Goal: Task Accomplishment & Management: Manage account settings

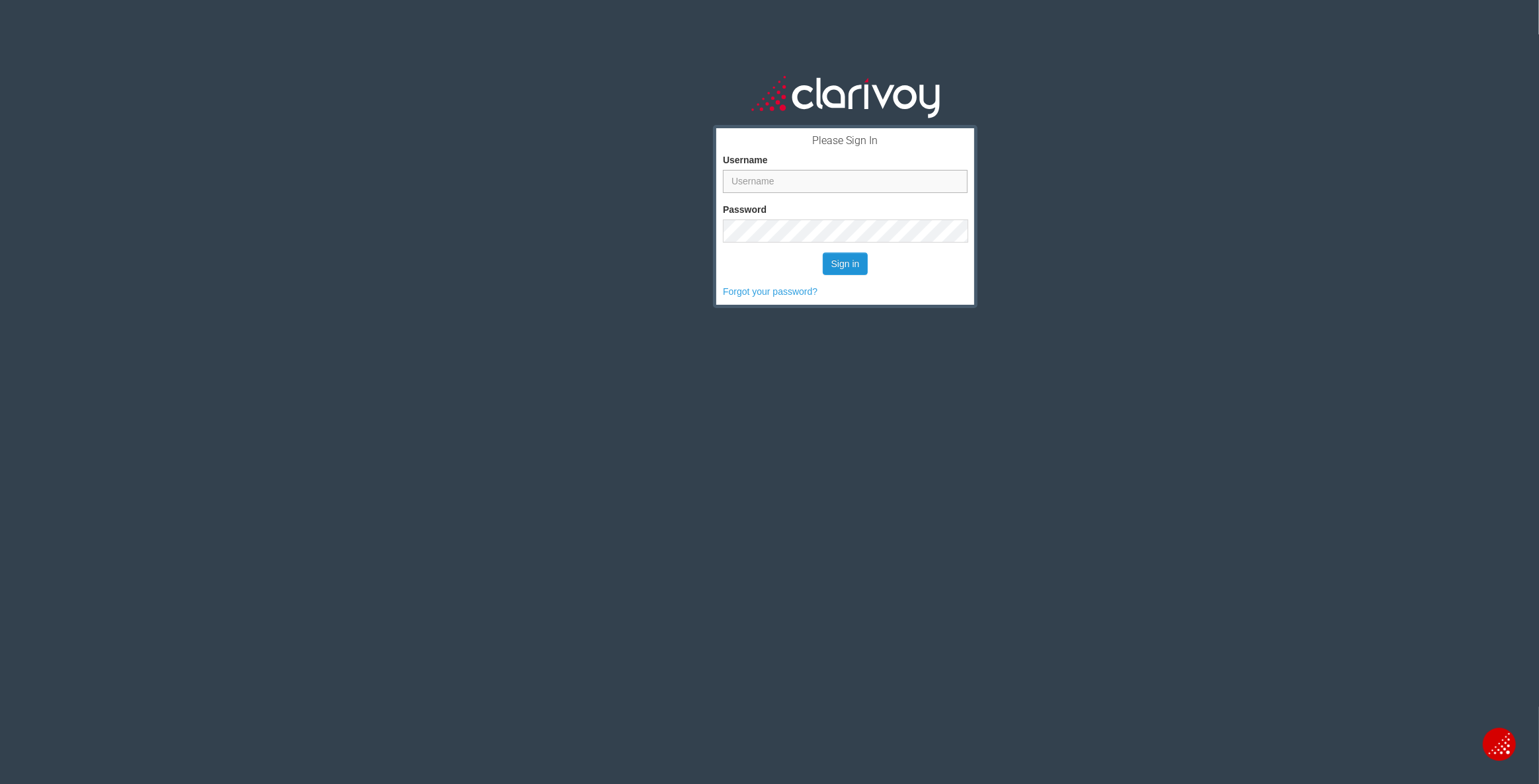
type input "[EMAIL_ADDRESS][DOMAIN_NAME]"
click at [840, 261] on button "Sign in" at bounding box center [846, 264] width 46 height 22
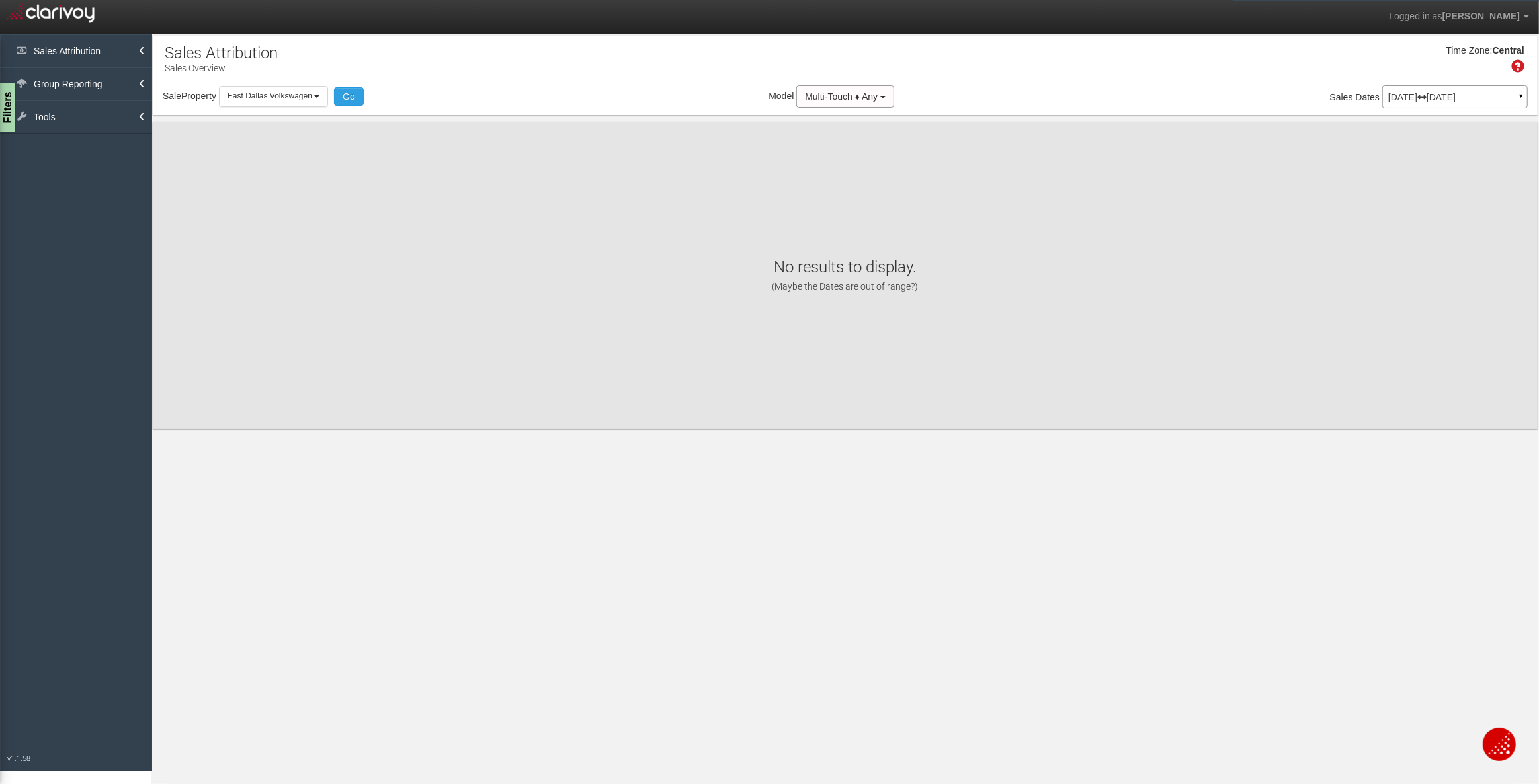
click at [1462, 91] on div "[DATE] [DATE] ▼" at bounding box center [1455, 96] width 146 height 23
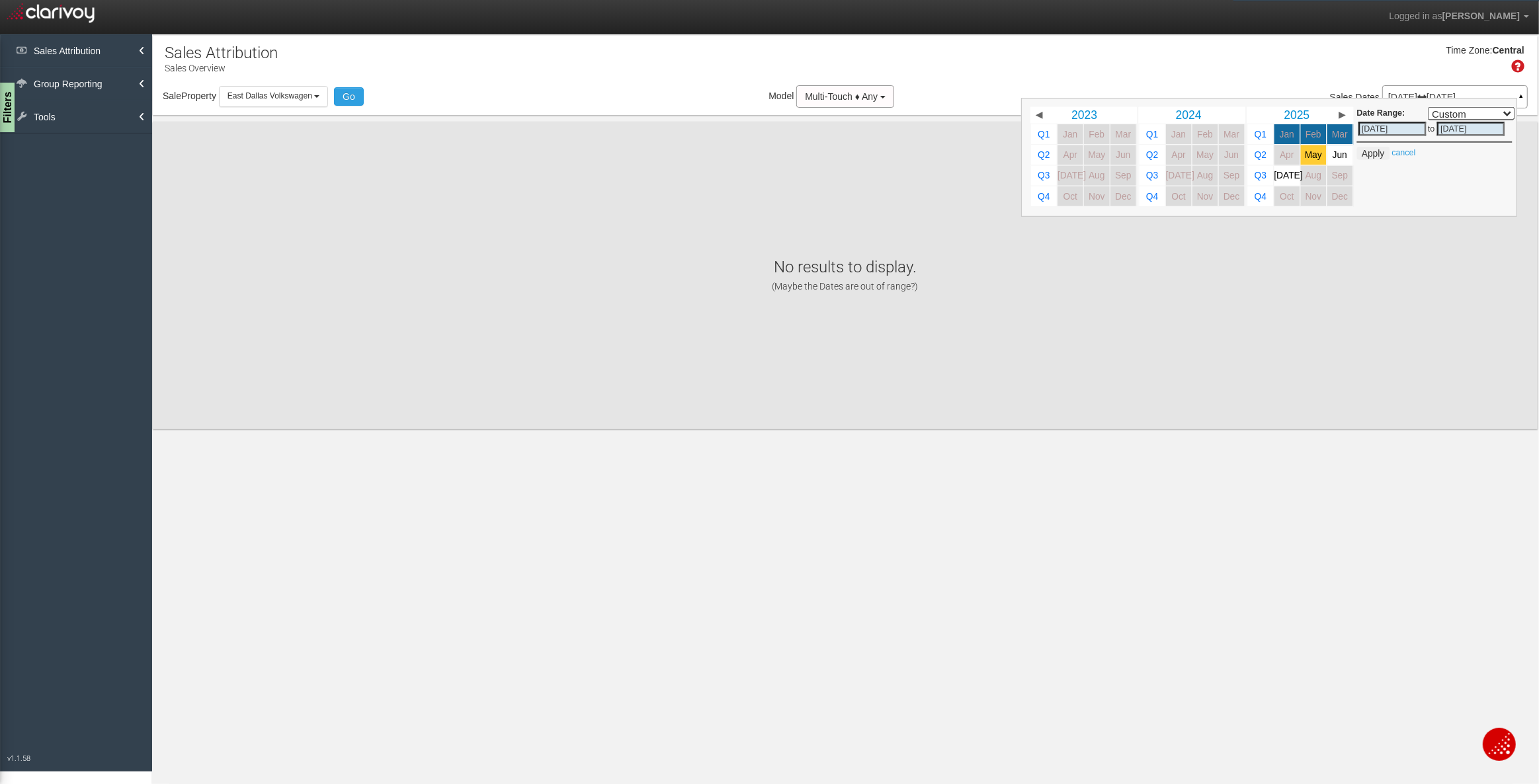
click at [1318, 156] on span "May" at bounding box center [1313, 155] width 17 height 10
select select ","
type input "[DATE]"
type input "05/31/2025"
click at [1274, 174] on link "Jul" at bounding box center [1286, 176] width 26 height 20
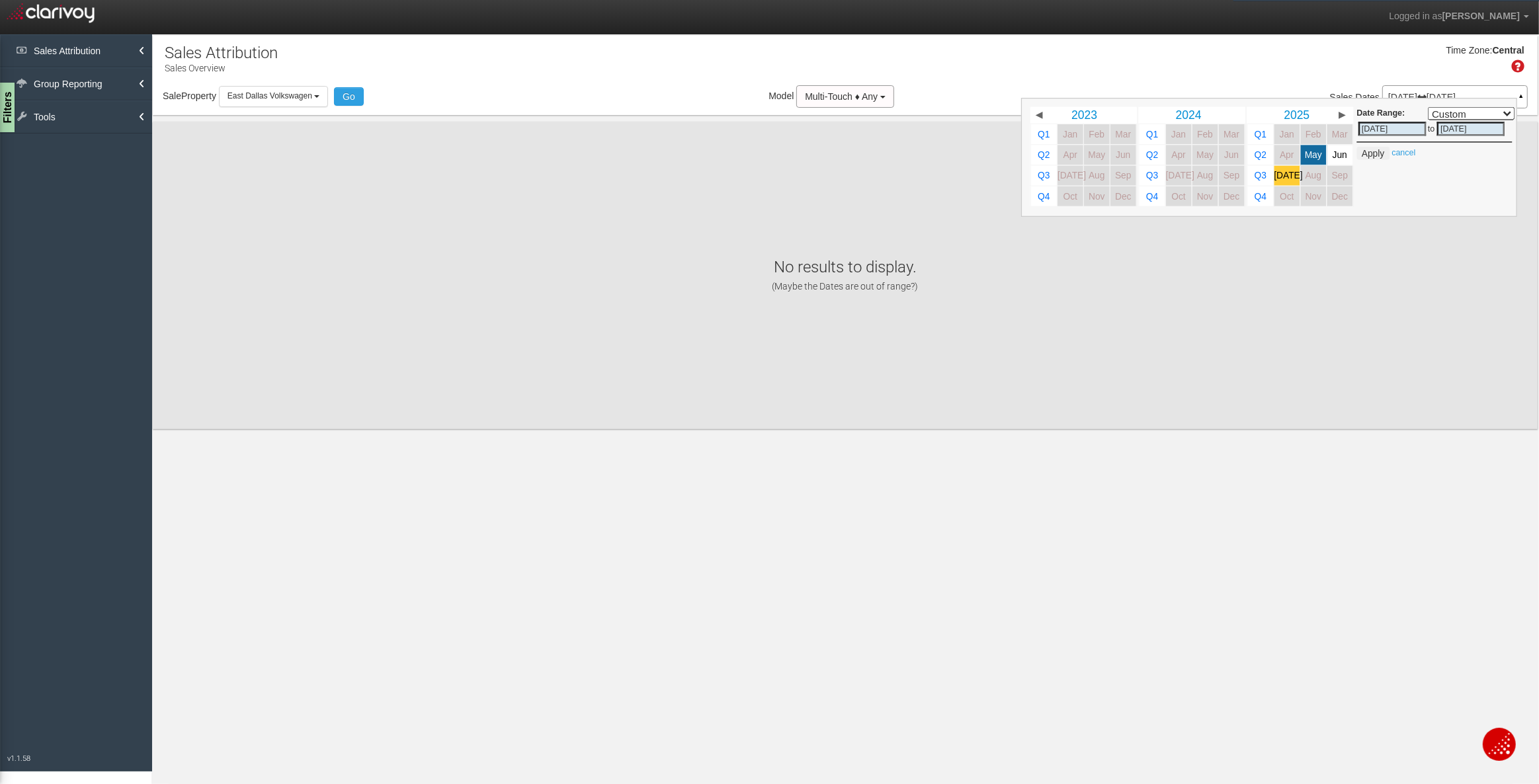
select select ","
type input "07/31/2025"
click at [1372, 150] on button "Apply" at bounding box center [1372, 153] width 33 height 13
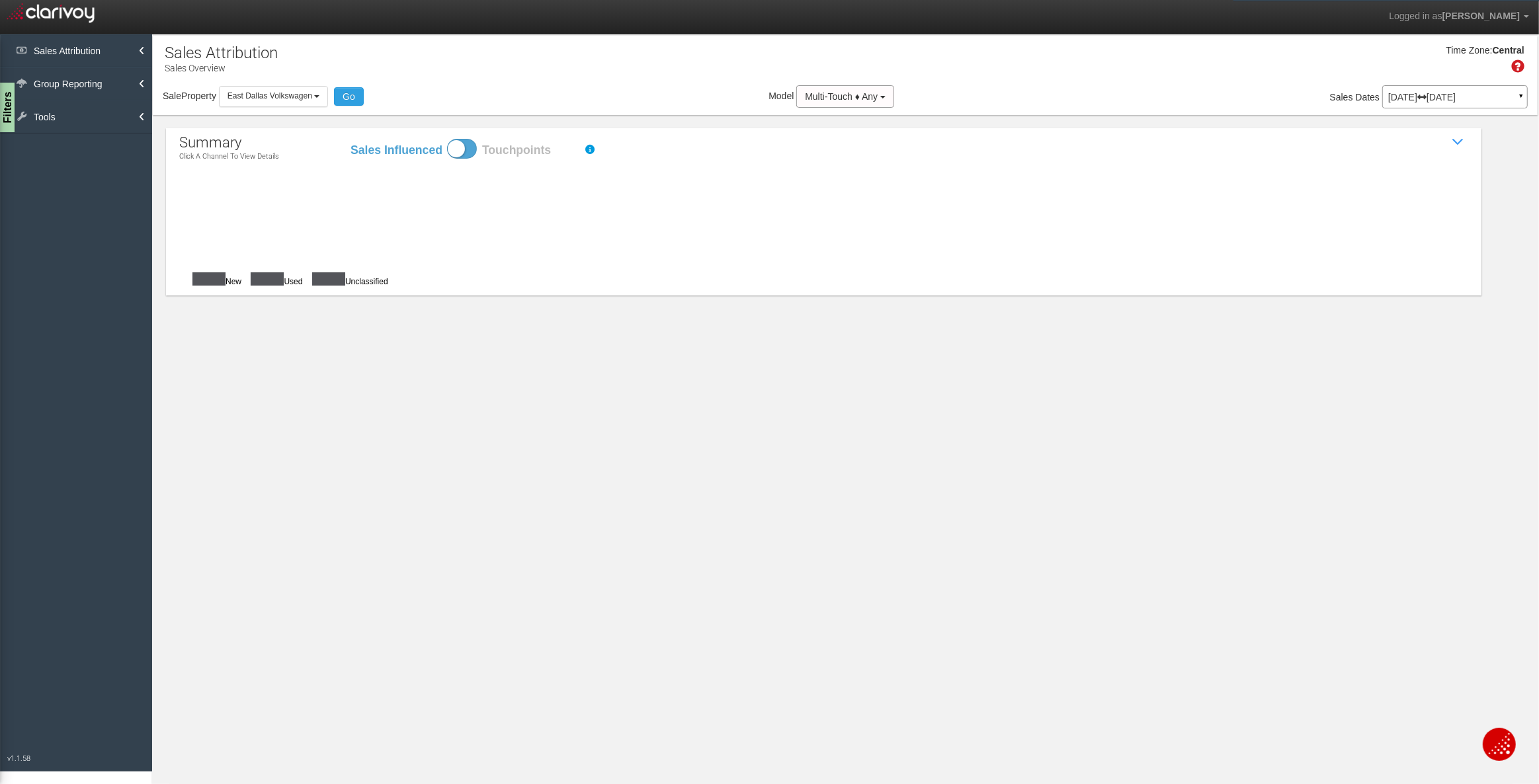
click at [1413, 96] on p "May 01, 2025 Jul 31, 2025" at bounding box center [1455, 96] width 133 height 9
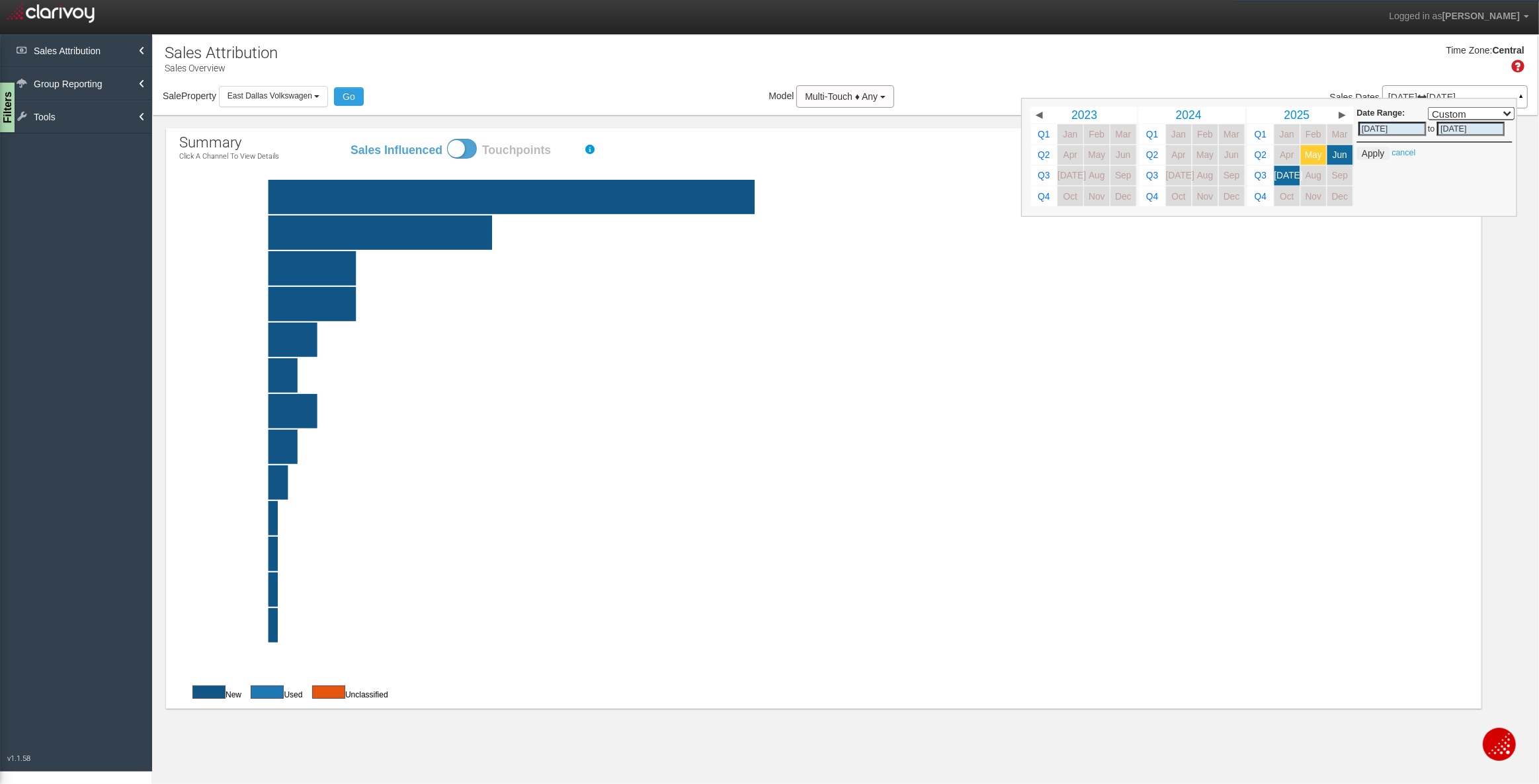
click at [1313, 152] on span "May" at bounding box center [1313, 155] width 17 height 10
select select ","
type input "05/31/2025"
click at [1345, 154] on span "Jun" at bounding box center [1340, 155] width 15 height 10
select select ","
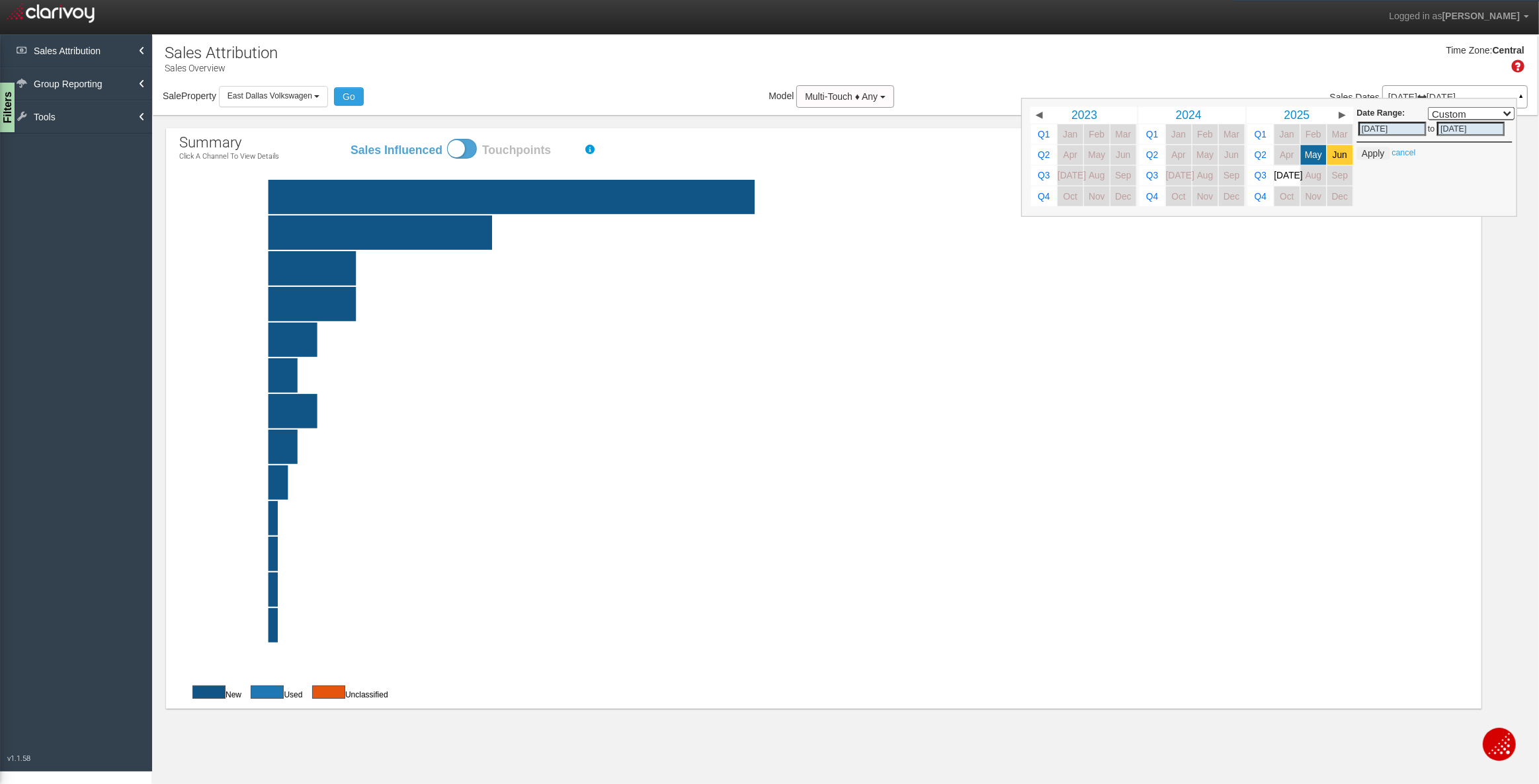
type input "06/30/2025"
click at [1290, 178] on span "Jul" at bounding box center [1288, 176] width 28 height 10
select select ","
type input "07/01/2025"
type input "07/31/2025"
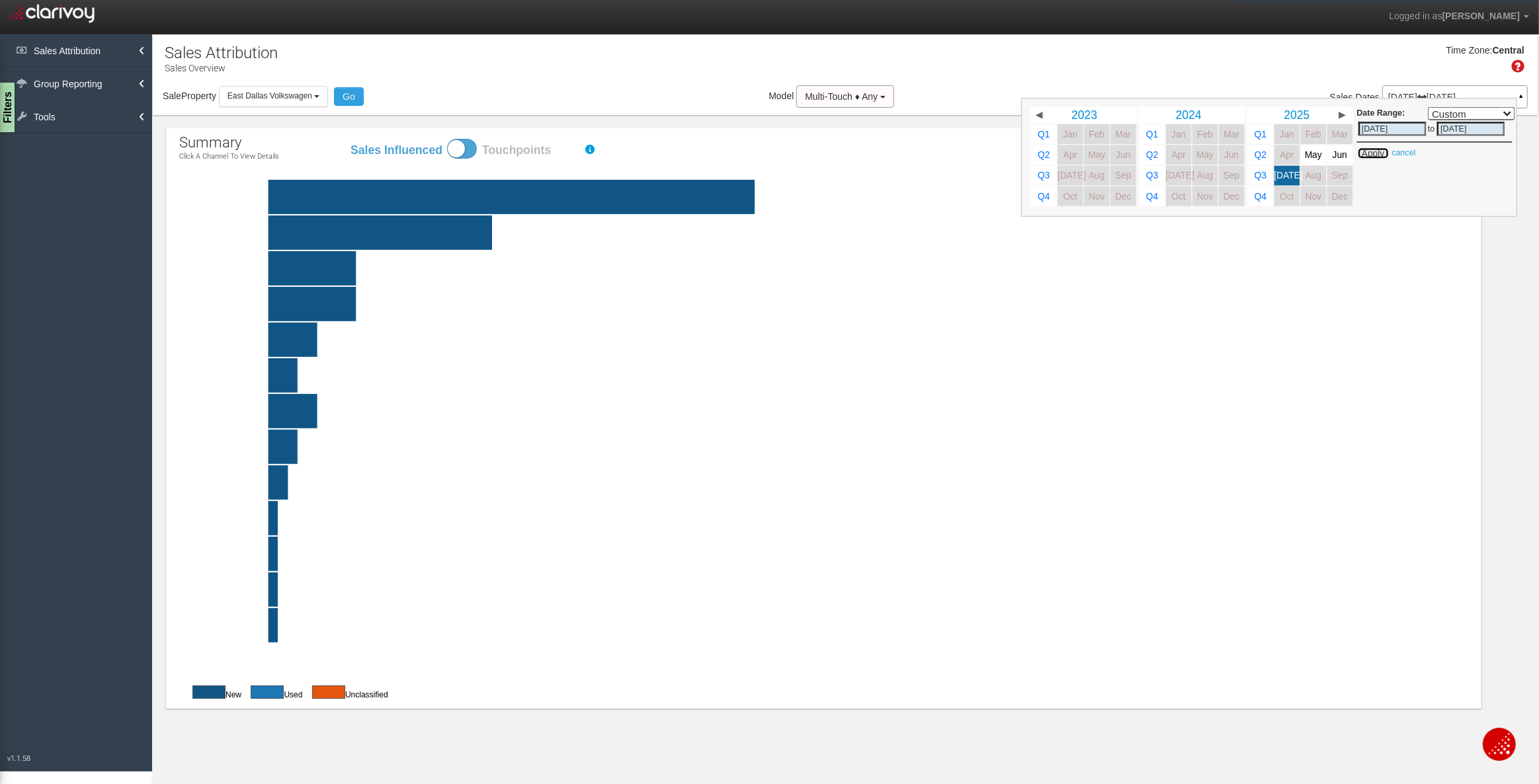
click at [1374, 151] on button "Apply" at bounding box center [1372, 153] width 33 height 13
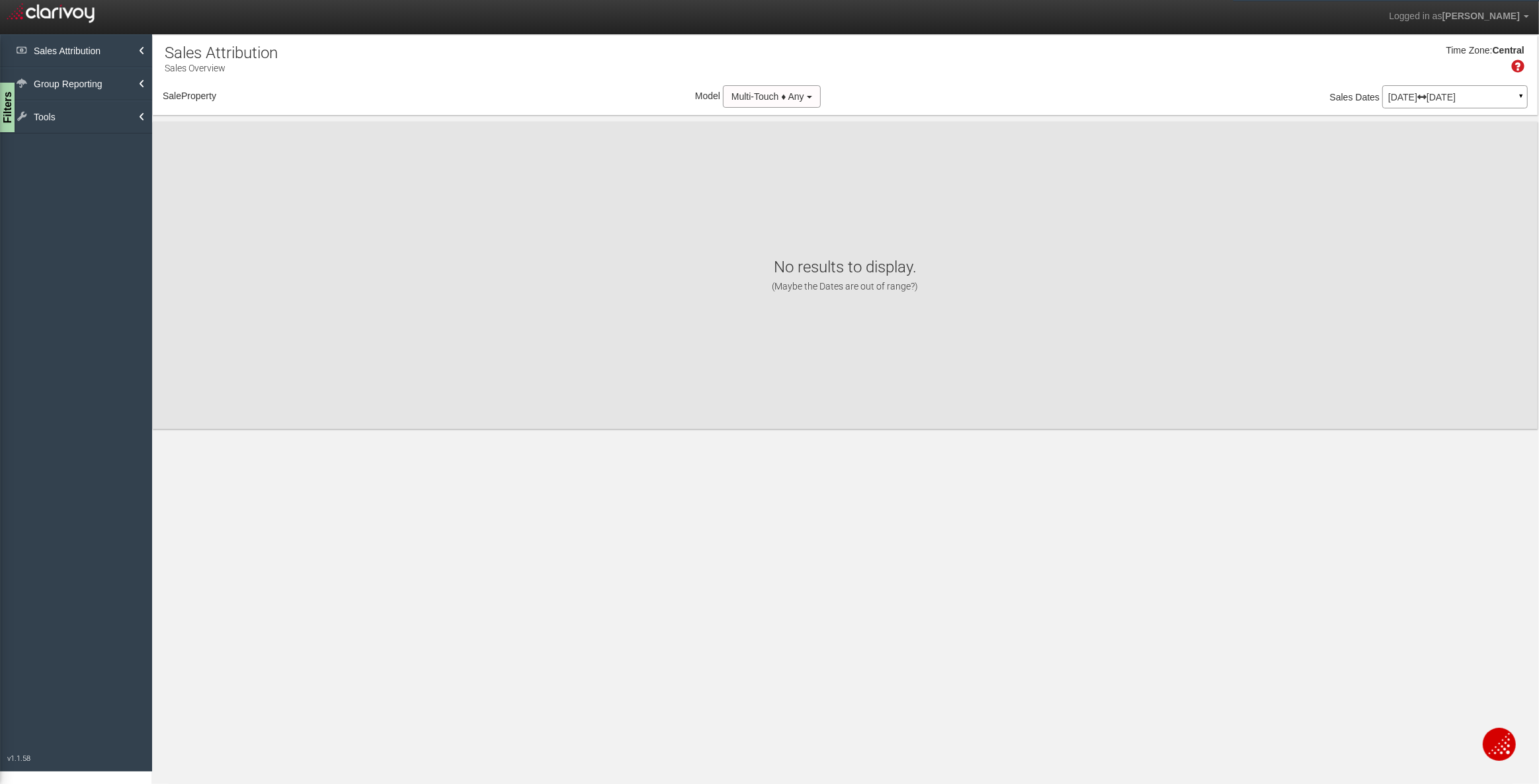
click at [1224, 72] on div "Time Zone: Central" at bounding box center [845, 64] width 1385 height 43
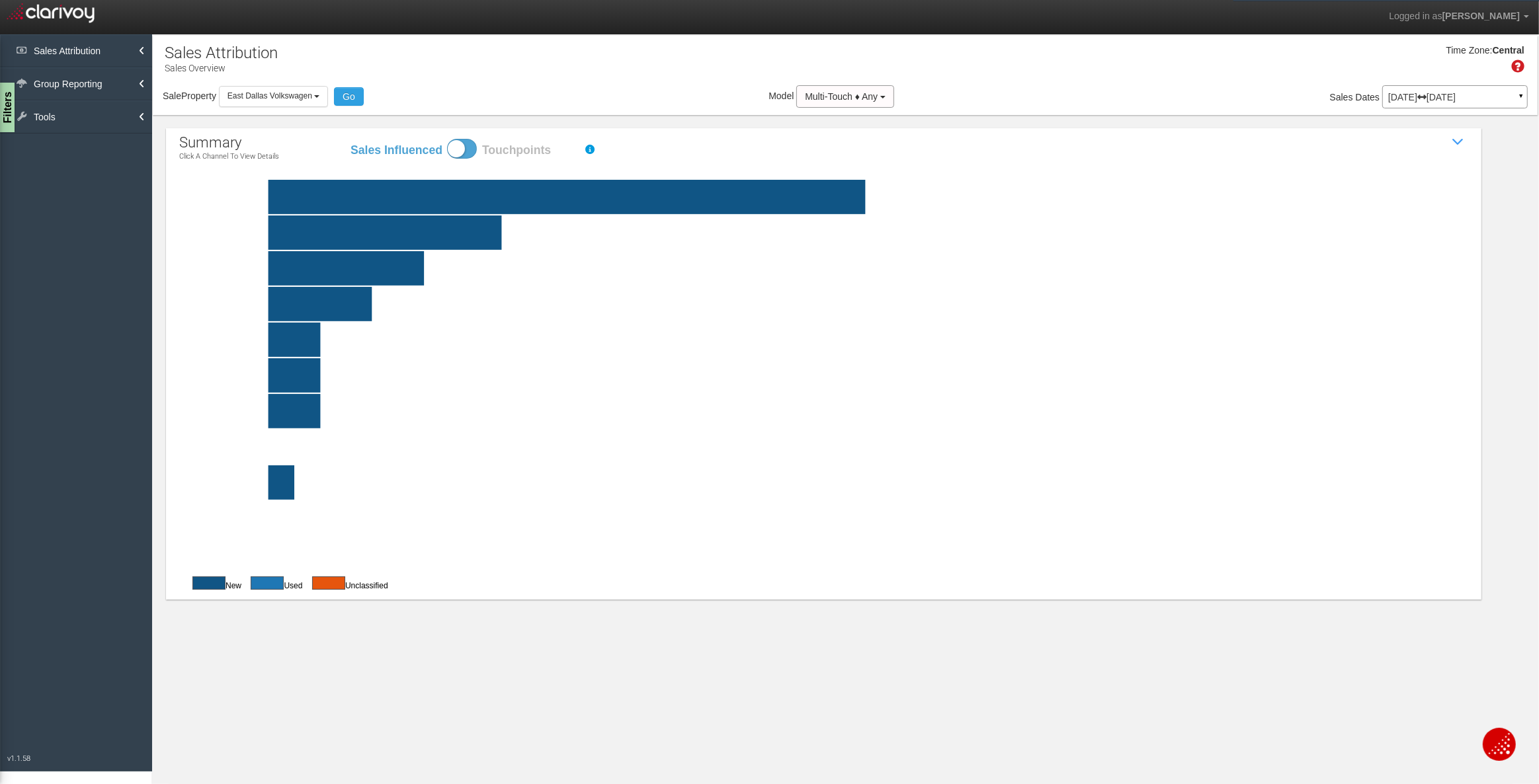
click at [461, 150] on span at bounding box center [462, 148] width 30 height 20
click at [350, 139] on input "Sales Influenced Touchpoints" at bounding box center [349, 138] width 1 height 1
click at [461, 150] on span at bounding box center [462, 148] width 30 height 20
click at [350, 139] on input "Sales Influenced Touchpoints" at bounding box center [349, 138] width 1 height 1
checkbox input "false"
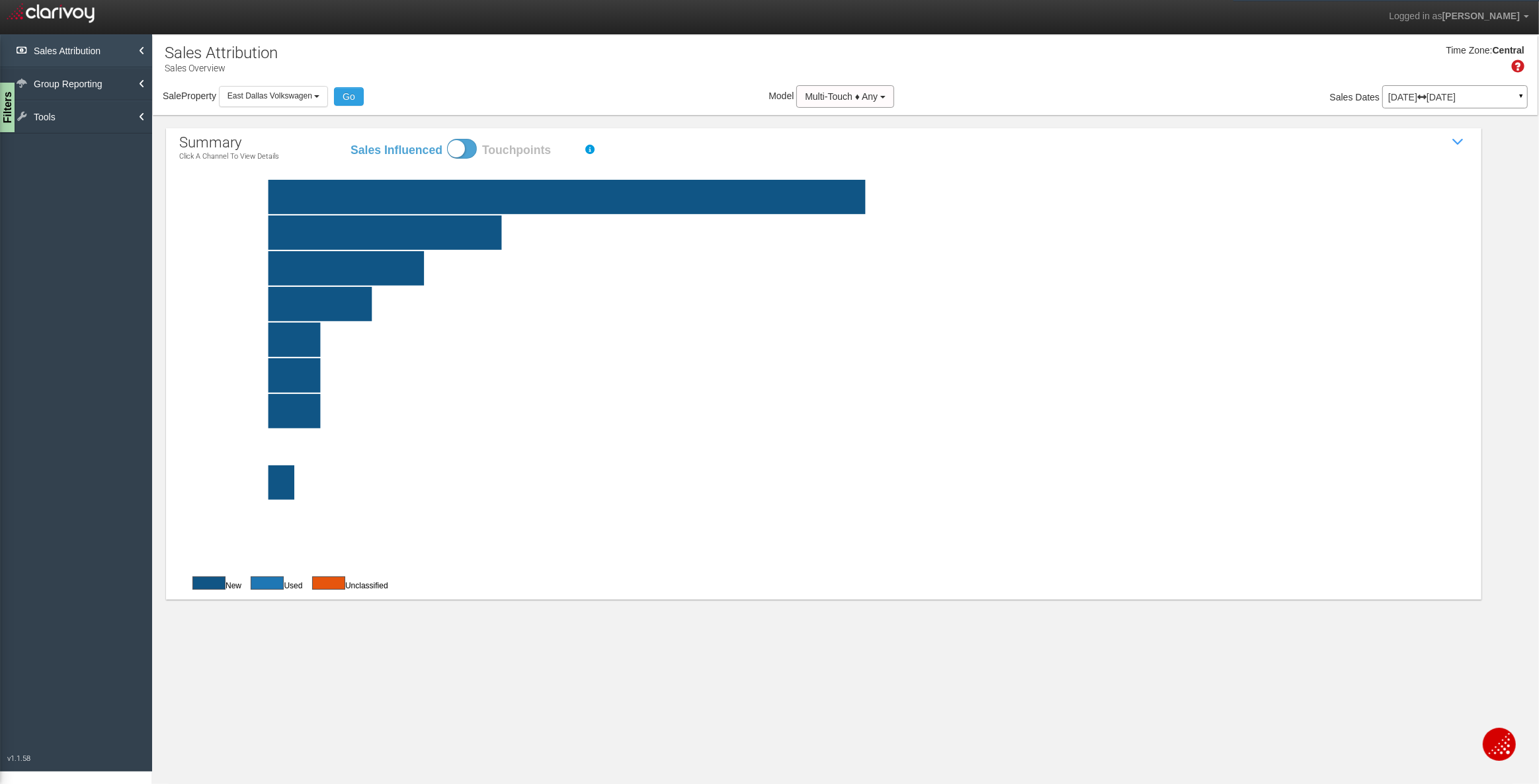
click at [85, 44] on link "Sales Attribution" at bounding box center [76, 51] width 152 height 33
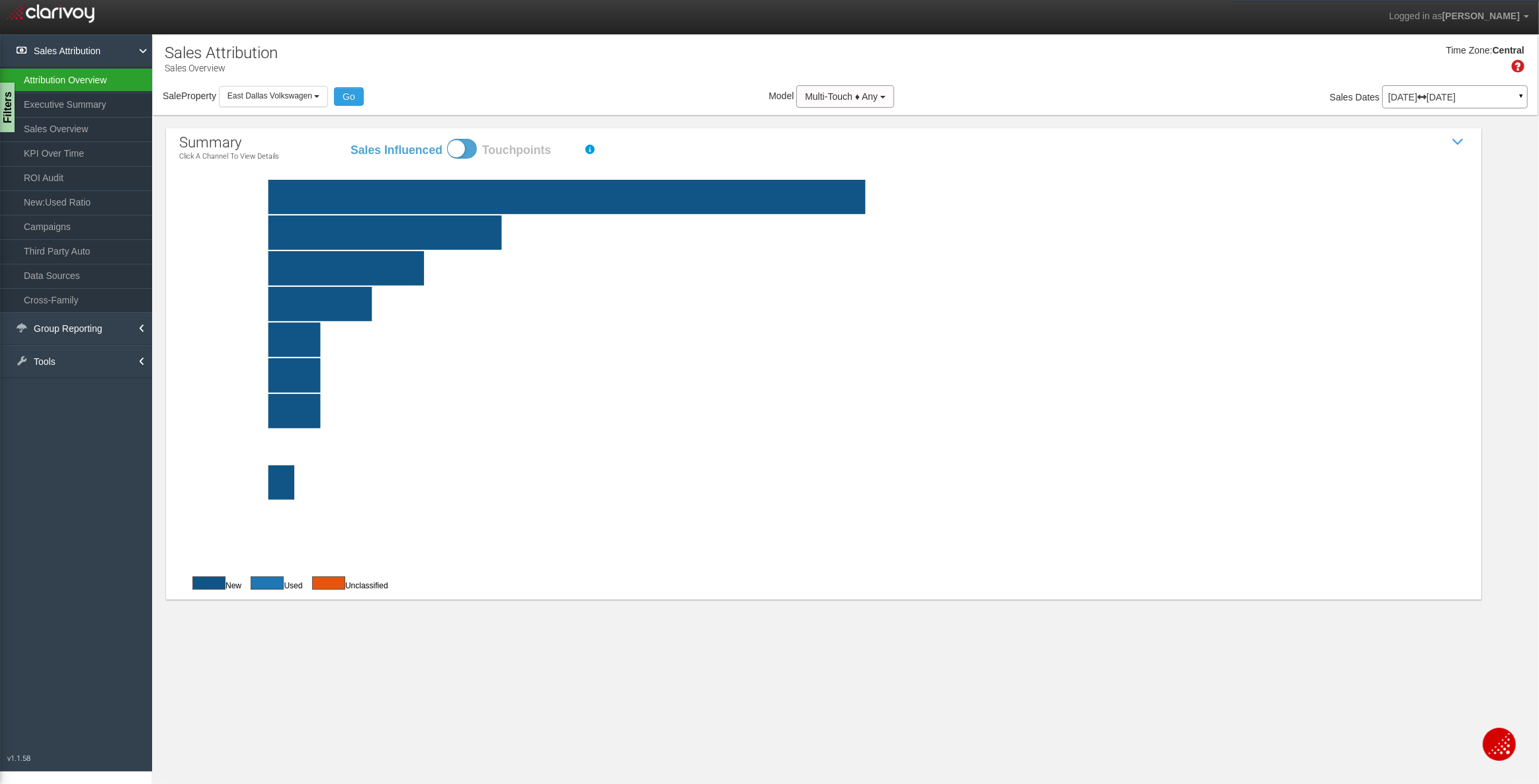
click at [62, 83] on link "Attribution Overview" at bounding box center [76, 80] width 152 height 24
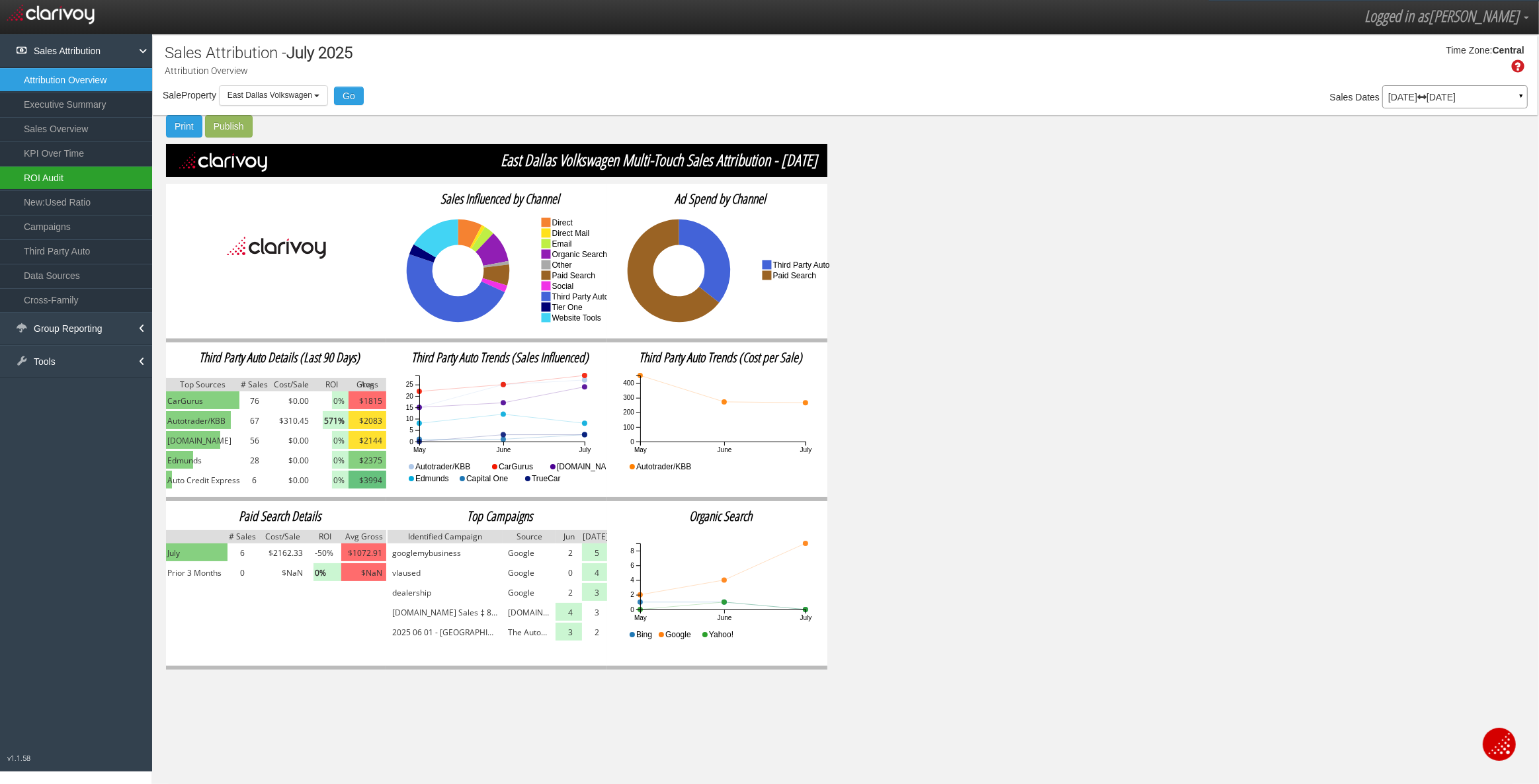
click at [60, 175] on link "ROI Audit" at bounding box center [76, 178] width 152 height 24
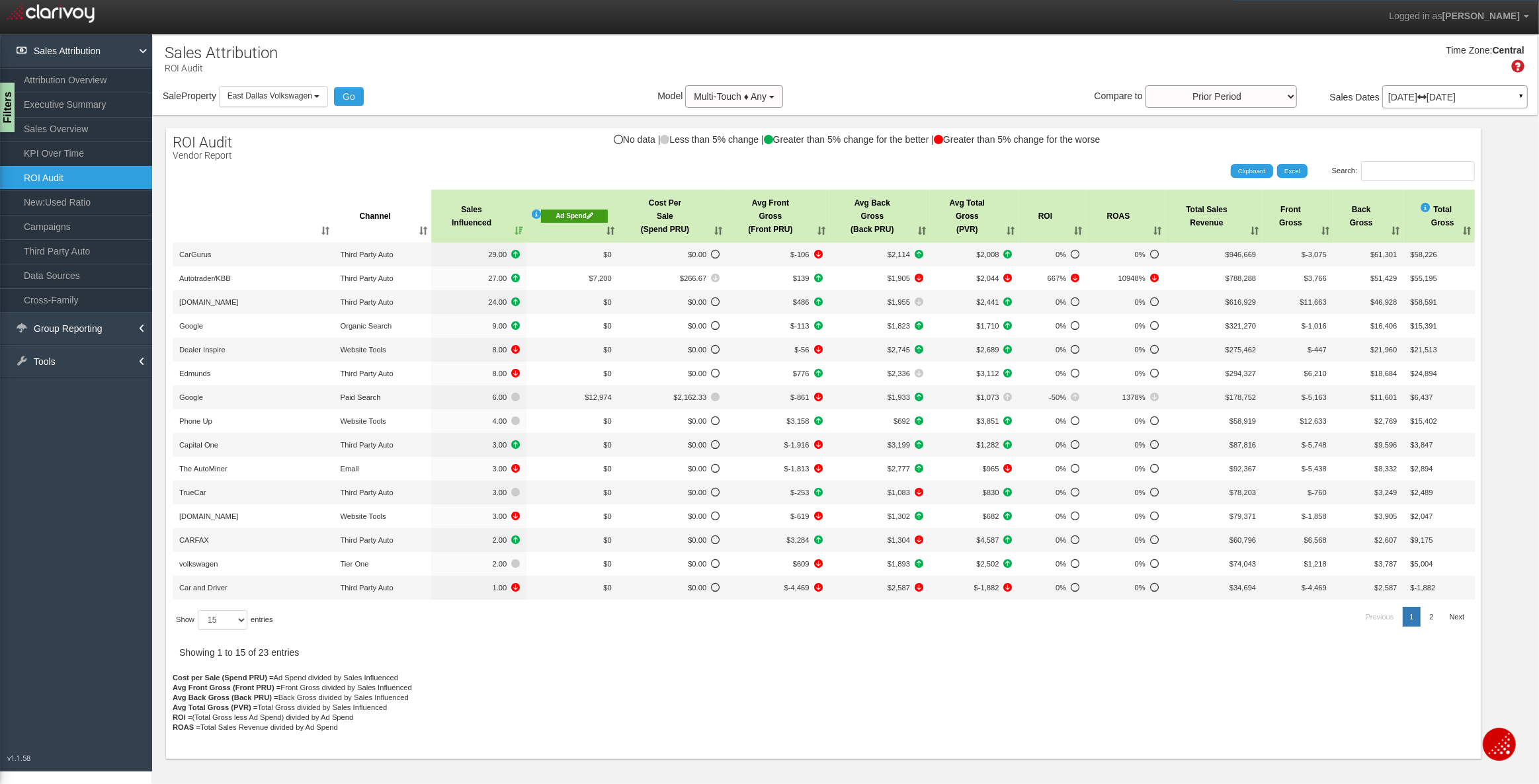
click at [584, 214] on div "Ad Spend" at bounding box center [574, 216] width 67 height 13
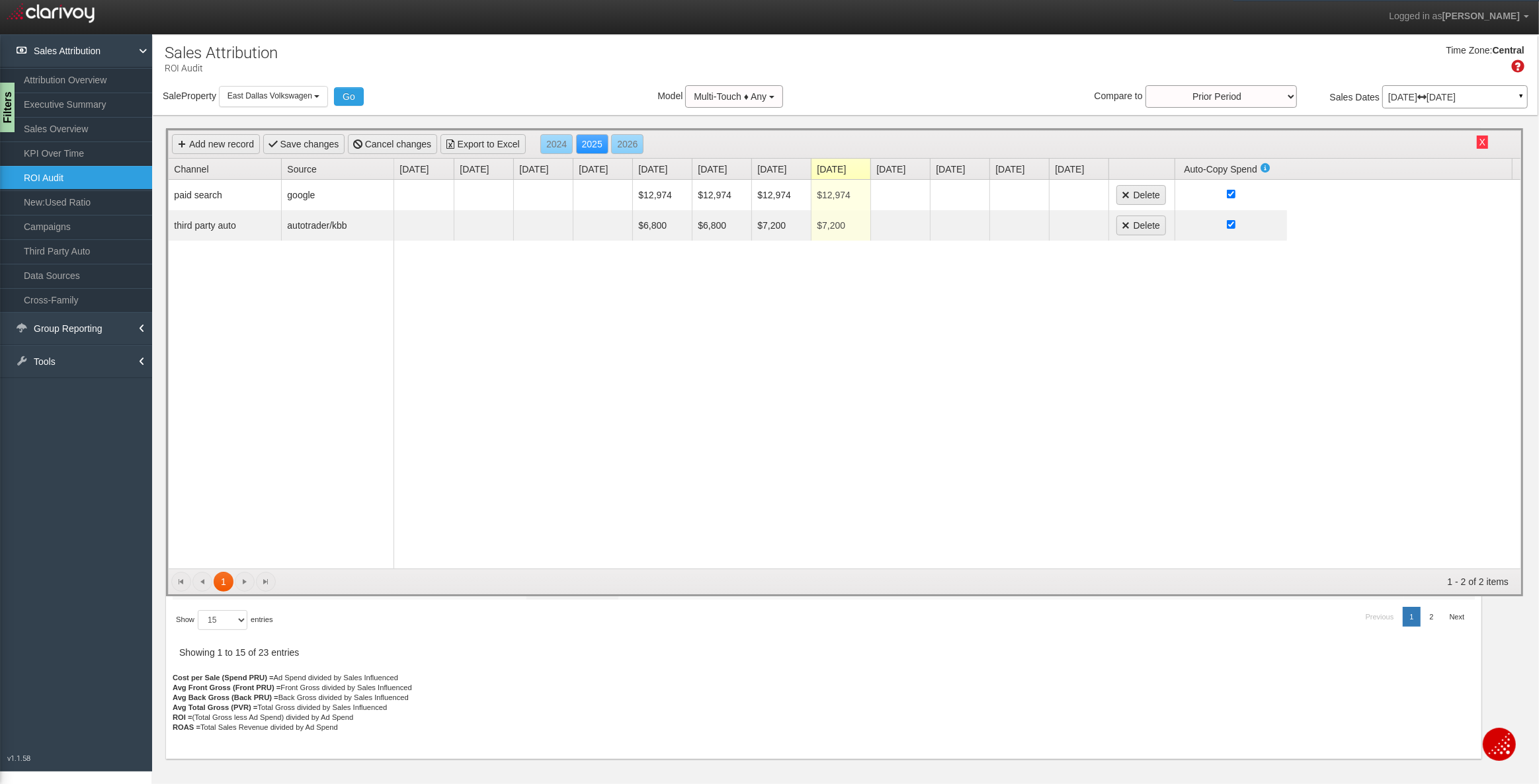
click at [1483, 142] on button "X" at bounding box center [1482, 142] width 11 height 13
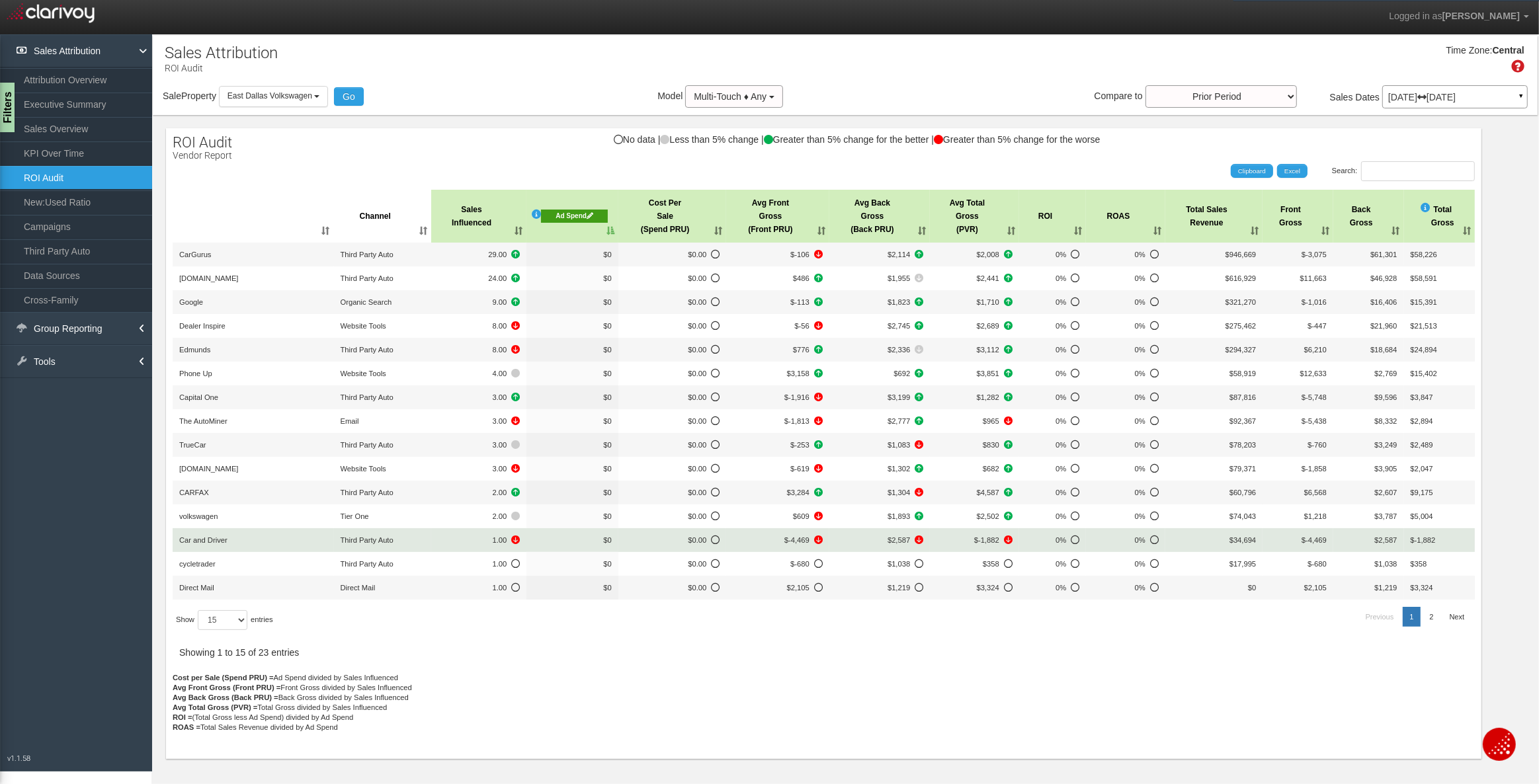
click at [268, 545] on td "Car and Driver" at bounding box center [253, 540] width 161 height 24
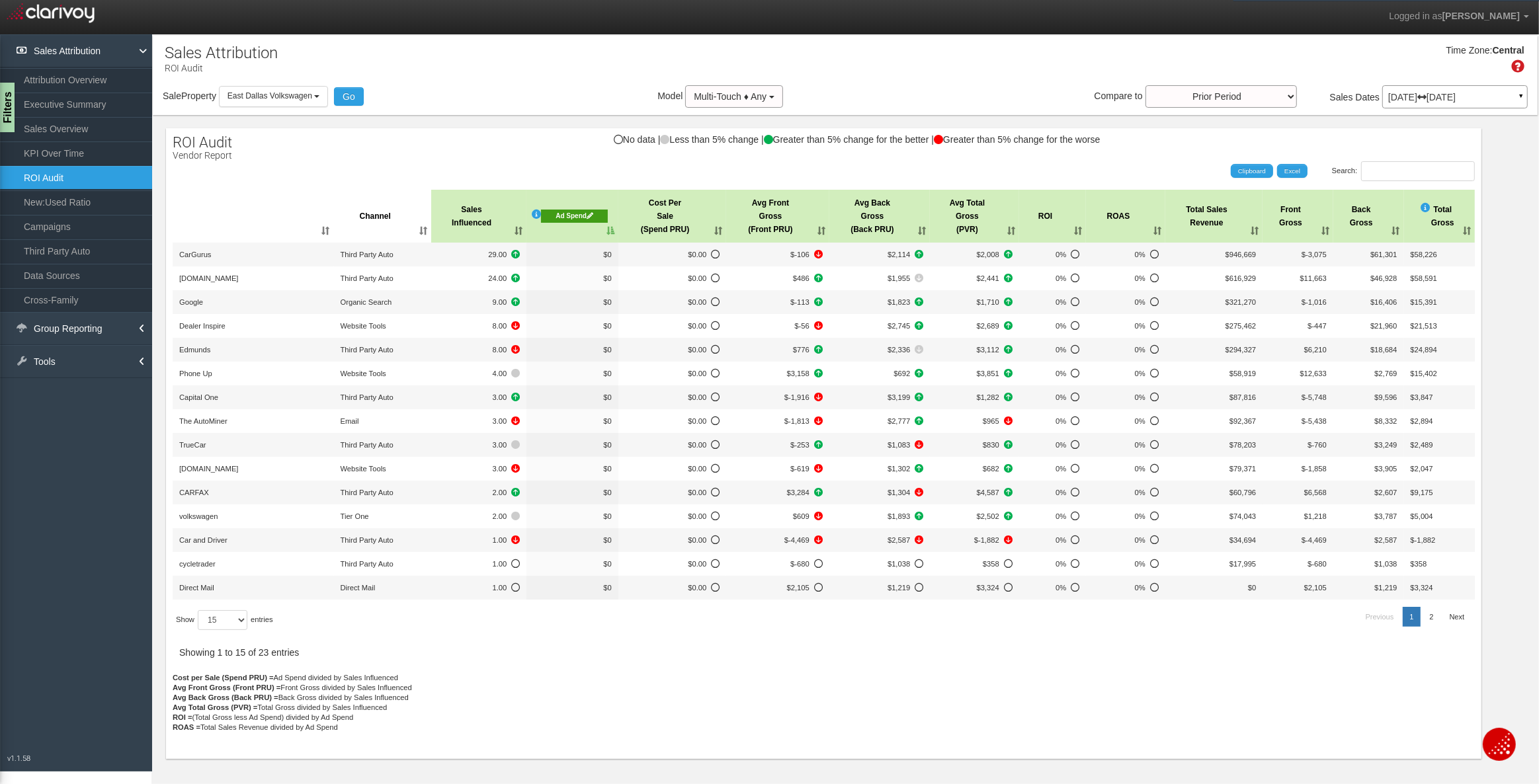
click at [580, 216] on div "Ad Spend" at bounding box center [574, 216] width 67 height 13
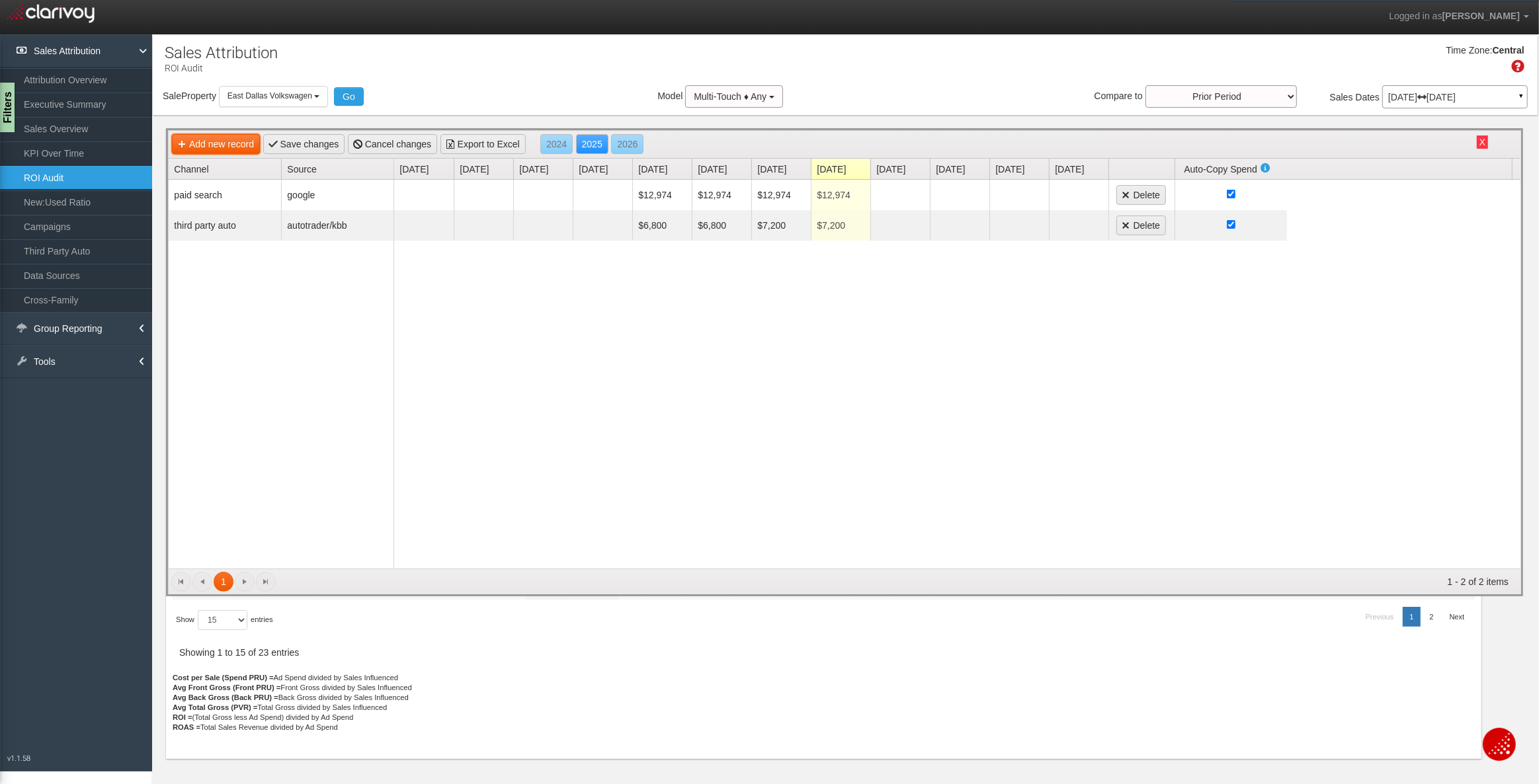
click at [225, 145] on link "Add new record" at bounding box center [216, 144] width 88 height 20
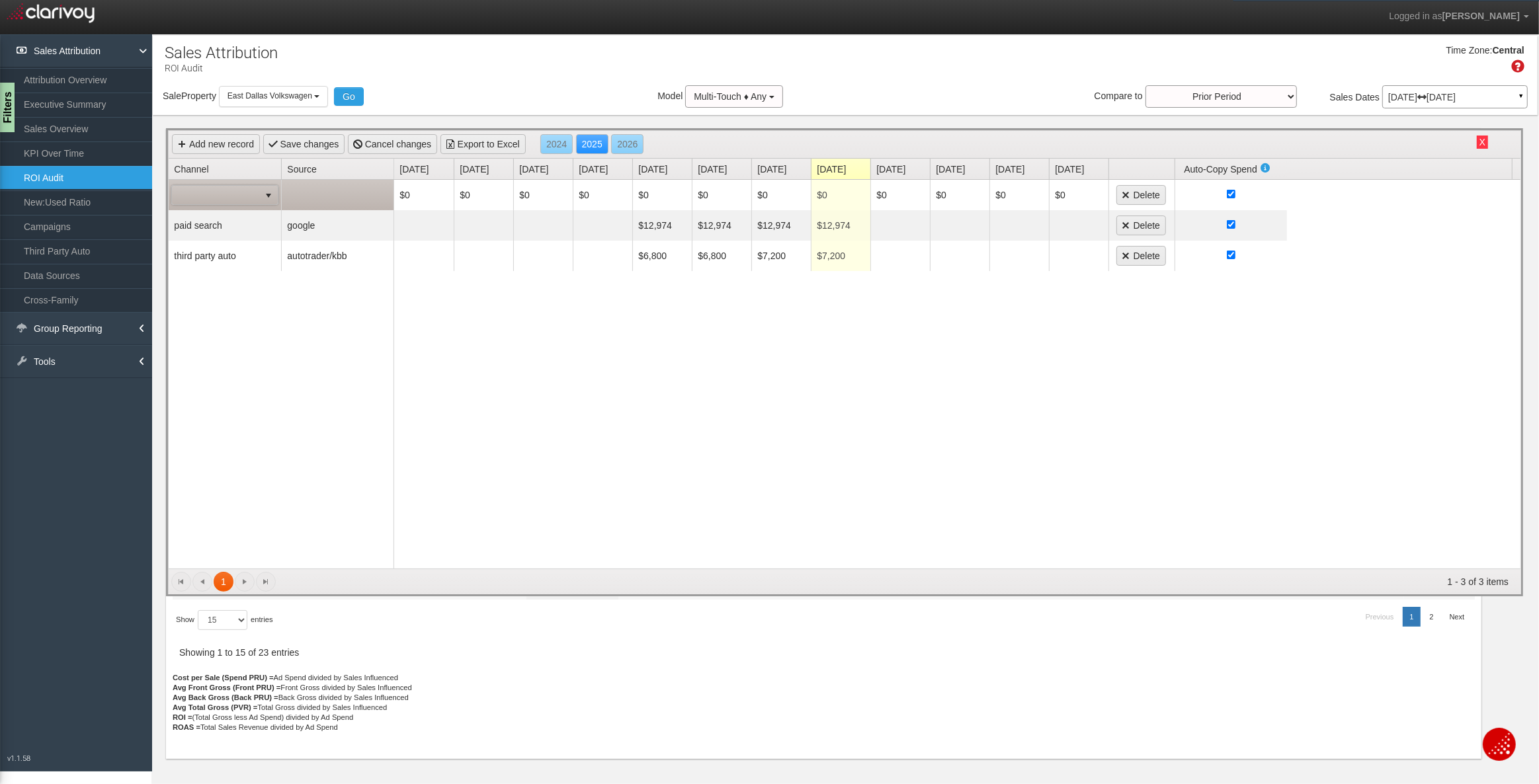
click at [237, 190] on span at bounding box center [216, 195] width 87 height 19
click at [289, 416] on div "is required paid search google third party auto autotrader/kbb" at bounding box center [281, 374] width 226 height 389
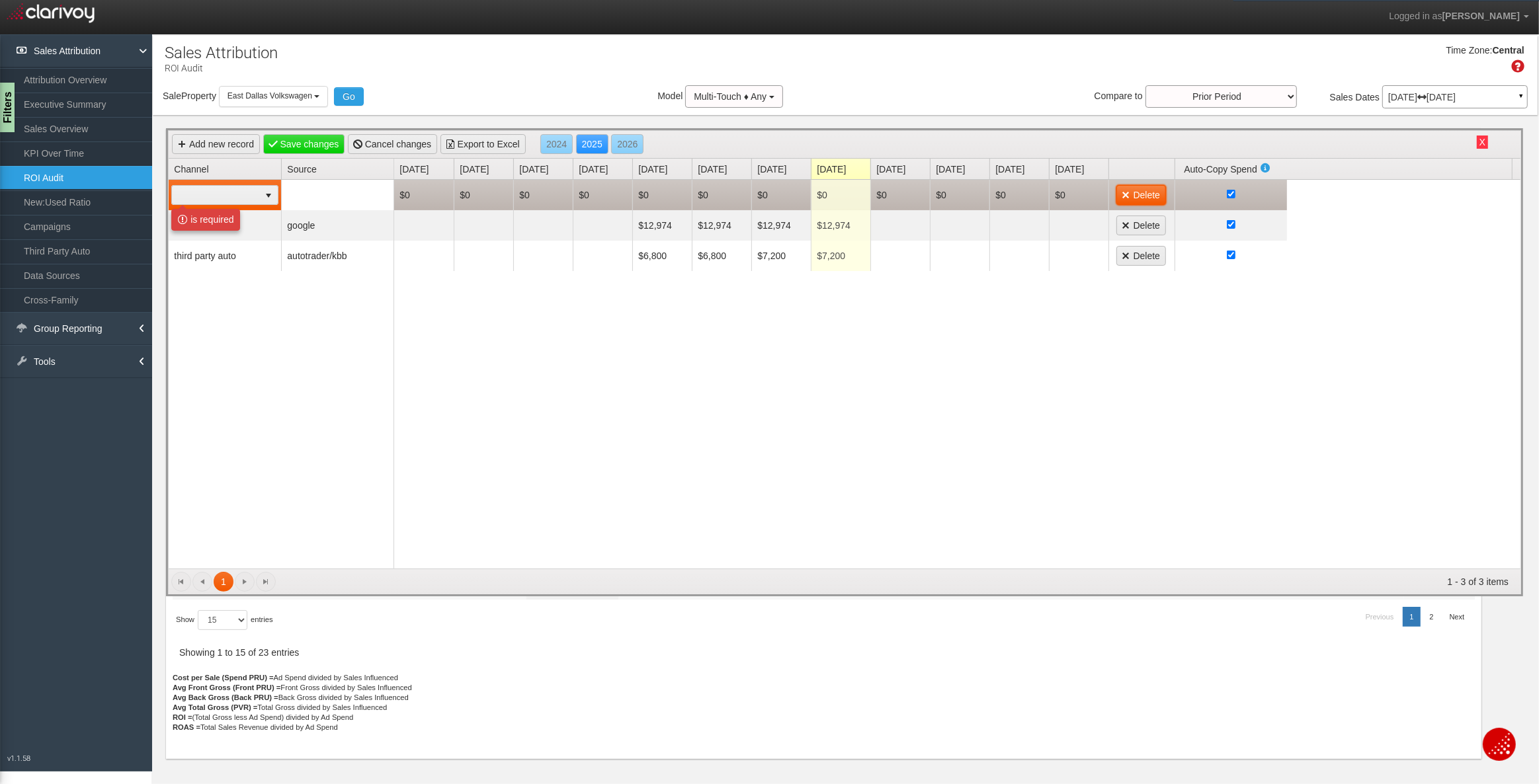
click at [1128, 196] on link "Delete" at bounding box center [1141, 195] width 49 height 20
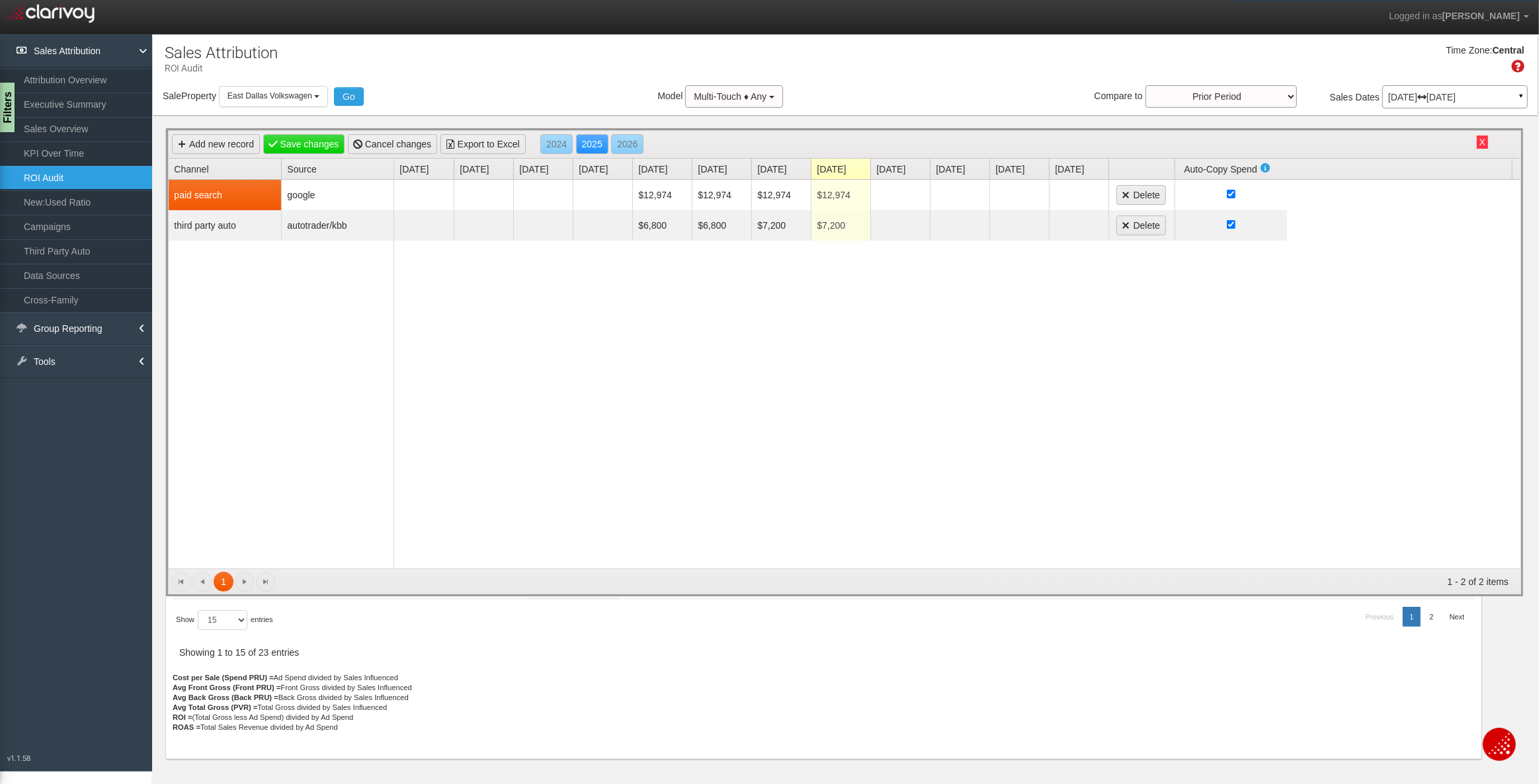
click at [1485, 142] on button "X" at bounding box center [1482, 142] width 11 height 13
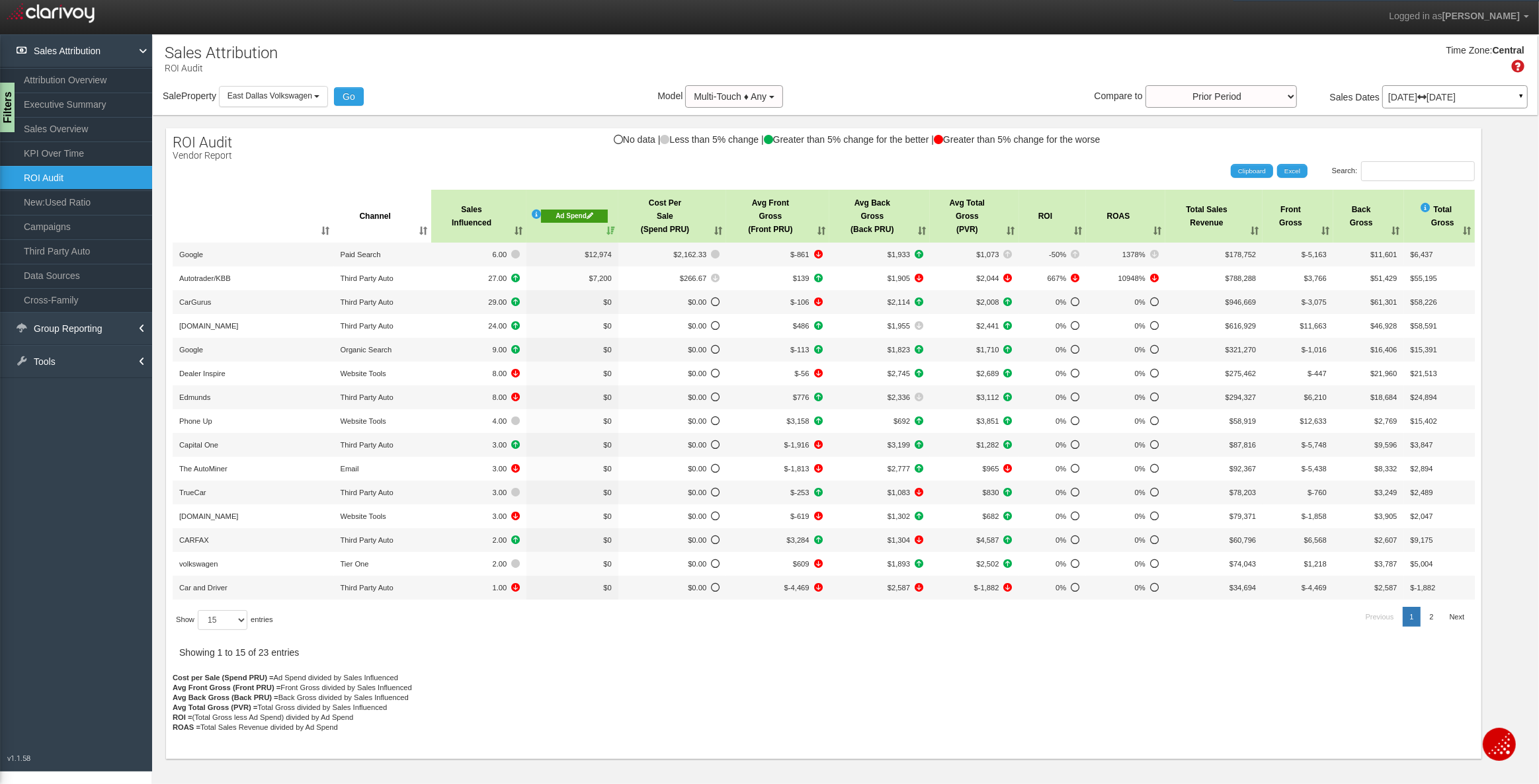
click at [557, 218] on div "Ad Spend" at bounding box center [574, 216] width 67 height 13
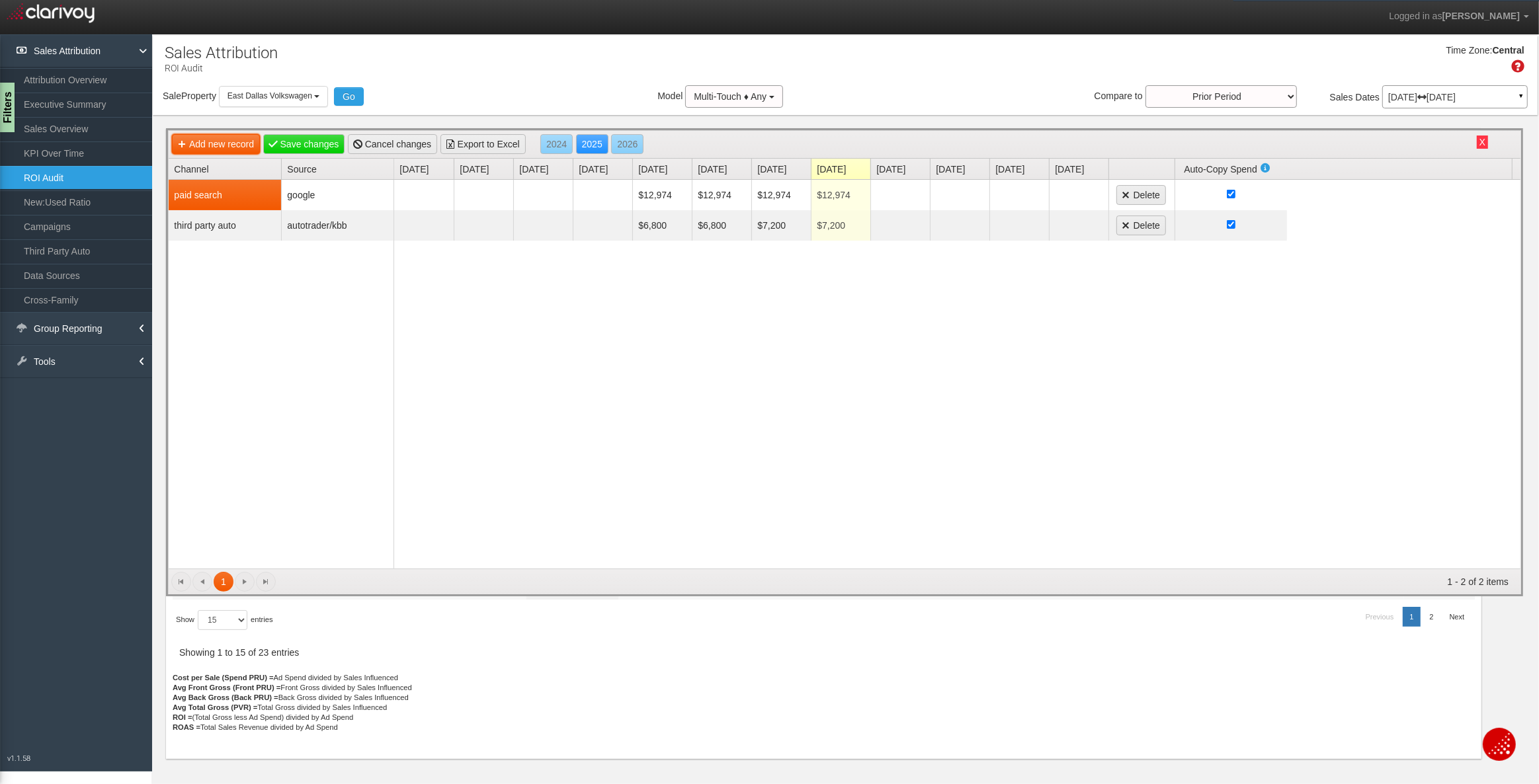
click at [221, 144] on link "Add new record" at bounding box center [216, 144] width 88 height 20
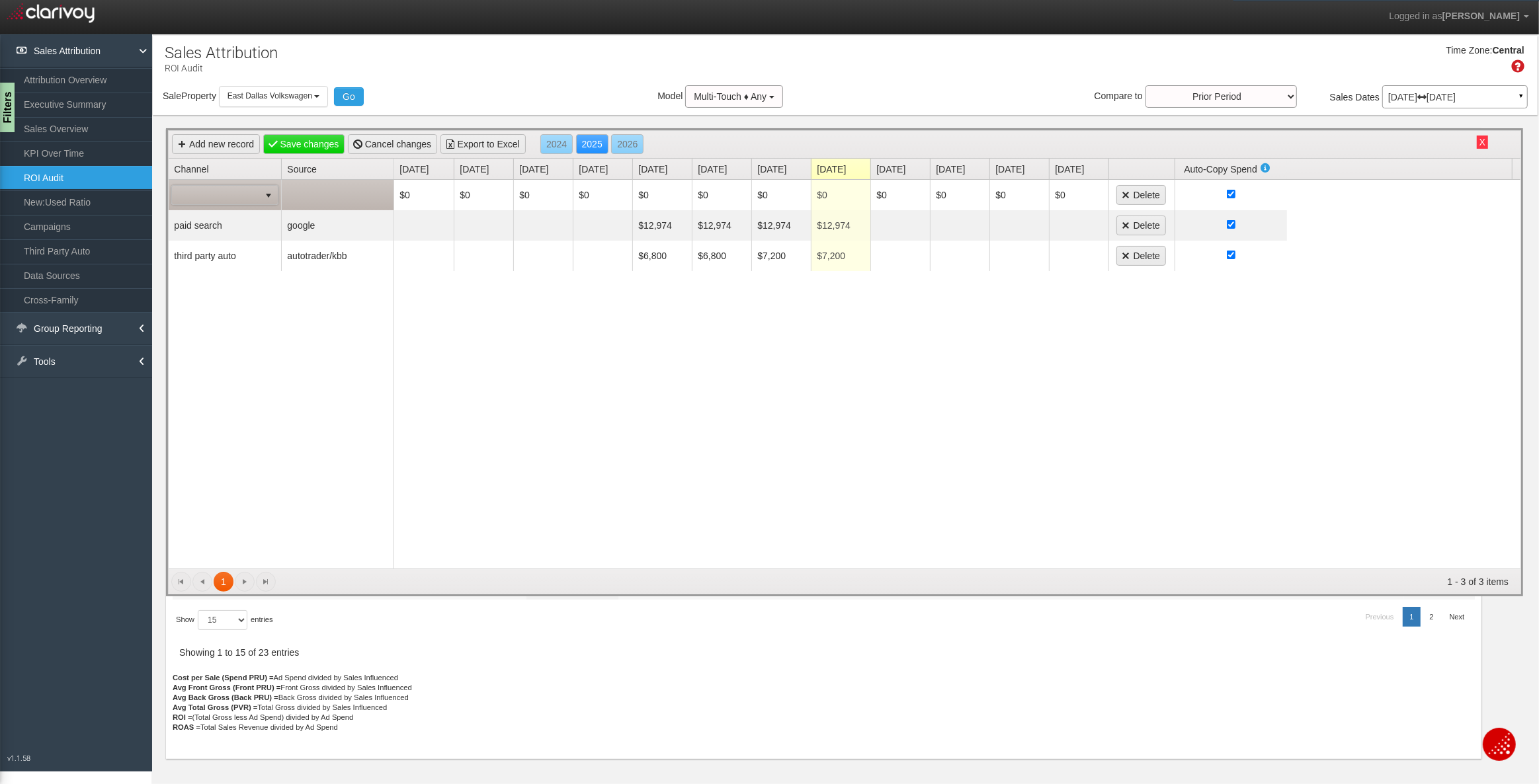
click at [263, 191] on span "select" at bounding box center [268, 195] width 10 height 10
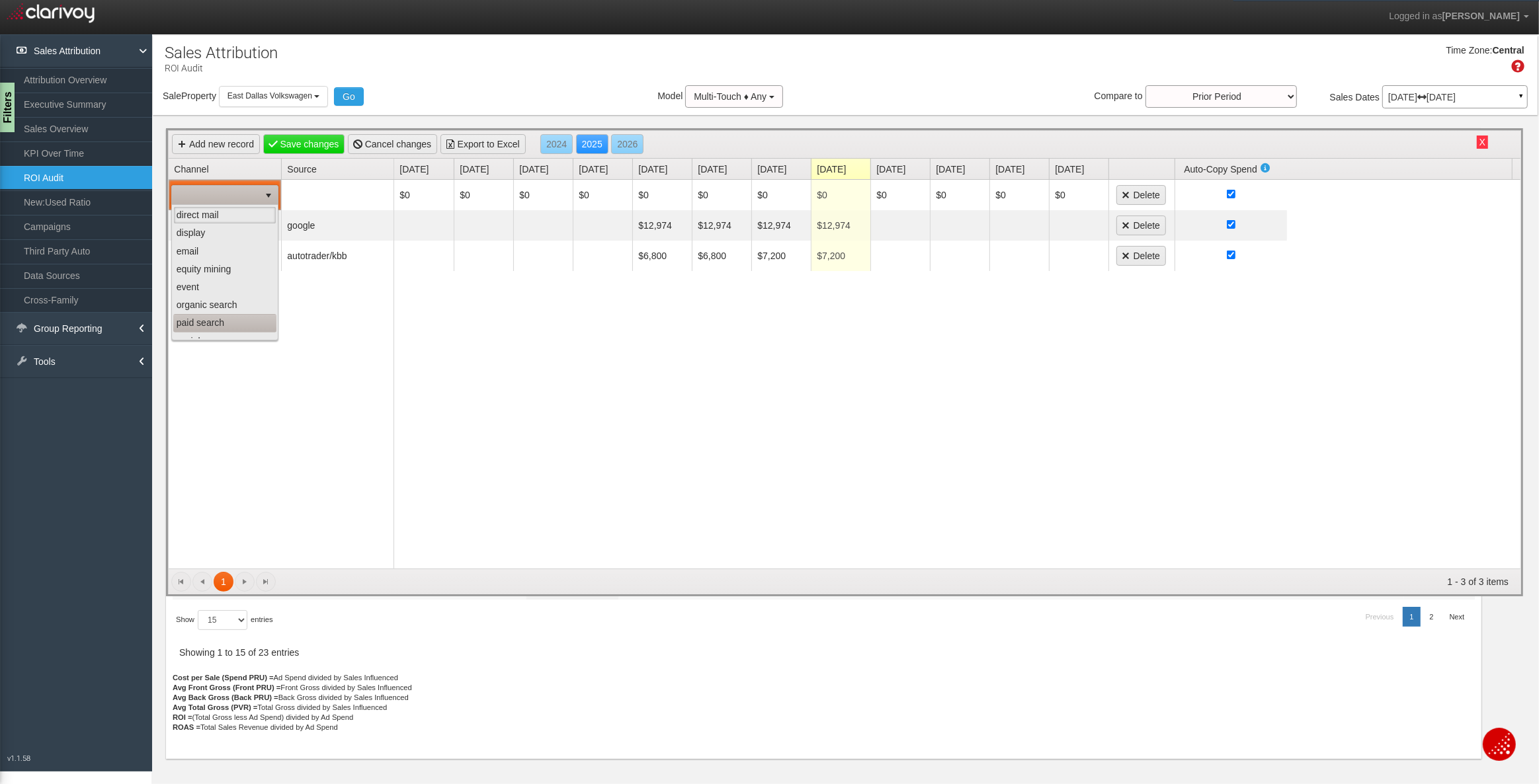
click at [205, 326] on li "paid search" at bounding box center [225, 323] width 103 height 18
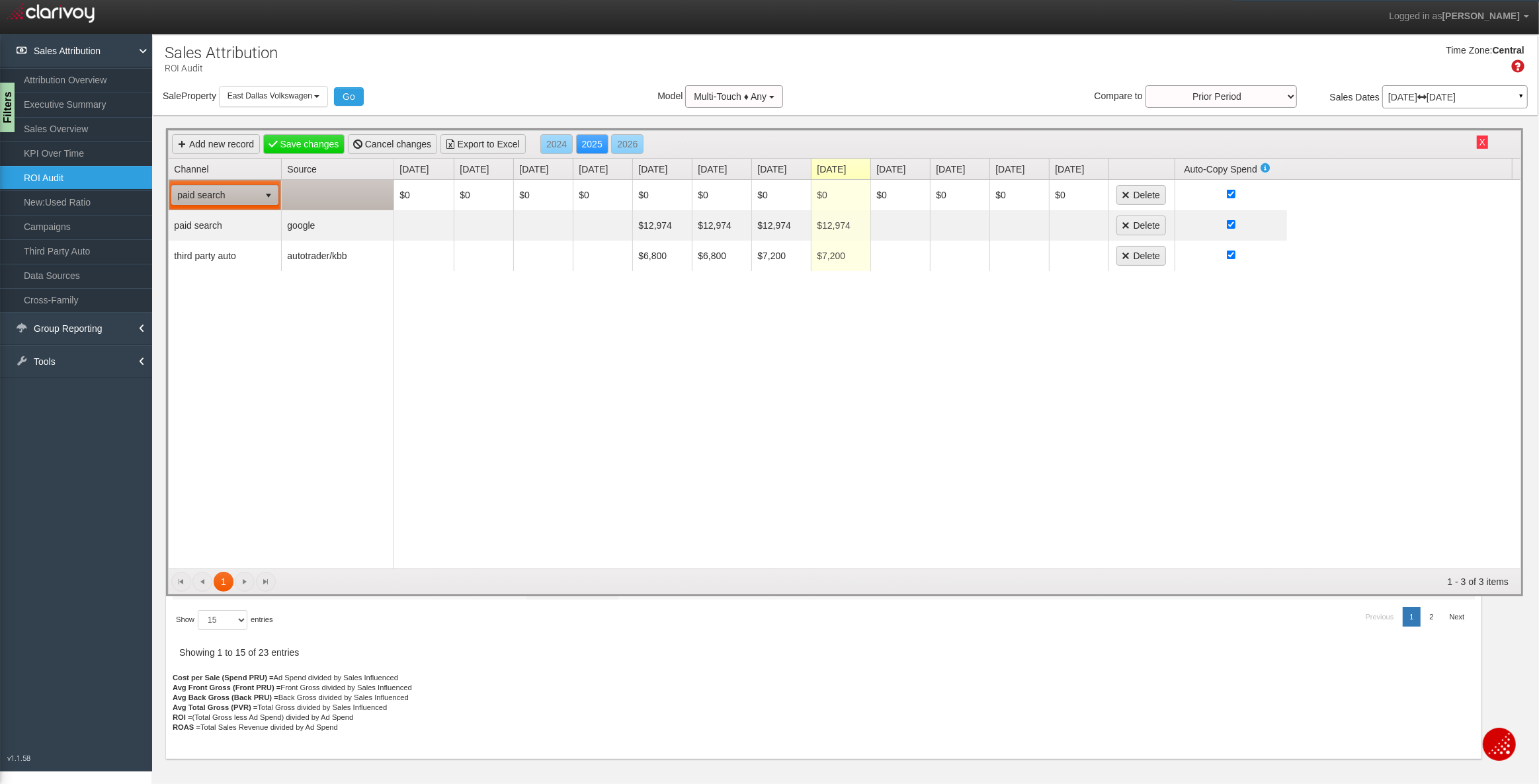
click at [310, 198] on td at bounding box center [337, 195] width 112 height 31
click at [225, 193] on td "paid search" at bounding box center [225, 194] width 112 height 30
click at [220, 189] on td "paid search" at bounding box center [225, 194] width 112 height 30
click at [1487, 142] on button "X" at bounding box center [1482, 142] width 11 height 13
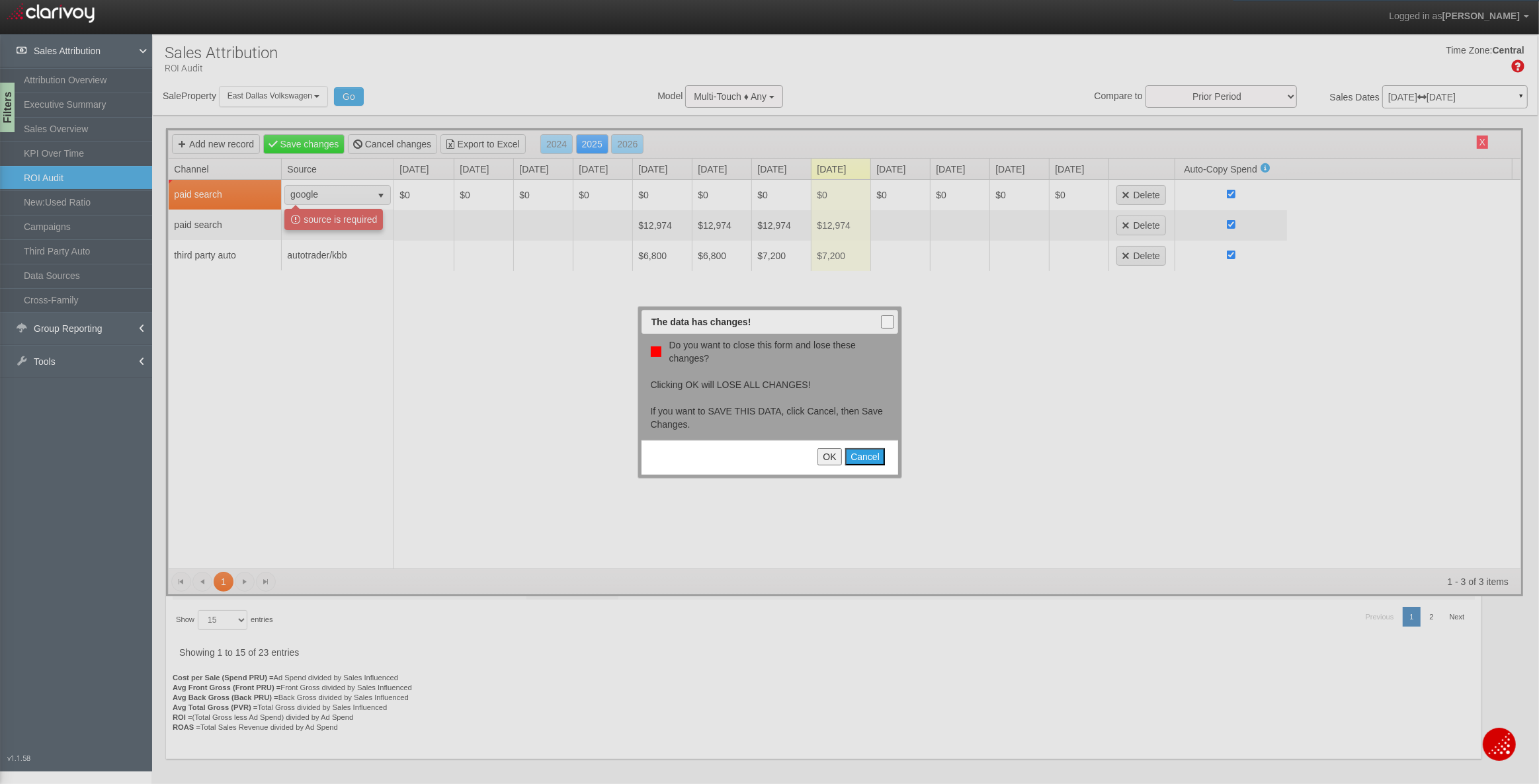
click at [827, 456] on button "OK" at bounding box center [830, 457] width 24 height 17
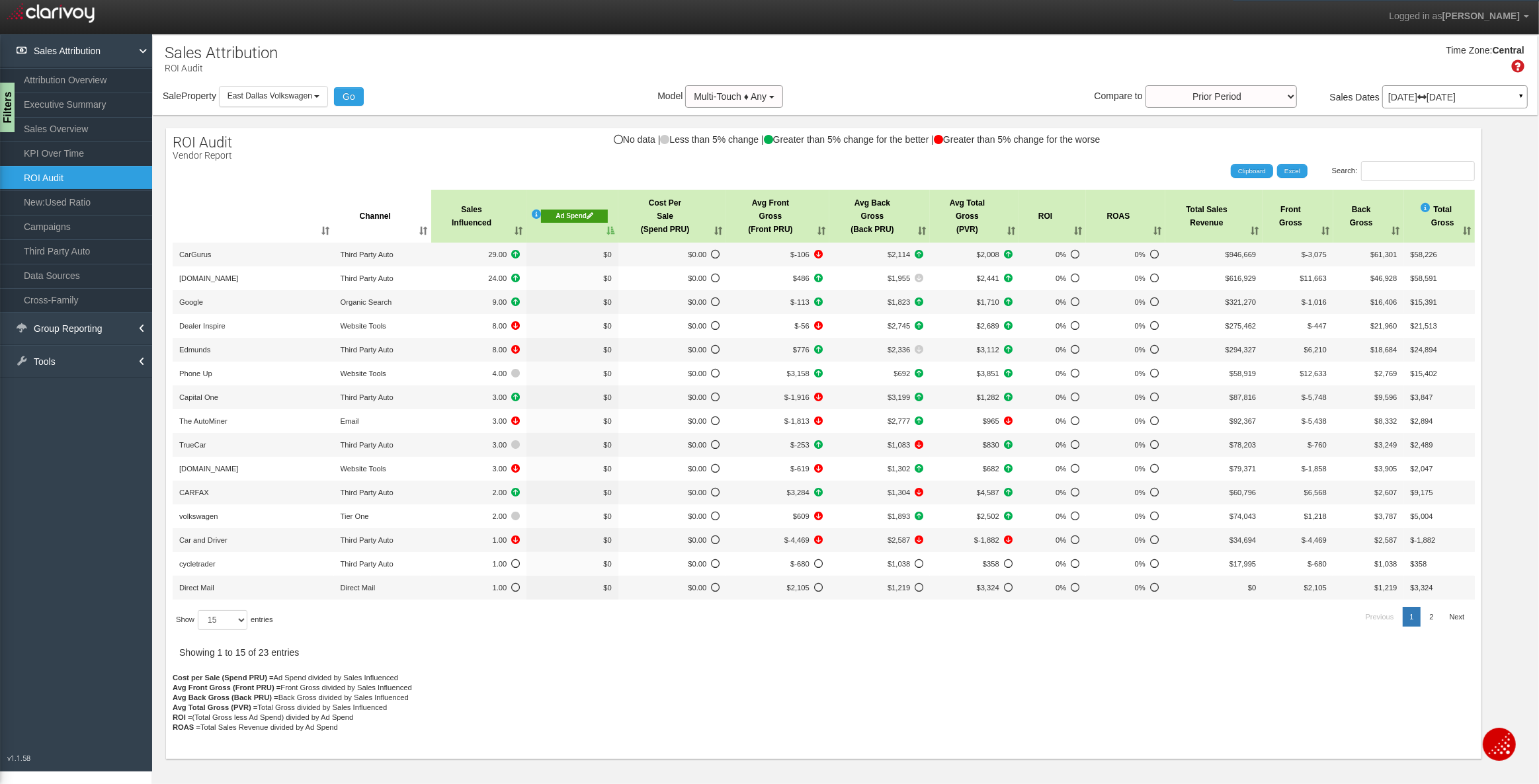
click at [560, 86] on div "Sale Property Loading East Dallas Volkswagen East Dallas Volkswagen Select all …" at bounding box center [845, 99] width 1385 height 28
click at [615, 60] on div "Time Zone: Central" at bounding box center [845, 64] width 1385 height 43
drag, startPoint x: 619, startPoint y: 55, endPoint x: 711, endPoint y: 116, distance: 110.4
click at [711, 116] on div "Sales Attribution ROI Audit Filters Sales INCLUDE EXCLUDE East Dallas Volkswage…" at bounding box center [845, 398] width 1388 height 726
click at [537, 53] on div "Time Zone: Central" at bounding box center [845, 64] width 1385 height 43
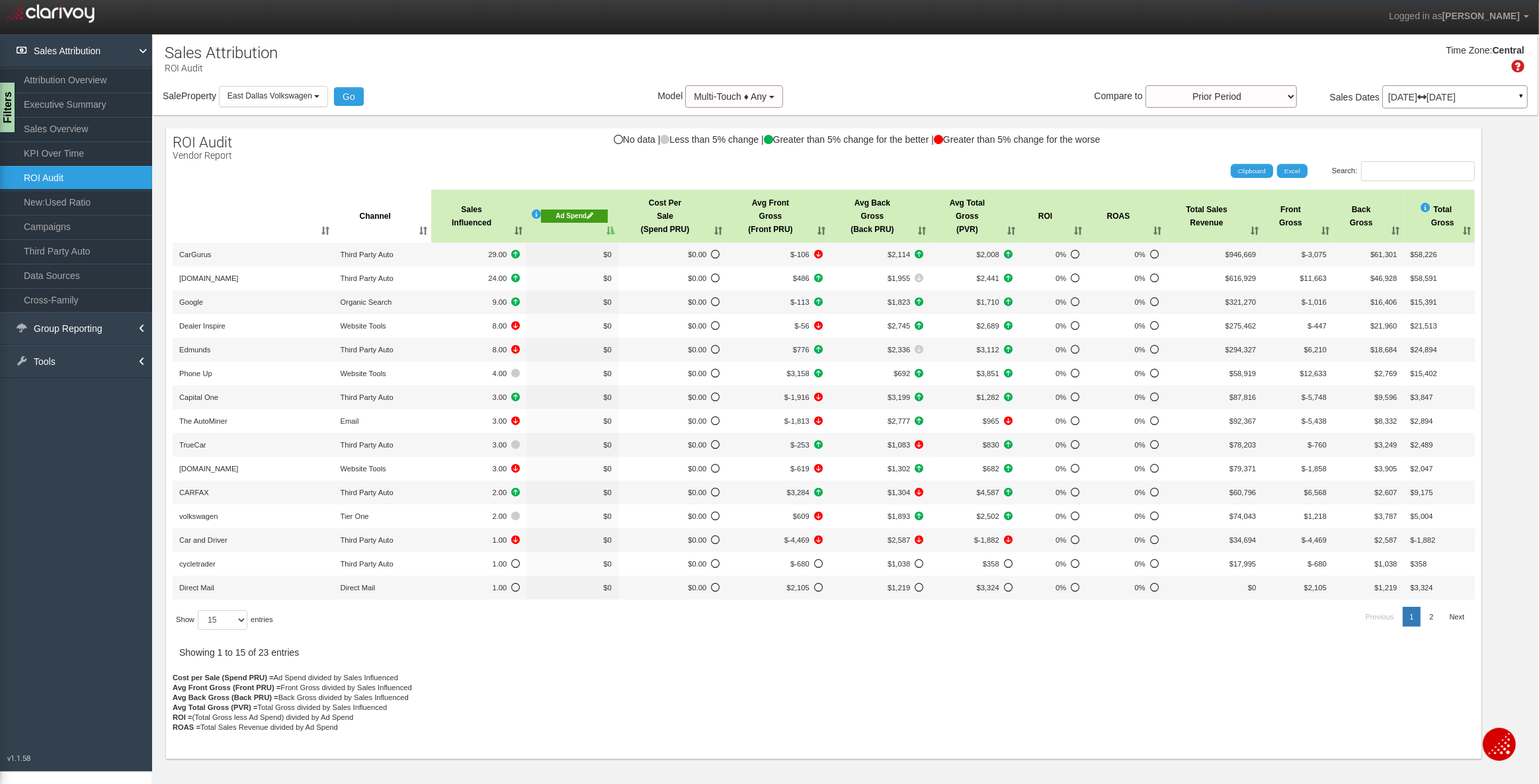
click at [590, 215] on icon at bounding box center [590, 216] width 7 height 7
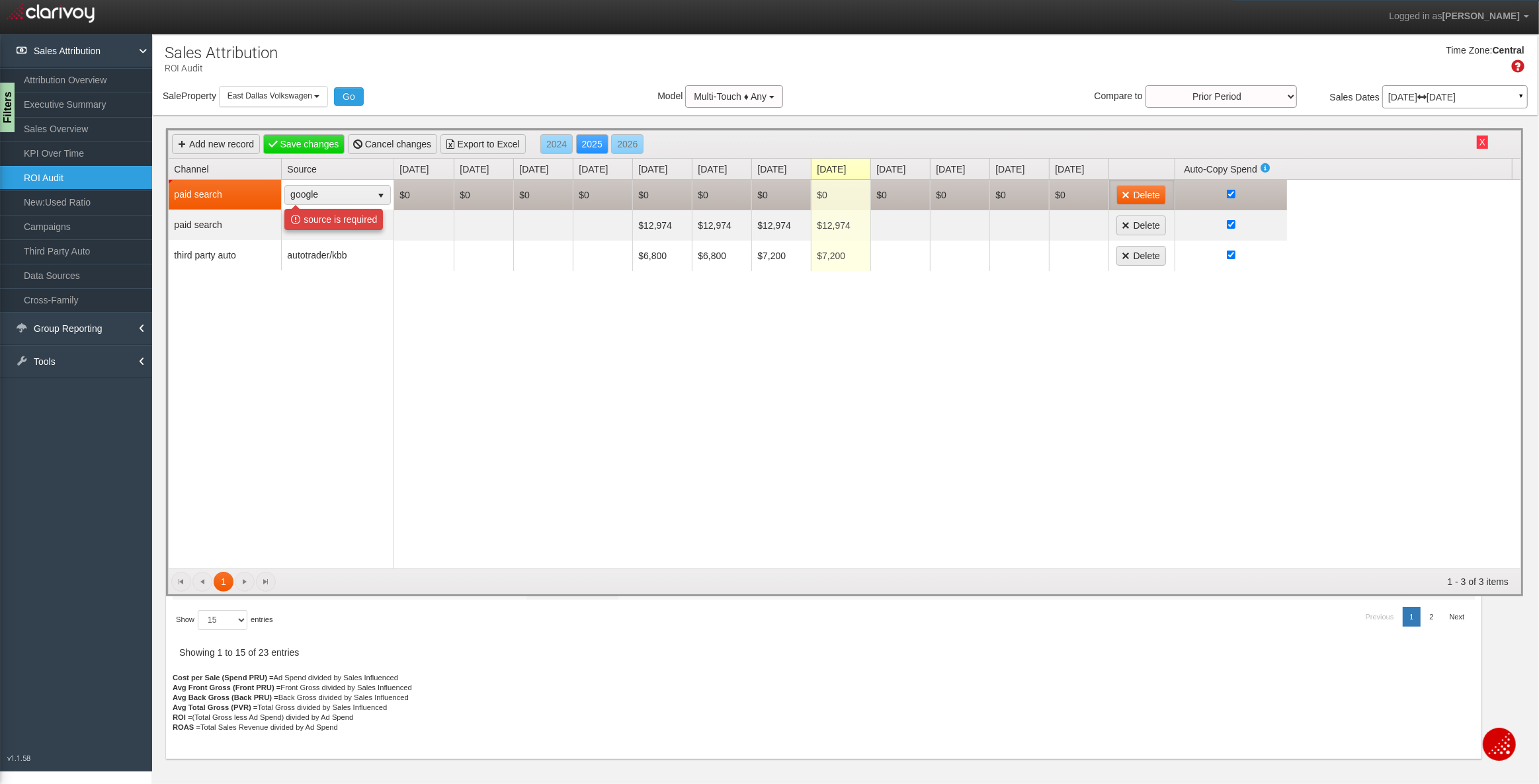
click at [1152, 203] on td "Delete" at bounding box center [1141, 195] width 66 height 31
click at [1148, 196] on link "Delete" at bounding box center [1141, 195] width 49 height 20
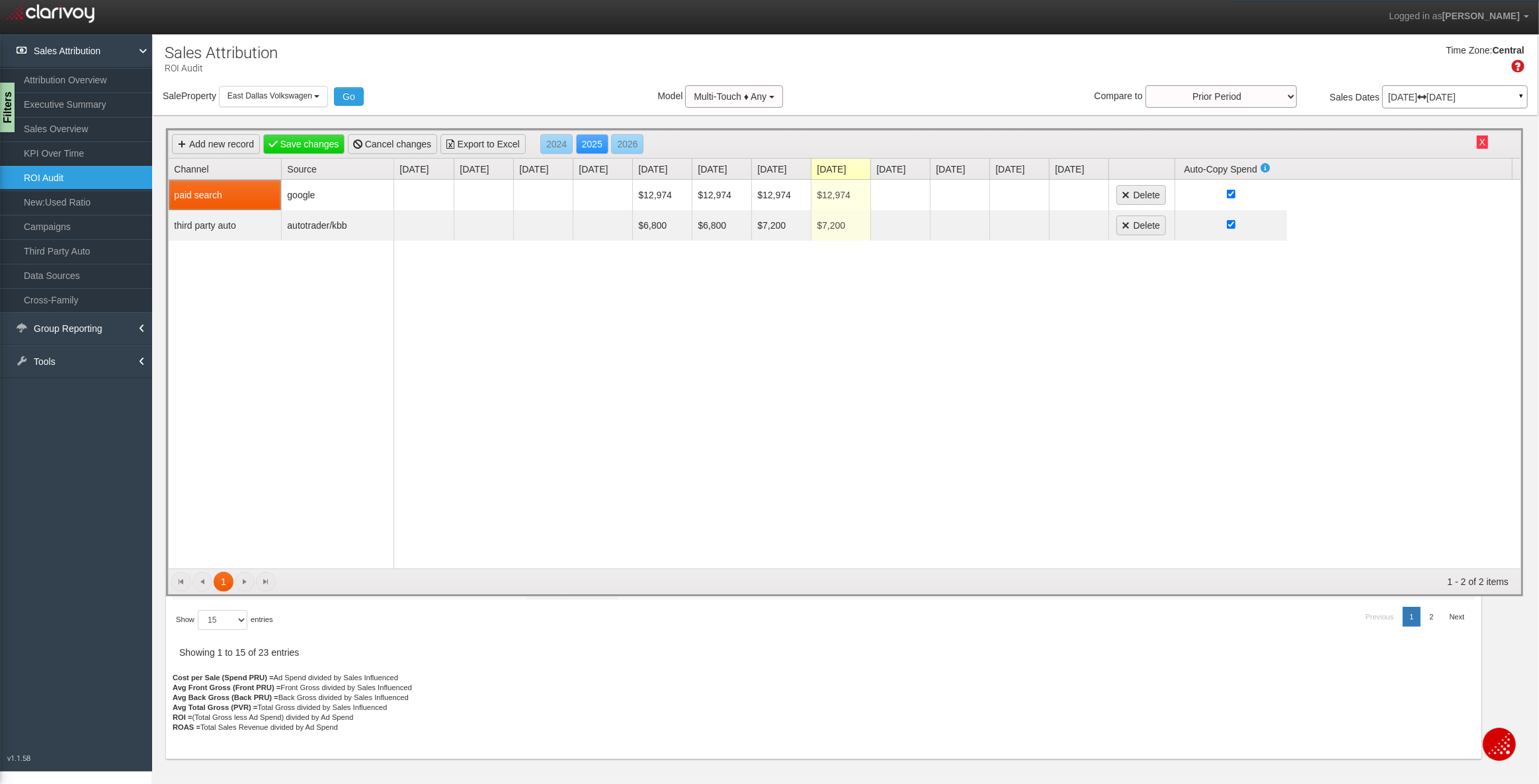
click at [1483, 143] on button "X" at bounding box center [1482, 142] width 11 height 13
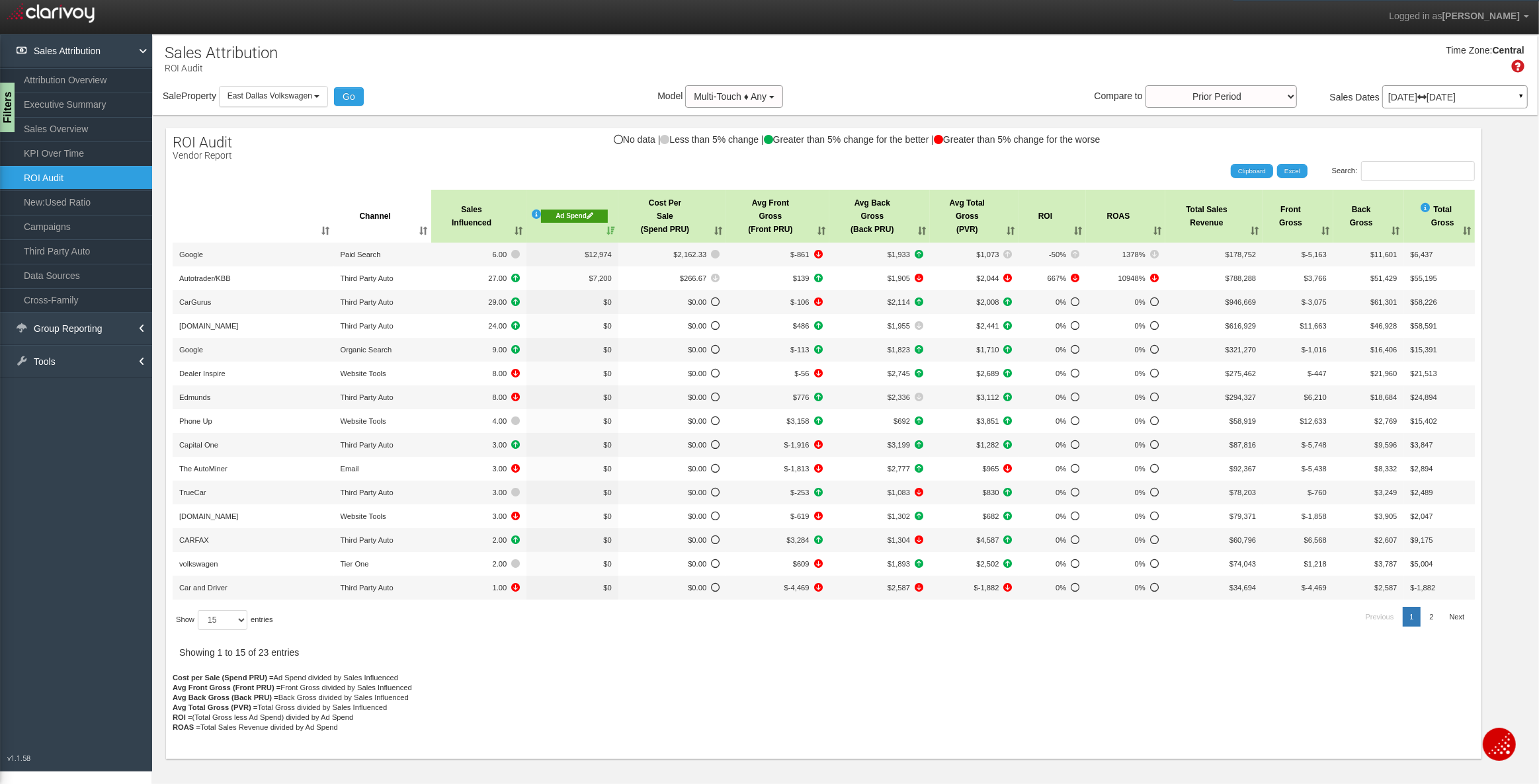
click at [580, 214] on div "Ad Spend" at bounding box center [574, 216] width 67 height 13
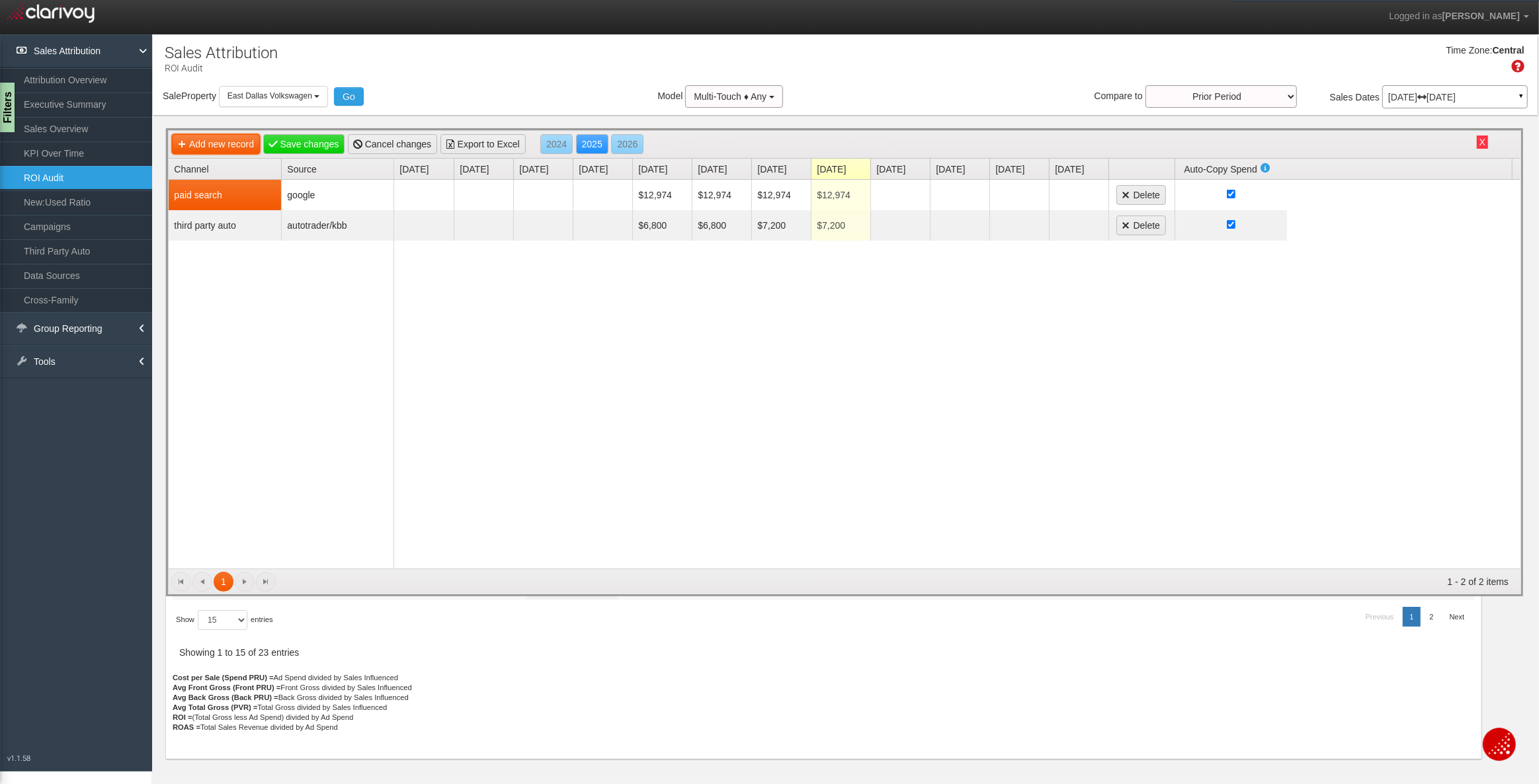
click at [232, 147] on link "Add new record" at bounding box center [216, 144] width 88 height 20
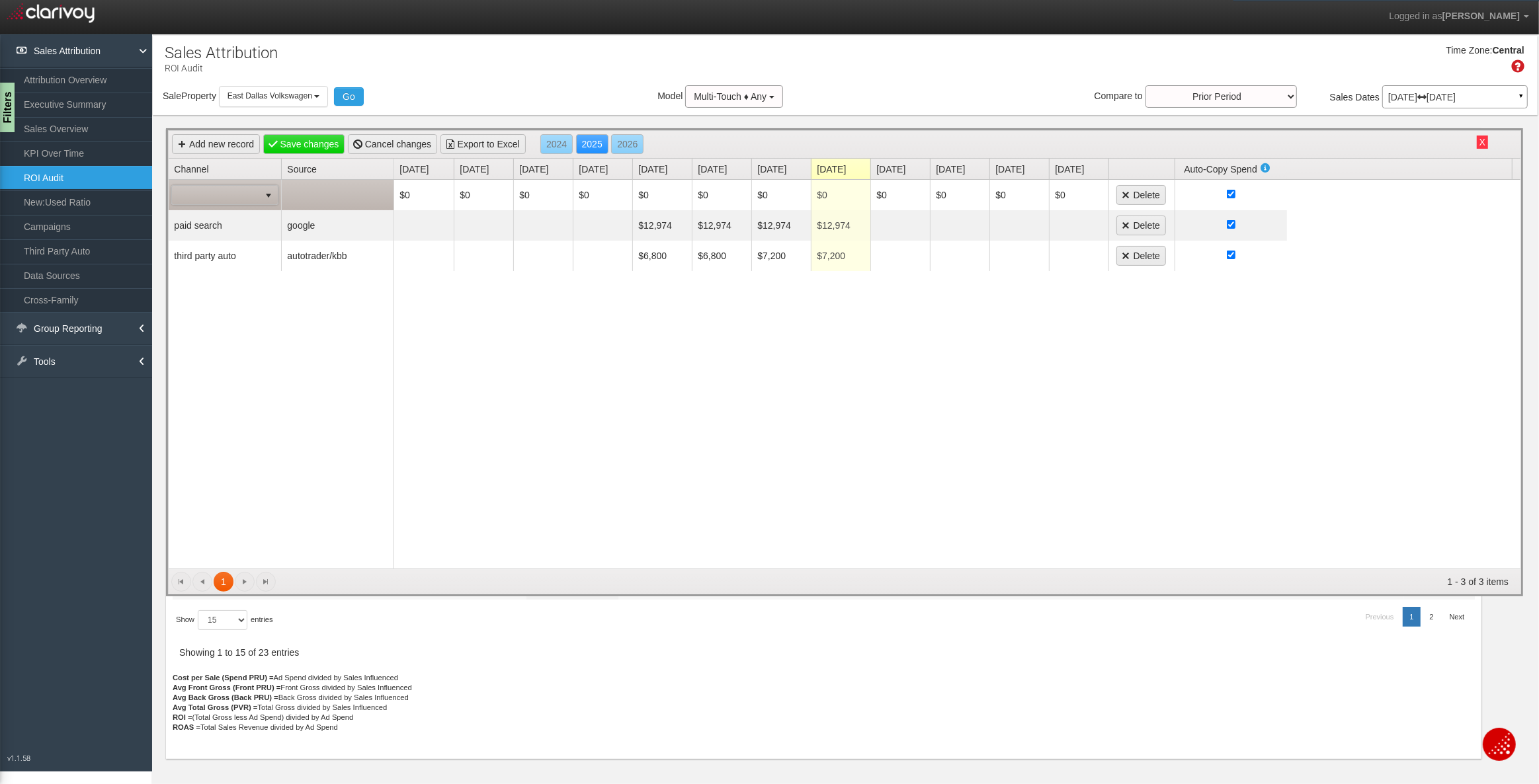
click at [215, 194] on span at bounding box center [216, 195] width 87 height 19
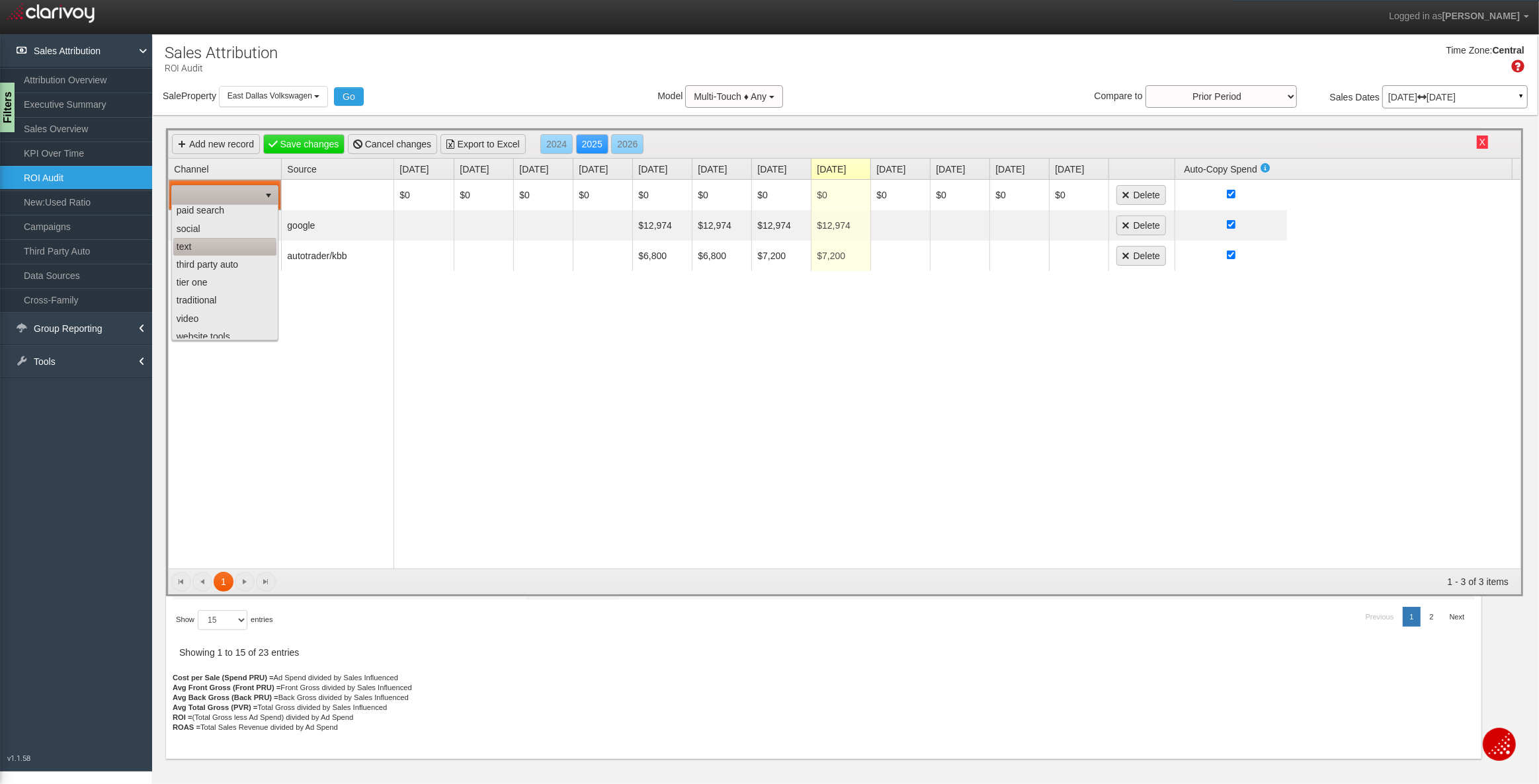
scroll to position [118, 0]
drag, startPoint x: 201, startPoint y: 248, endPoint x: 203, endPoint y: 264, distance: 16.1
click at [203, 264] on ul "direct mail display email equity mining event organic search paid search social…" at bounding box center [225, 214] width 103 height 252
click at [217, 255] on li "third party auto" at bounding box center [225, 259] width 103 height 18
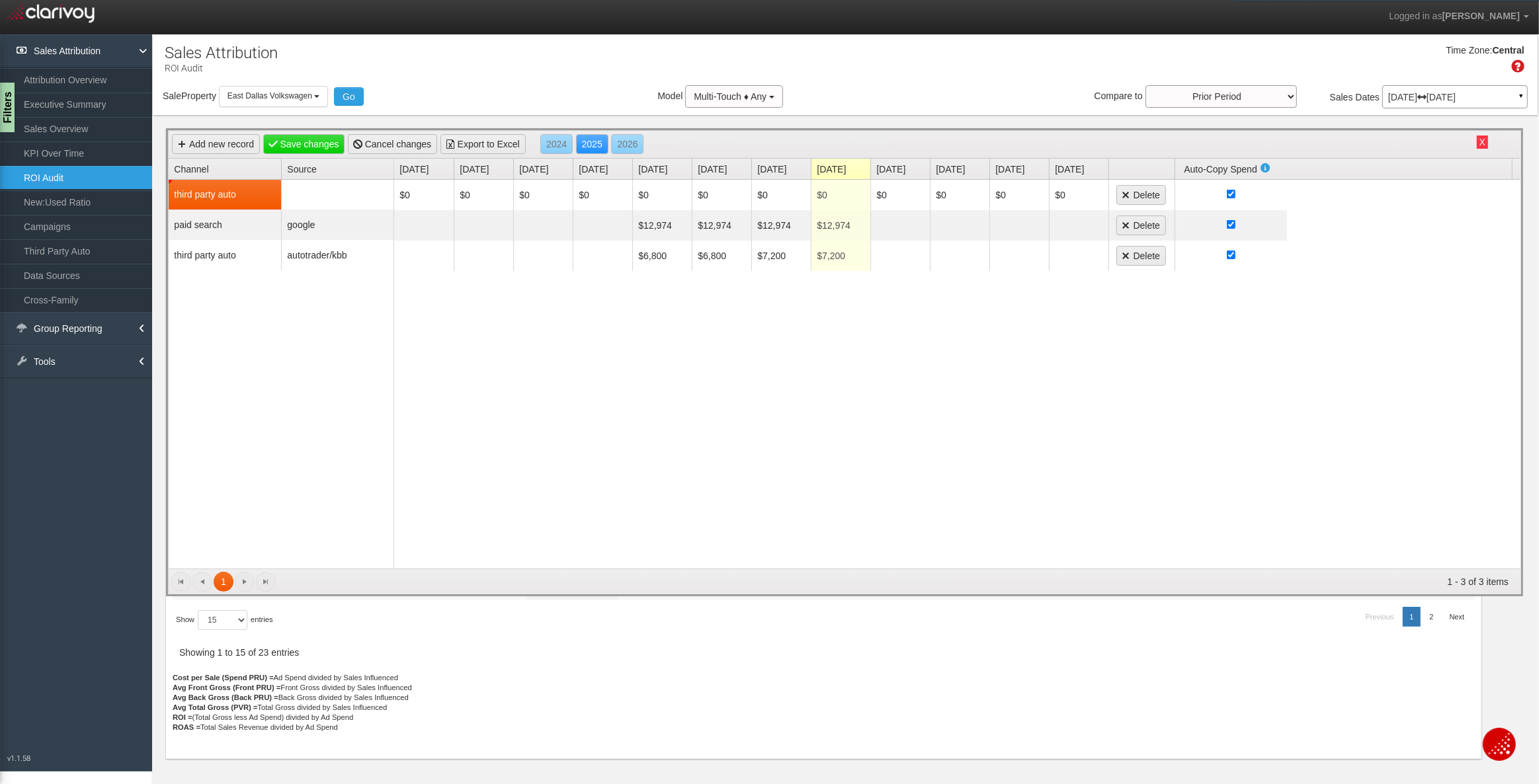
click at [296, 318] on div "third party auto paid search google third party auto autotrader/kbb" at bounding box center [281, 374] width 226 height 389
click at [339, 203] on td at bounding box center [337, 194] width 112 height 30
click at [346, 200] on span "autocreditexpress" at bounding box center [328, 195] width 87 height 19
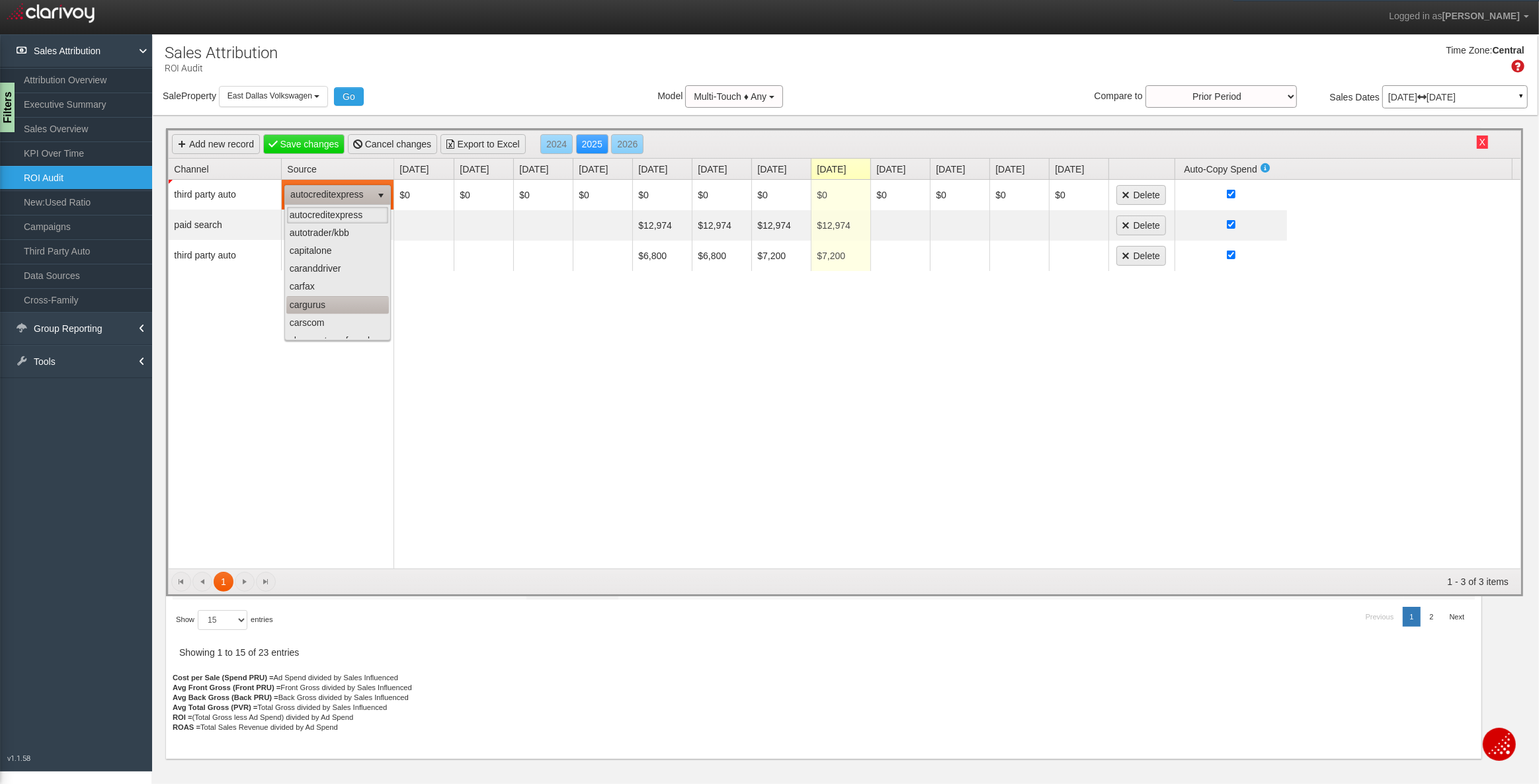
click at [319, 302] on li "cargurus" at bounding box center [338, 305] width 103 height 18
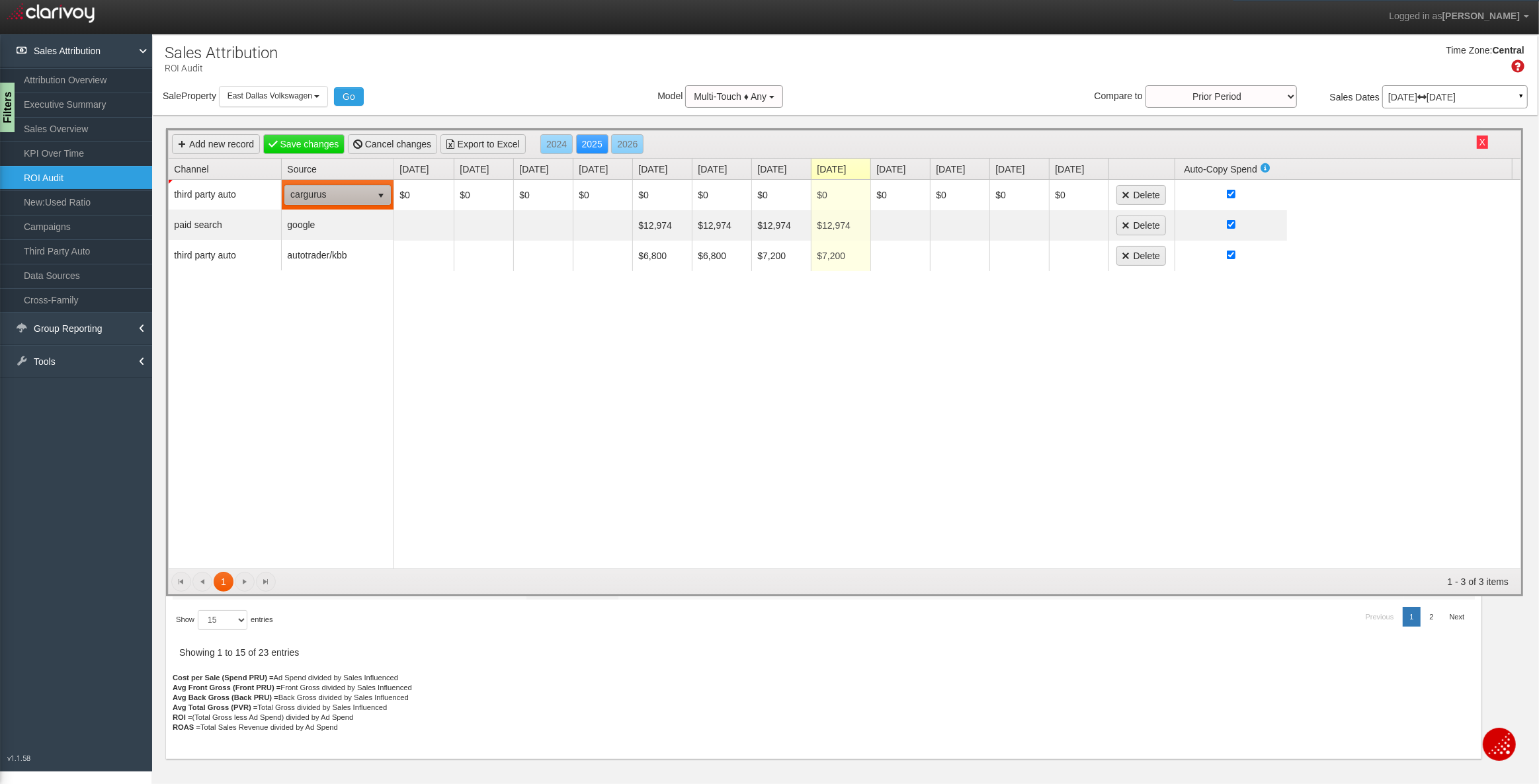
click at [307, 326] on div "third party auto cargurus cargurus paid search google third party auto autotrad…" at bounding box center [281, 374] width 226 height 389
click at [298, 145] on link "Save changes" at bounding box center [304, 144] width 82 height 20
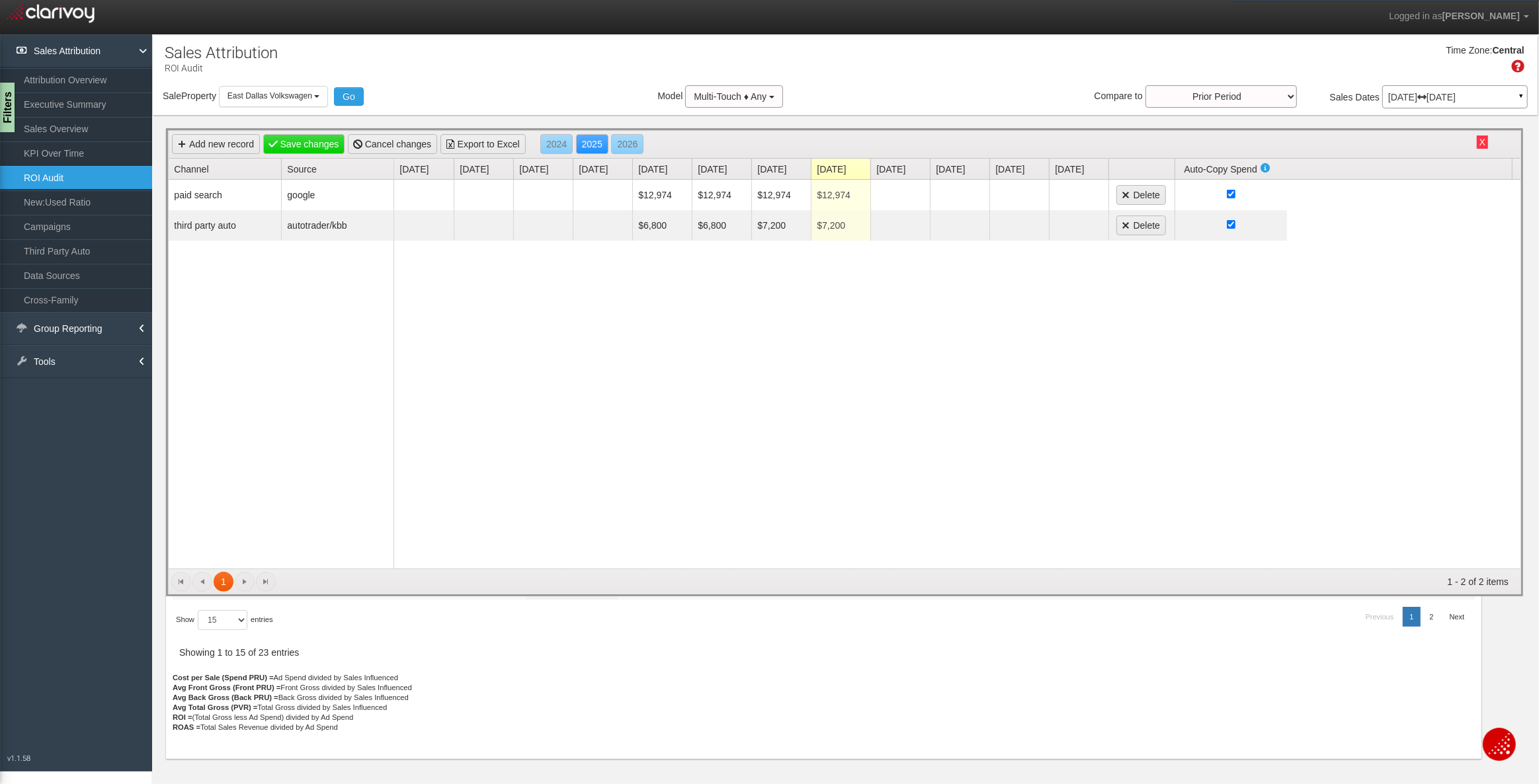
click at [1484, 139] on button "X" at bounding box center [1482, 142] width 11 height 13
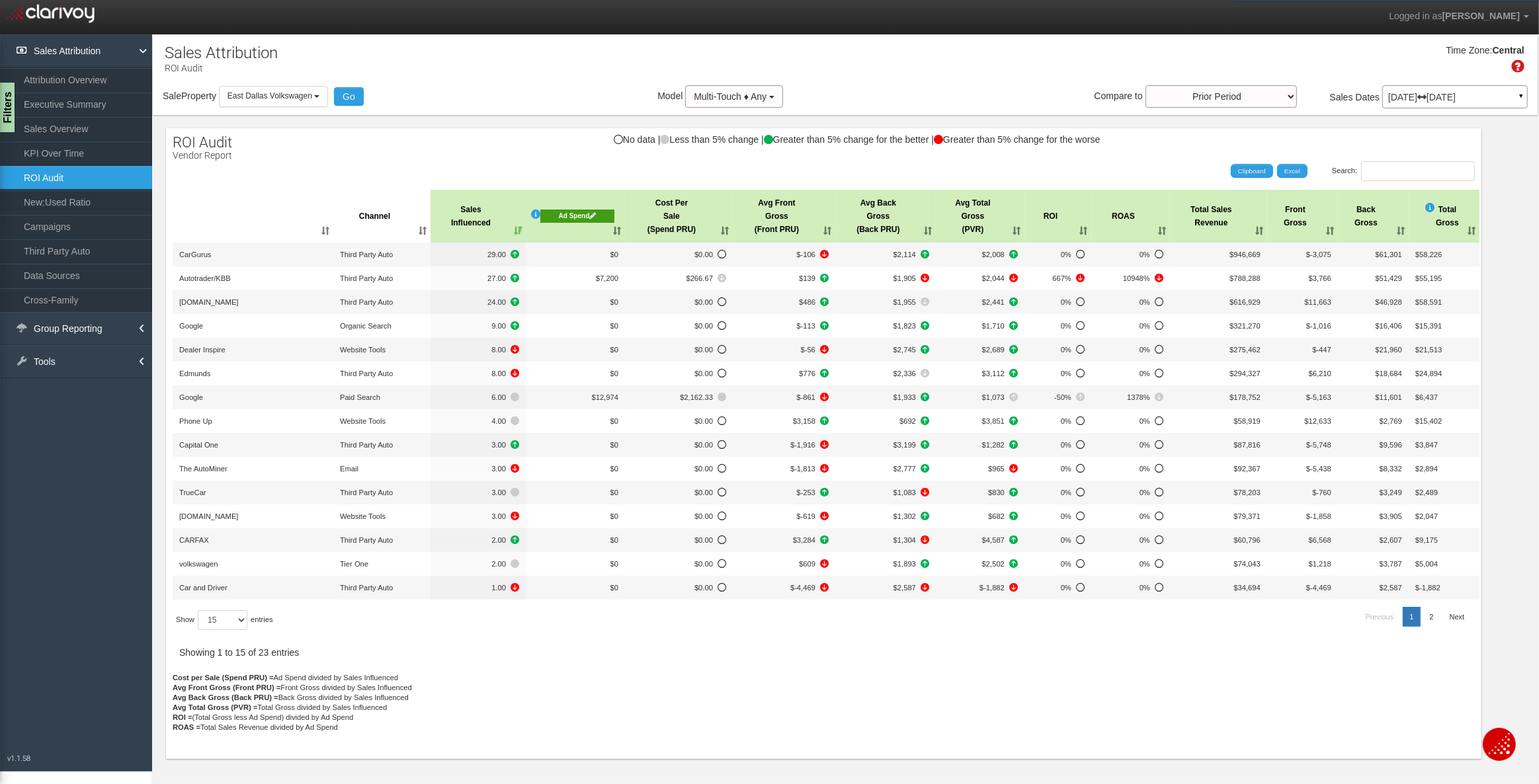
click at [519, 230] on th "Sales Influenced" at bounding box center [478, 216] width 95 height 53
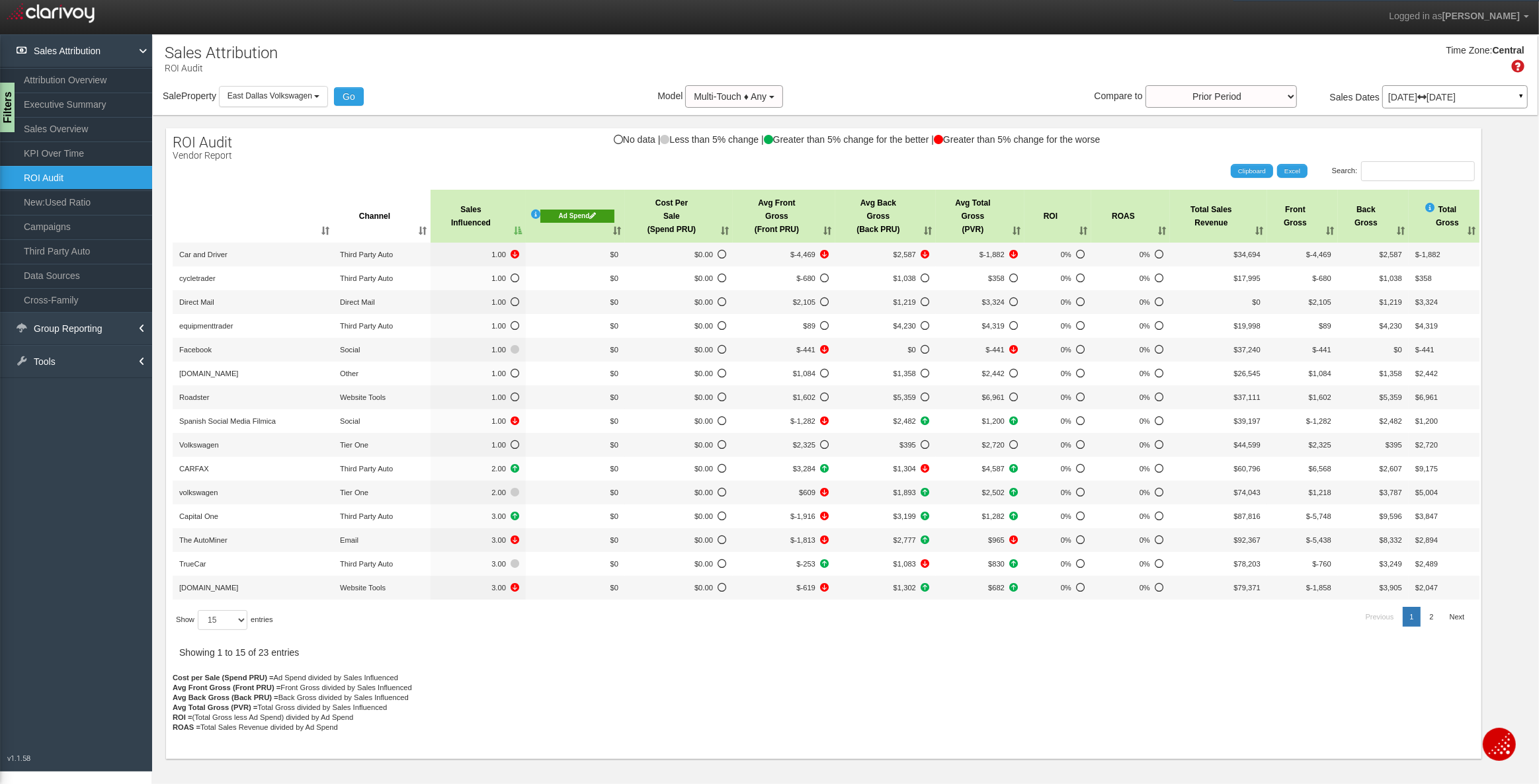
click at [516, 231] on th "Sales Influenced" at bounding box center [478, 216] width 95 height 53
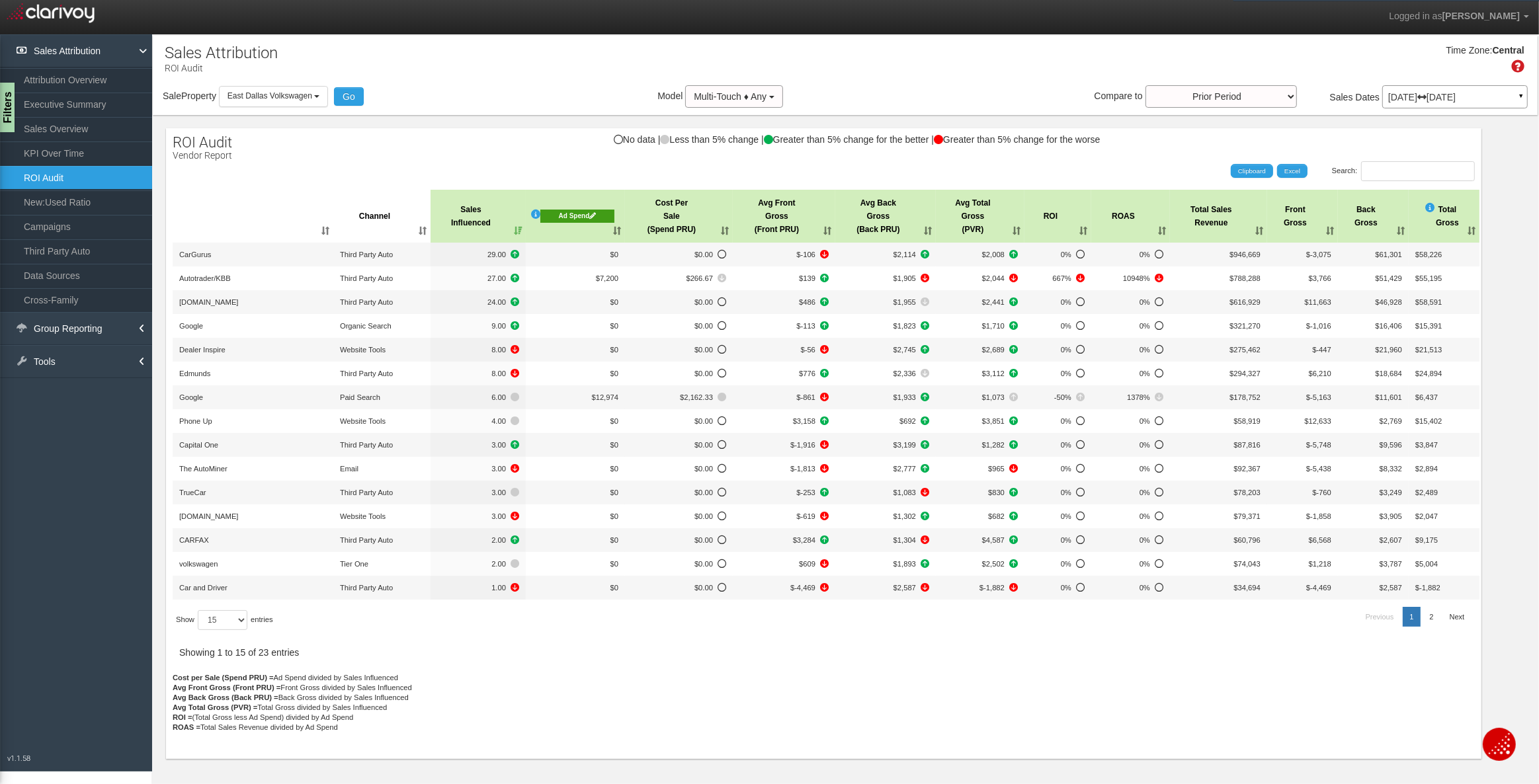
click at [562, 100] on div "Sale Property Loading East Dallas Volkswagen East Dallas Volkswagen Select all …" at bounding box center [845, 99] width 1385 height 28
drag, startPoint x: 51, startPoint y: 123, endPoint x: 61, endPoint y: 244, distance: 121.4
click at [51, 123] on link "Sales Overview" at bounding box center [76, 129] width 152 height 24
click at [61, 126] on link "Sales Overview" at bounding box center [76, 129] width 152 height 24
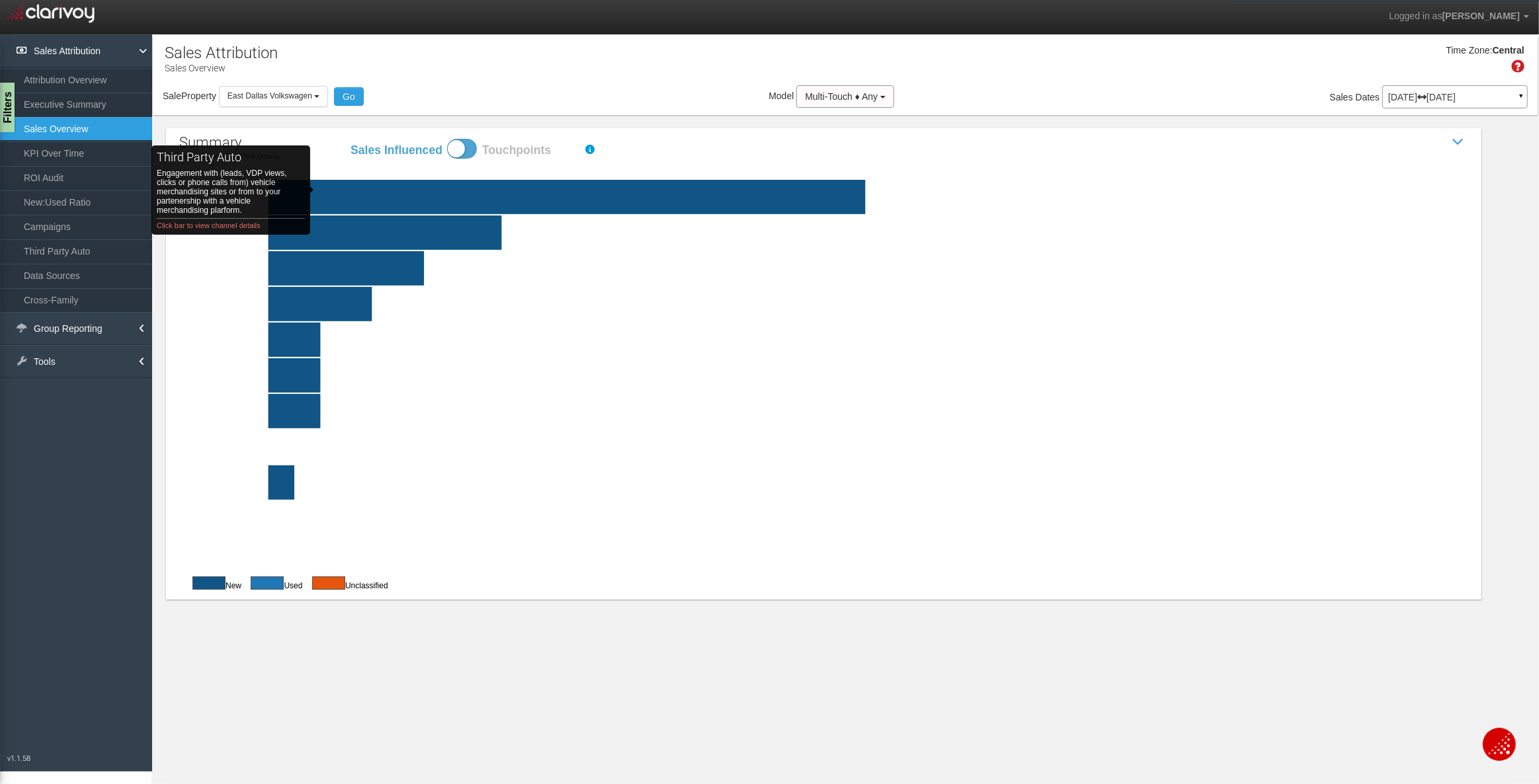
click at [340, 189] on rect "third party auto Engagement with (leads, VDP views, clicks or phone calls from)…" at bounding box center [282, 197] width 142 height 35
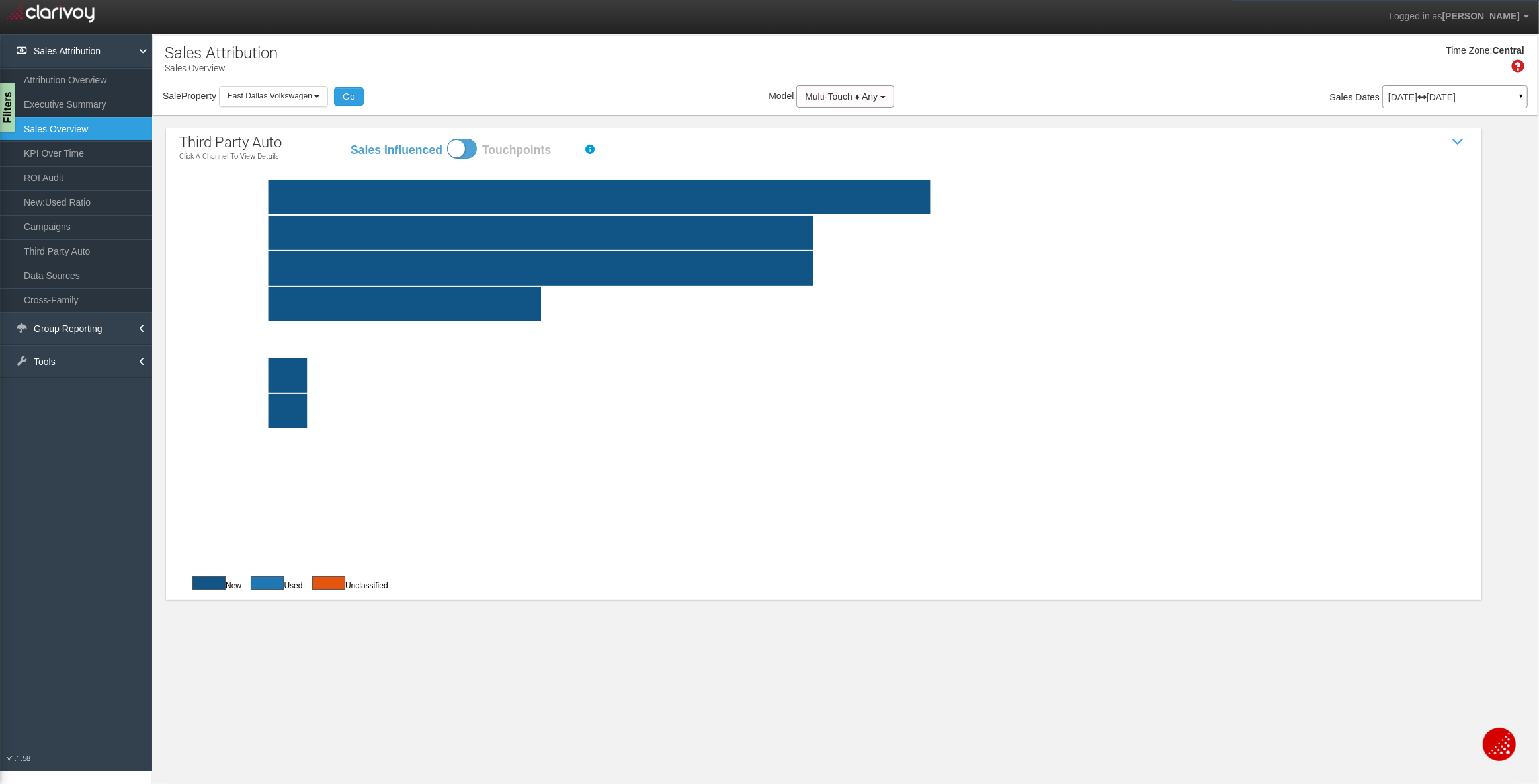
click at [377, 232] on rect at bounding box center [855, 233] width 1289 height 35
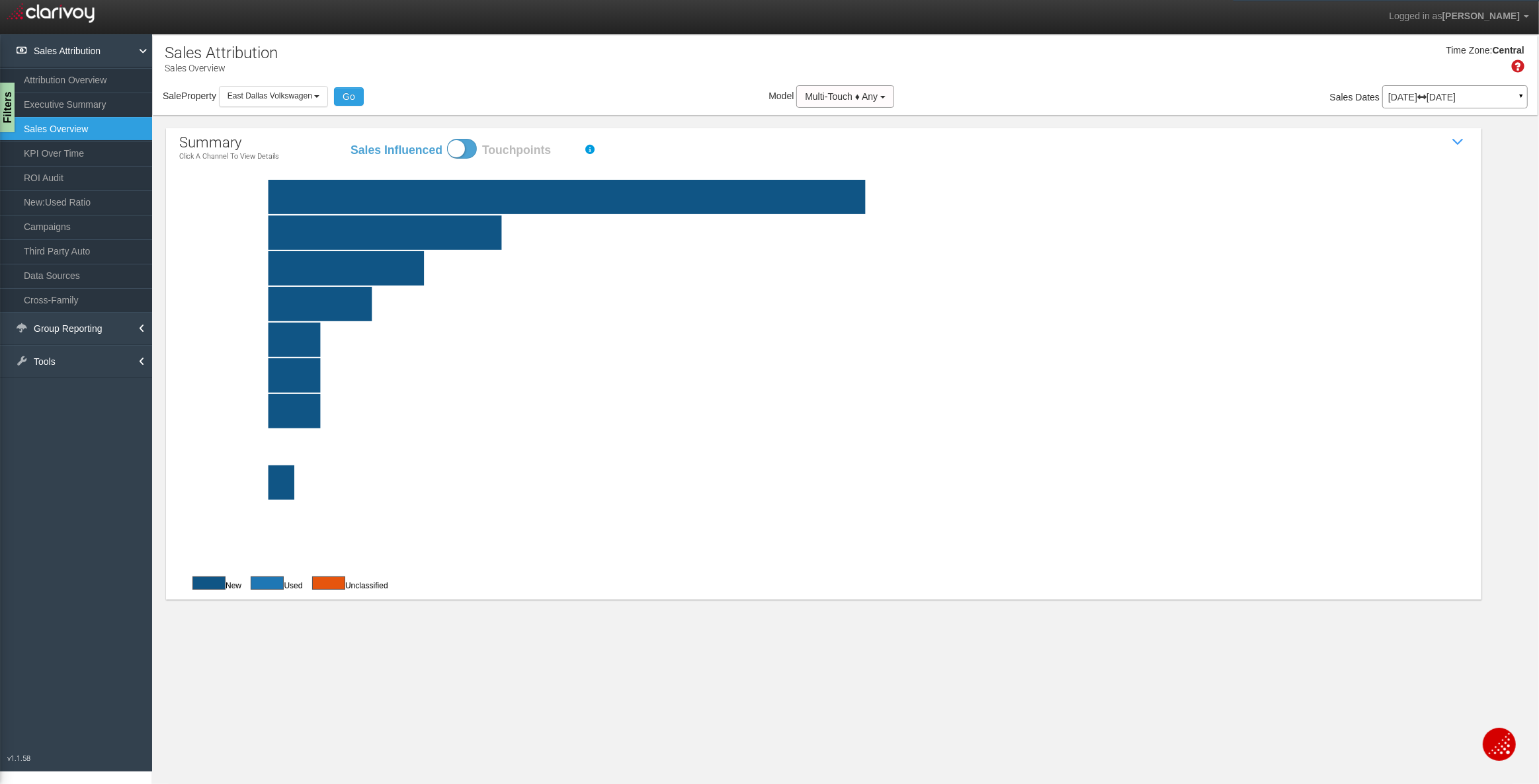
click at [452, 145] on span at bounding box center [462, 148] width 30 height 20
click at [350, 139] on input "Sales Influenced Touchpoints" at bounding box center [349, 138] width 1 height 1
checkbox input "true"
click at [384, 197] on rect at bounding box center [855, 197] width 1289 height 35
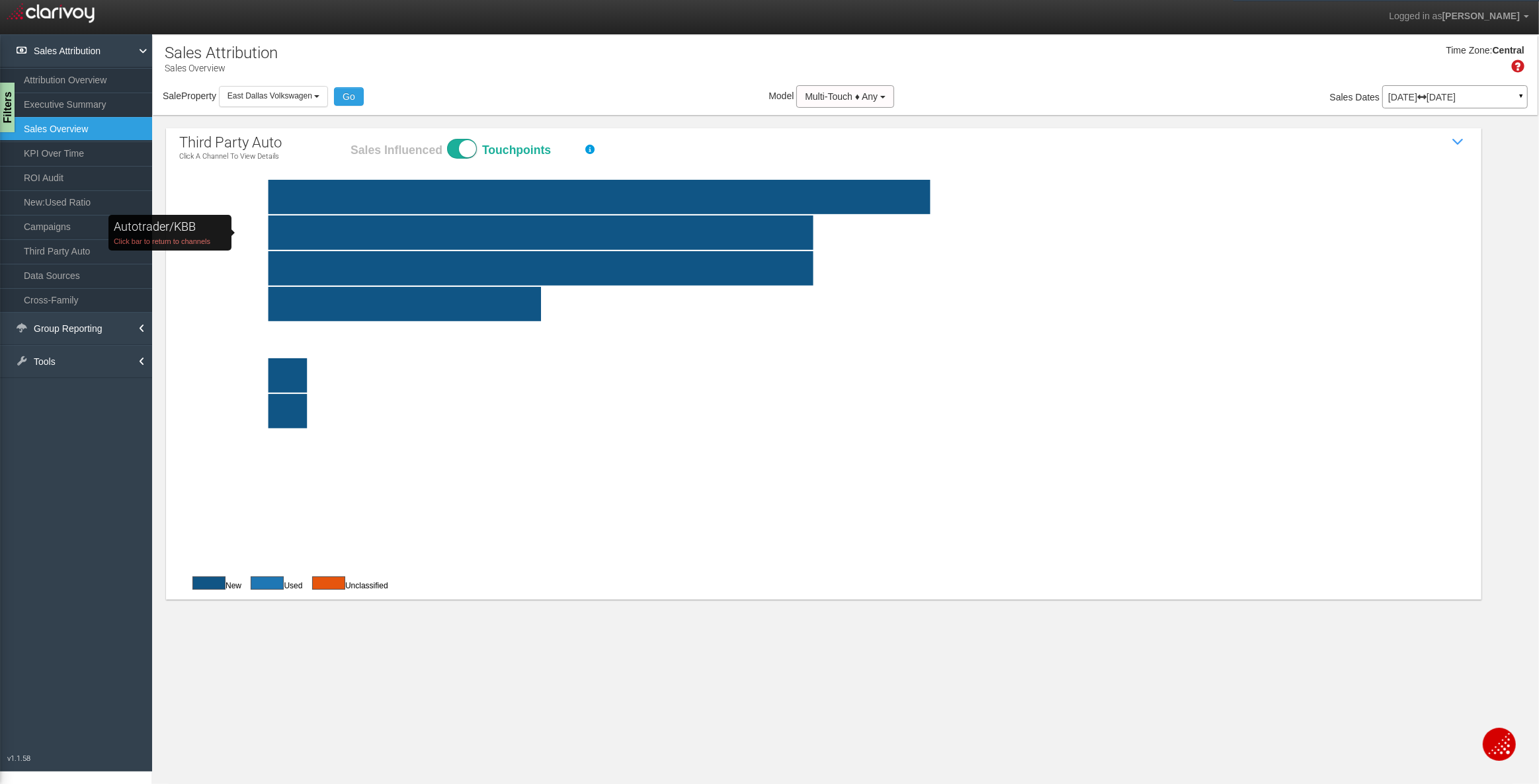
click rect "Autotrader/KBB Click bar to return to channels"
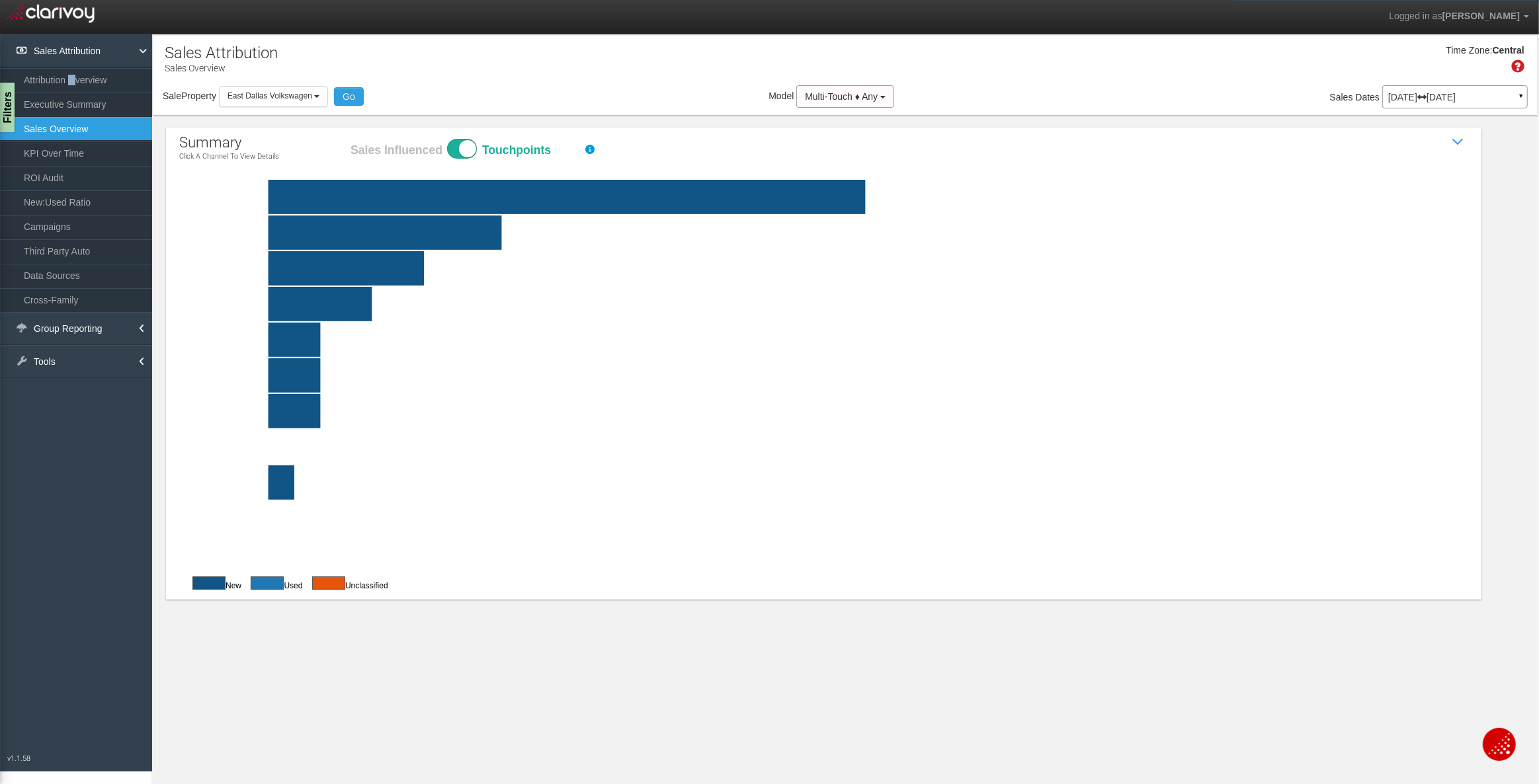
drag, startPoint x: 72, startPoint y: 80, endPoint x: 107, endPoint y: 127, distance: 58.6
click at [72, 80] on link "Attribution Overview" at bounding box center [76, 80] width 152 height 24
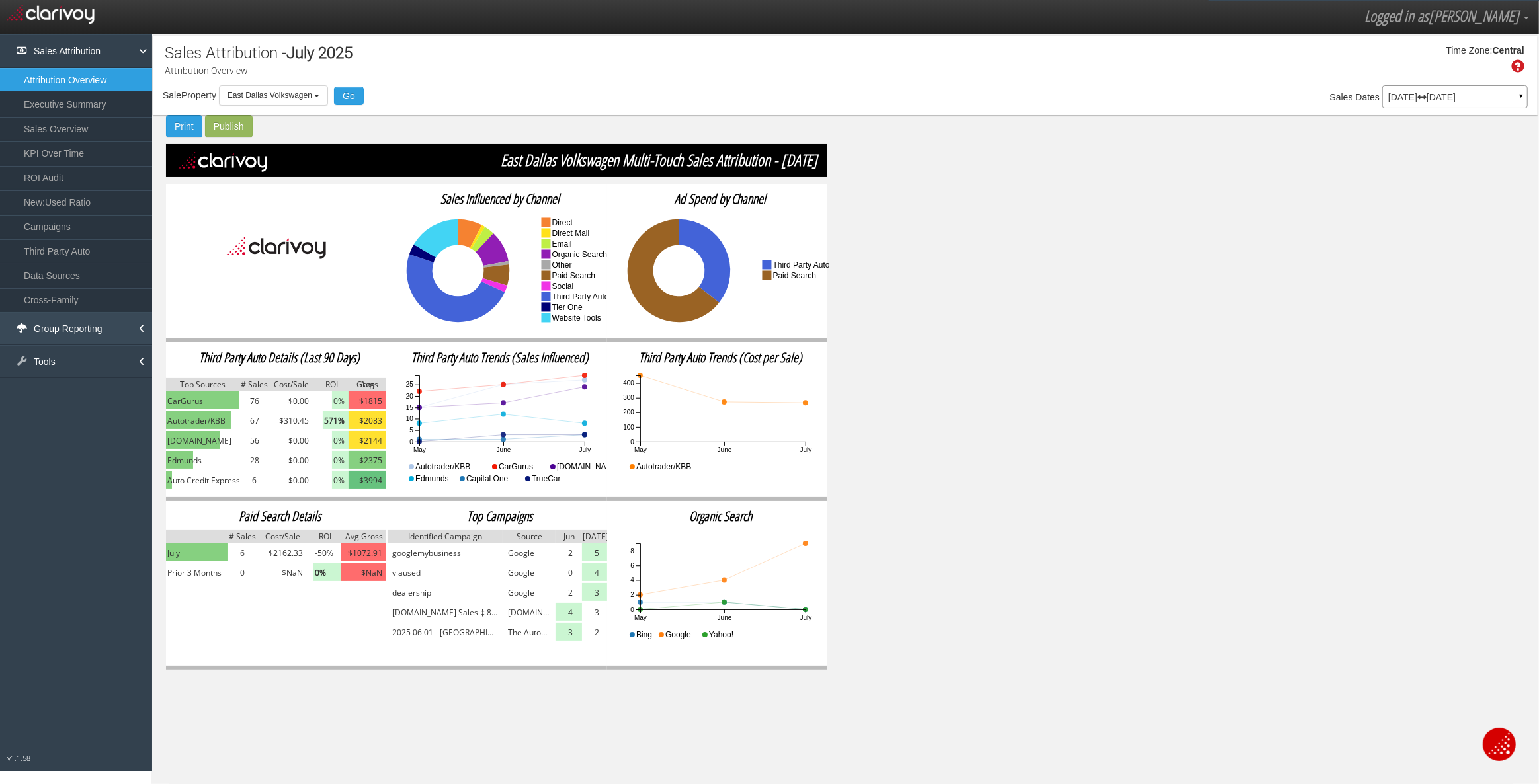
click at [62, 323] on link "Group Reporting" at bounding box center [76, 329] width 152 height 33
click at [94, 396] on link "Tools" at bounding box center [76, 411] width 152 height 33
click at [62, 463] on link "Download Clicktrails" at bounding box center [76, 464] width 152 height 24
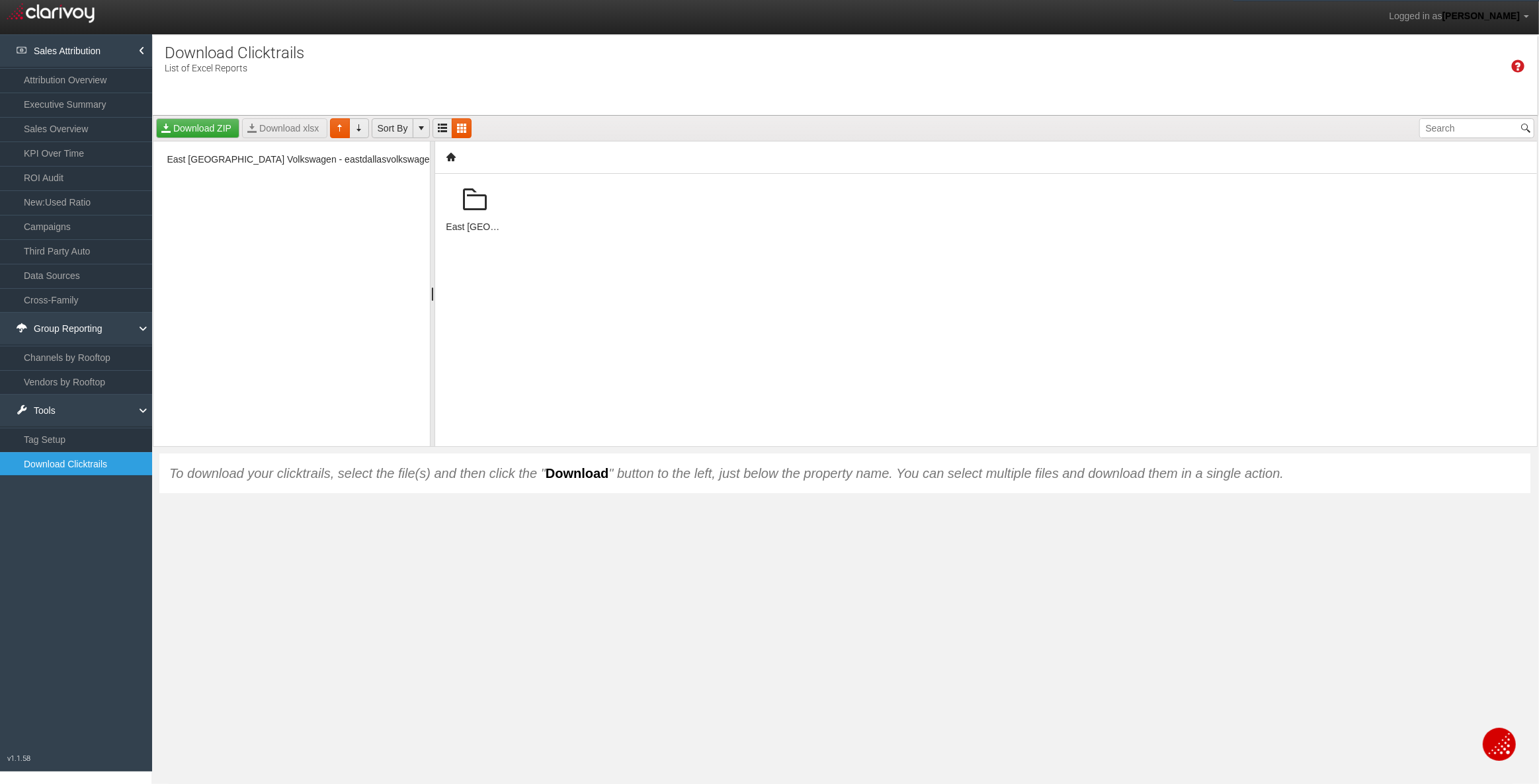
click at [471, 209] on span at bounding box center [475, 201] width 32 height 32
click at [236, 175] on span "East Dallas Volkswagen" at bounding box center [228, 175] width 106 height 15
click at [235, 174] on span "East Dallas Volkswagen" at bounding box center [228, 175] width 106 height 15
click at [201, 178] on span "East Dallas Volkswagen" at bounding box center [228, 175] width 106 height 15
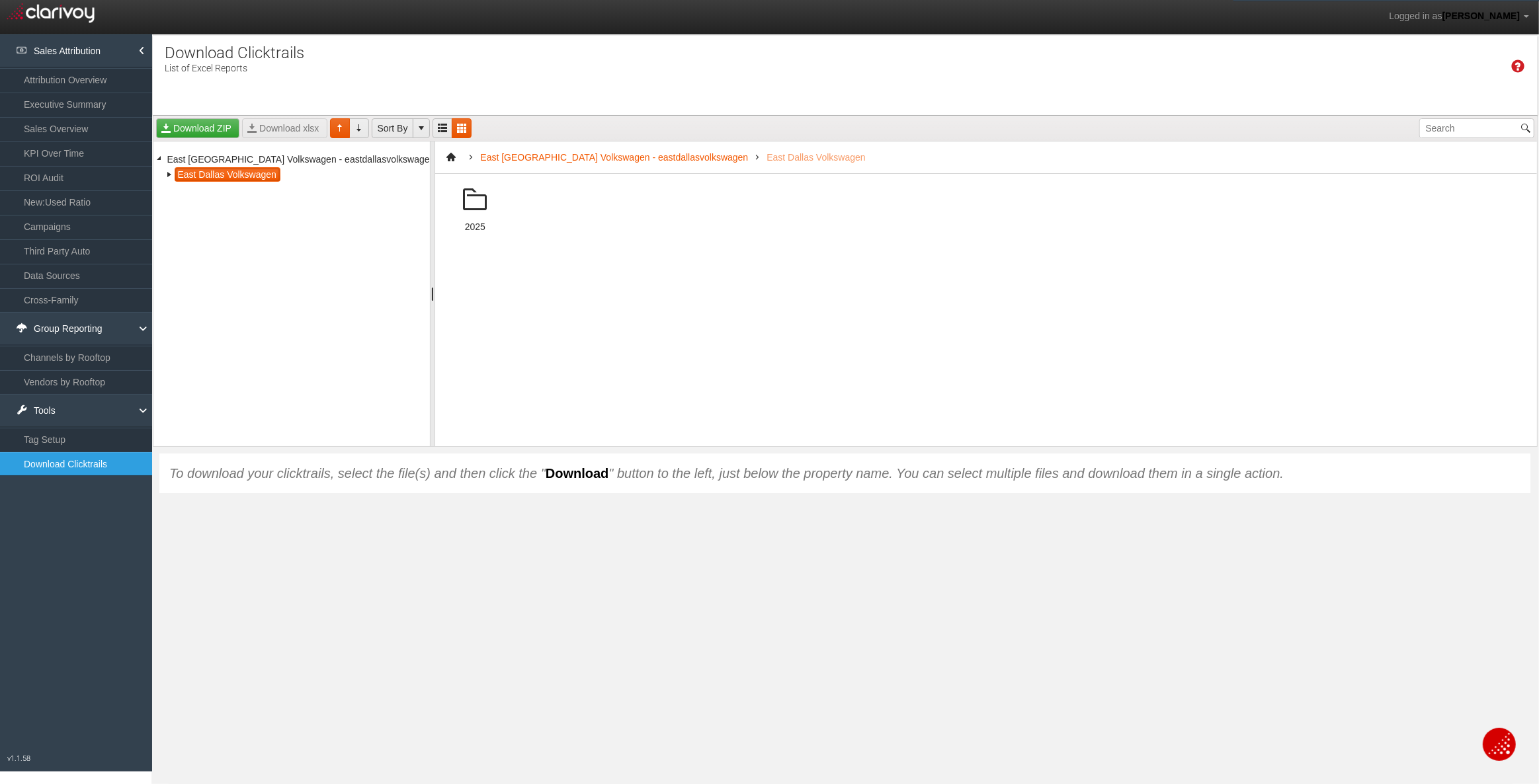
click at [469, 197] on span at bounding box center [475, 201] width 32 height 32
click at [633, 212] on span at bounding box center [634, 201] width 32 height 32
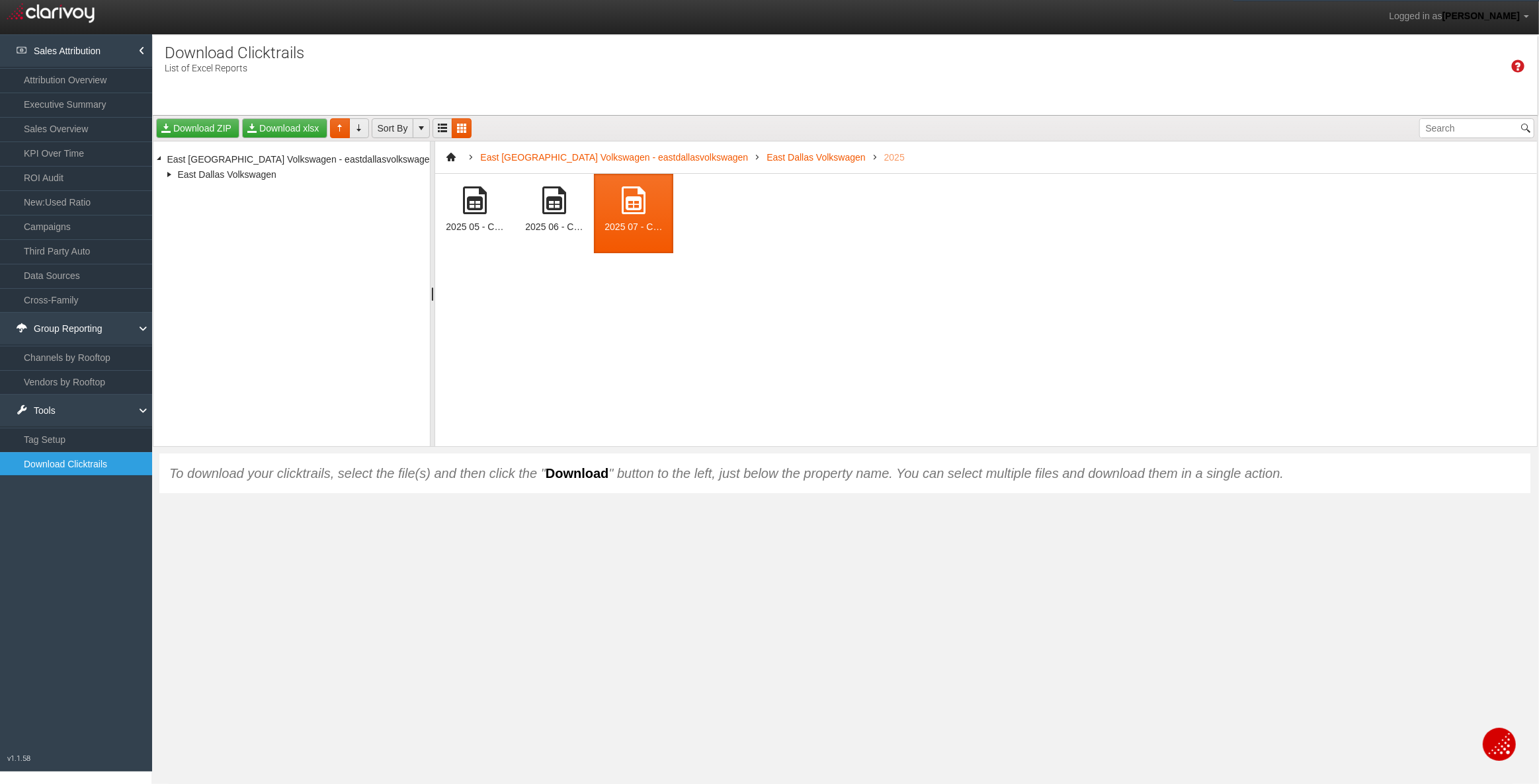
click at [630, 207] on span at bounding box center [634, 201] width 32 height 32
click at [629, 207] on span at bounding box center [634, 201] width 32 height 32
click at [73, 204] on link "New:Used Ratio" at bounding box center [76, 202] width 152 height 24
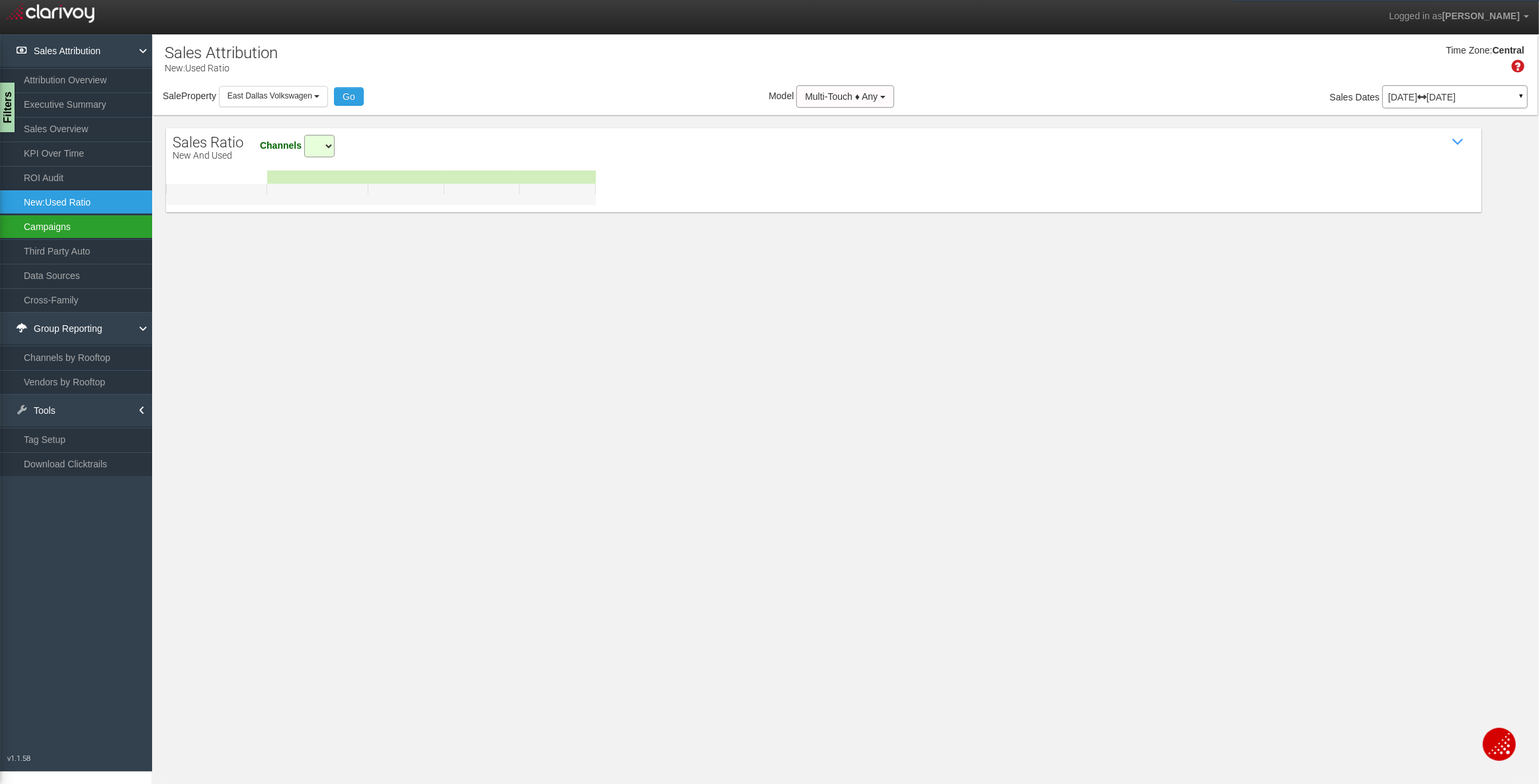
click at [77, 229] on link "Campaigns" at bounding box center [76, 227] width 152 height 24
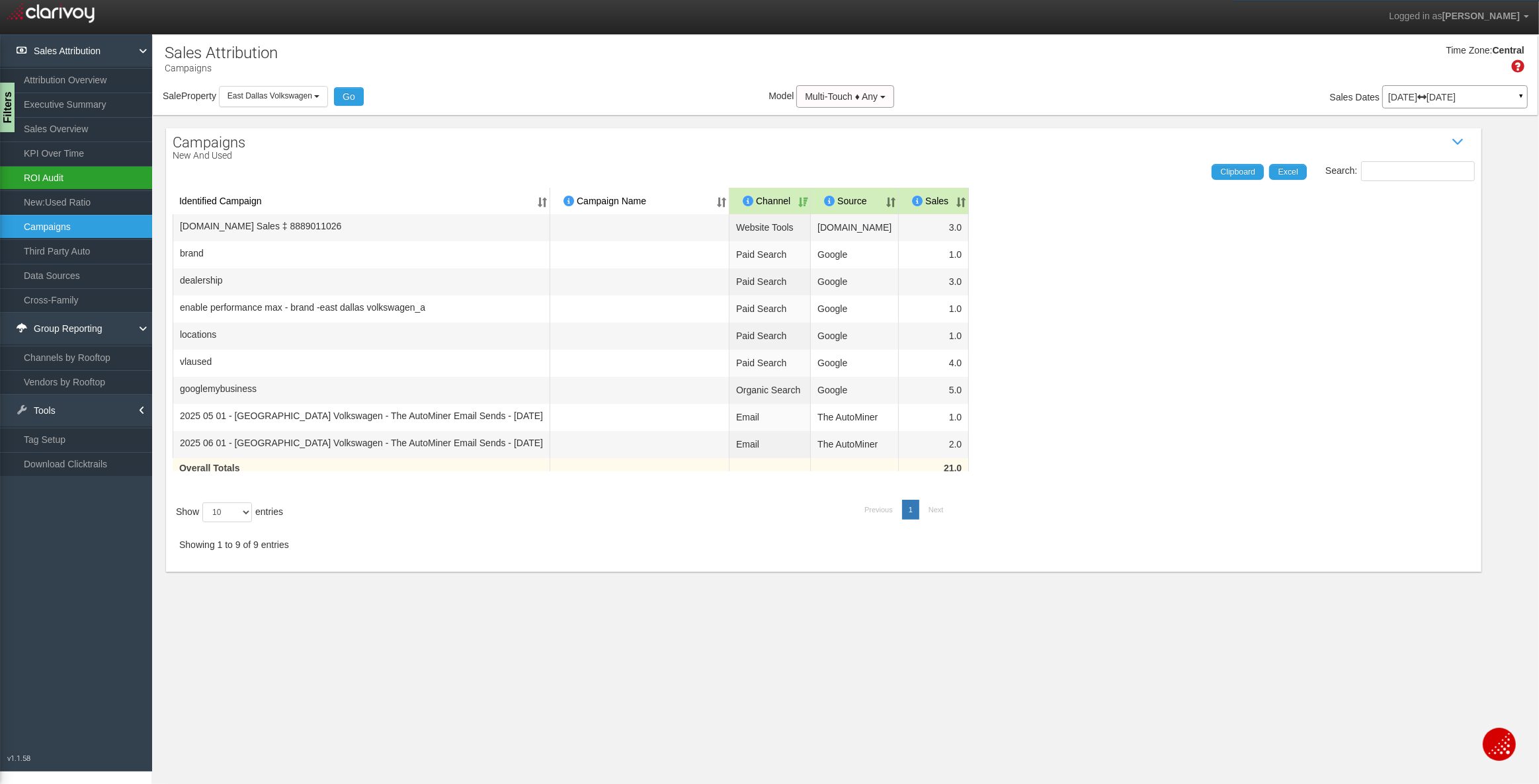
click at [77, 172] on link "ROI Audit" at bounding box center [76, 178] width 152 height 24
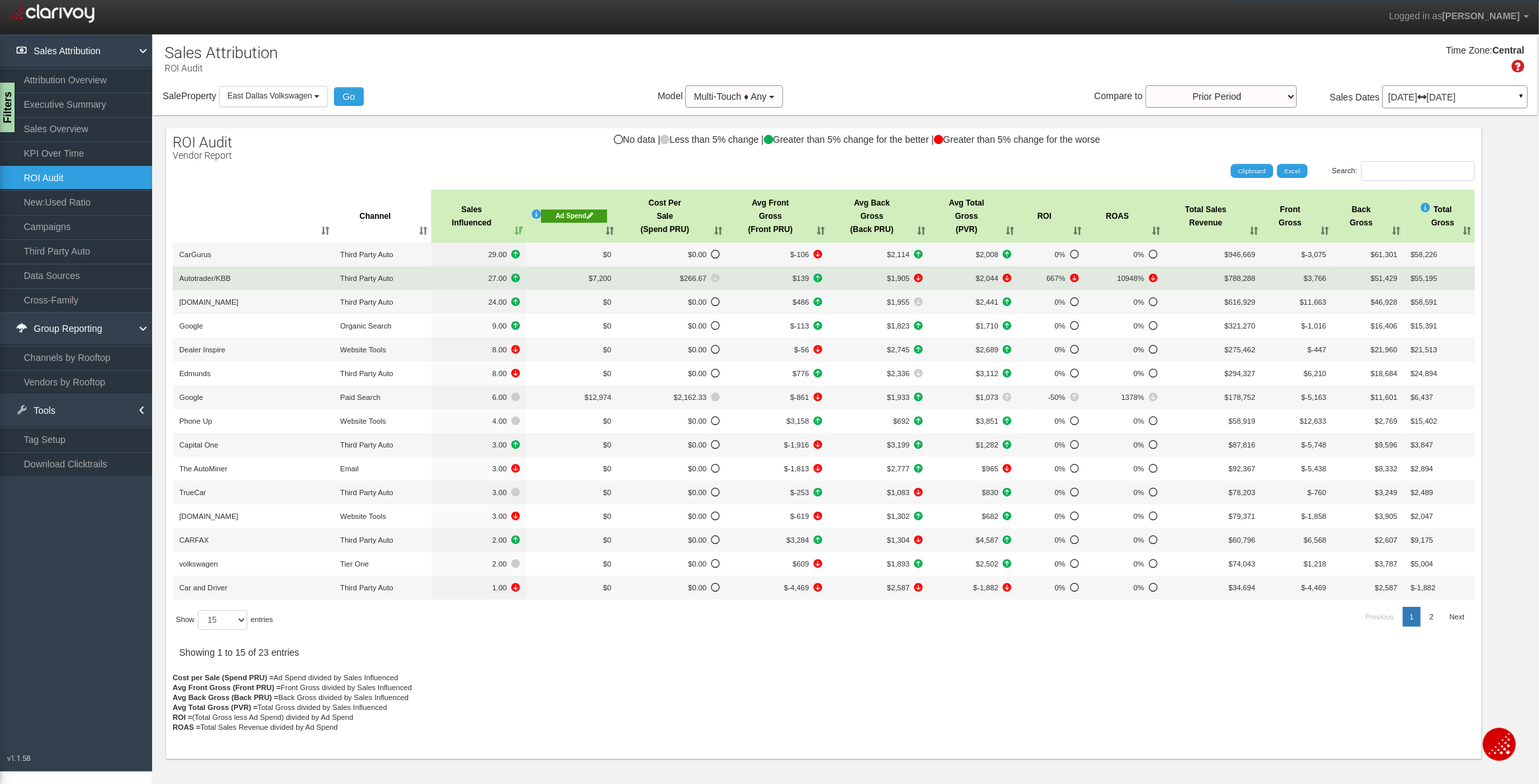
click at [259, 279] on td "Autotrader/KBB" at bounding box center [253, 278] width 161 height 24
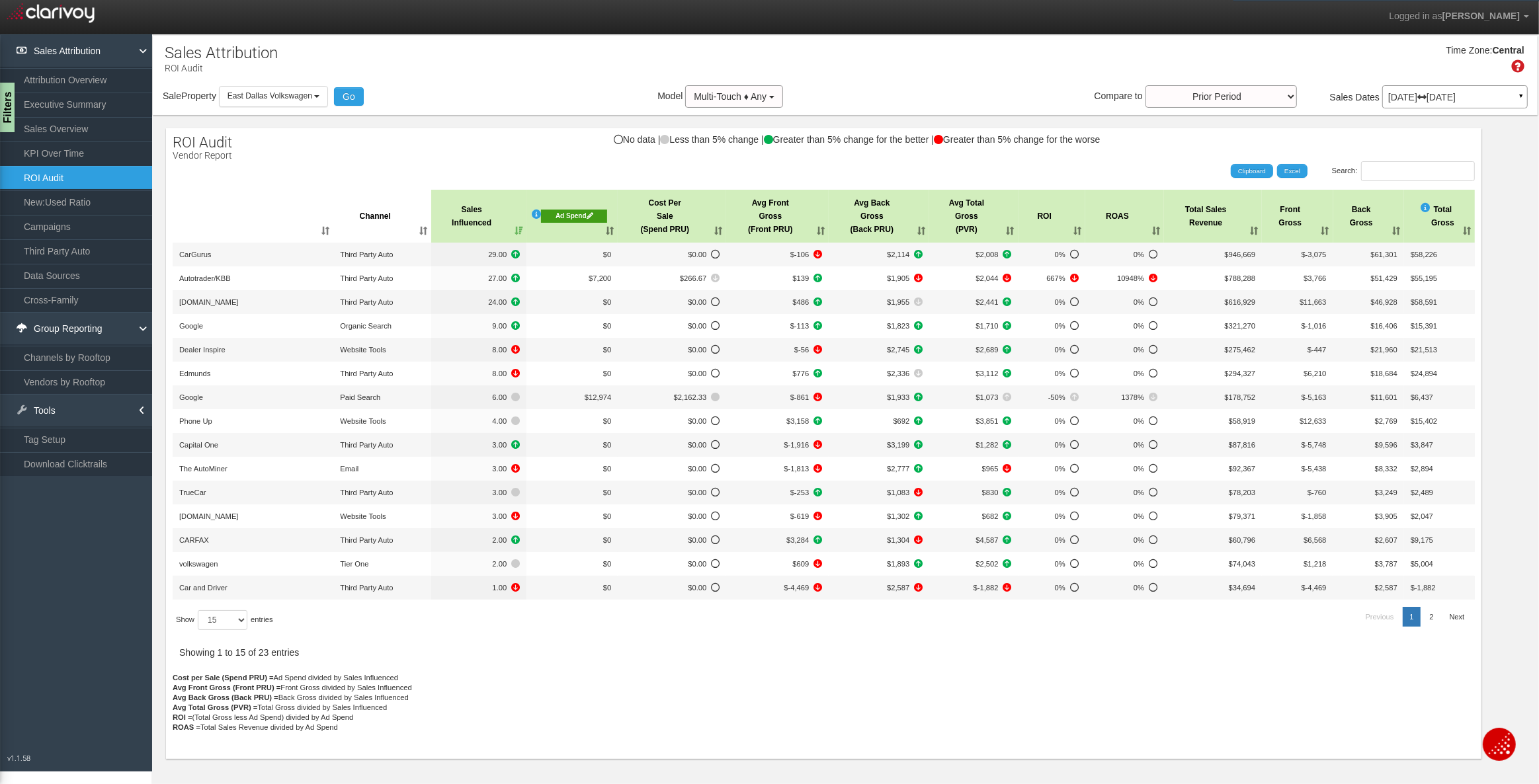
click at [591, 213] on icon at bounding box center [590, 216] width 7 height 7
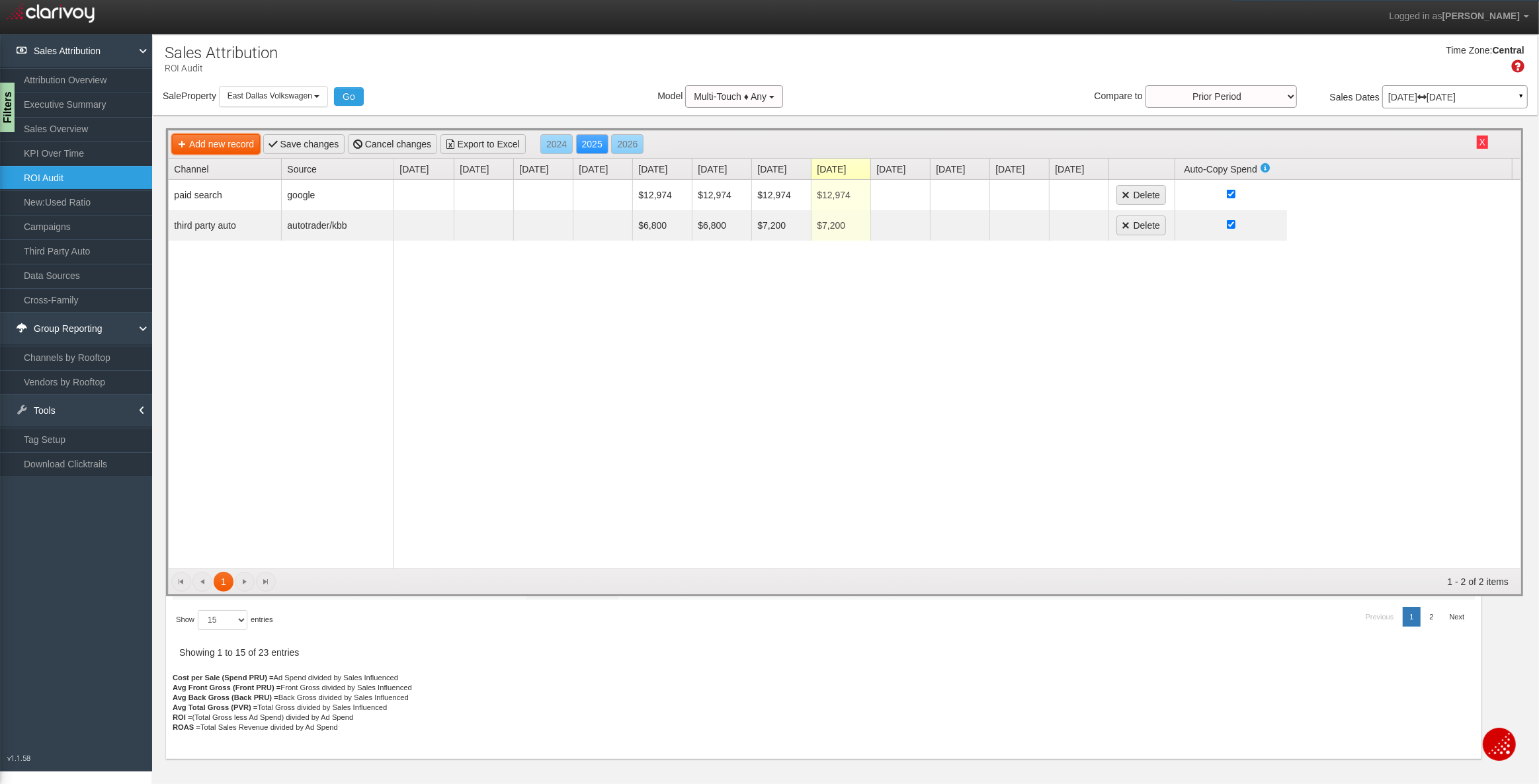
click at [236, 144] on link "Add new record" at bounding box center [216, 144] width 88 height 20
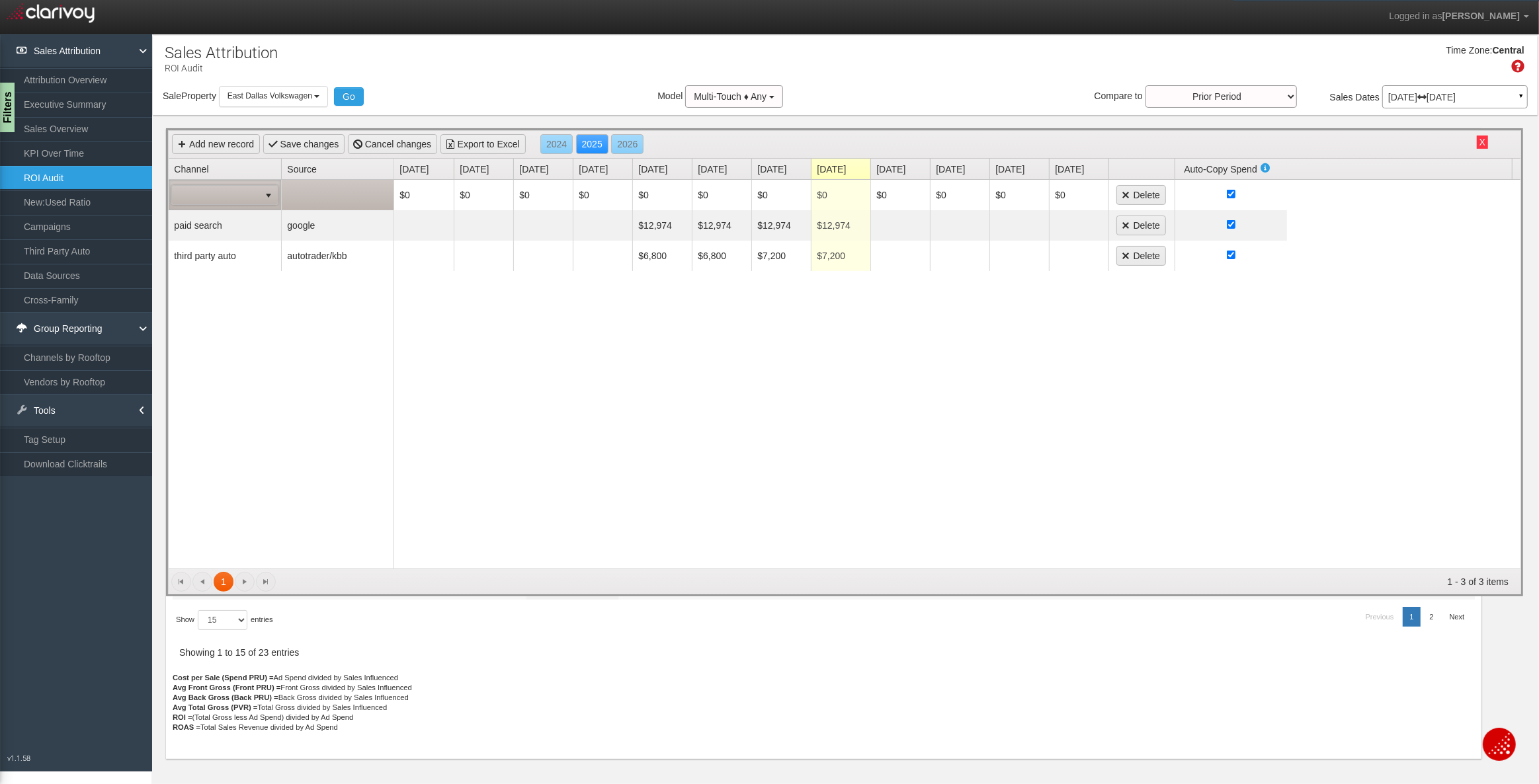
click at [230, 187] on span at bounding box center [216, 195] width 87 height 19
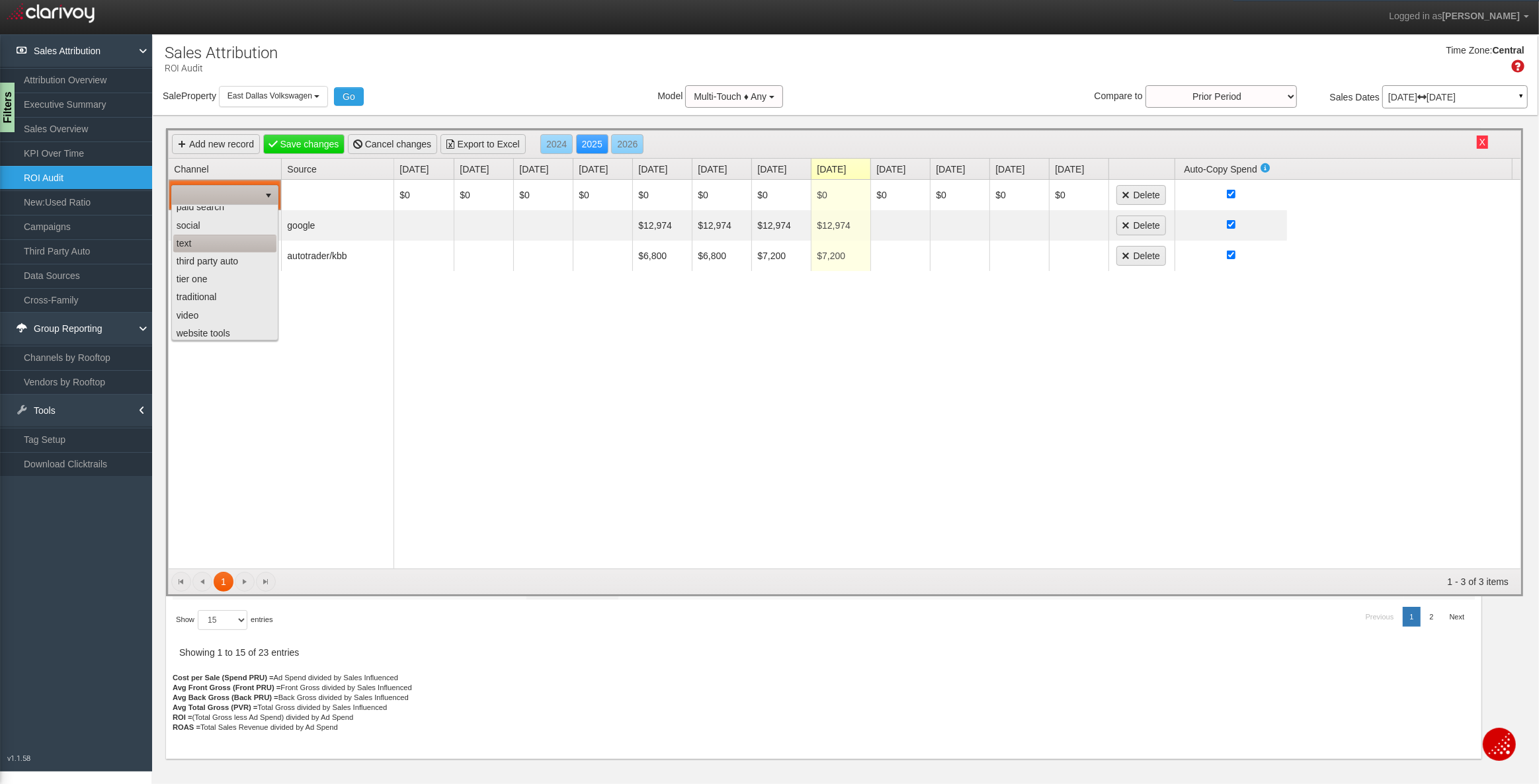
scroll to position [118, 0]
click at [225, 263] on li "third party auto" at bounding box center [225, 259] width 103 height 18
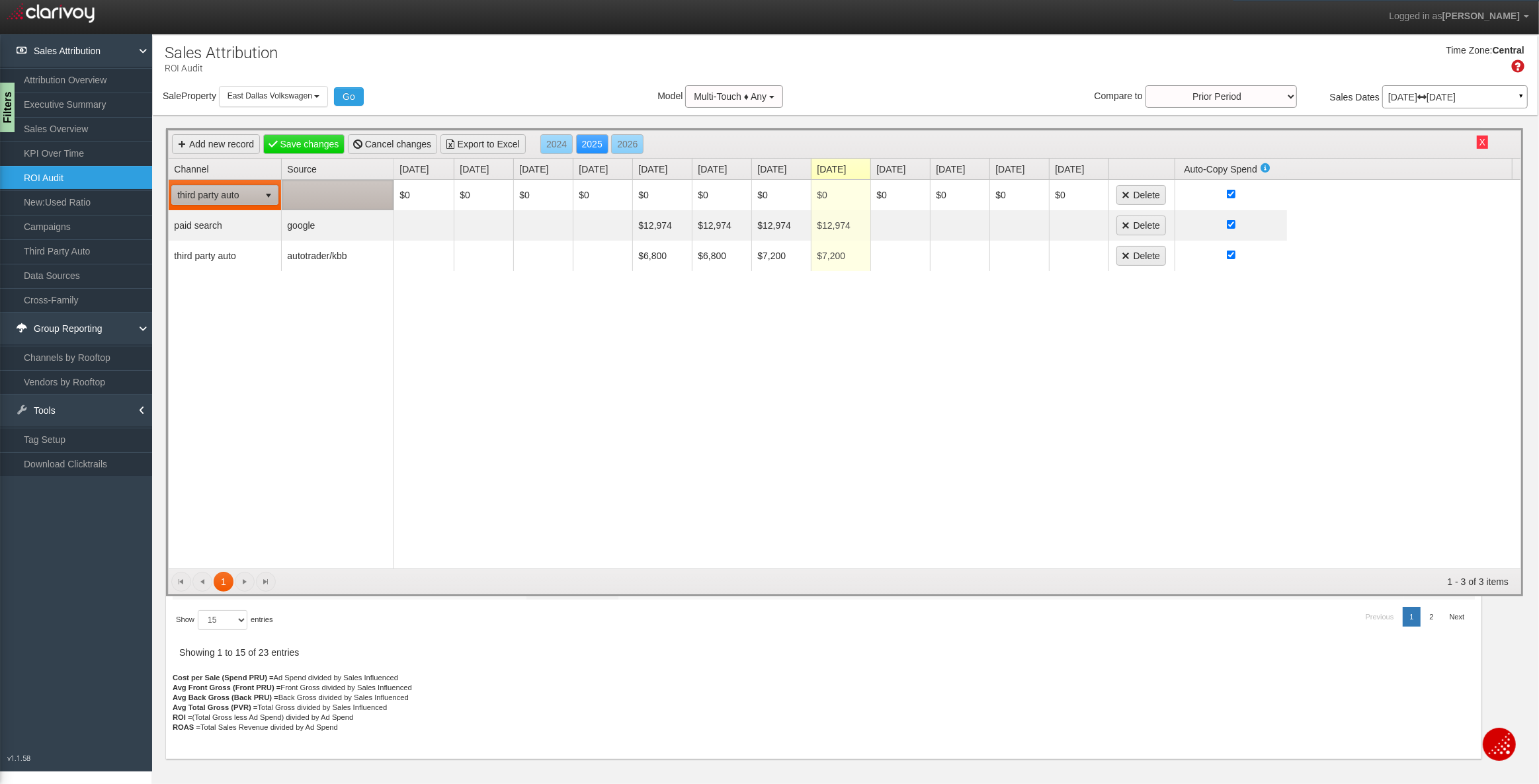
click at [319, 192] on td at bounding box center [337, 195] width 112 height 31
click at [319, 195] on span "autocreditexpress" at bounding box center [328, 195] width 87 height 19
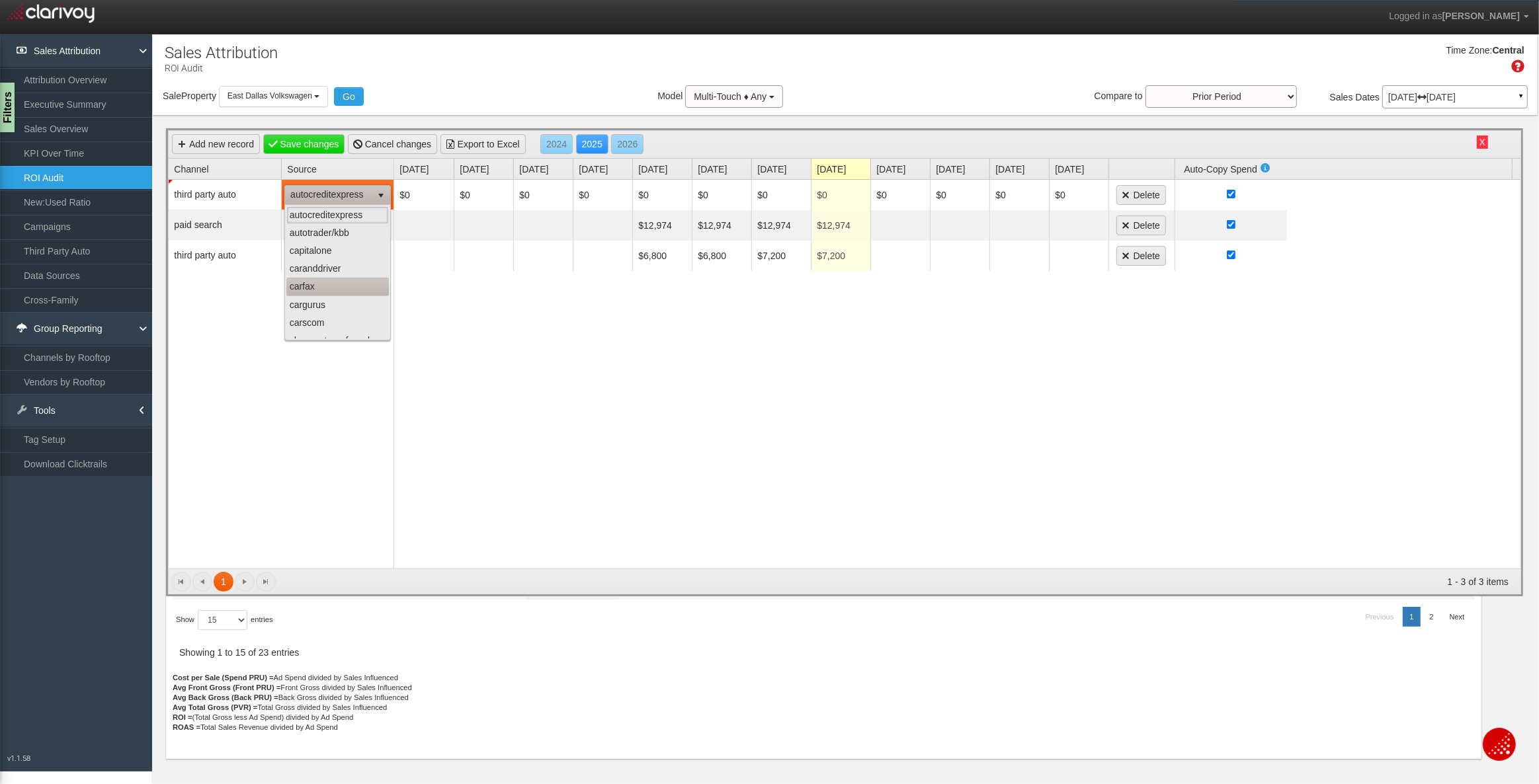
scroll to position [60, 0]
click at [317, 266] on li "carscom" at bounding box center [338, 264] width 103 height 18
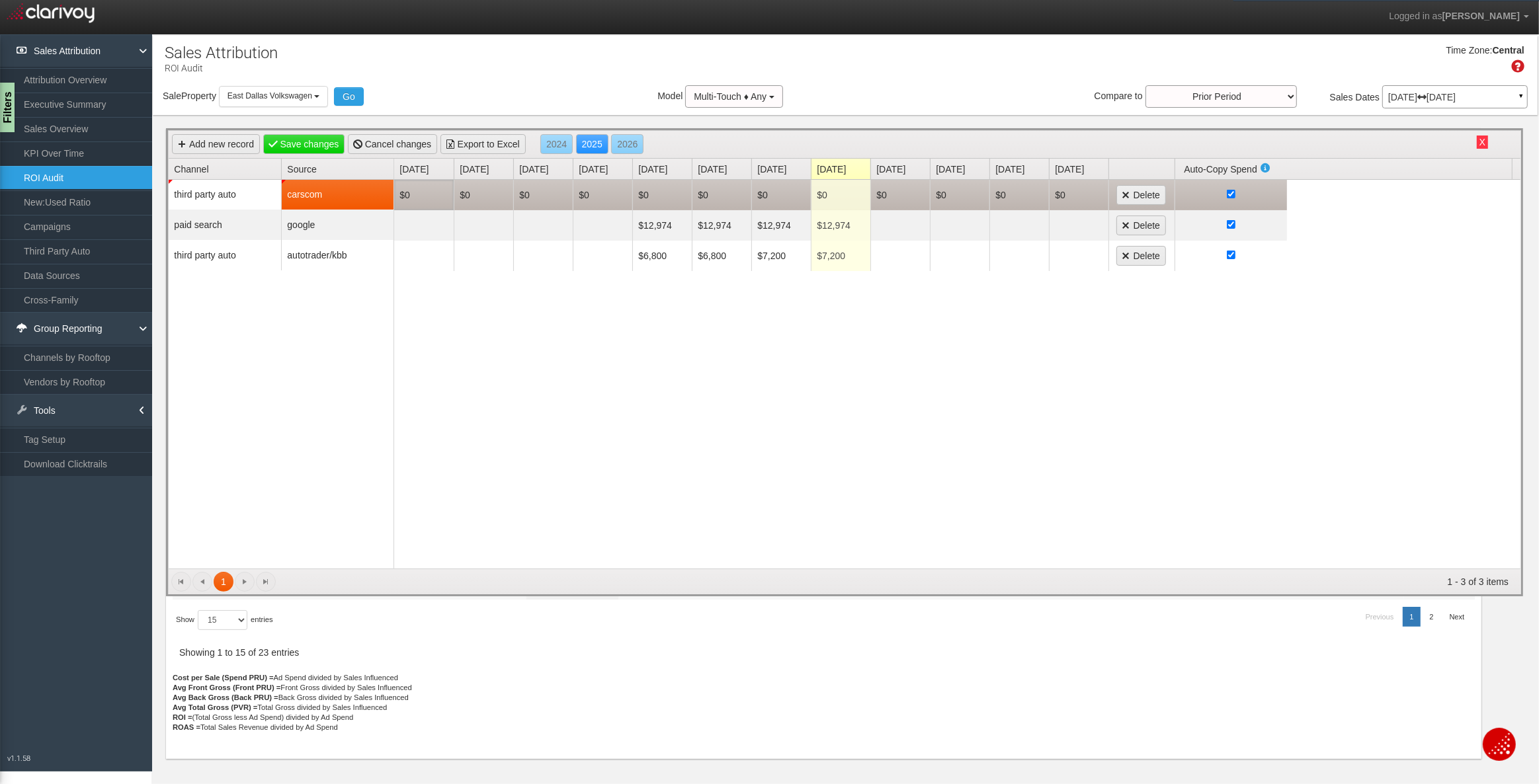
click at [417, 198] on td "$0" at bounding box center [424, 195] width 60 height 31
click at [641, 193] on td "$0" at bounding box center [662, 195] width 60 height 31
type input "3695"
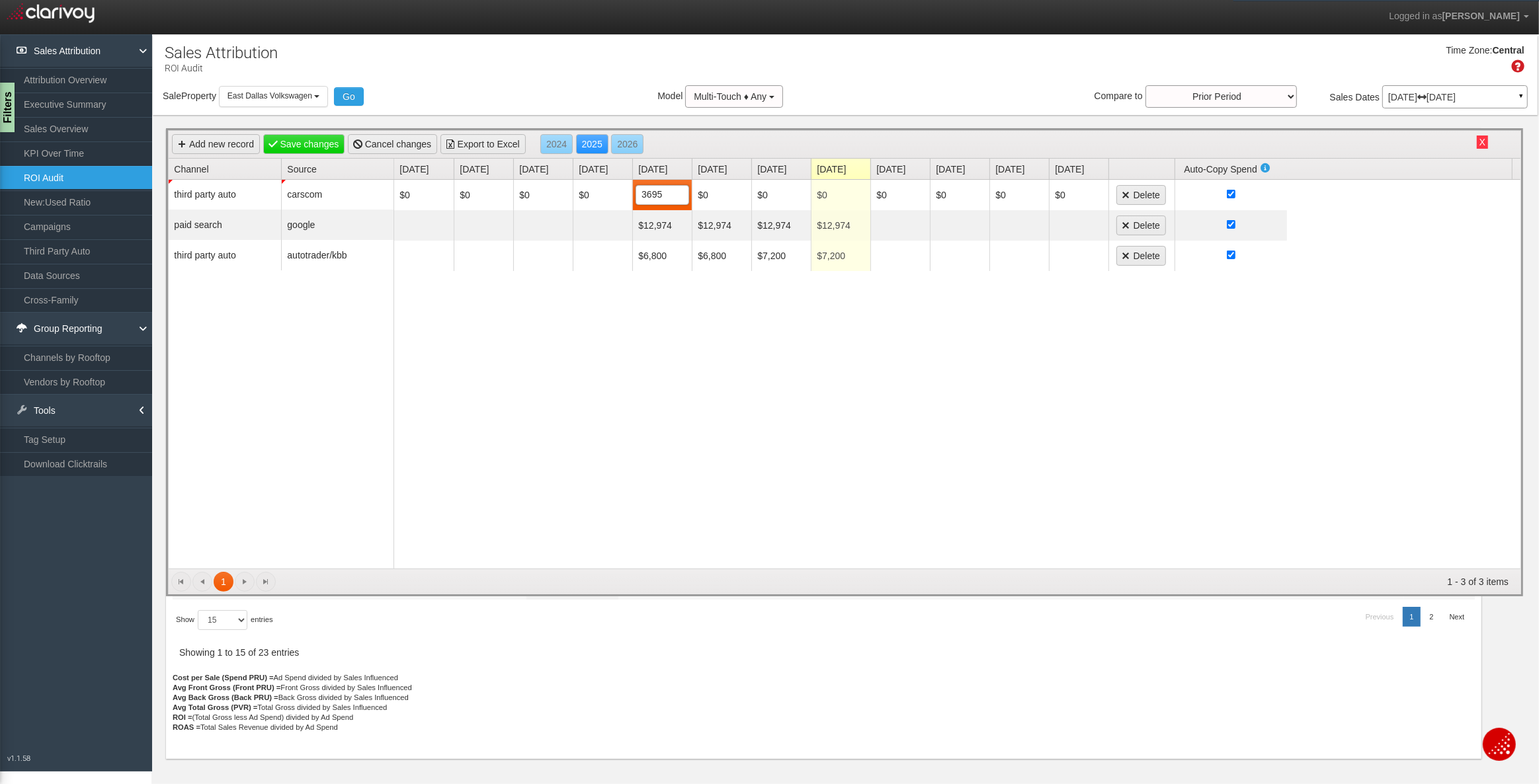
type input "$3,695"
click at [683, 366] on div "$0 $0 $0 $0 $3,695 3695 $0 $0 $0 $0 $0 $0 $0 Delete $12,974 $12,974 $12,974 $12…" at bounding box center [957, 374] width 1127 height 389
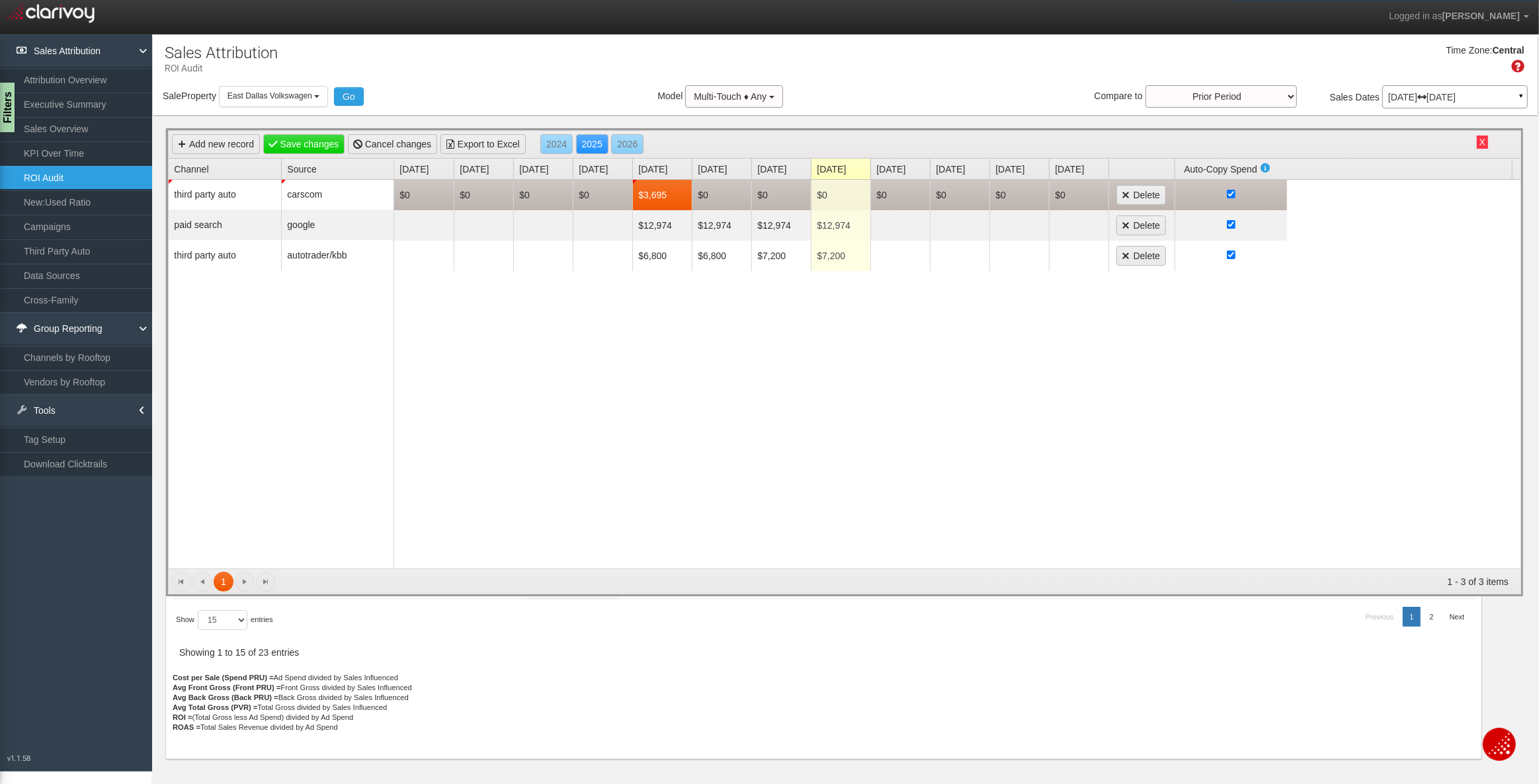
click at [826, 194] on td "$0" at bounding box center [841, 195] width 60 height 31
type input "3695"
click at [762, 197] on td "$0" at bounding box center [781, 195] width 60 height 31
type input "3695"
click at [696, 191] on td "$0" at bounding box center [722, 195] width 60 height 31
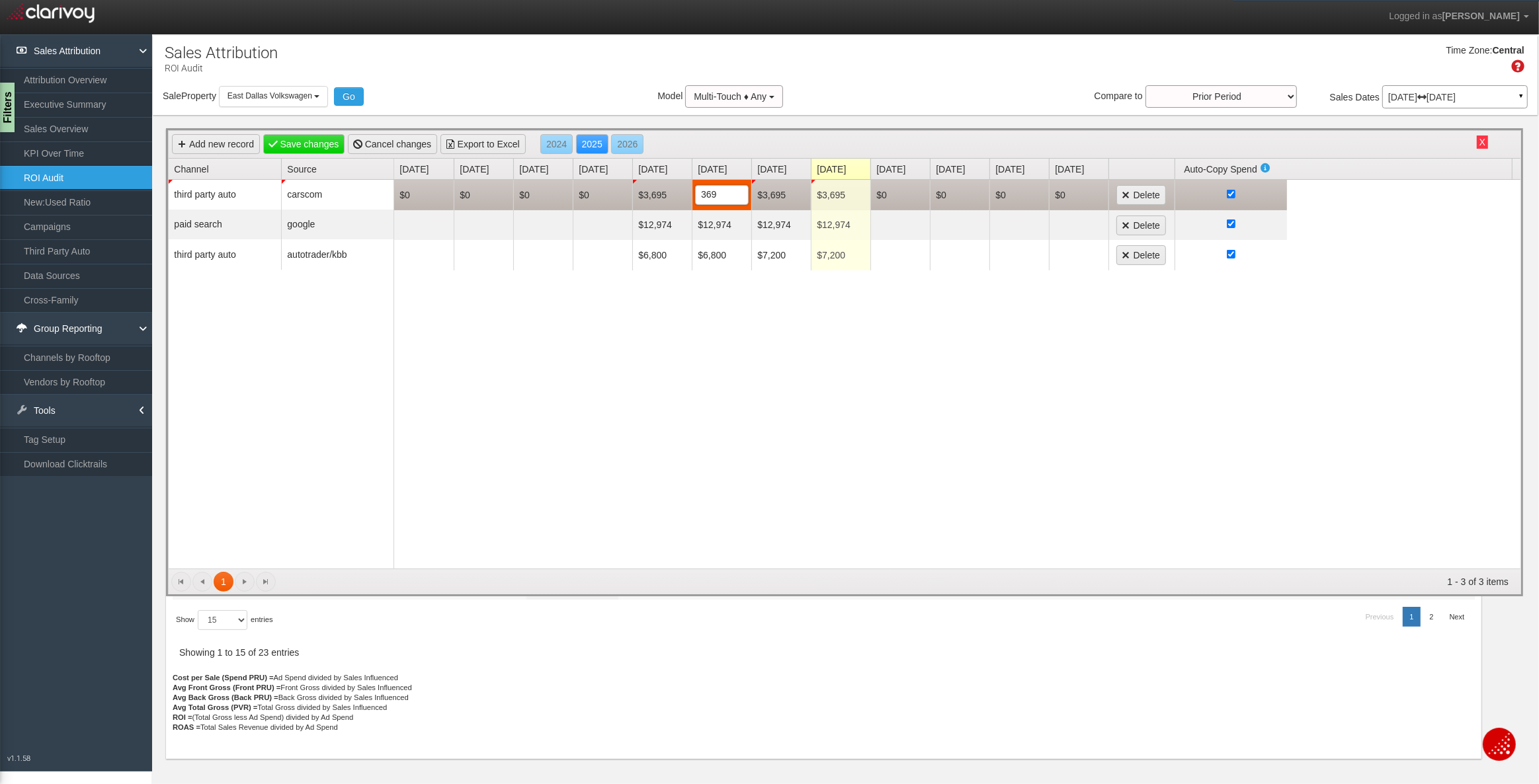
type input "3695"
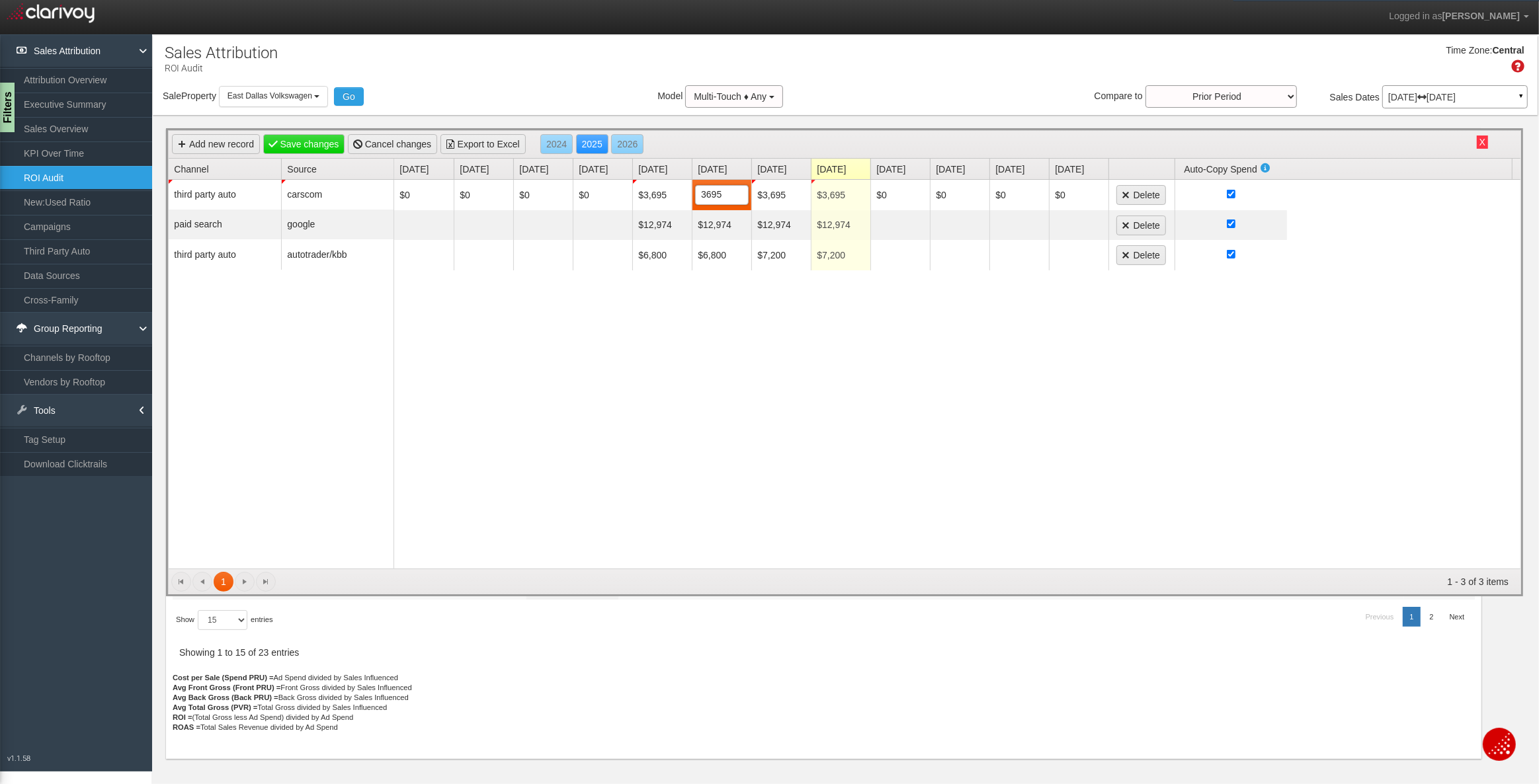
click at [634, 386] on div "$0 $0 $0 $0 $3,695 $3,695 3695 $3,695 $3,695 $0 $0 $0 $0 Delete $12,974 $12,974…" at bounding box center [957, 374] width 1127 height 389
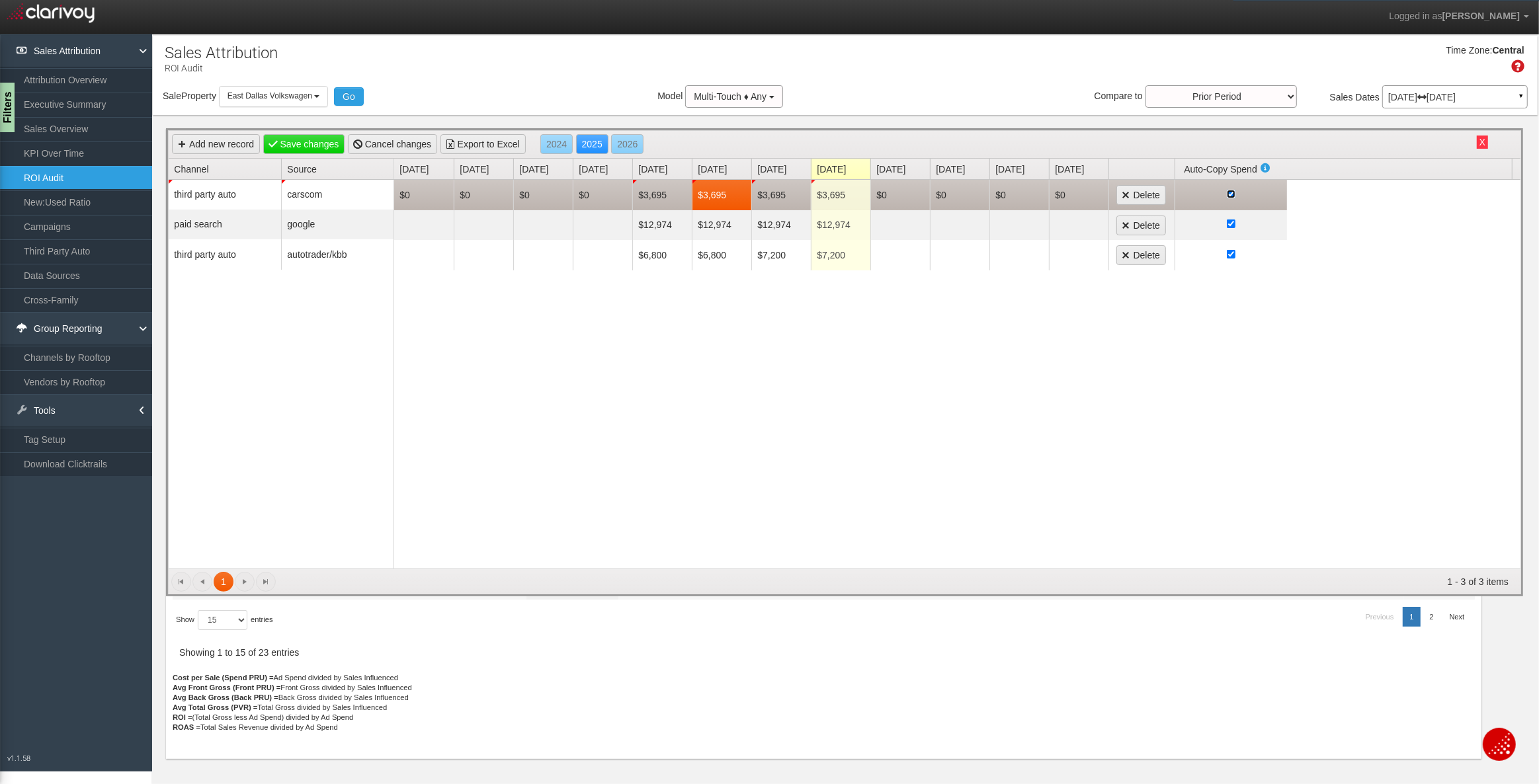
click at [1229, 190] on input "checkbox" at bounding box center [1231, 194] width 8 height 8
click at [1229, 195] on input "checkbox" at bounding box center [1231, 194] width 8 height 8
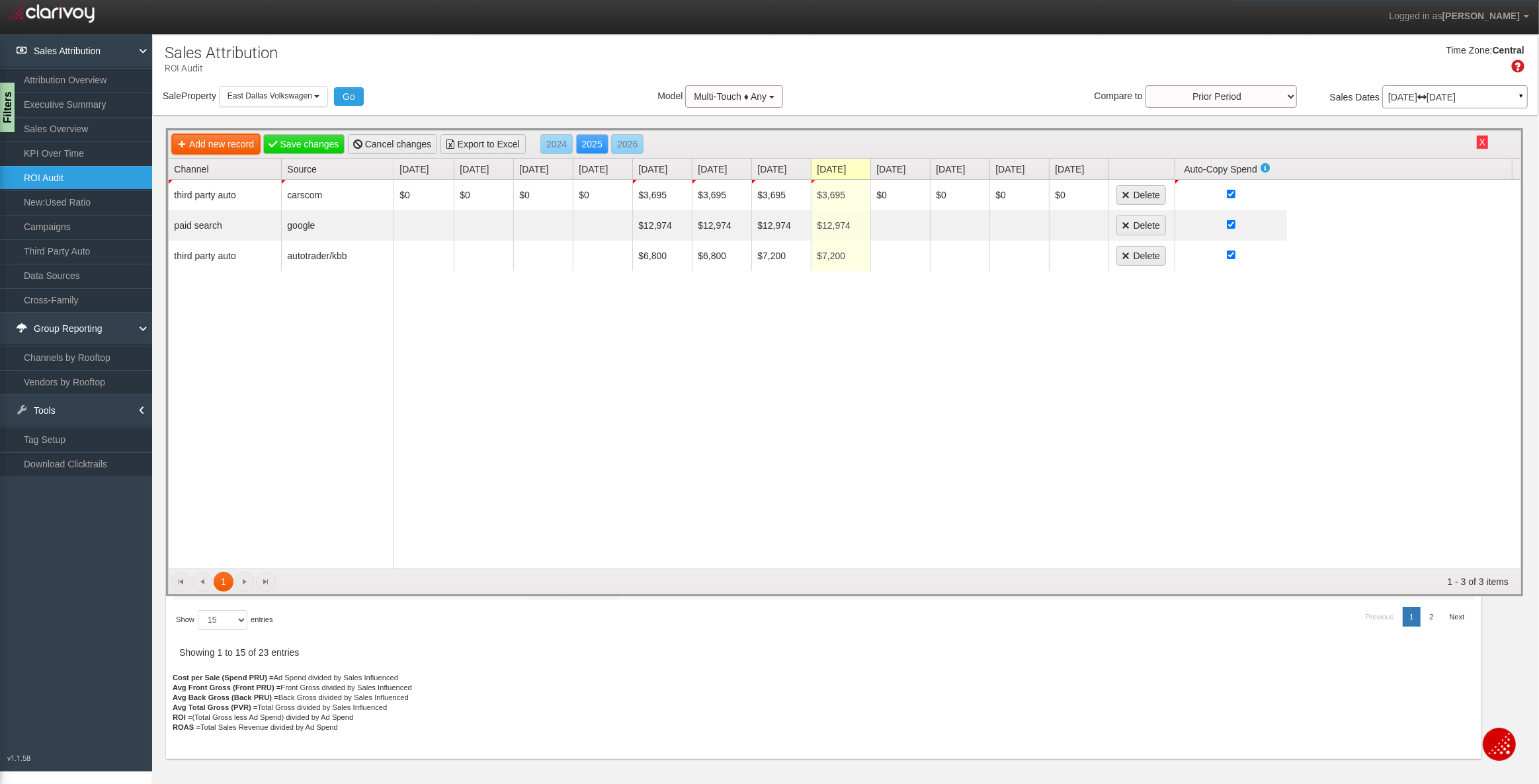
click at [224, 144] on link "Add new record" at bounding box center [216, 144] width 88 height 20
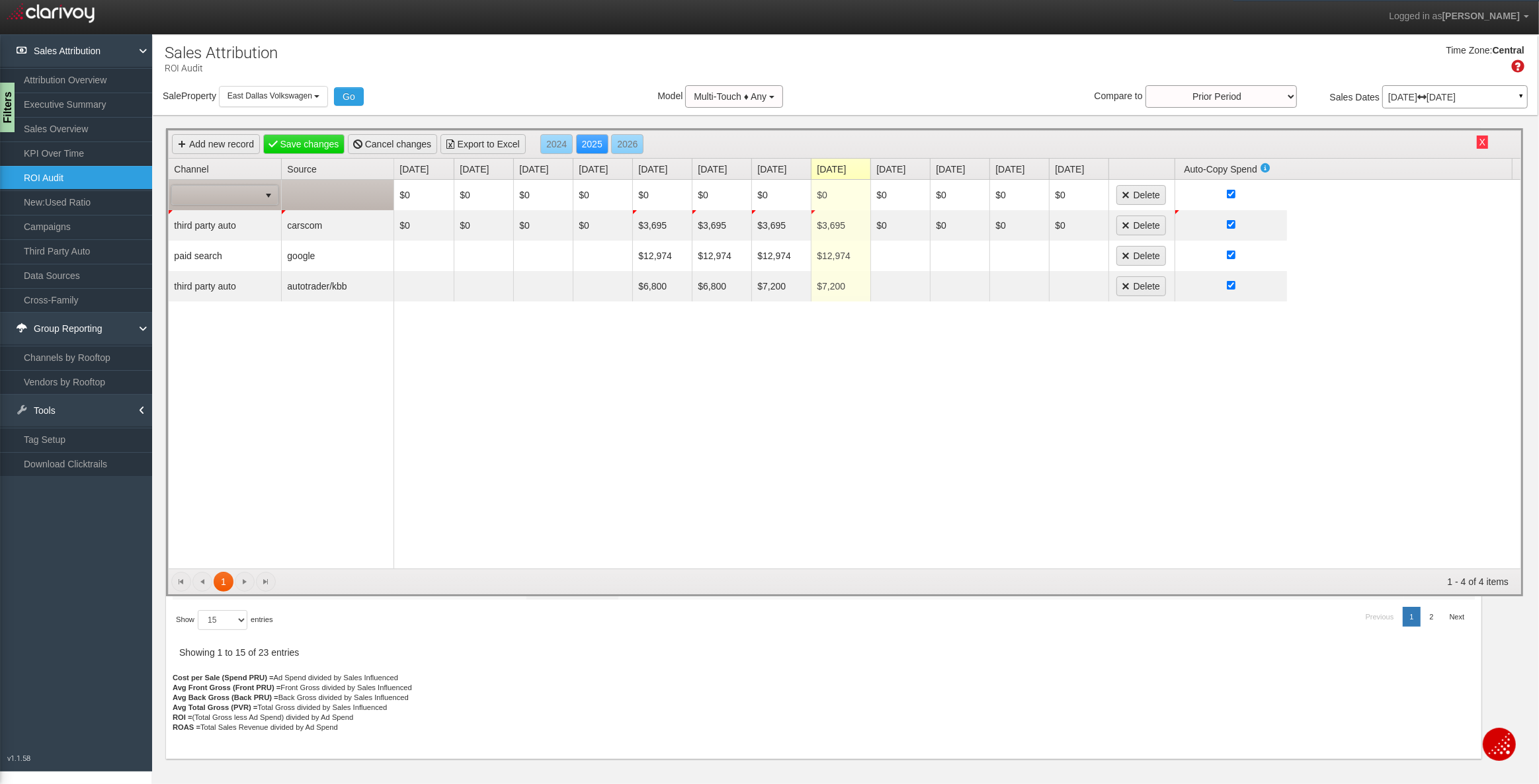
click at [224, 194] on span at bounding box center [216, 195] width 87 height 19
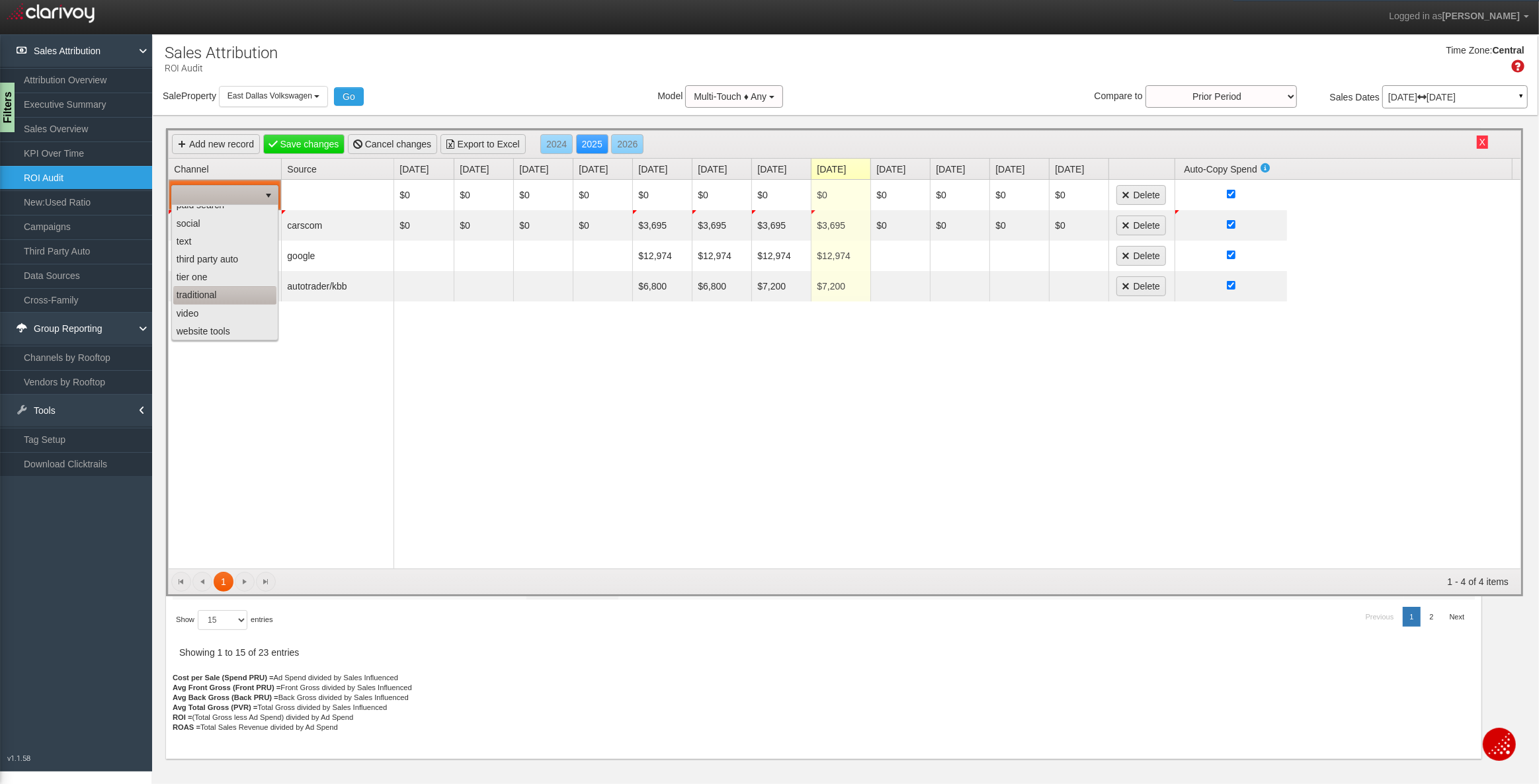
scroll to position [0, 0]
click at [210, 265] on li "equity mining" at bounding box center [225, 269] width 103 height 18
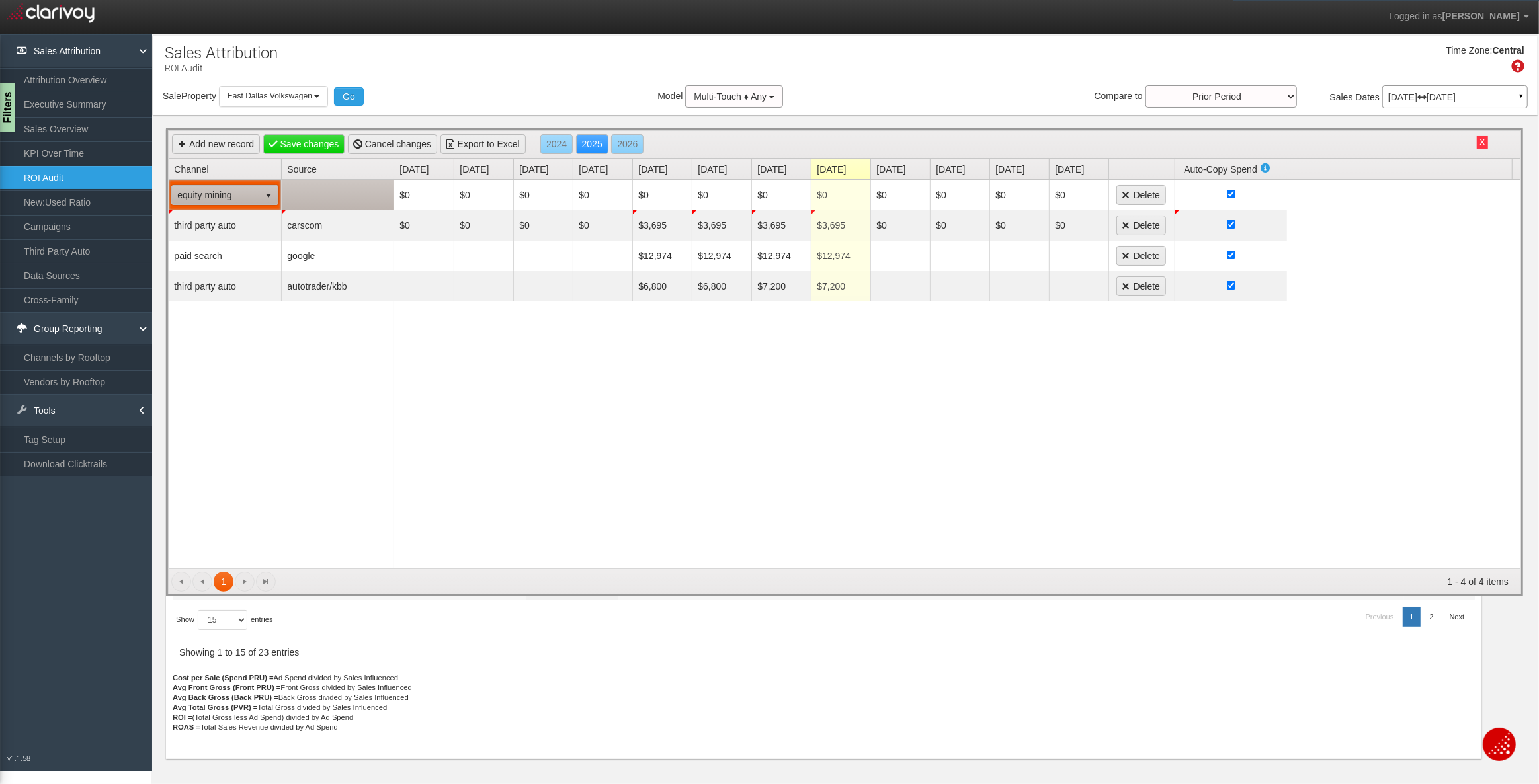
click at [222, 191] on span "equity mining" at bounding box center [216, 195] width 87 height 19
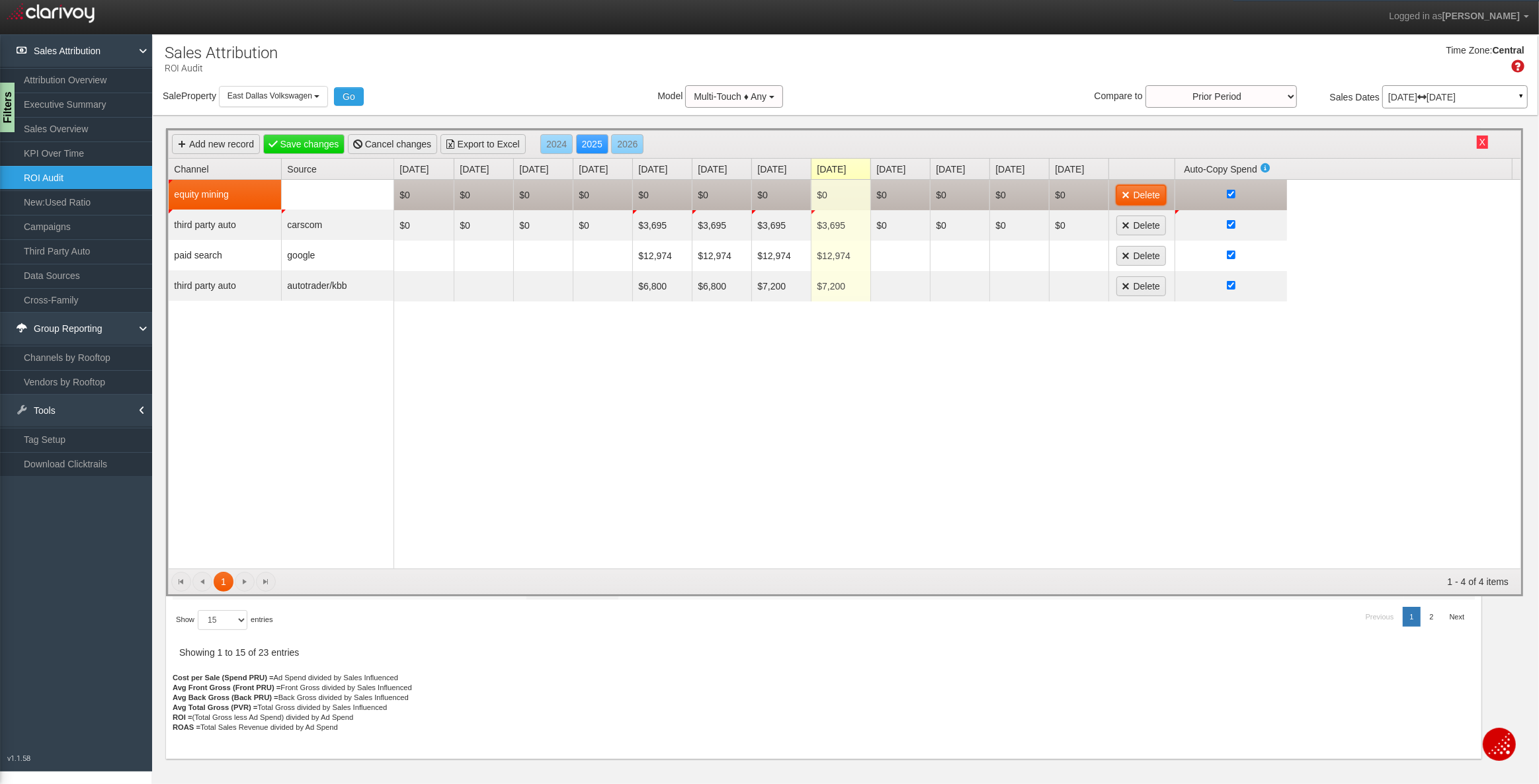
click at [1137, 193] on link "Delete" at bounding box center [1141, 195] width 49 height 20
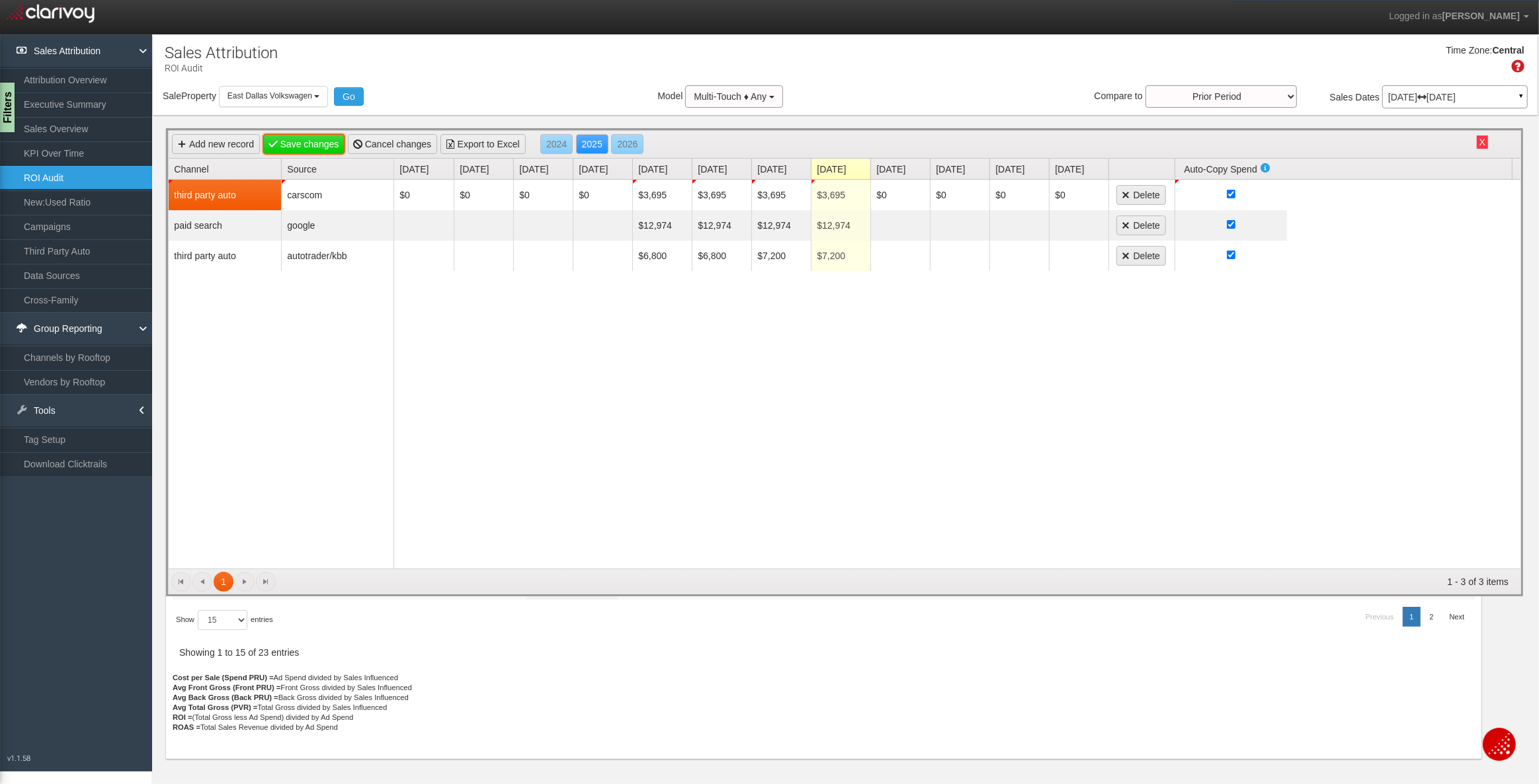
click at [310, 139] on link "Save changes" at bounding box center [304, 144] width 82 height 20
click at [1482, 142] on button "X" at bounding box center [1482, 142] width 11 height 13
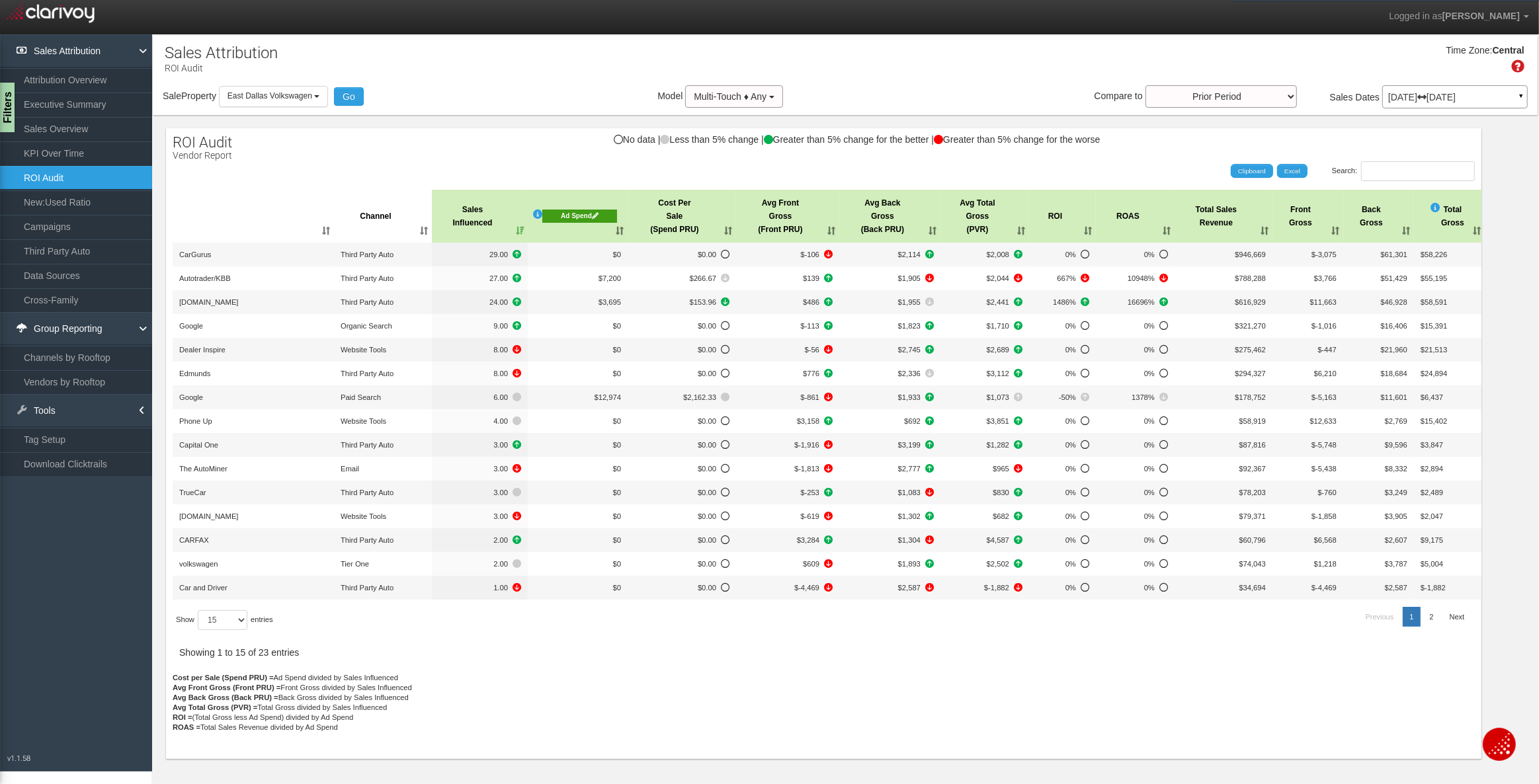
click at [581, 213] on div "Ad Spend" at bounding box center [580, 216] width 75 height 13
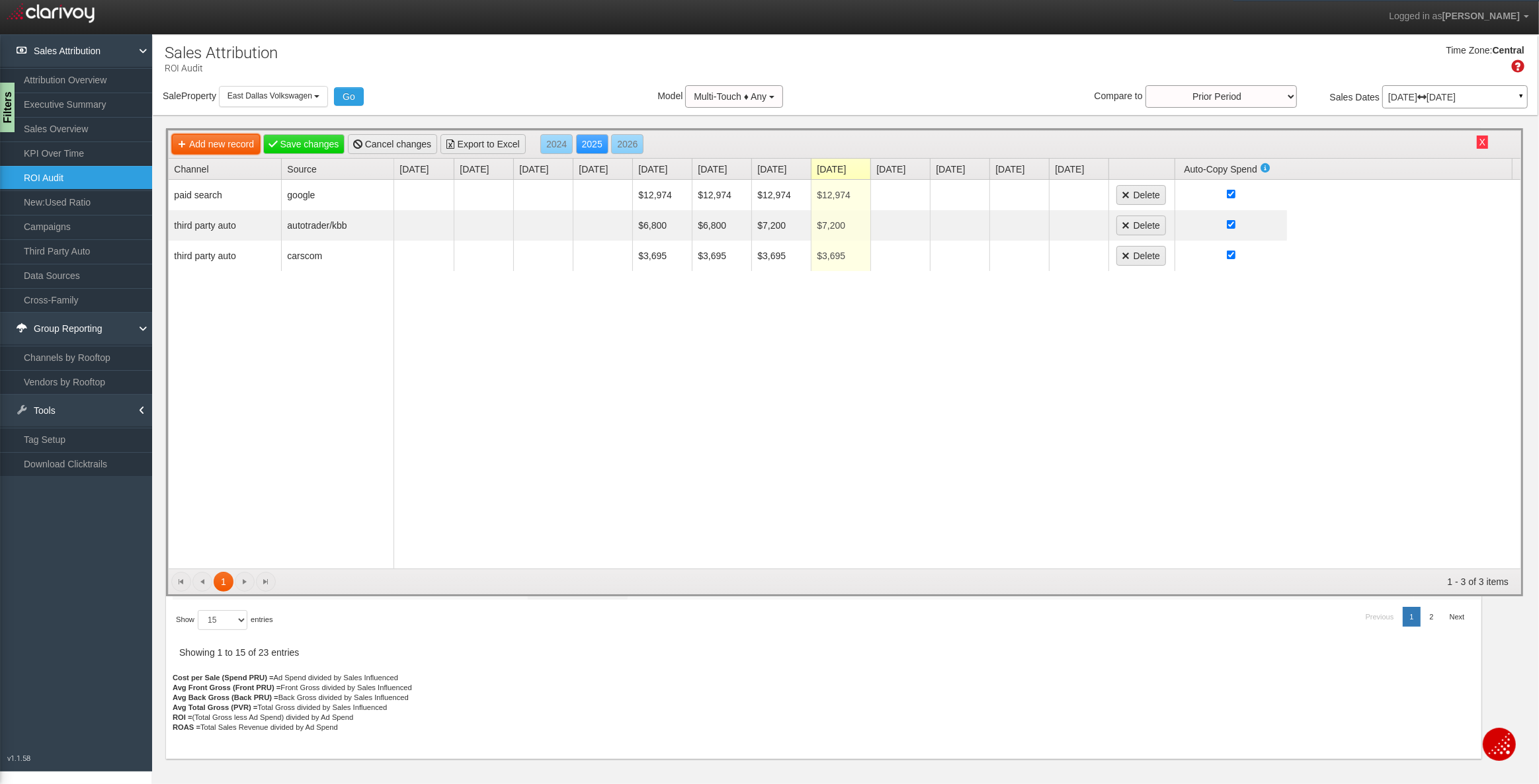
click at [248, 144] on link "Add new record" at bounding box center [216, 144] width 88 height 20
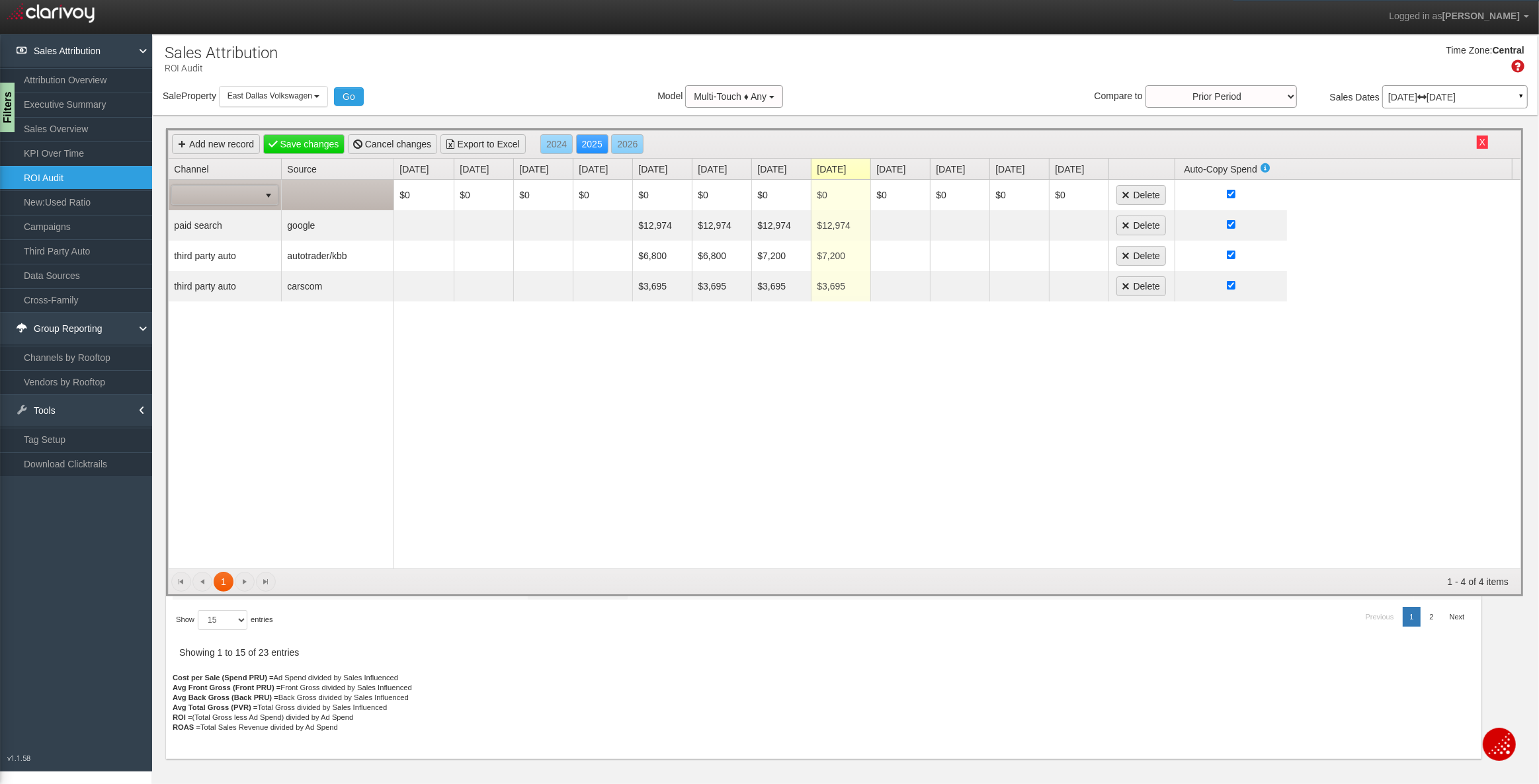
click at [229, 191] on span at bounding box center [216, 195] width 87 height 19
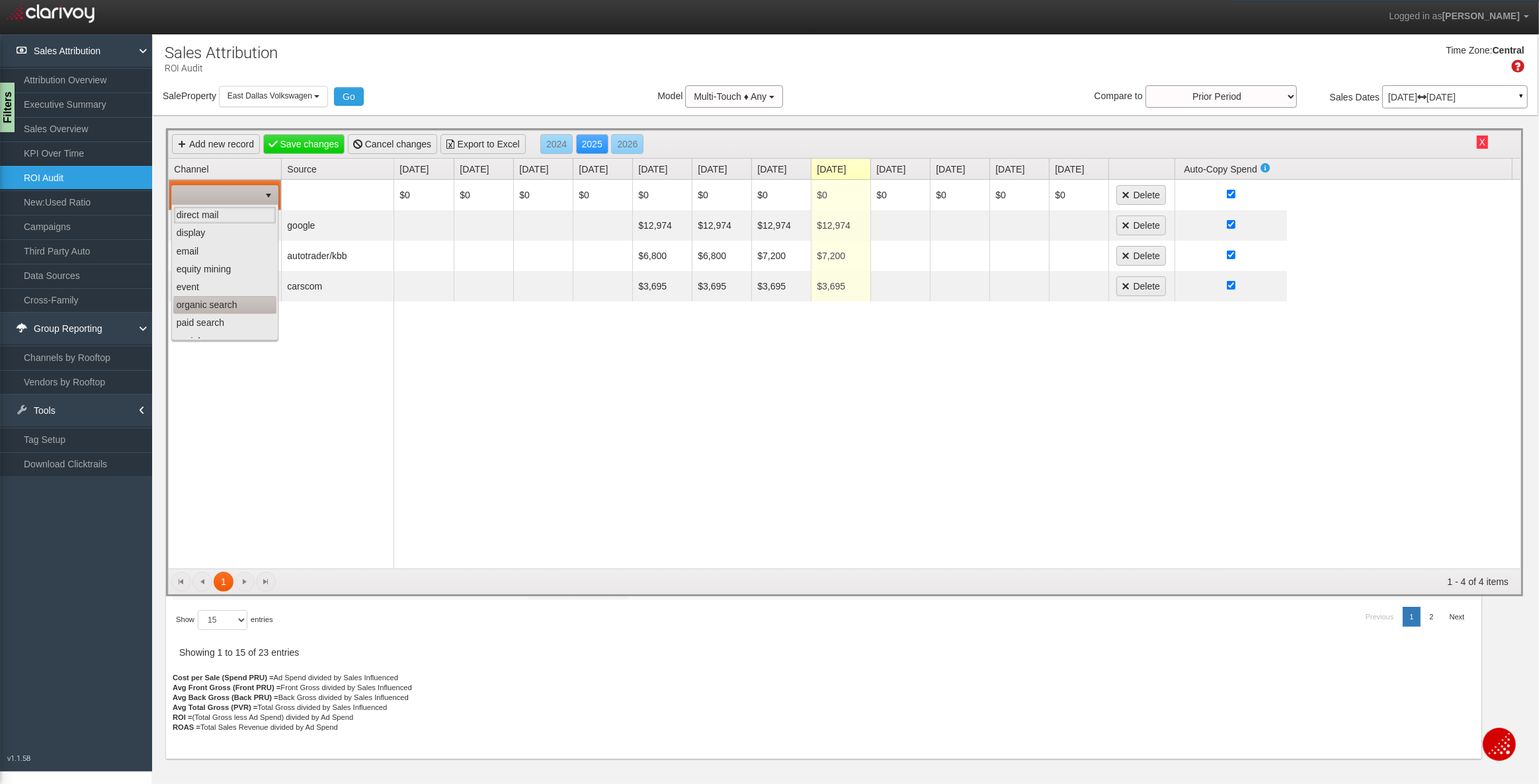
click at [211, 305] on li "organic search" at bounding box center [225, 305] width 103 height 18
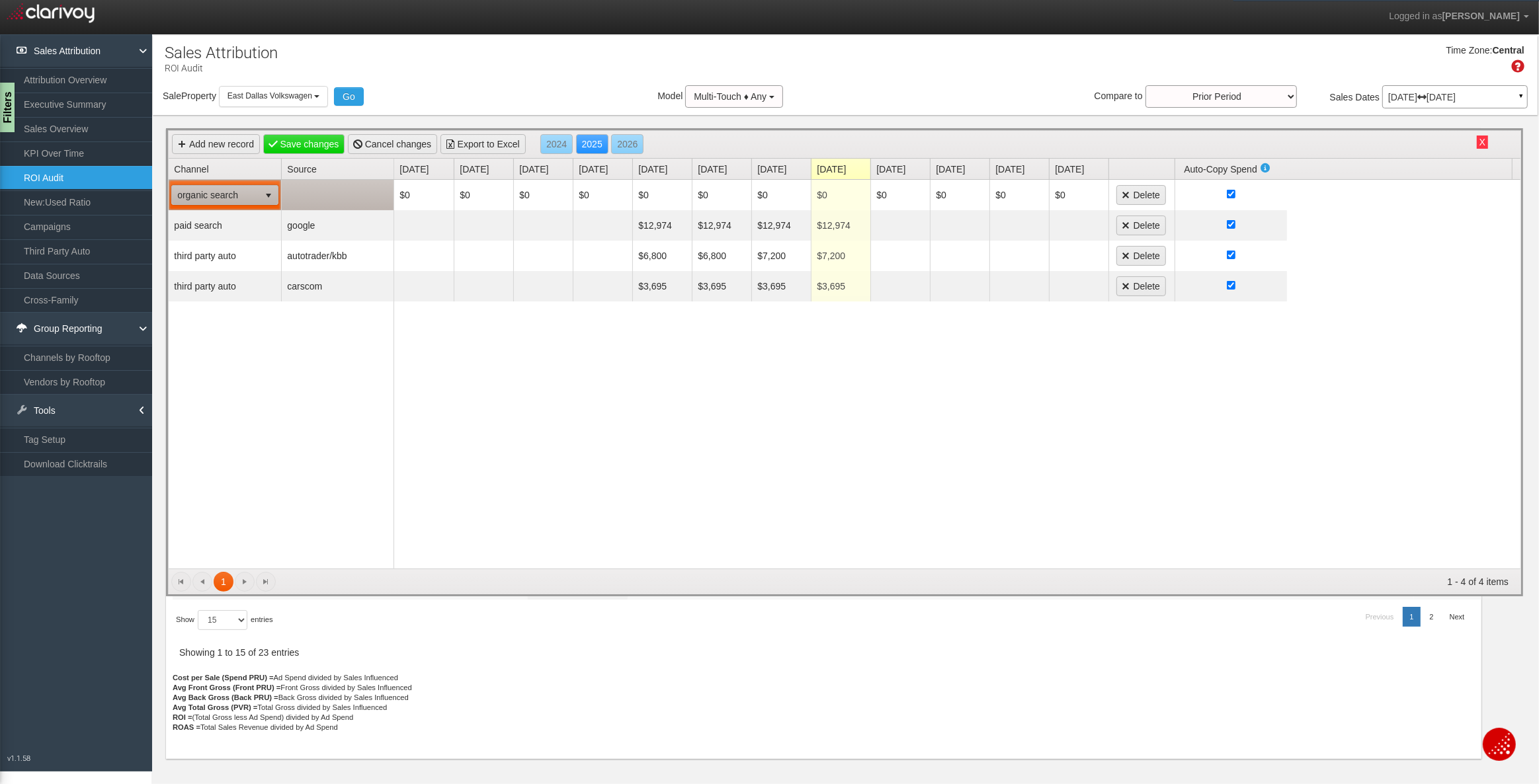
click at [309, 189] on td at bounding box center [337, 195] width 112 height 31
click at [309, 196] on span "bing" at bounding box center [328, 195] width 87 height 19
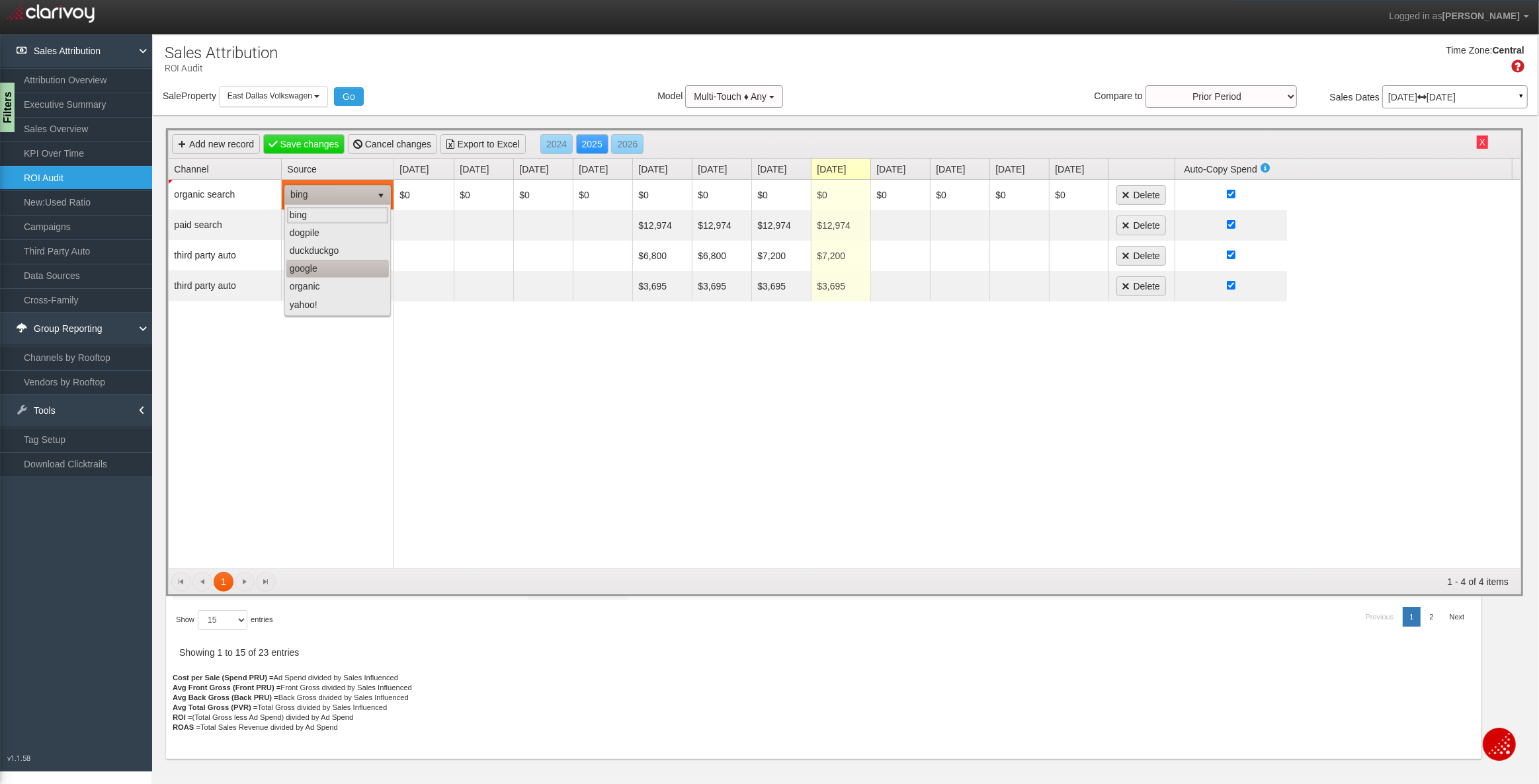
click at [307, 271] on li "google" at bounding box center [338, 269] width 103 height 18
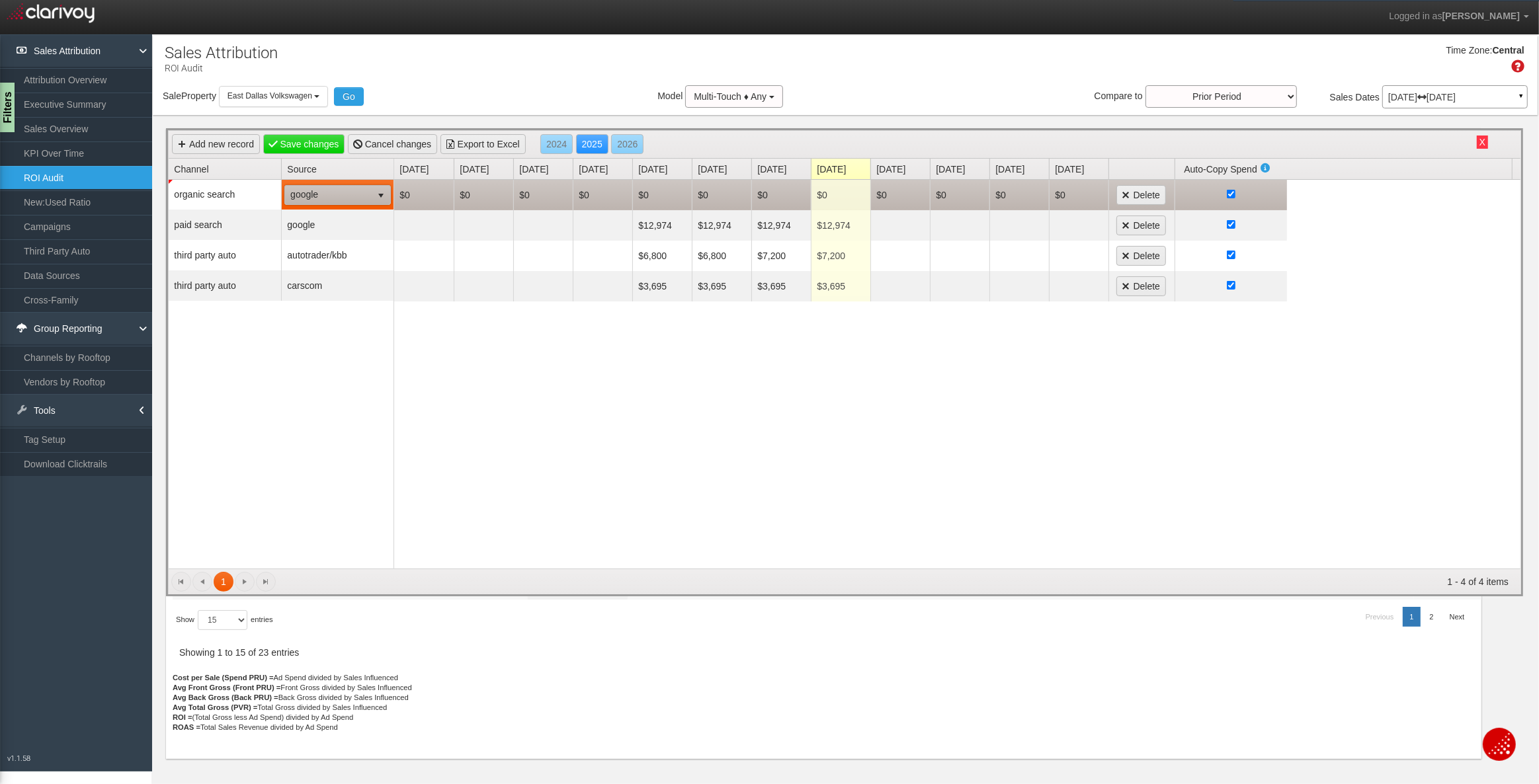
click at [823, 191] on td "$0" at bounding box center [841, 195] width 60 height 31
type input "2995"
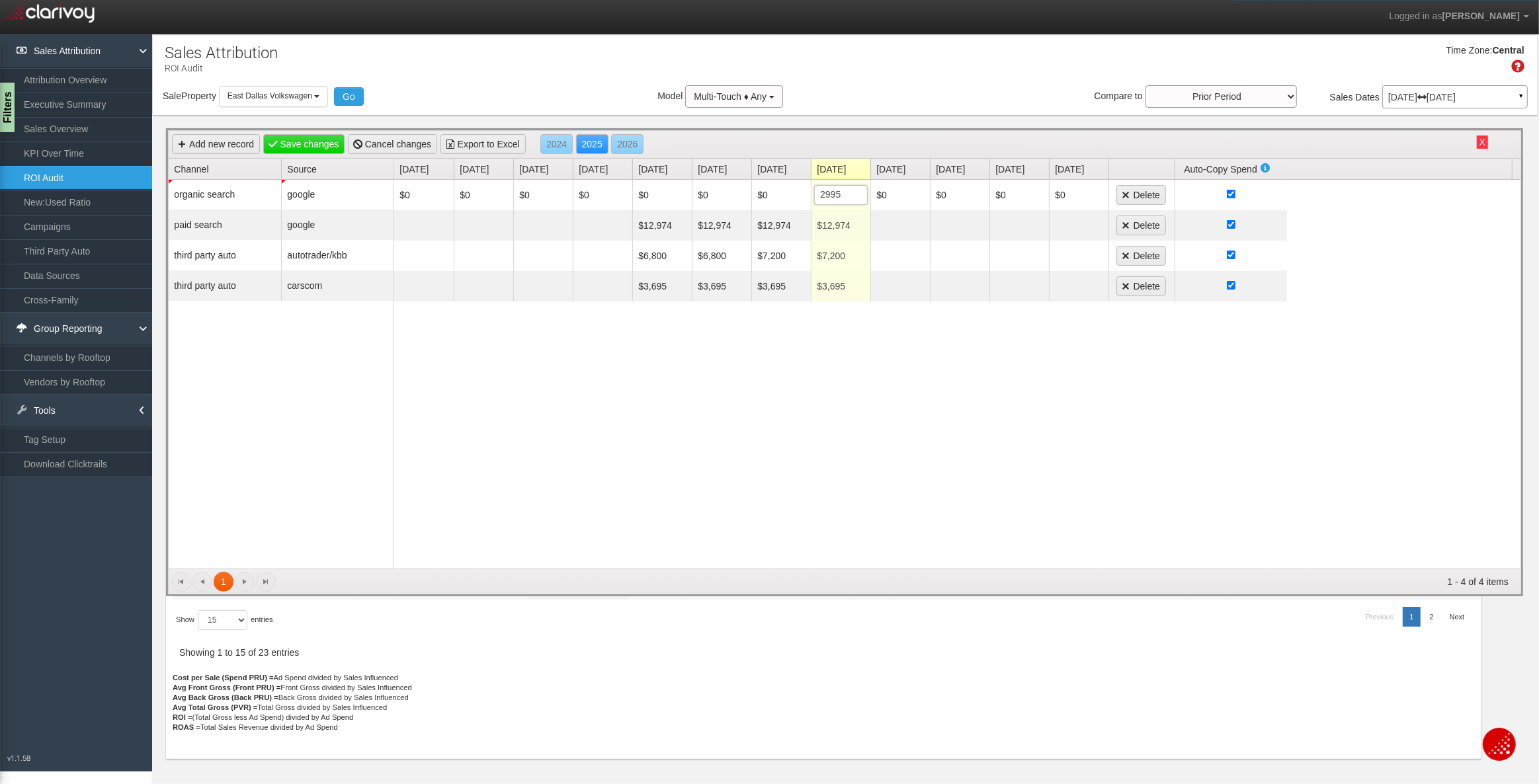
click at [789, 376] on div "$0 $0 $0 $0 $0 $0 $0 $2,995 2995 $0 $0 $0 $0 Delete $12,974 $12,974 $12,974 $12…" at bounding box center [957, 374] width 1127 height 389
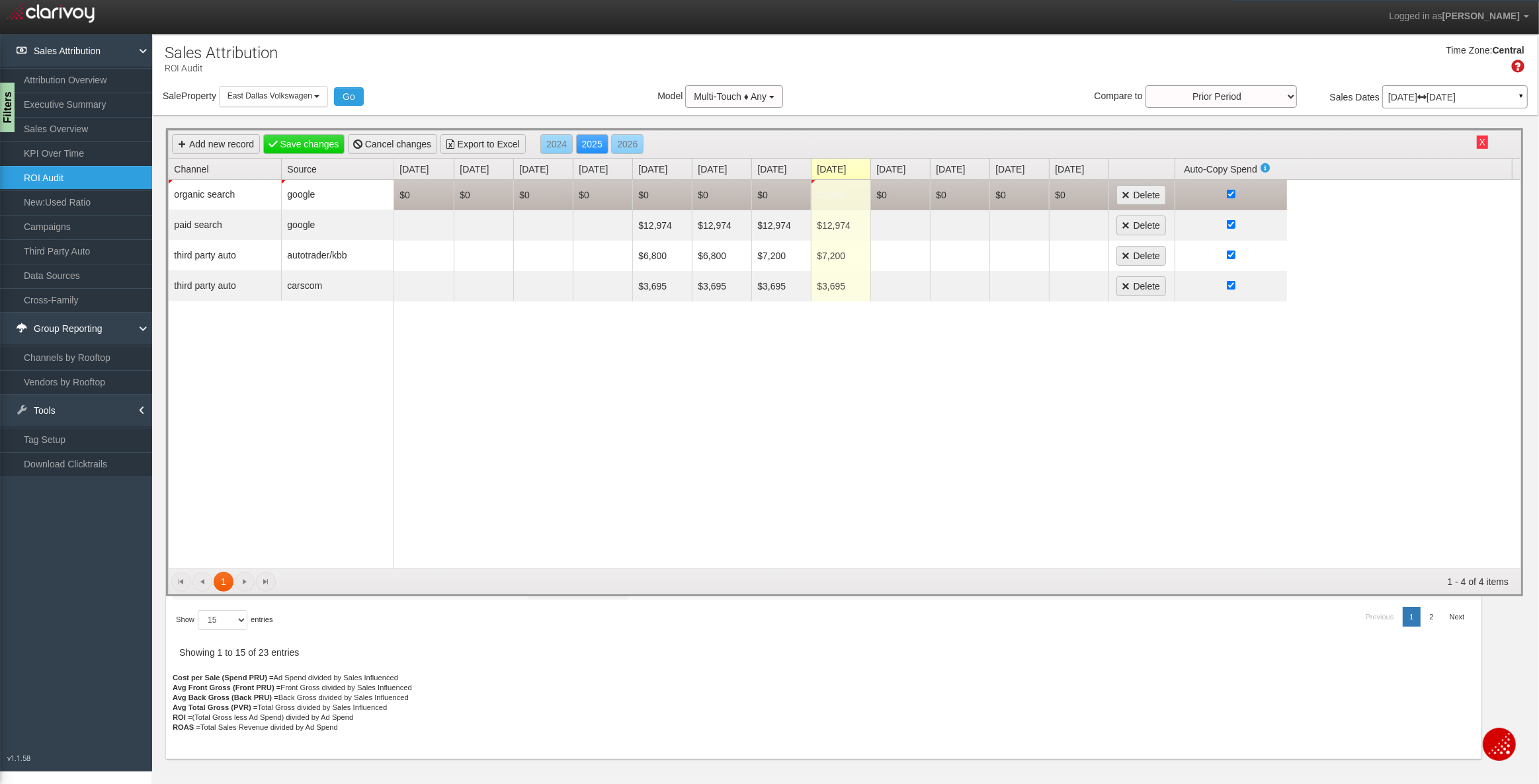
click at [832, 194] on td "$2,995" at bounding box center [841, 195] width 60 height 31
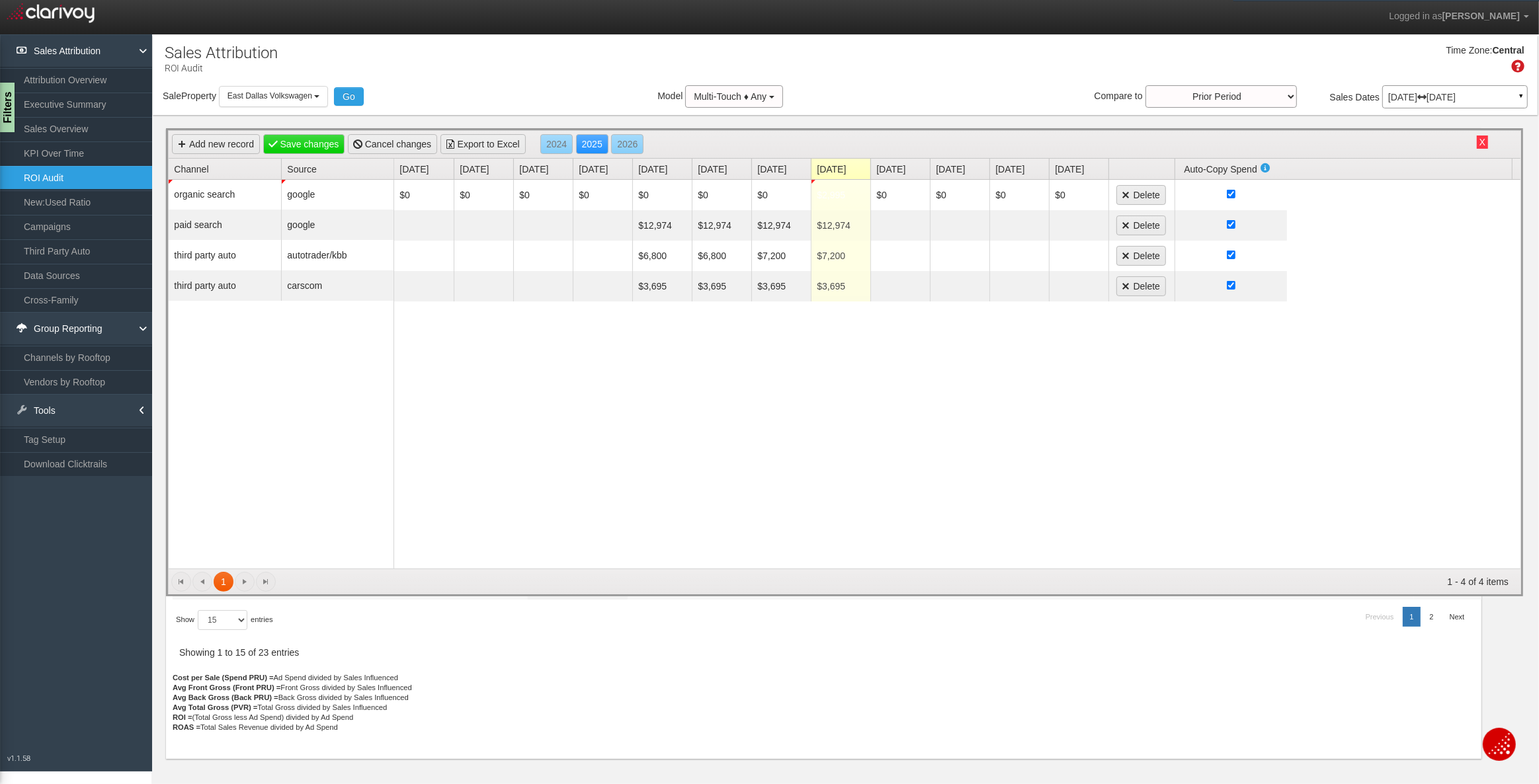
click at [859, 364] on div "$0 $0 $0 $0 $0 $0 $0 $2,995 $0 $0 $0 $0 Delete $12,974 $12,974 $12,974 $12,974 …" at bounding box center [957, 374] width 1127 height 389
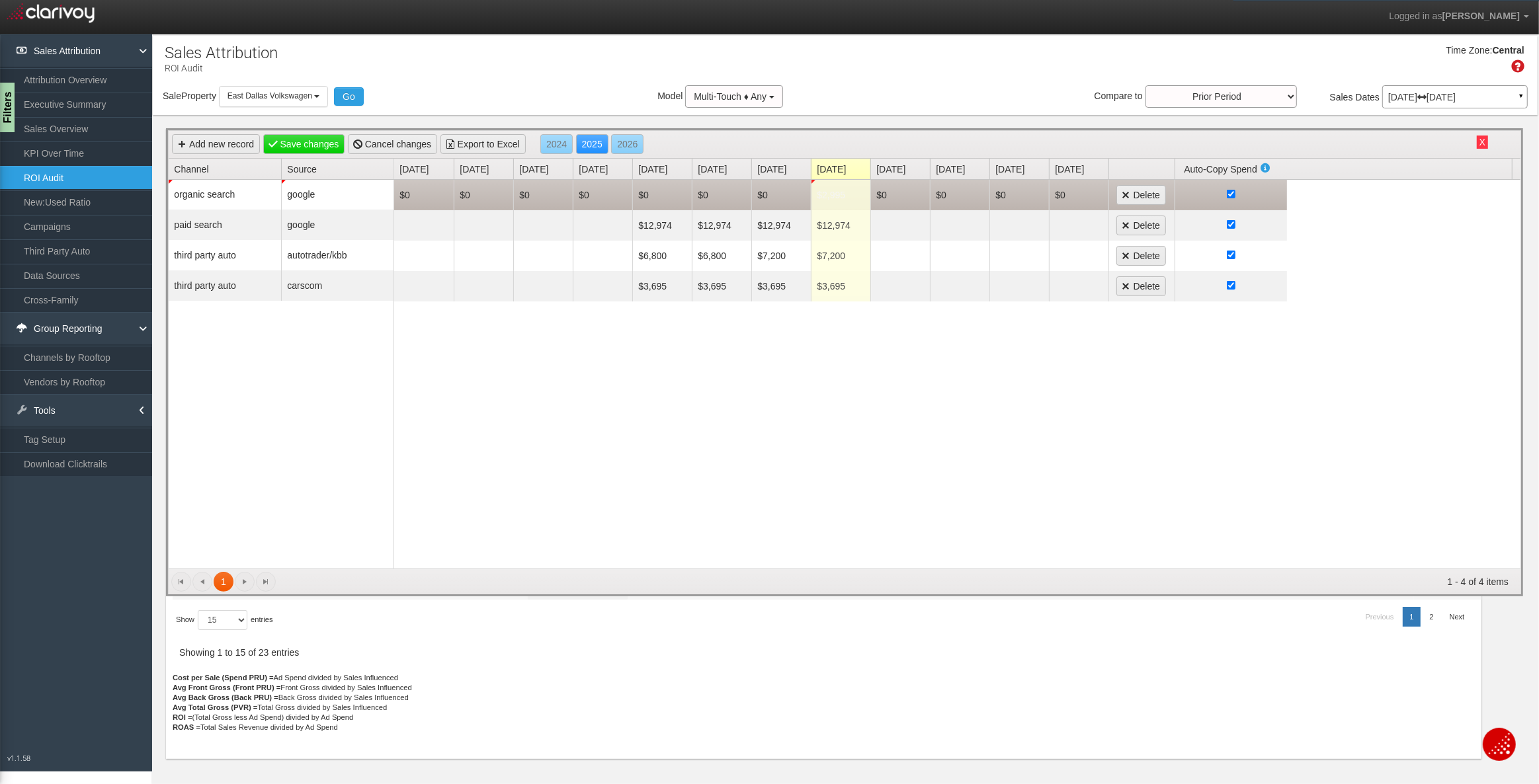
click at [817, 198] on td "$2,995" at bounding box center [841, 195] width 60 height 31
click at [767, 189] on td "$0" at bounding box center [781, 195] width 60 height 31
click at [1234, 193] on input "checkbox" at bounding box center [1231, 194] width 8 height 8
click at [1233, 193] on input "checkbox" at bounding box center [1231, 194] width 8 height 8
click at [762, 191] on td "$0" at bounding box center [781, 195] width 60 height 31
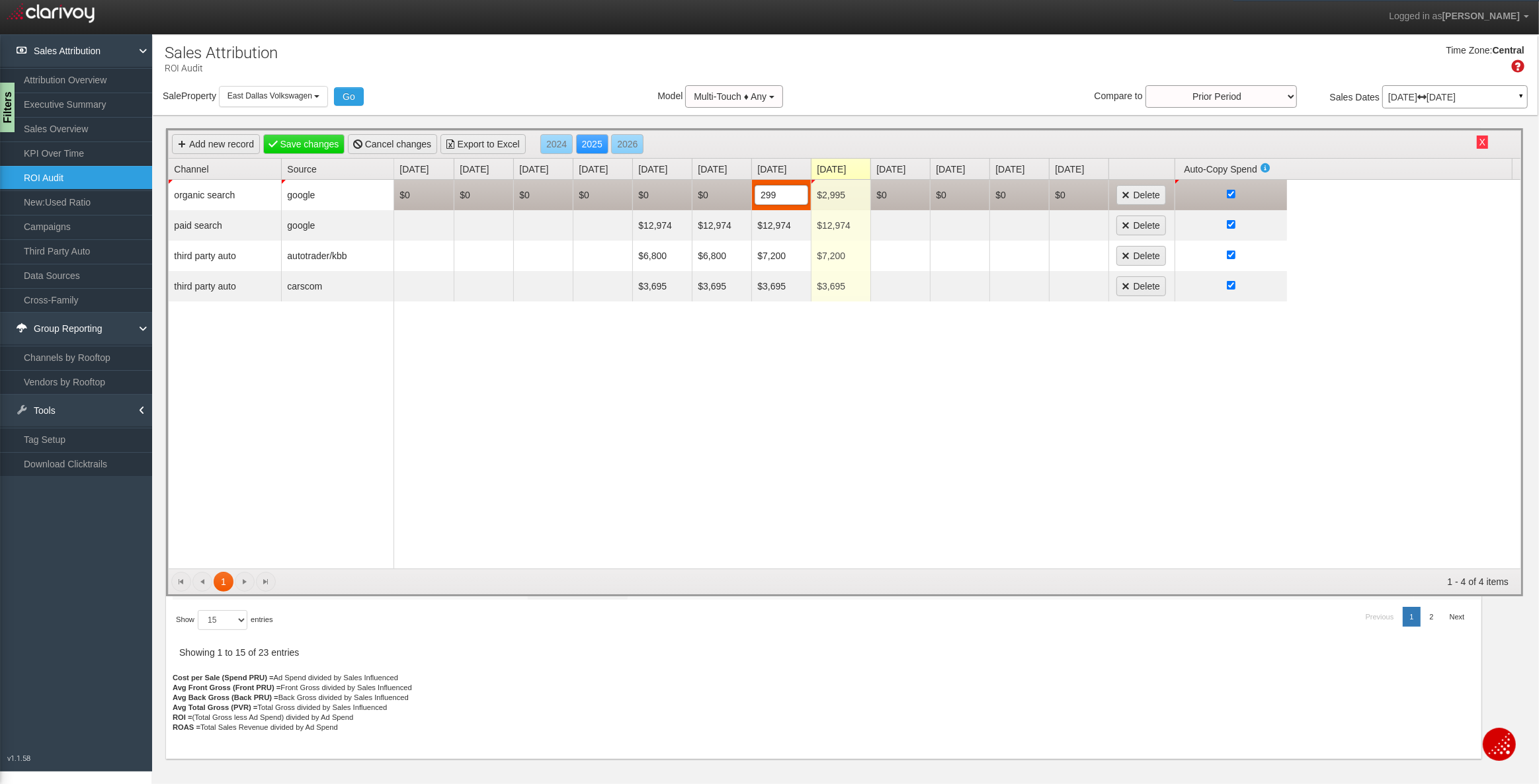
type input "2995"
click at [701, 196] on td "$0" at bounding box center [722, 195] width 60 height 31
type input "2995"
click at [650, 193] on td "$0" at bounding box center [662, 195] width 60 height 31
type input "2995"
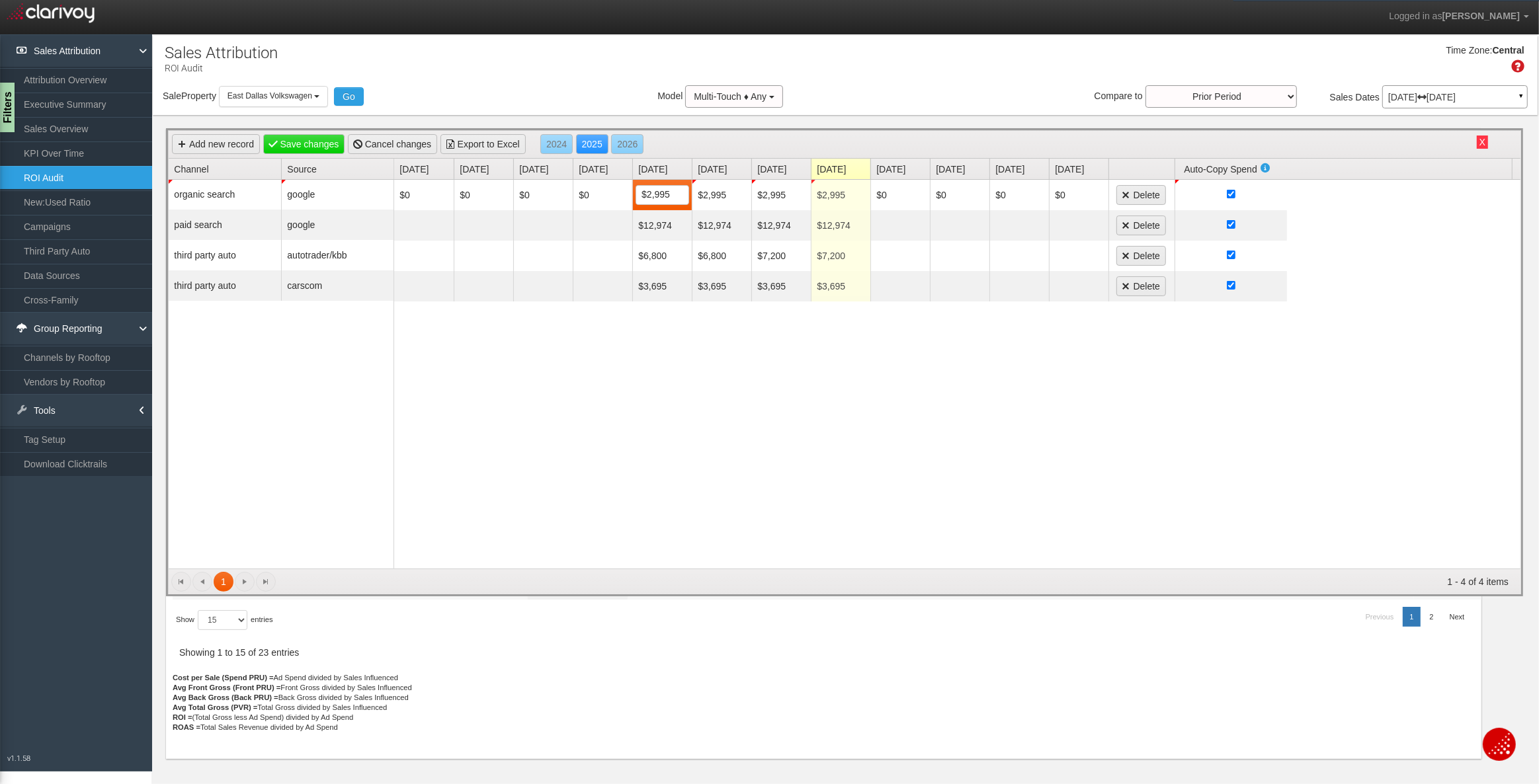
click at [608, 459] on div "$0 $0 $0 $0 $2,995 2995 $2,995 $2,995 $2,995 $0 $0 $0 $0 Delete $12,974 $12,974…" at bounding box center [957, 374] width 1127 height 389
click at [292, 151] on link "Save changes" at bounding box center [304, 144] width 82 height 20
click at [1482, 143] on button "X" at bounding box center [1482, 142] width 11 height 13
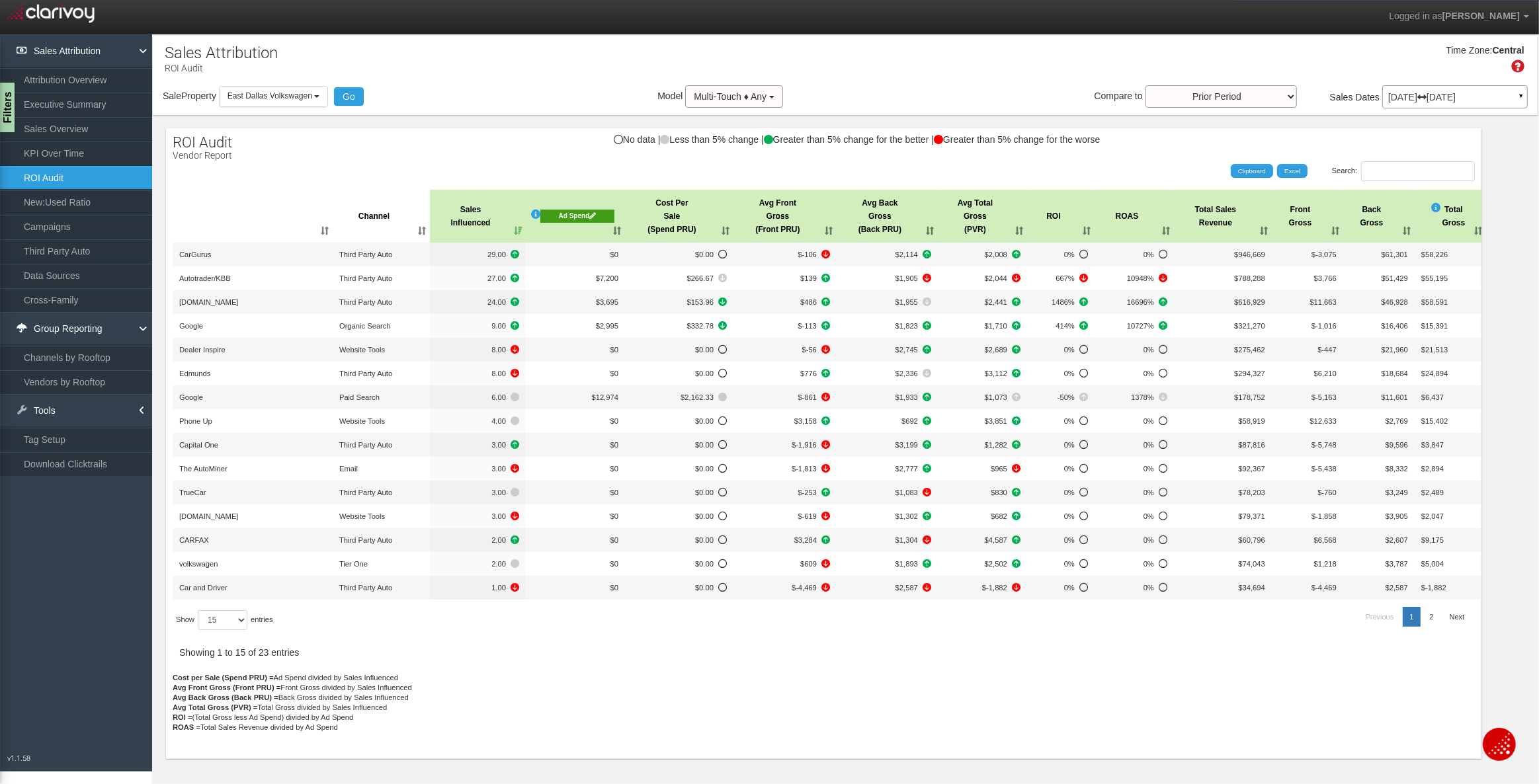
click at [566, 217] on div "Ad Spend" at bounding box center [577, 216] width 74 height 13
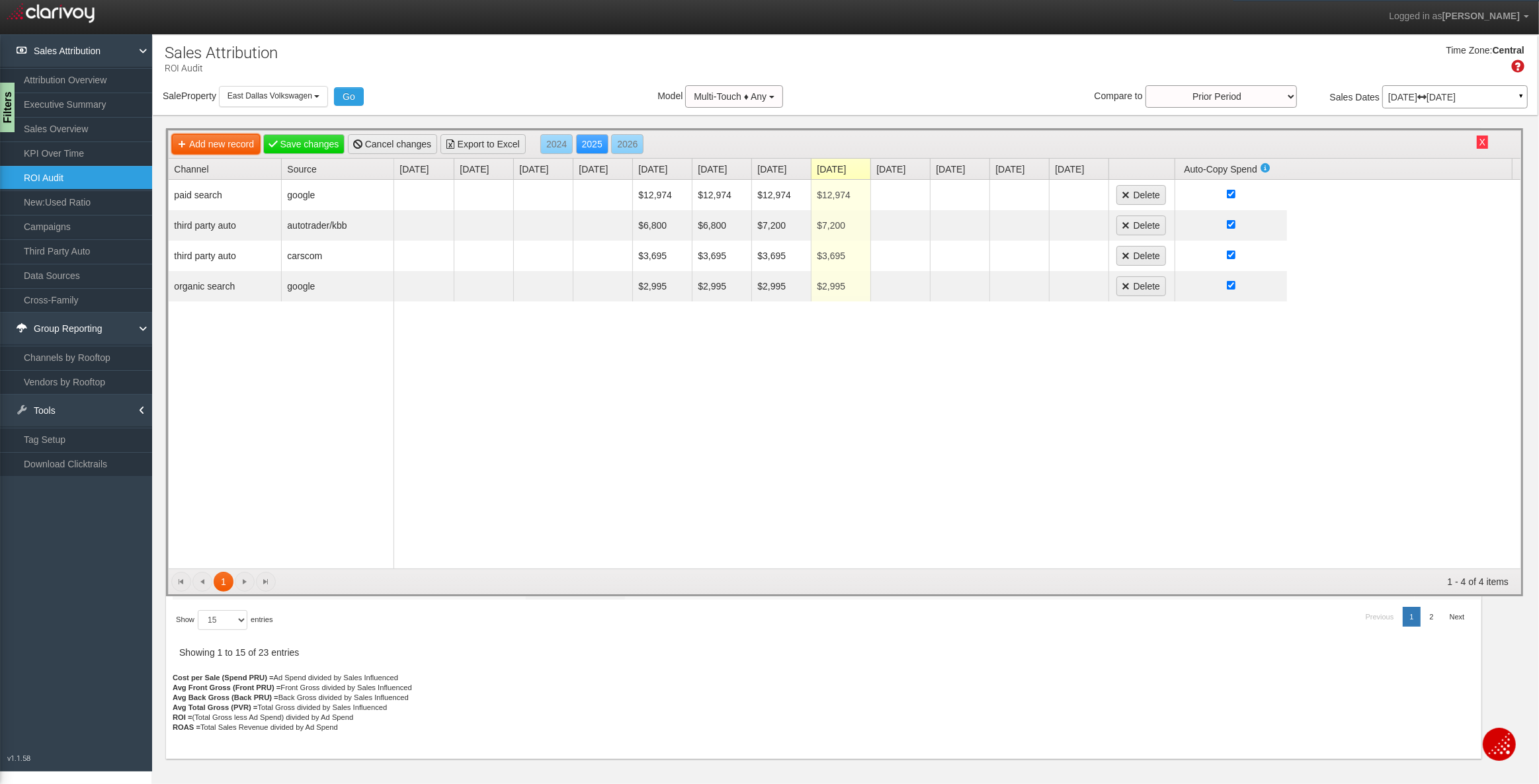
click at [230, 148] on link "Add new record" at bounding box center [216, 144] width 88 height 20
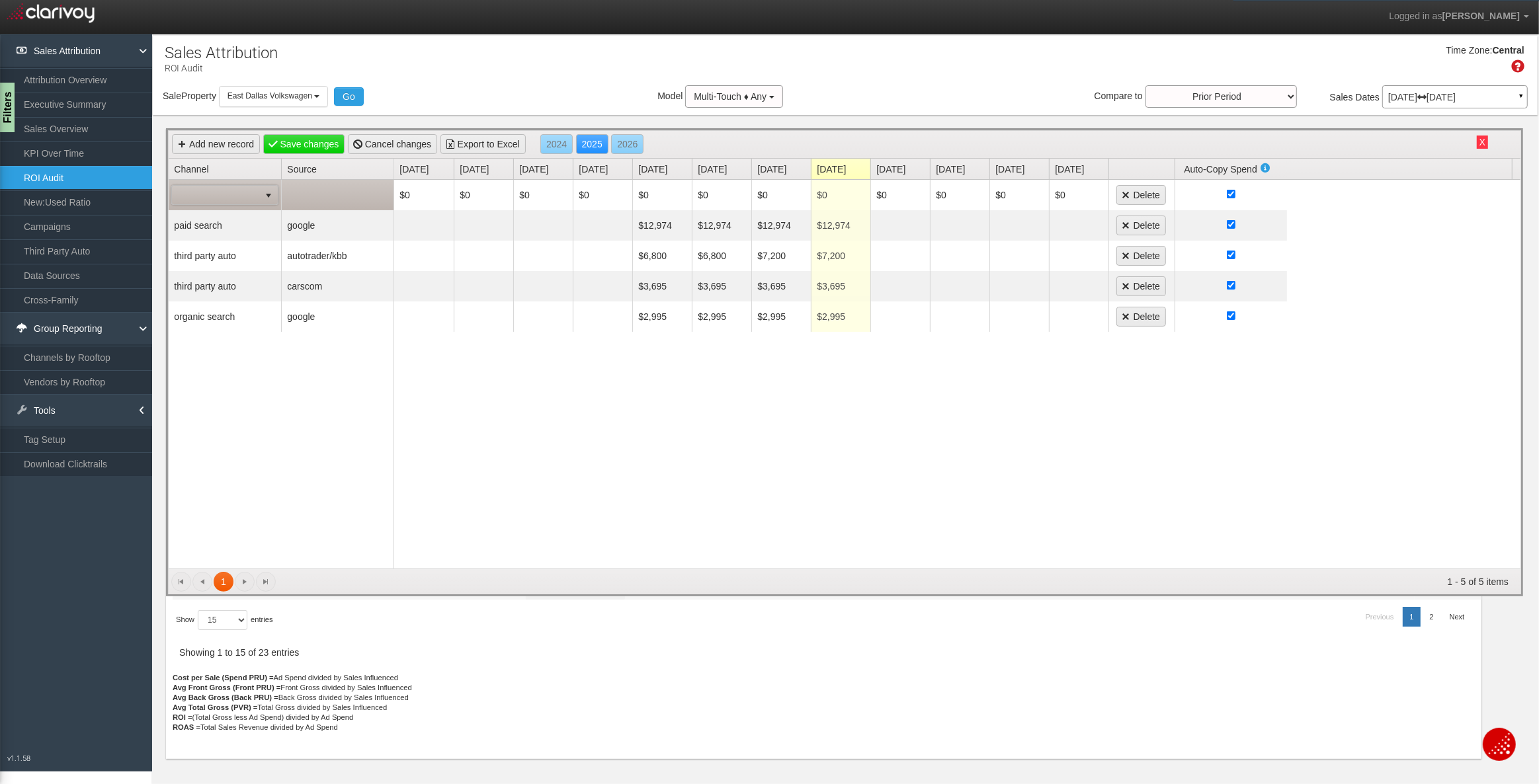
click at [226, 201] on span at bounding box center [216, 195] width 87 height 19
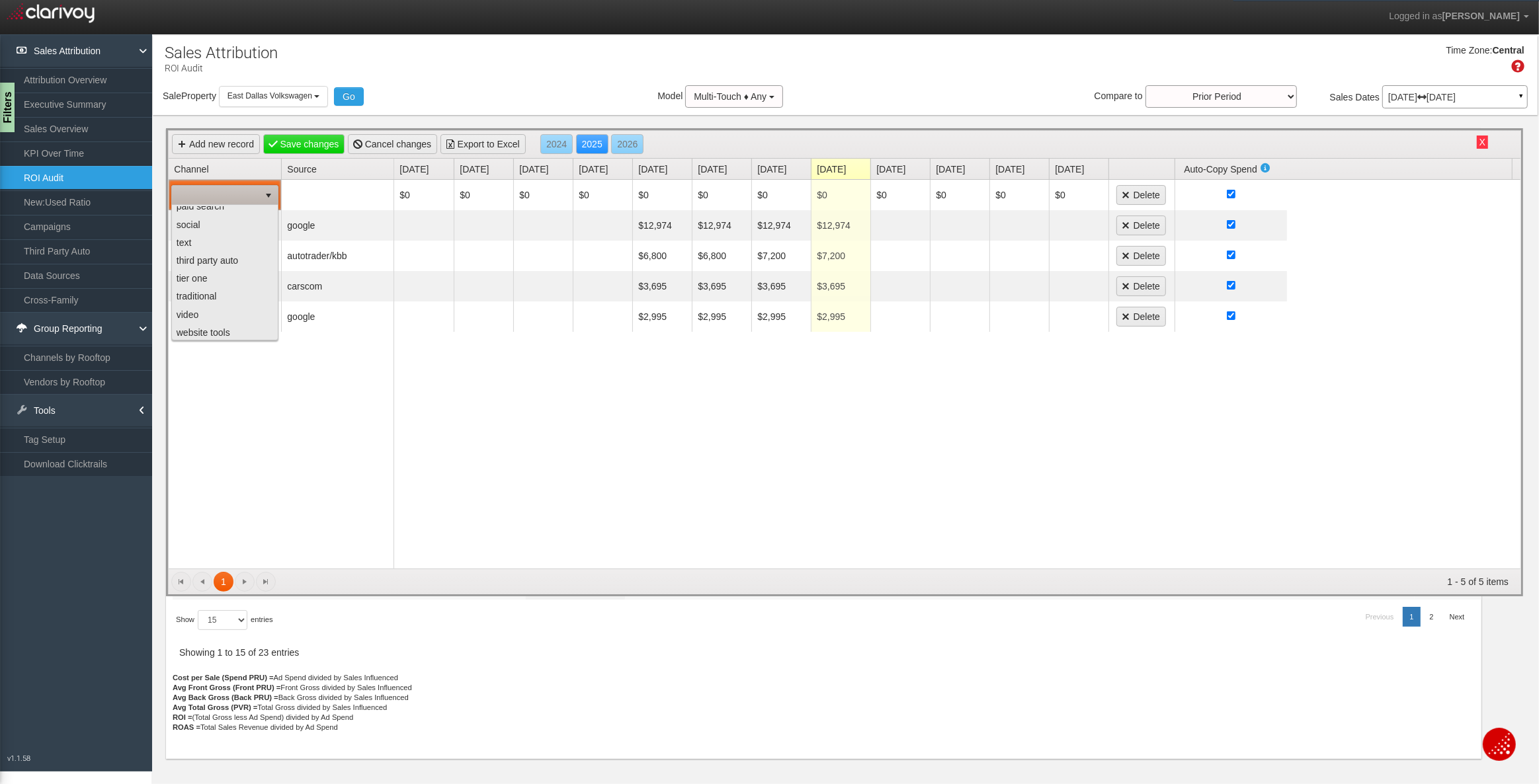
scroll to position [118, 0]
click at [215, 330] on li "website tools" at bounding box center [225, 332] width 103 height 18
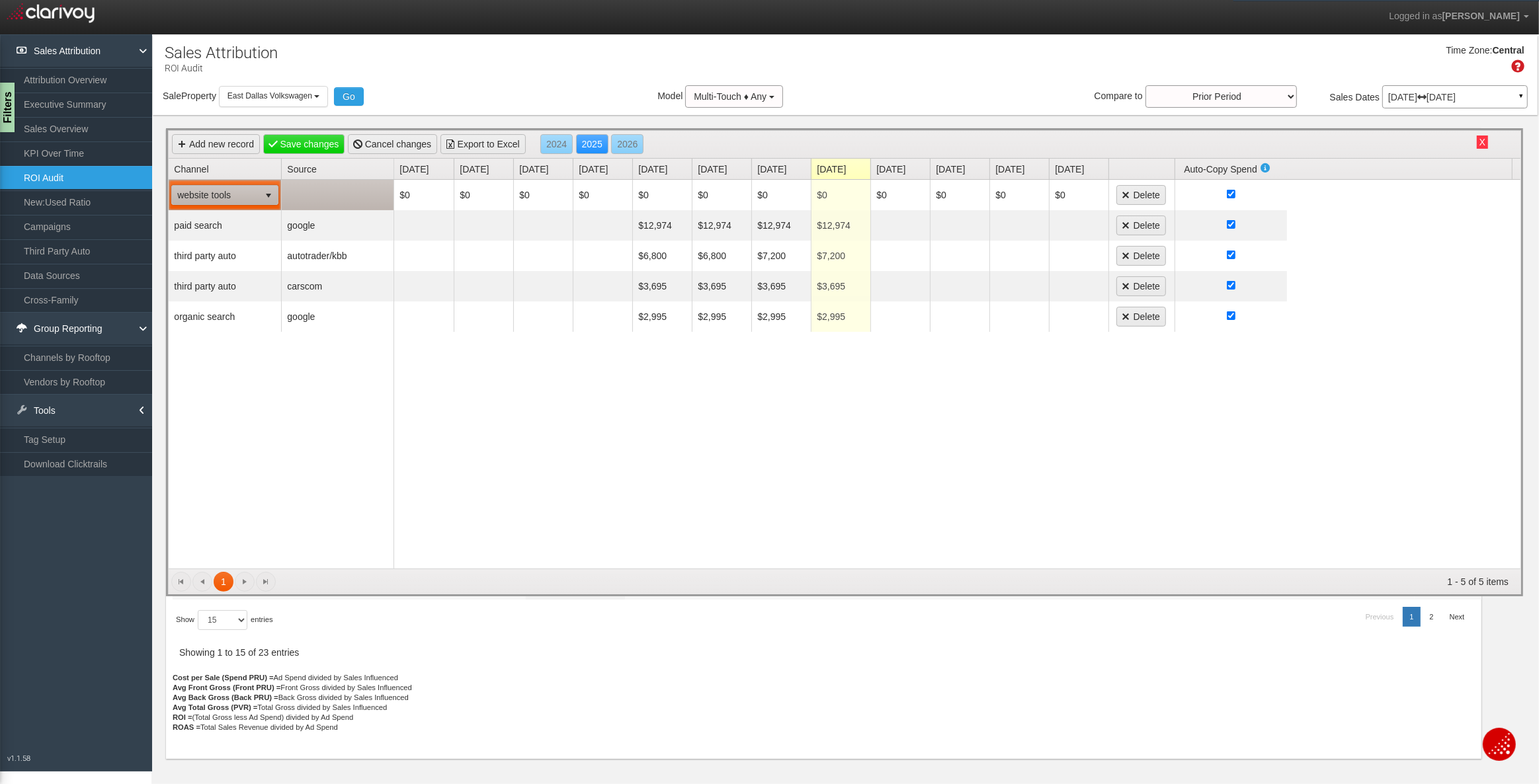
click at [314, 189] on td at bounding box center [337, 195] width 112 height 31
click at [314, 198] on span "acceleratedr" at bounding box center [328, 195] width 87 height 19
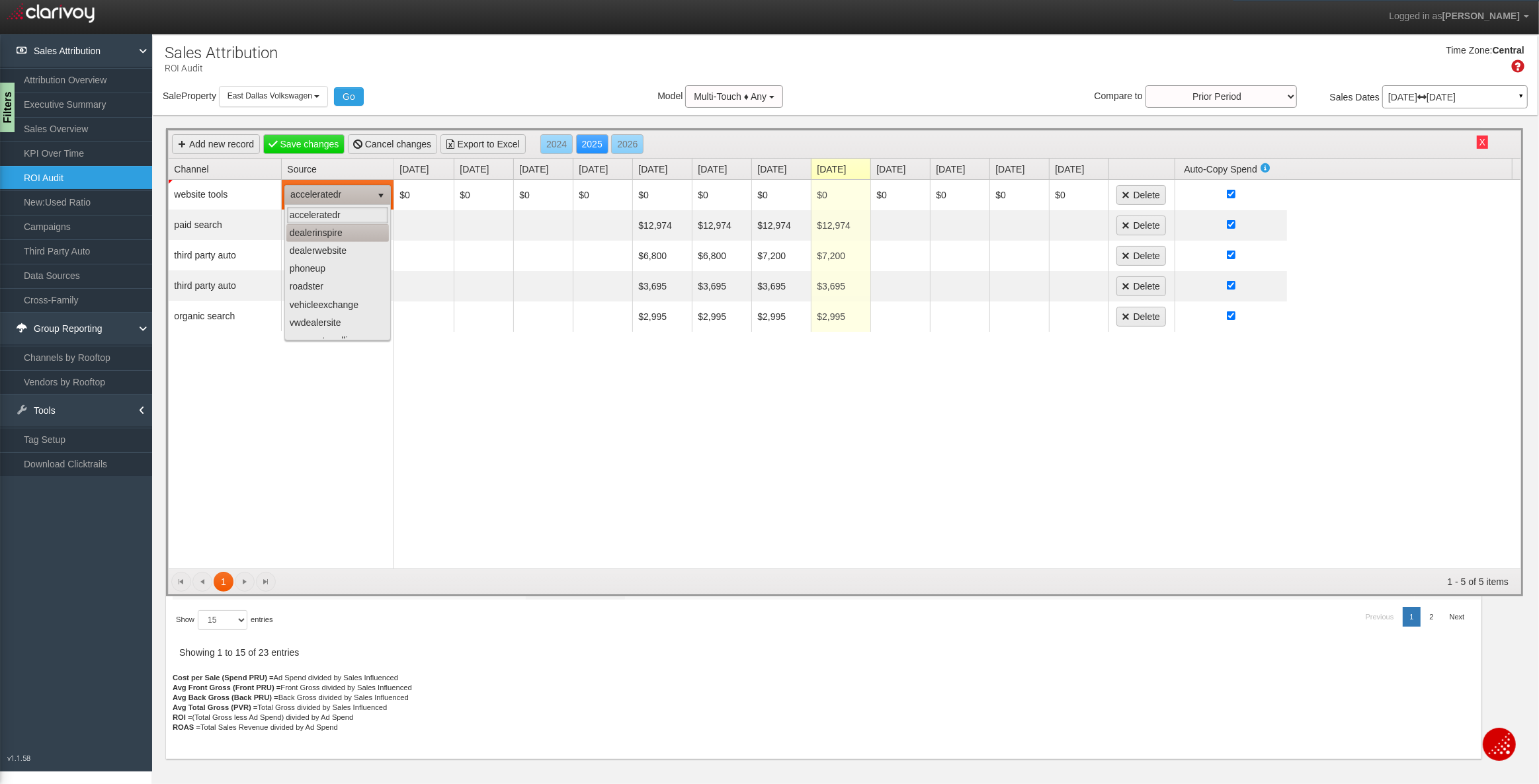
click at [319, 234] on li "dealerinspire" at bounding box center [338, 233] width 103 height 18
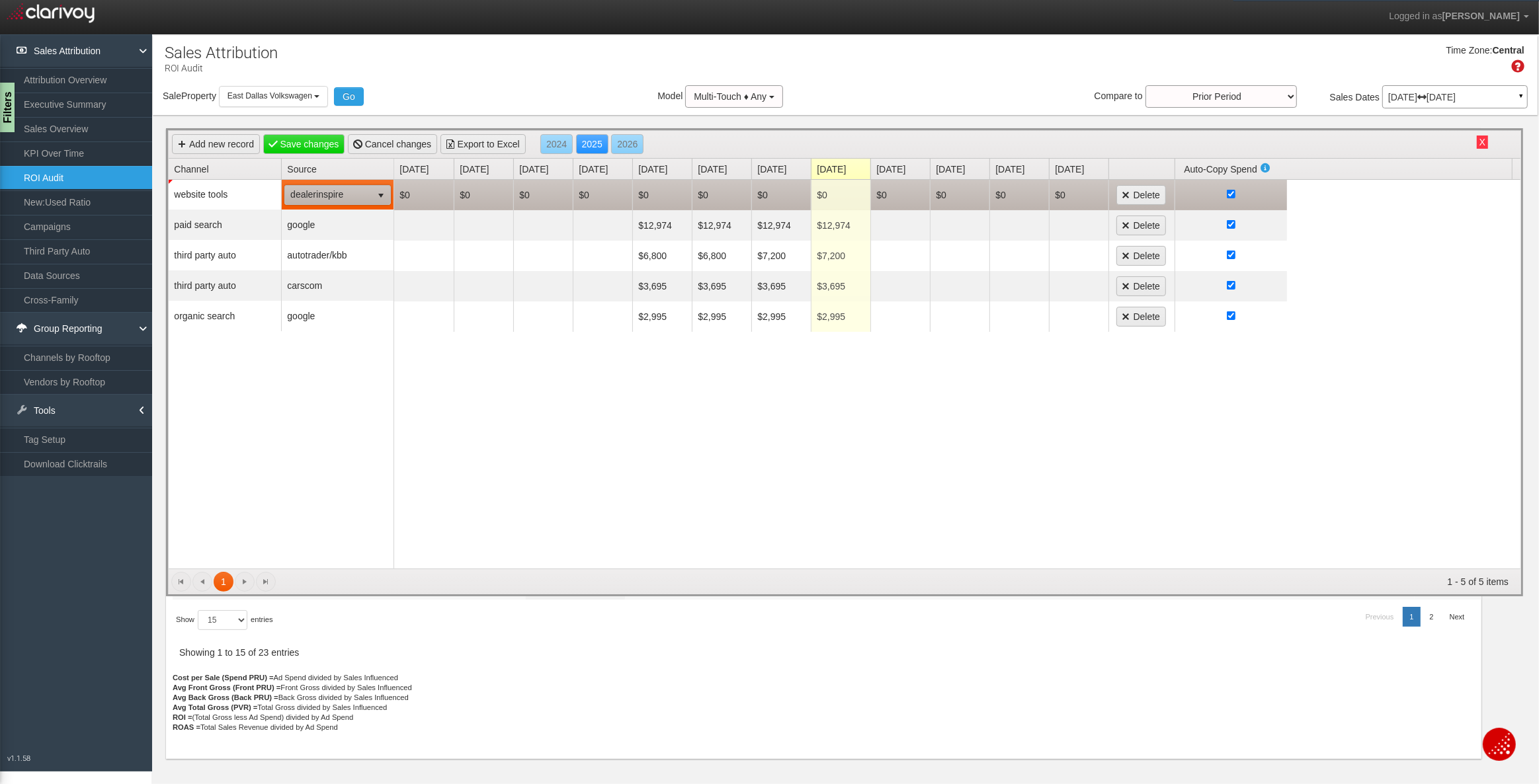
click at [644, 195] on td "$0" at bounding box center [662, 195] width 60 height 31
type input "1995"
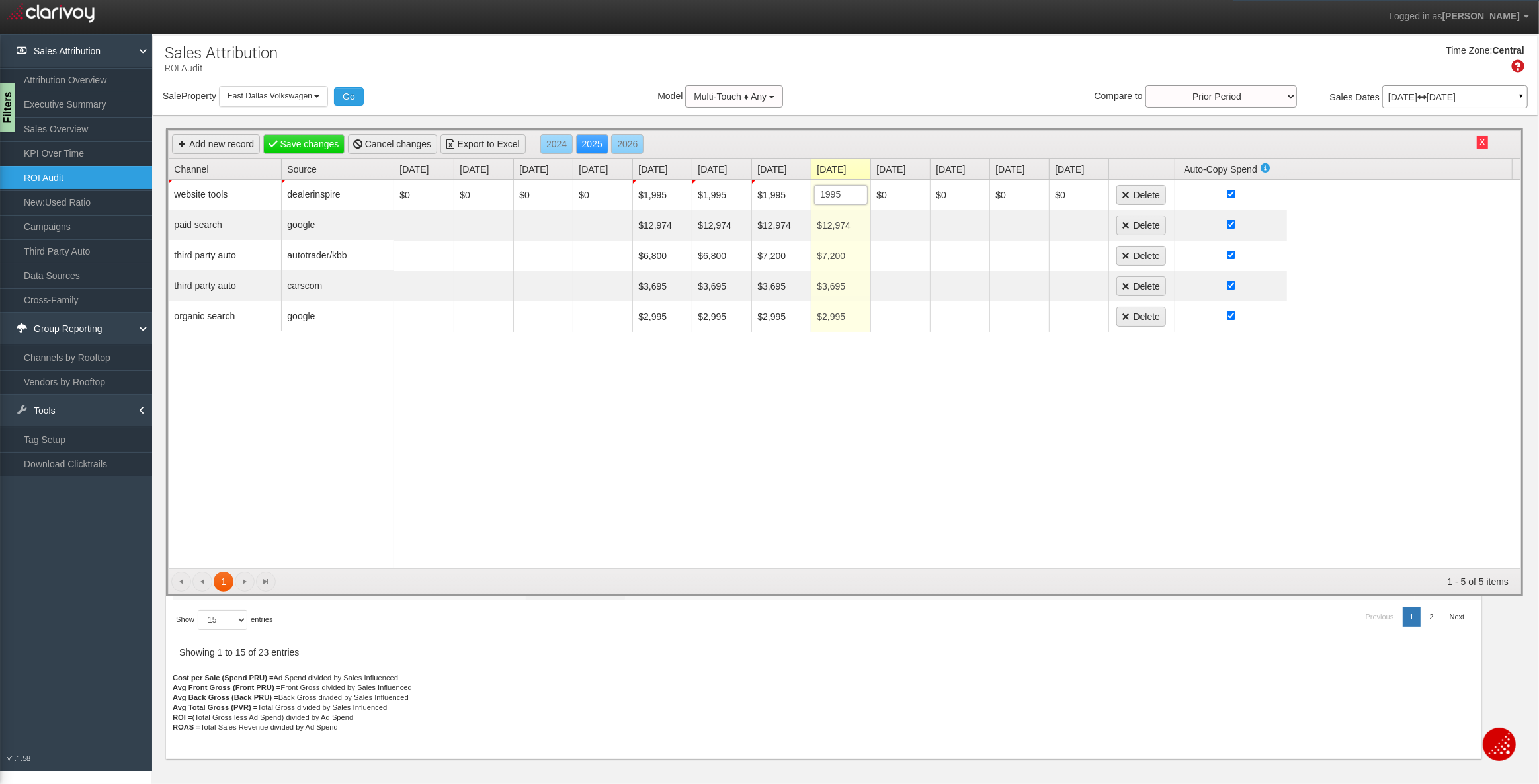
click at [590, 457] on div "$0 $0 $0 $0 $1,995 $1,995 $1,995 $1,995 1995 $0 $0 $0 $0 Delete $12,974 $12,974…" at bounding box center [957, 374] width 1127 height 389
click at [605, 449] on div "$0 $0 $0 $0 $1,995 $1,995 $1,995 $1,995 $0 $0 $0 $0 Delete $12,974 $12,974 $12,…" at bounding box center [957, 374] width 1127 height 389
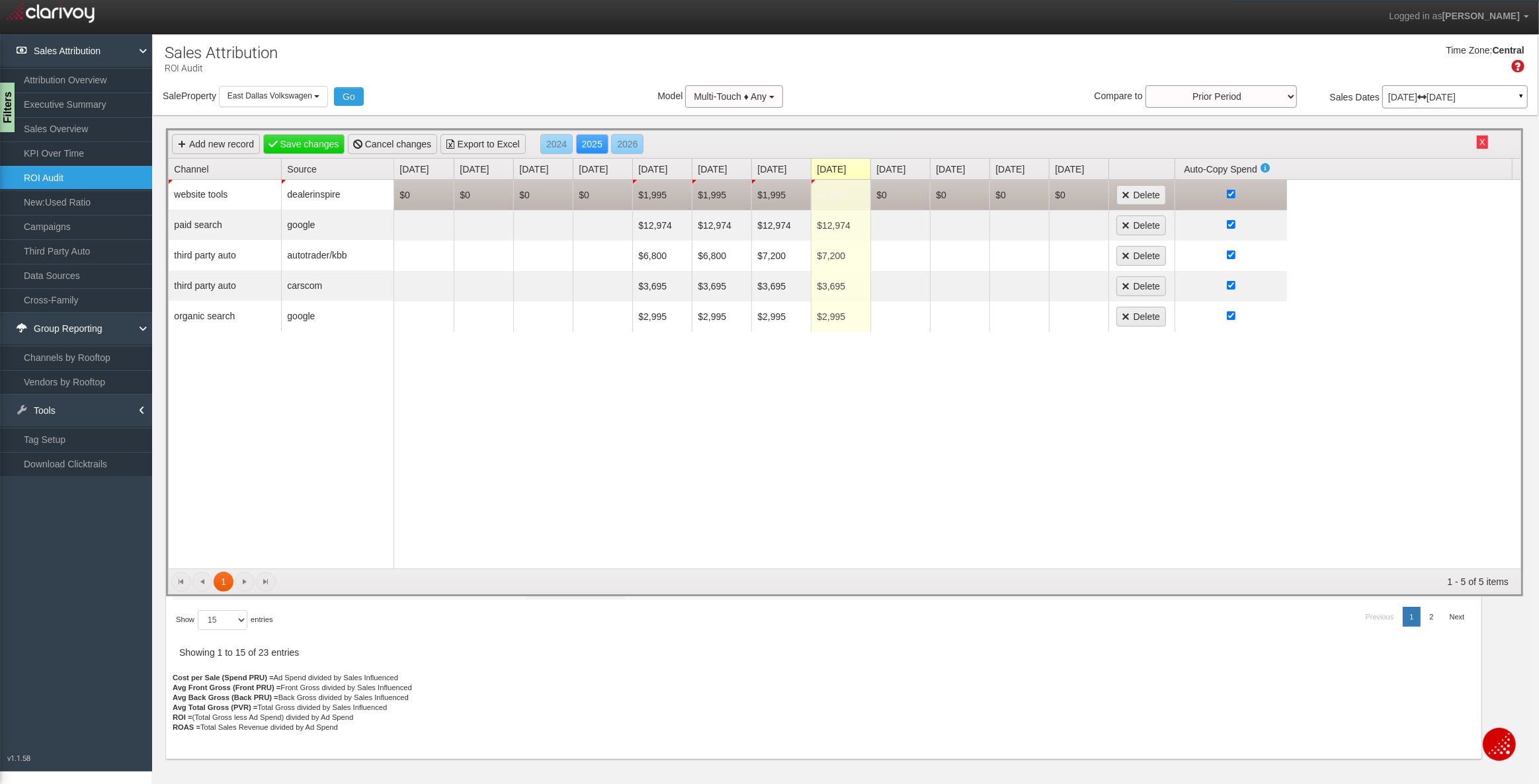
click at [834, 199] on td "$1,995" at bounding box center [841, 195] width 60 height 31
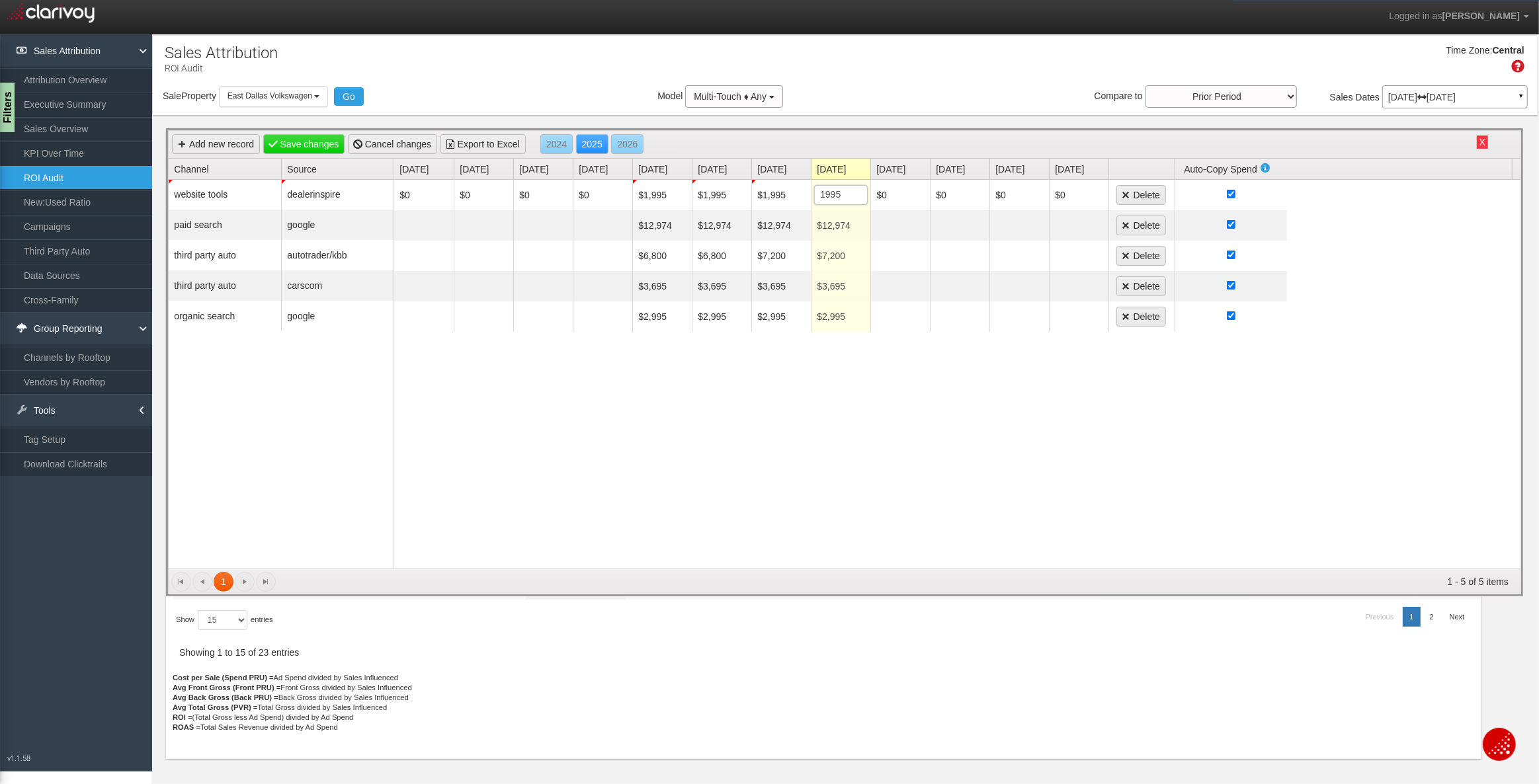
click at [748, 559] on div "$0 $0 $0 $0 $1,995 $1,995 $1,995 $1,995 1995 $0 $0 $0 $0 Delete $12,974 $12,974…" at bounding box center [957, 374] width 1127 height 389
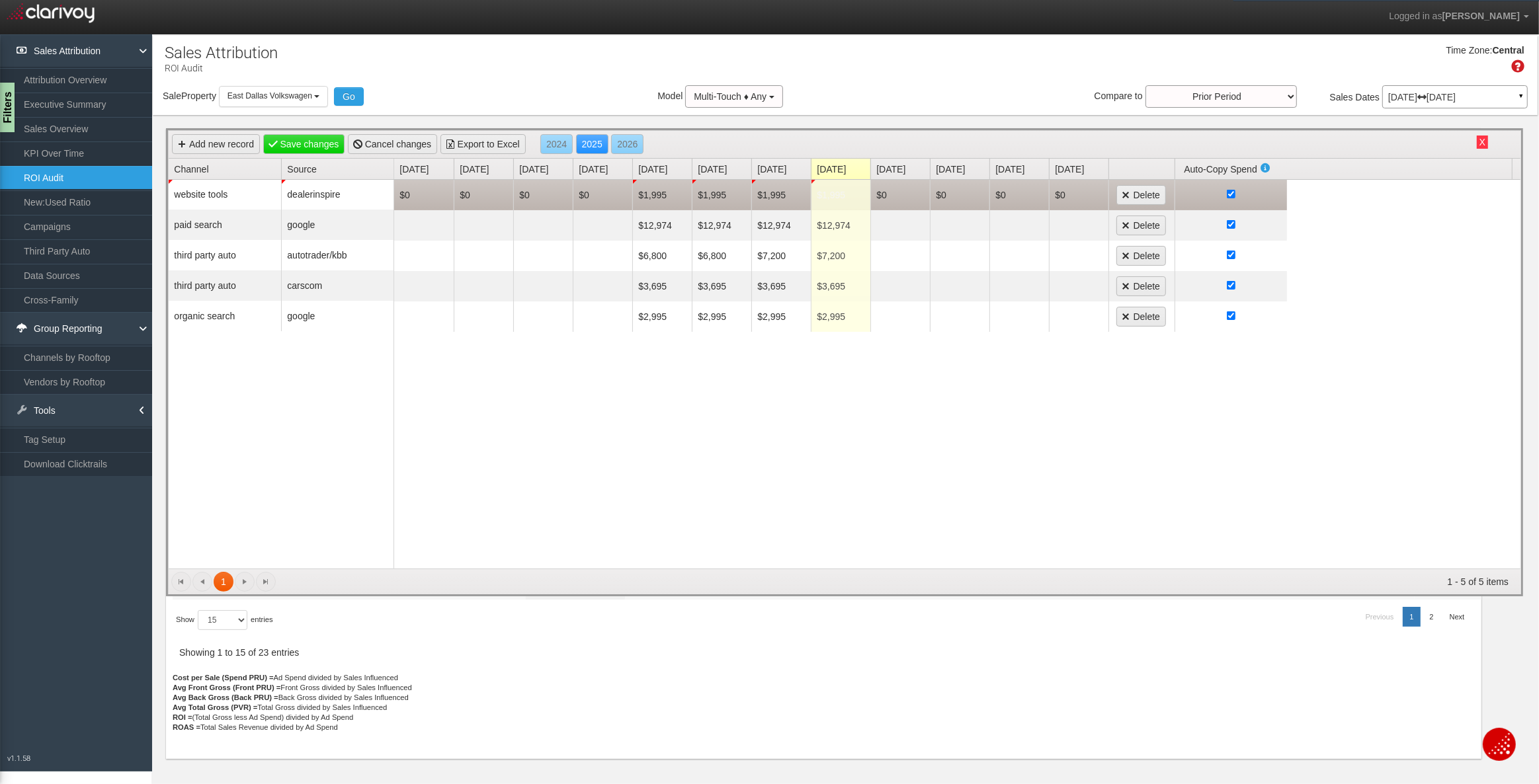
click at [842, 196] on td "$1,995" at bounding box center [841, 195] width 60 height 31
click at [1229, 193] on input "checkbox" at bounding box center [1231, 194] width 8 height 8
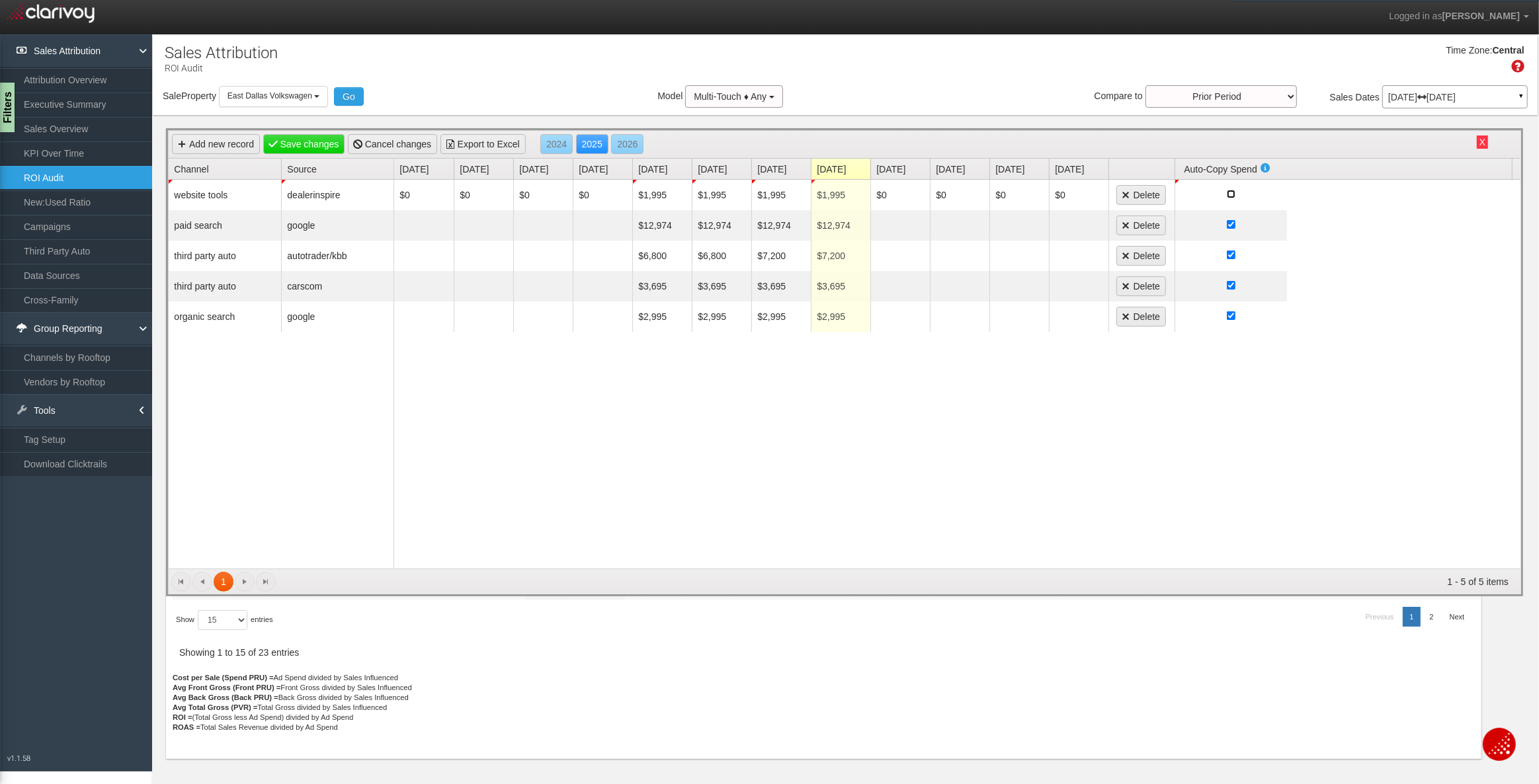
click at [1229, 193] on input "checkbox" at bounding box center [1231, 194] width 8 height 8
drag, startPoint x: 891, startPoint y: 494, endPoint x: 835, endPoint y: 461, distance: 65.0
click at [891, 494] on div "$0 $0 $0 $0 $1,995 $1,995 $1,995 $1,995 $0 $0 $0 $0 Delete $12,974 $12,974 $12,…" at bounding box center [957, 374] width 1127 height 389
click at [287, 146] on link "Save changes" at bounding box center [304, 144] width 82 height 20
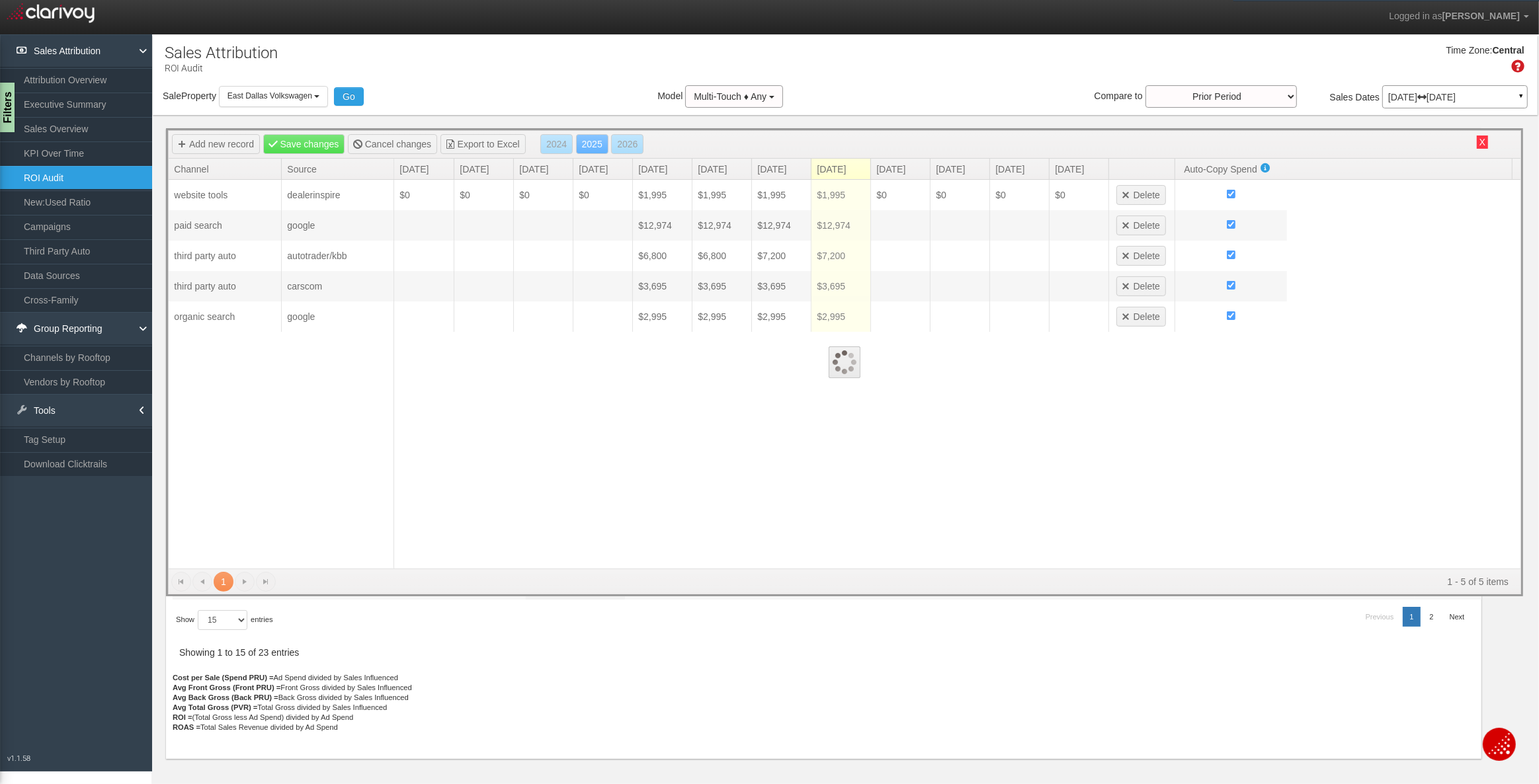
click at [294, 141] on div at bounding box center [844, 362] width 1352 height 463
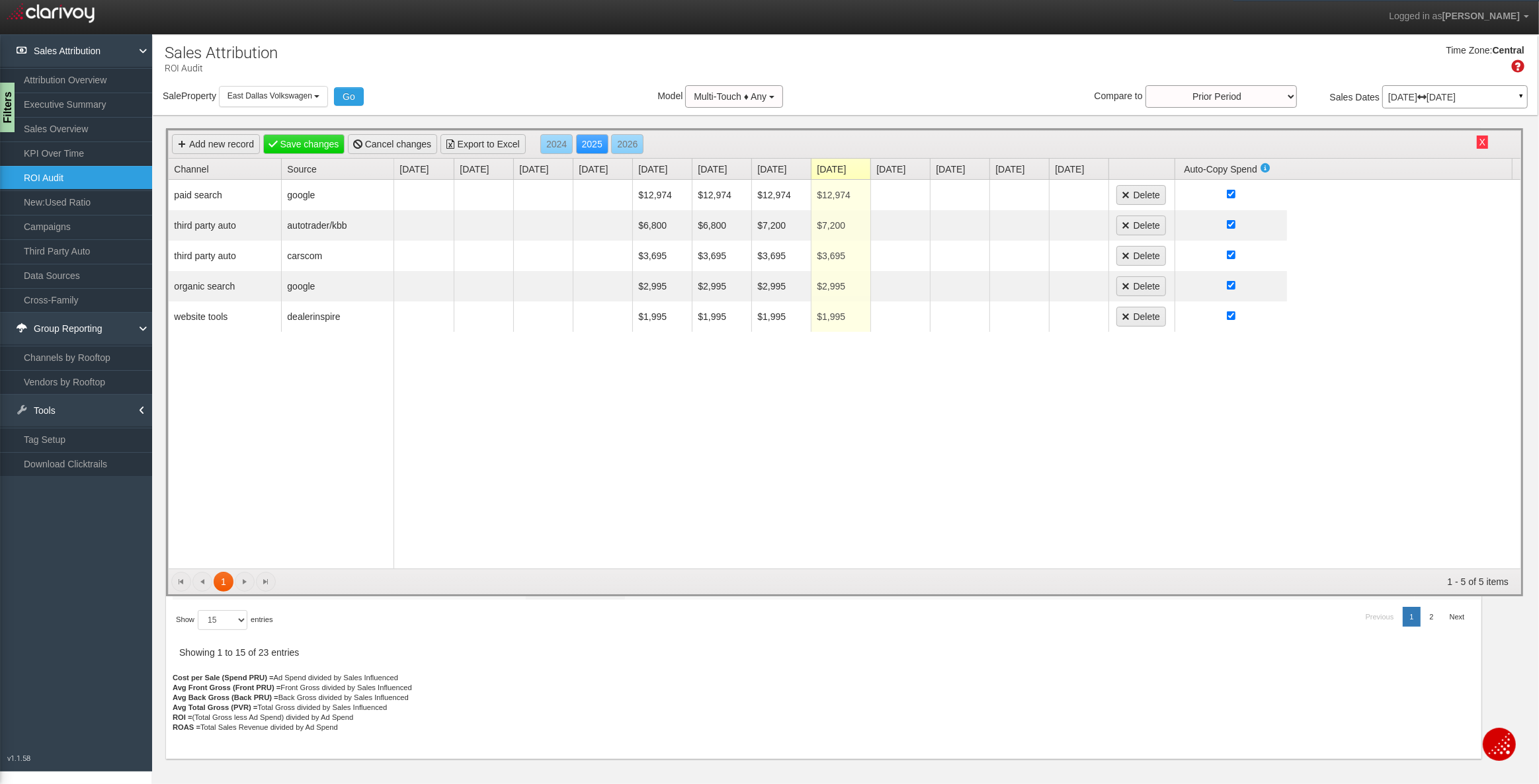
click at [1482, 144] on button "X" at bounding box center [1482, 142] width 11 height 13
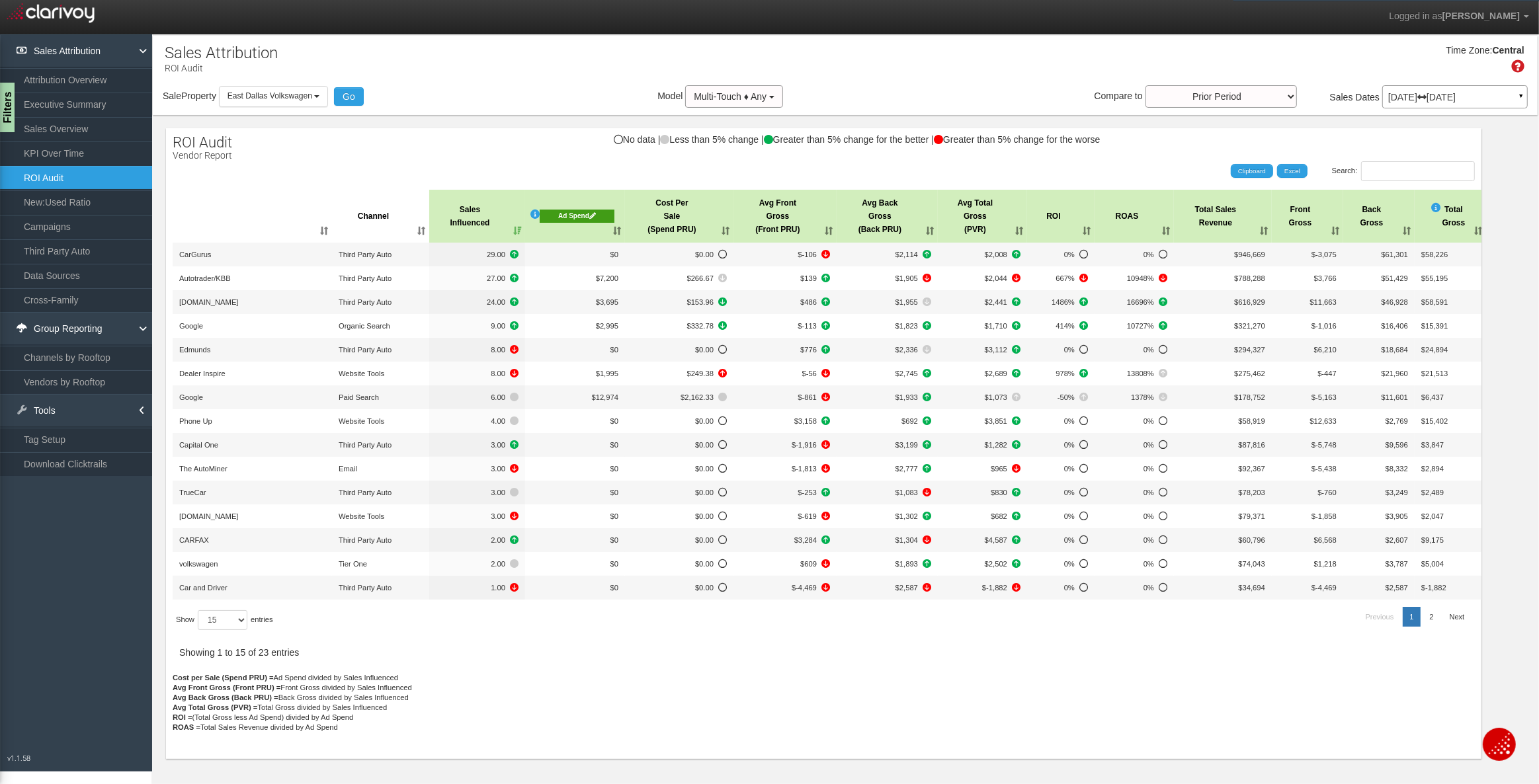
click at [594, 214] on icon at bounding box center [593, 216] width 7 height 7
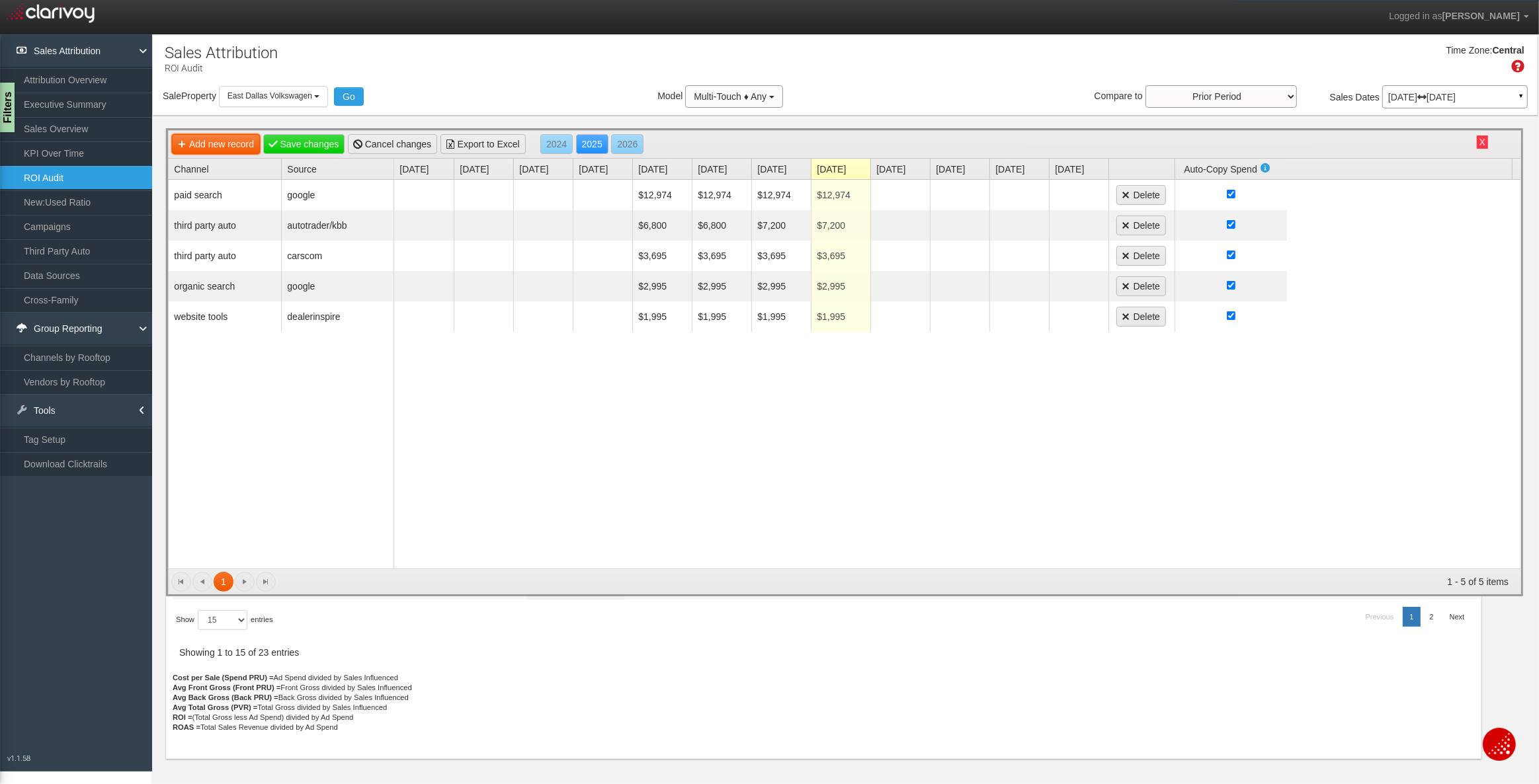
click at [228, 142] on link "Add new record" at bounding box center [216, 144] width 88 height 20
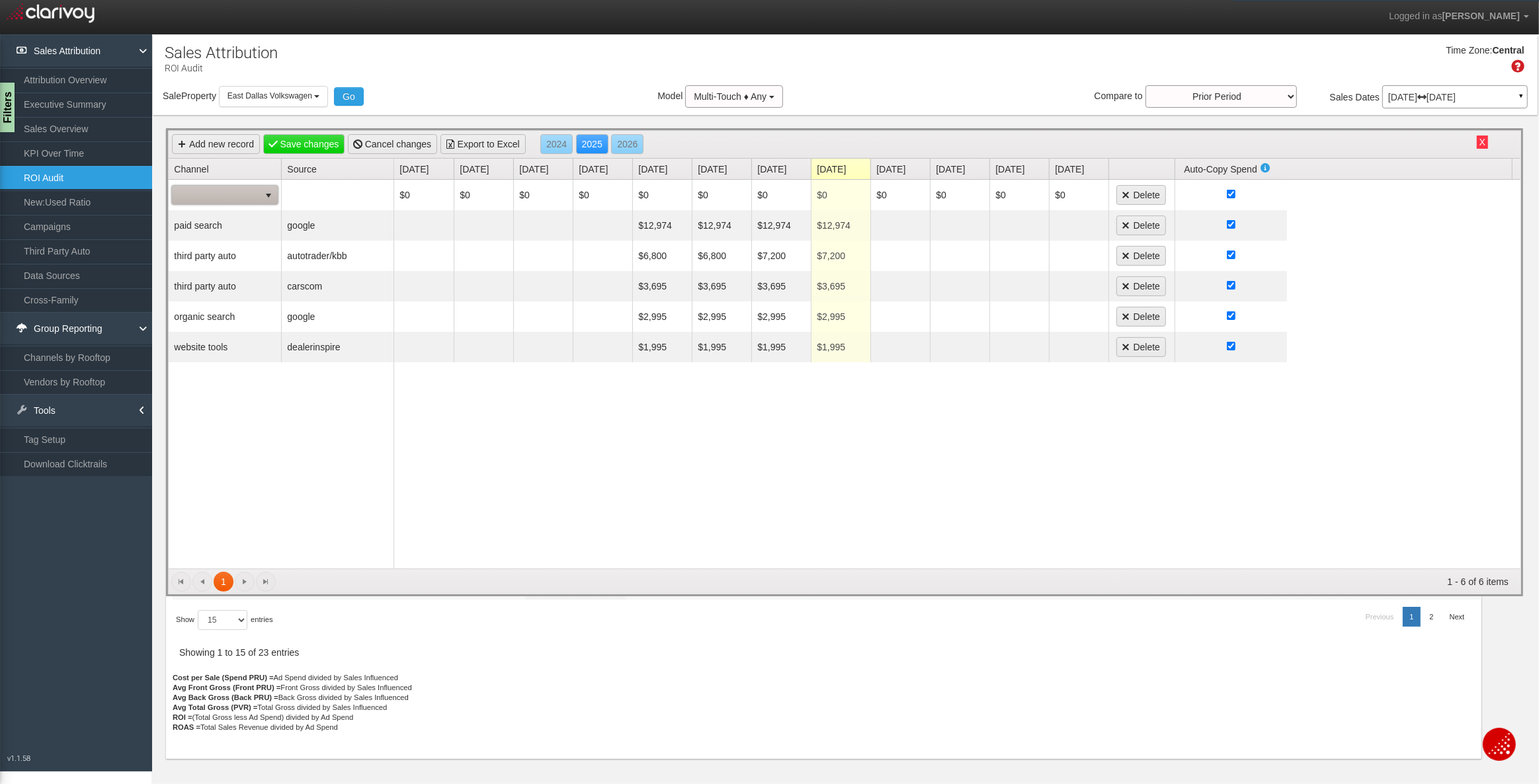
click at [208, 178] on link "Channel" at bounding box center [228, 169] width 107 height 21
click at [212, 189] on td at bounding box center [225, 195] width 112 height 31
click at [213, 195] on span at bounding box center [216, 195] width 87 height 19
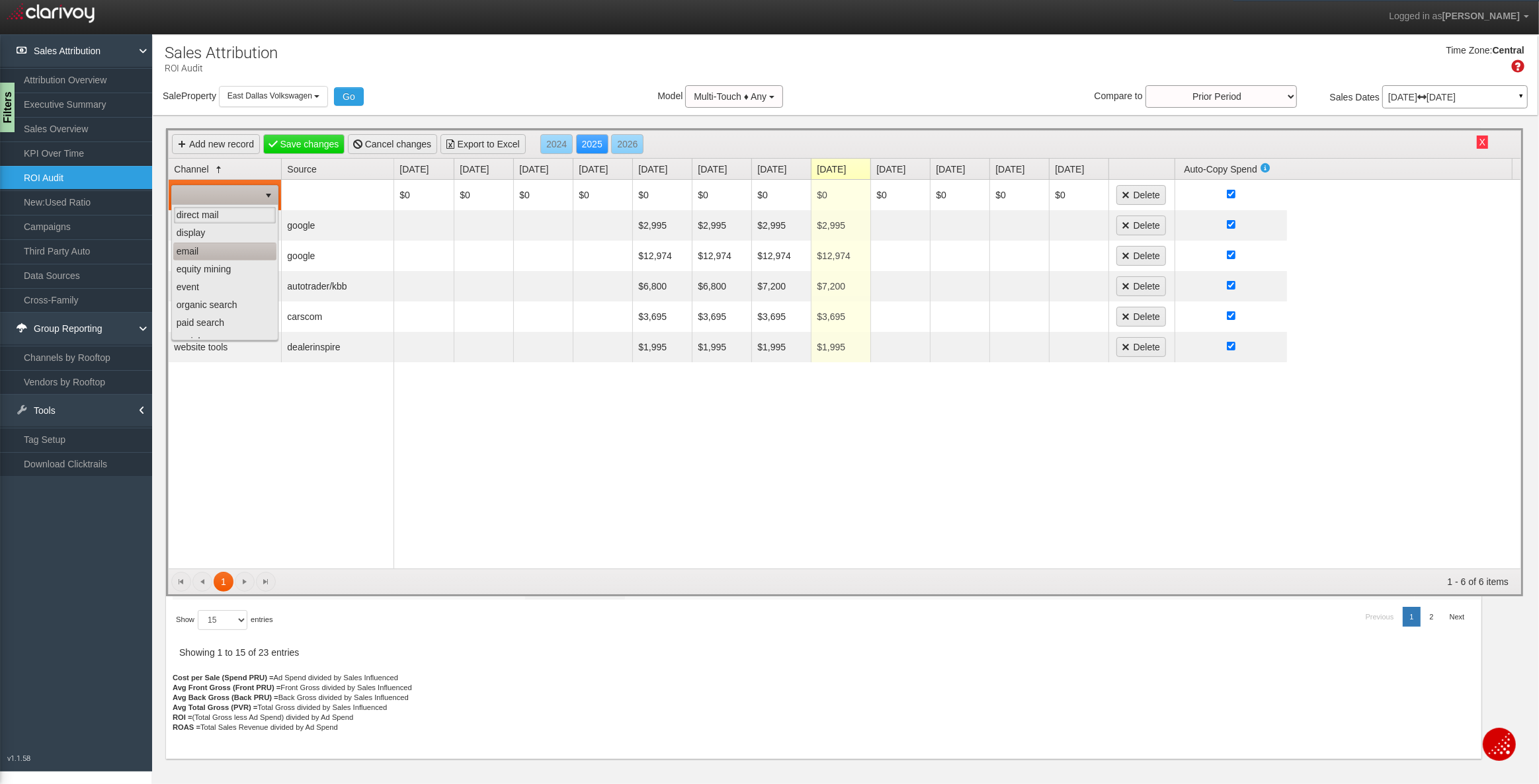
click at [207, 250] on li "email" at bounding box center [225, 252] width 103 height 18
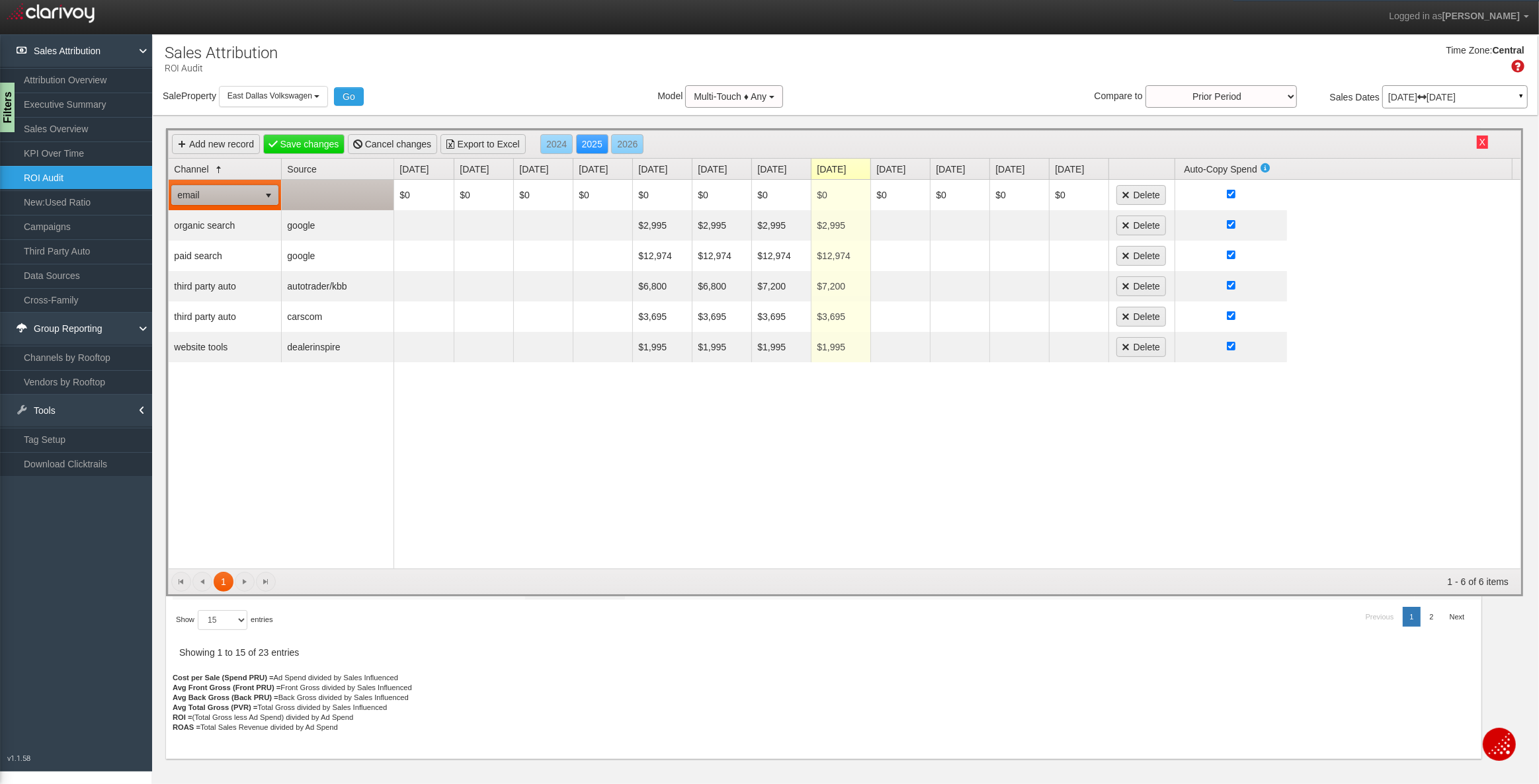
click at [308, 192] on td at bounding box center [337, 195] width 112 height 31
click at [310, 196] on span "automotivemastermind" at bounding box center [328, 195] width 87 height 19
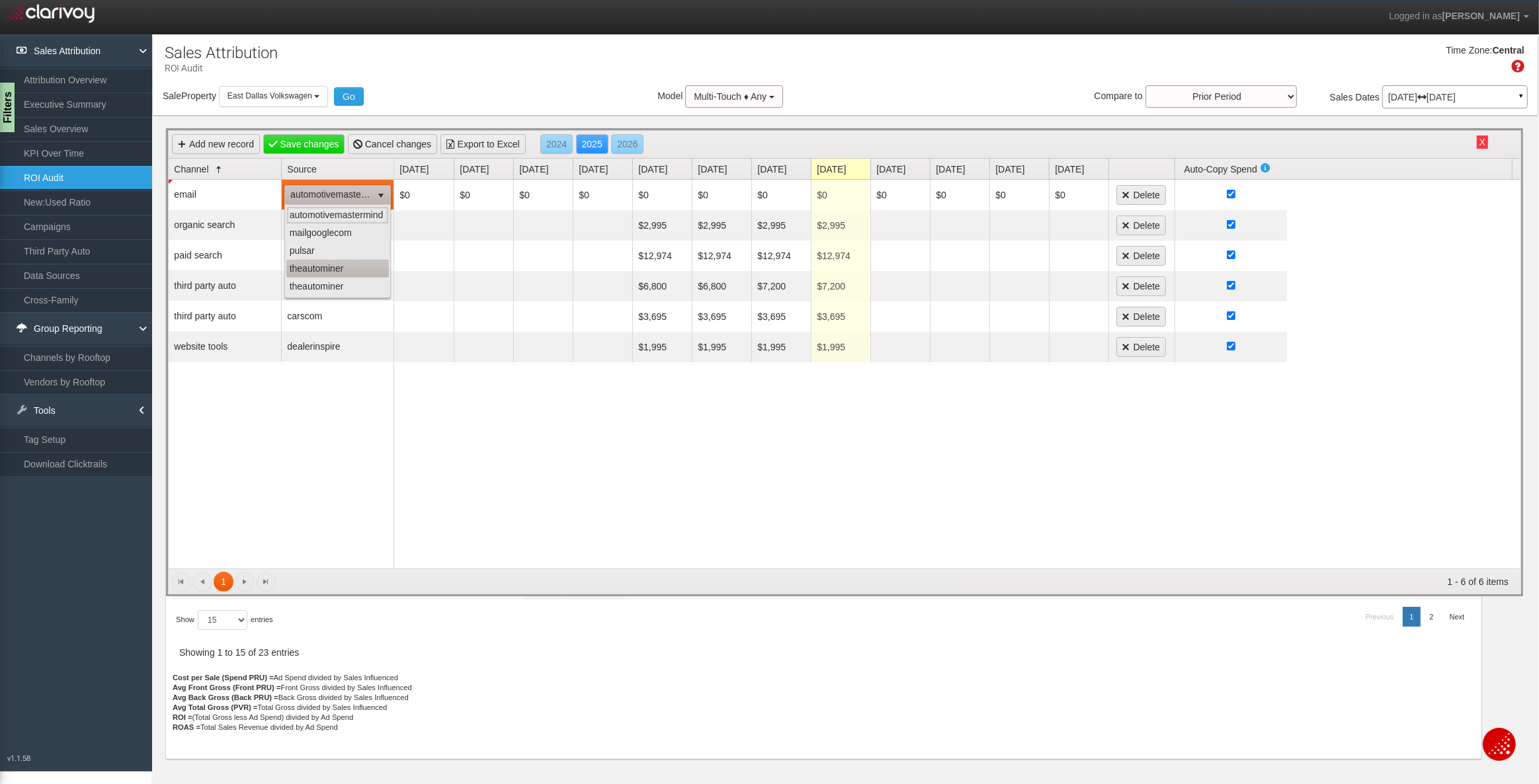
click at [317, 266] on li "theautominer" at bounding box center [338, 269] width 103 height 18
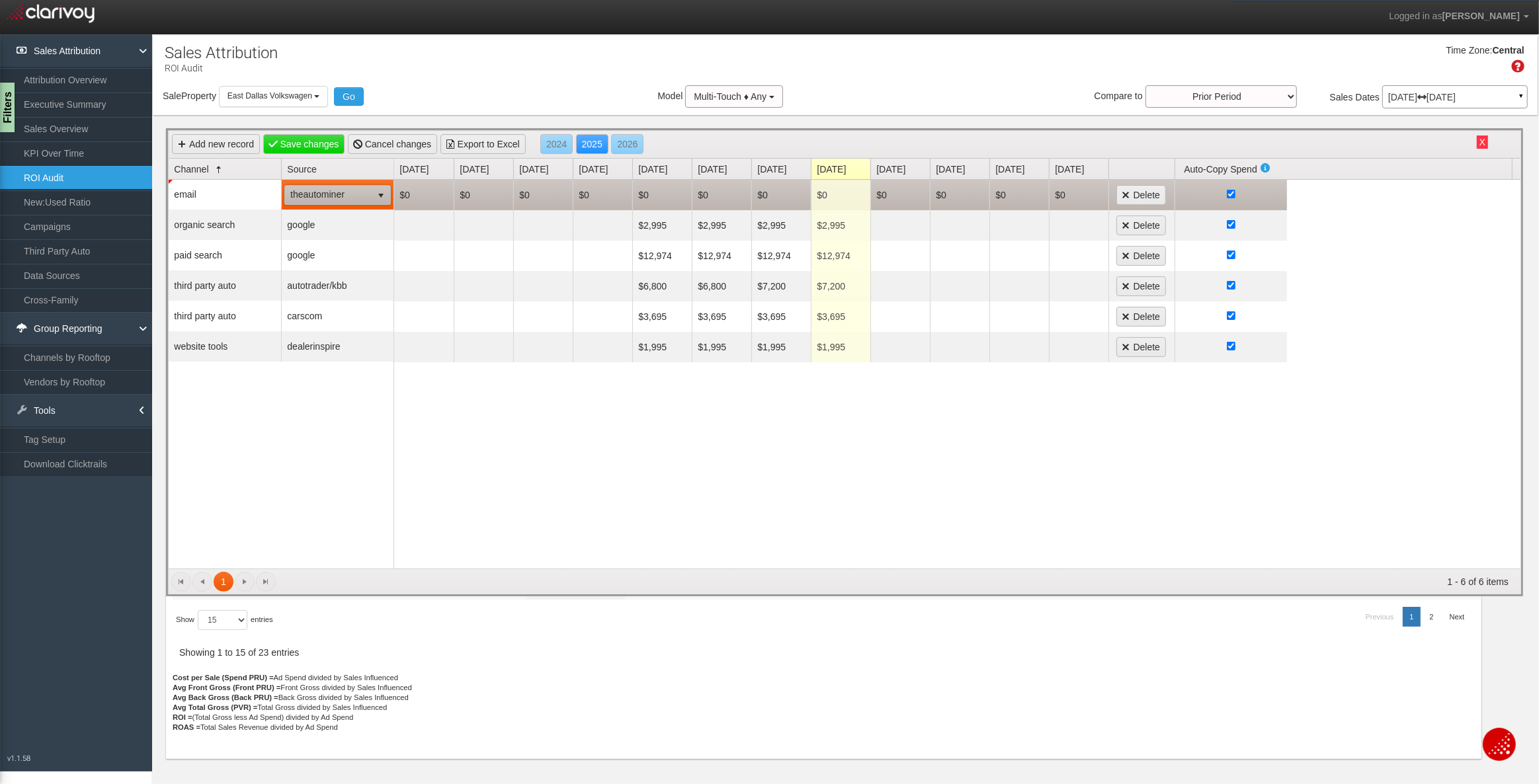
click at [641, 193] on td "$0" at bounding box center [662, 195] width 60 height 31
type input "995"
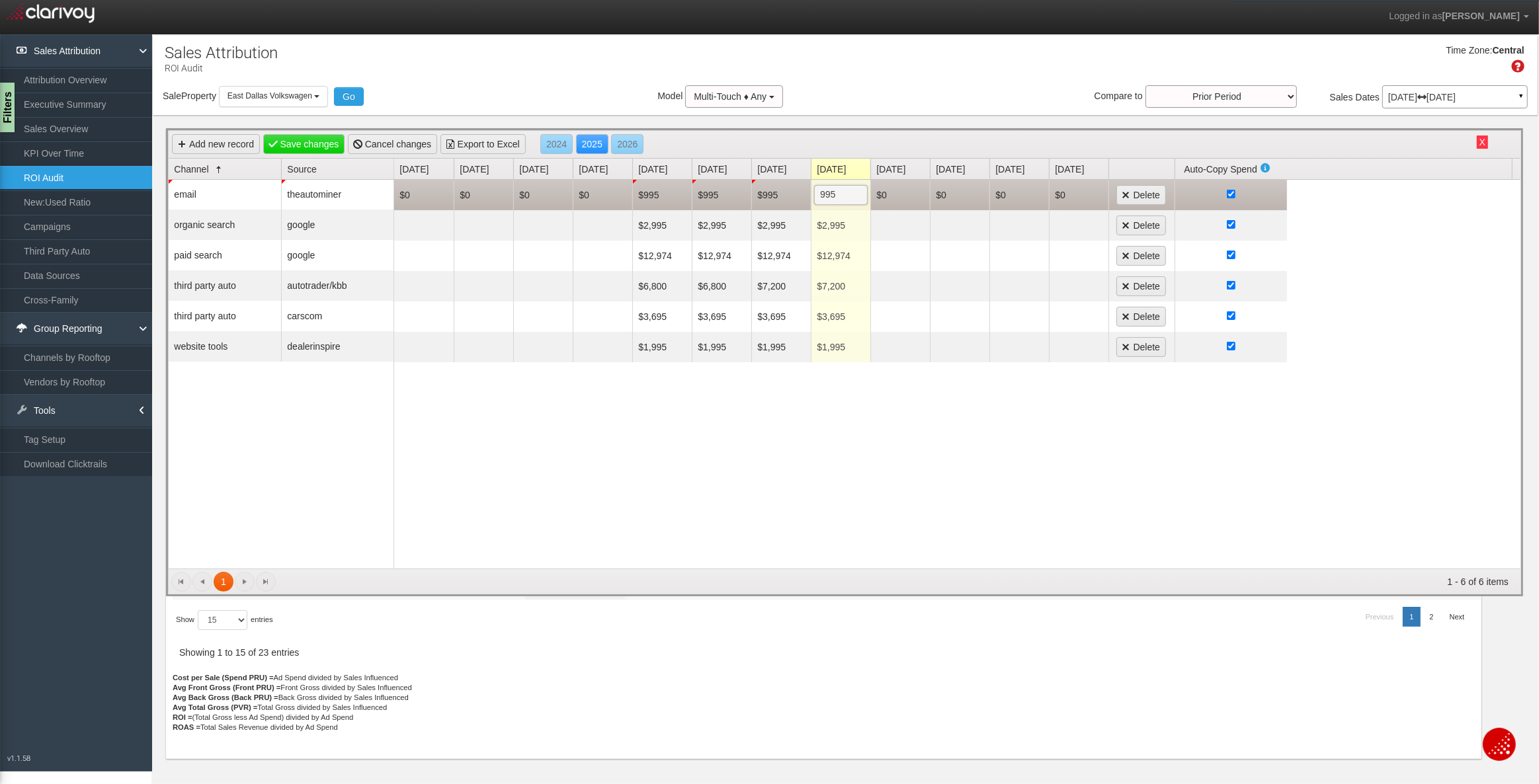
type input "$995"
click at [705, 439] on div "$0 $0 $0 $0 $995 $995 $995 $995 995 $0 $0 $0 $0 Delete $2,995 $2,995 $2,995 $2,…" at bounding box center [957, 374] width 1127 height 389
click at [1230, 194] on input "checkbox" at bounding box center [1231, 194] width 8 height 8
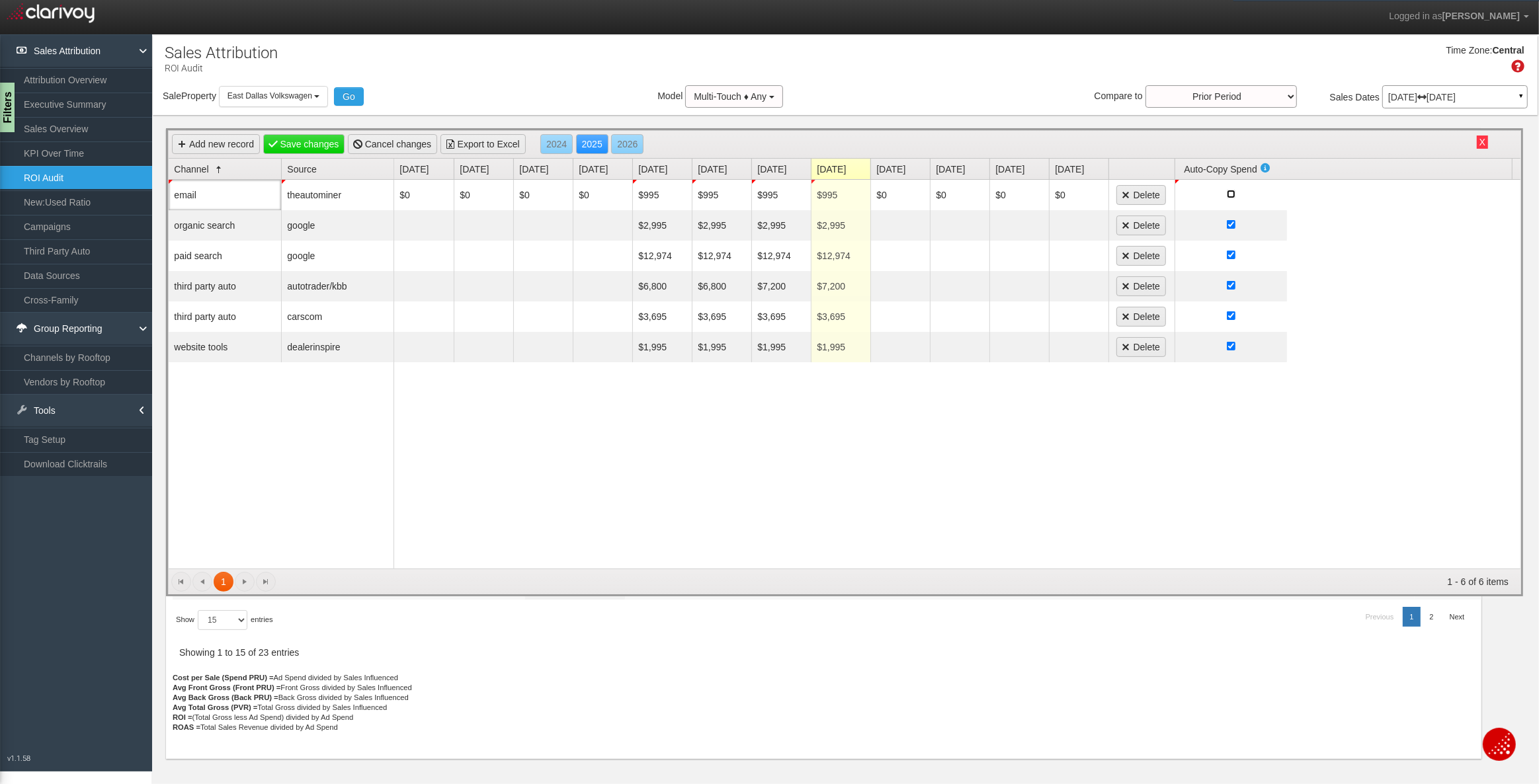
click at [1230, 194] on input "checkbox" at bounding box center [1231, 194] width 8 height 8
click at [649, 474] on div "$0 $0 $0 $0 $995 $995 $995 $995 $0 $0 $0 $0 Delete $2,995 $2,995 $2,995 $2,995 …" at bounding box center [957, 374] width 1127 height 389
click at [311, 144] on link "Save changes" at bounding box center [304, 144] width 82 height 20
click at [322, 143] on link "Save changes" at bounding box center [304, 144] width 82 height 20
click at [1479, 142] on button "X" at bounding box center [1482, 142] width 11 height 13
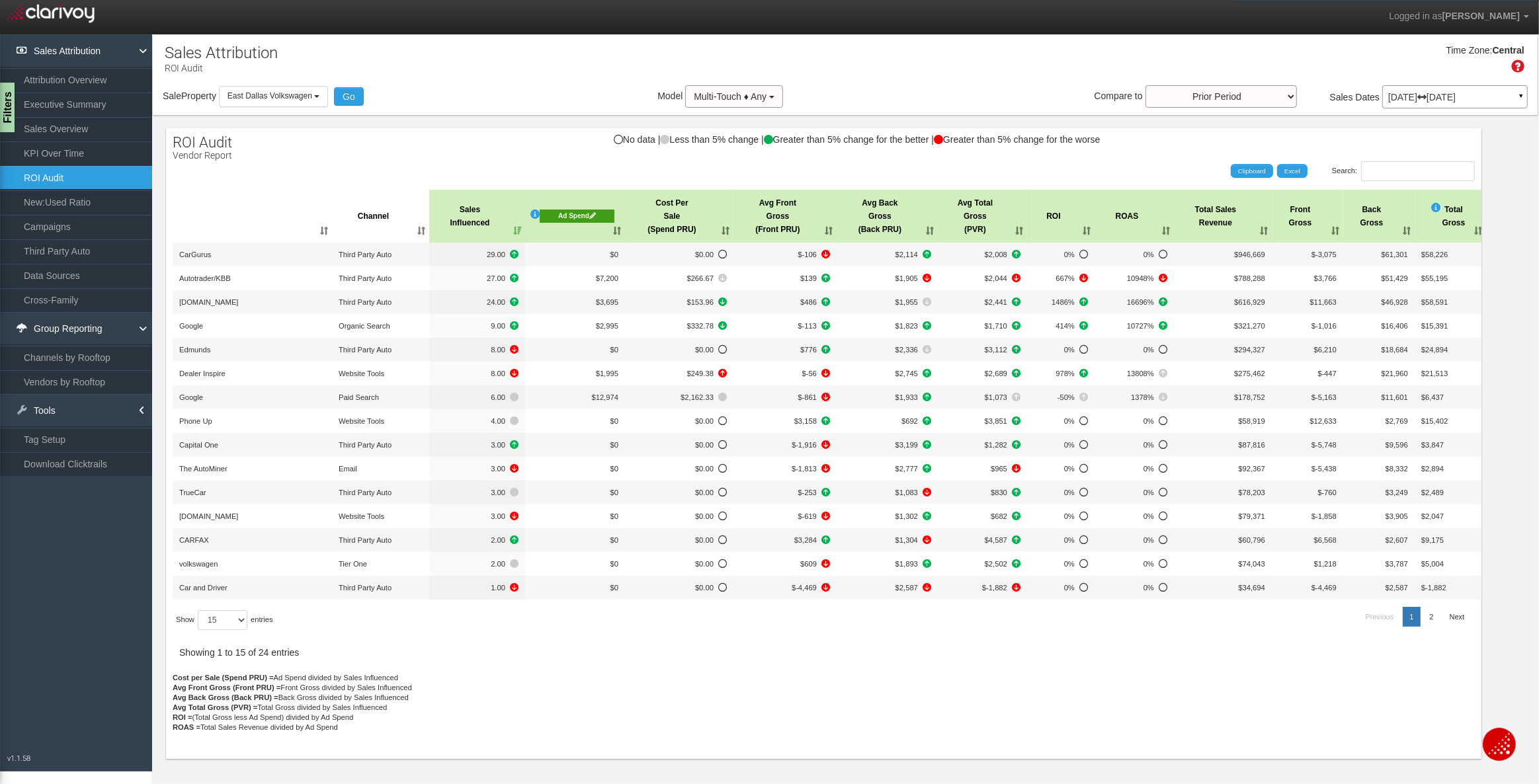
click at [575, 214] on div "Ad Spend" at bounding box center [577, 216] width 75 height 13
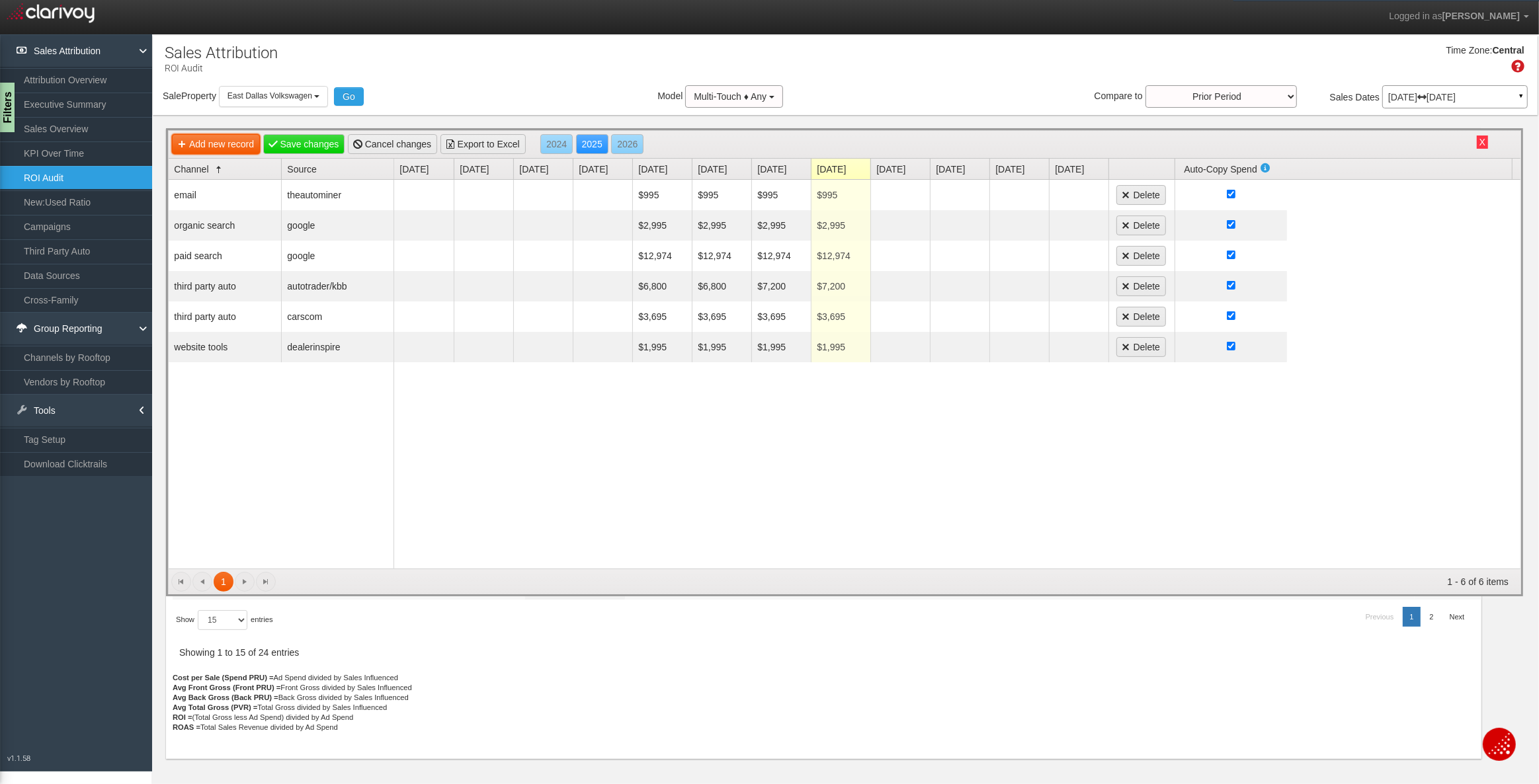
click at [217, 144] on link "Add new record" at bounding box center [216, 144] width 88 height 20
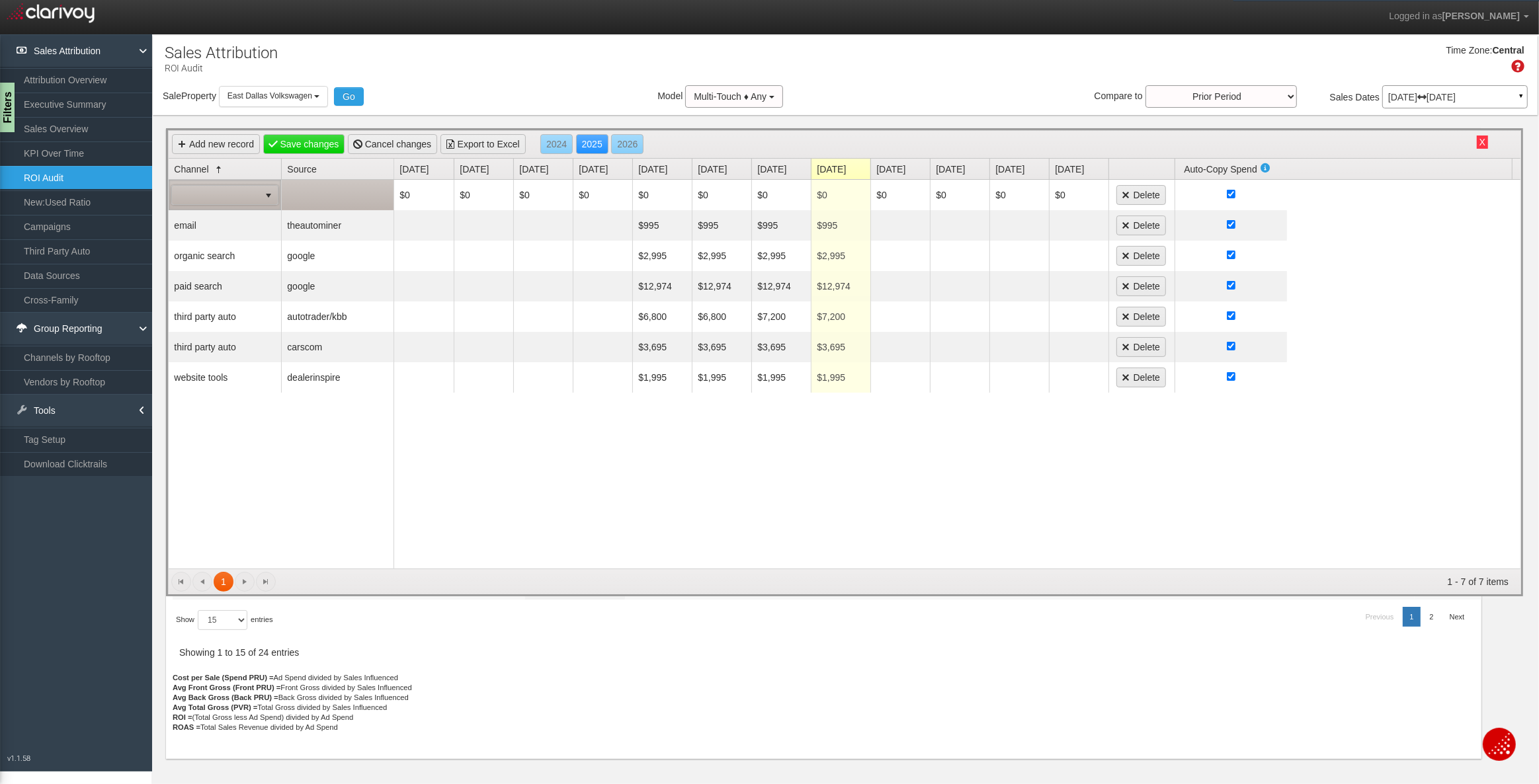
click at [233, 193] on span at bounding box center [216, 195] width 87 height 19
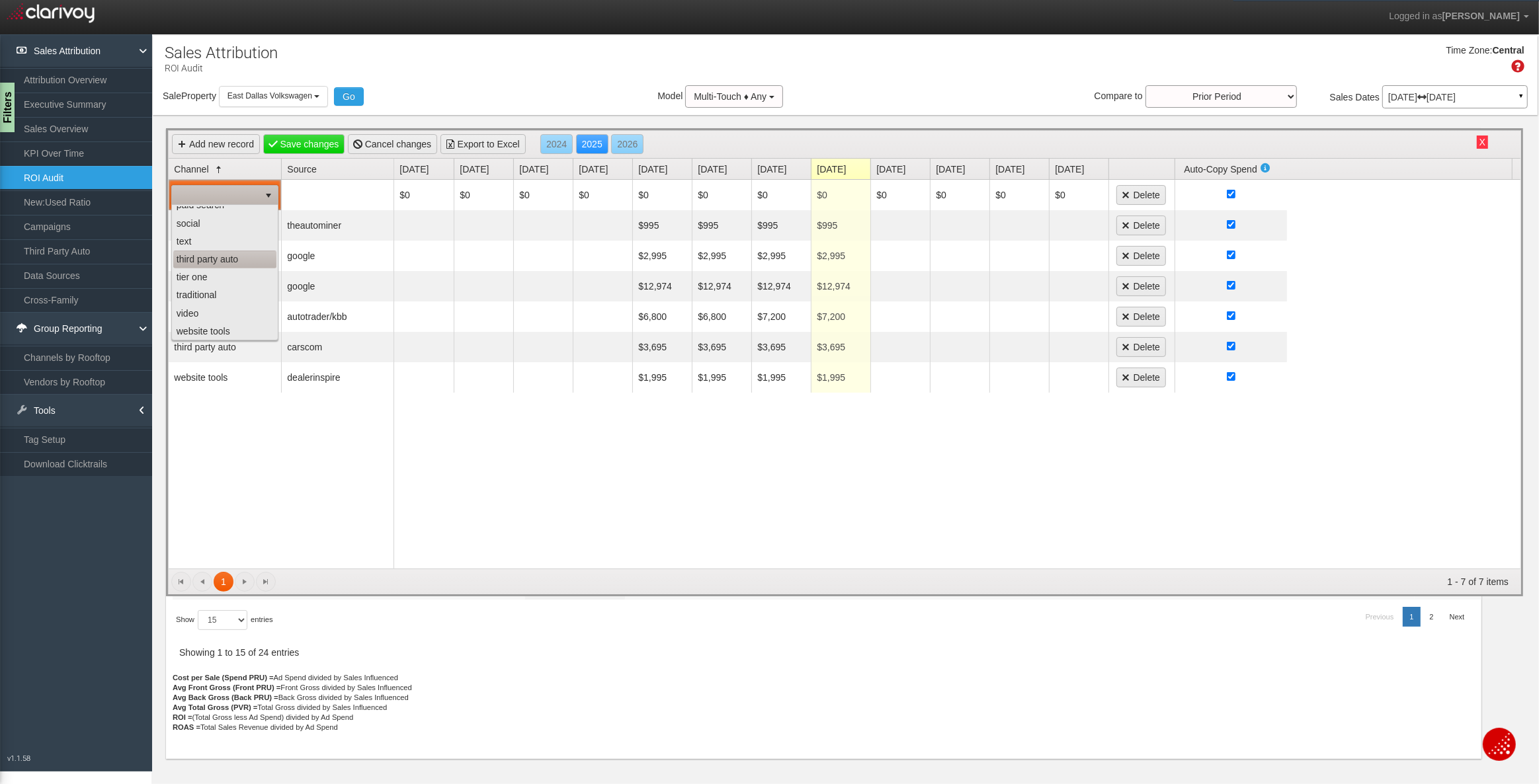
click at [208, 259] on li "third party auto" at bounding box center [225, 259] width 103 height 18
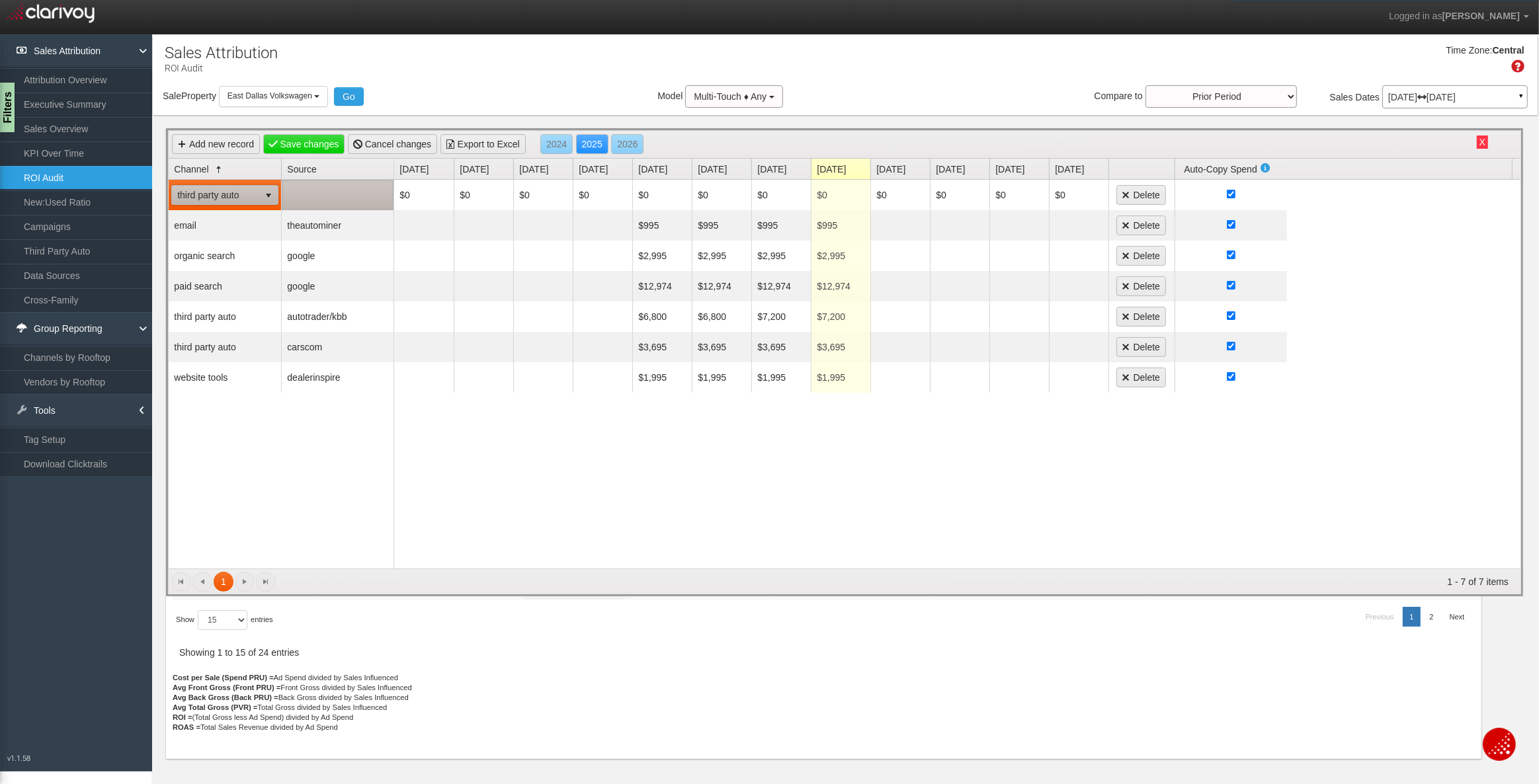
click at [317, 187] on td at bounding box center [337, 195] width 112 height 31
click at [317, 196] on span "autocreditexpress" at bounding box center [328, 195] width 87 height 19
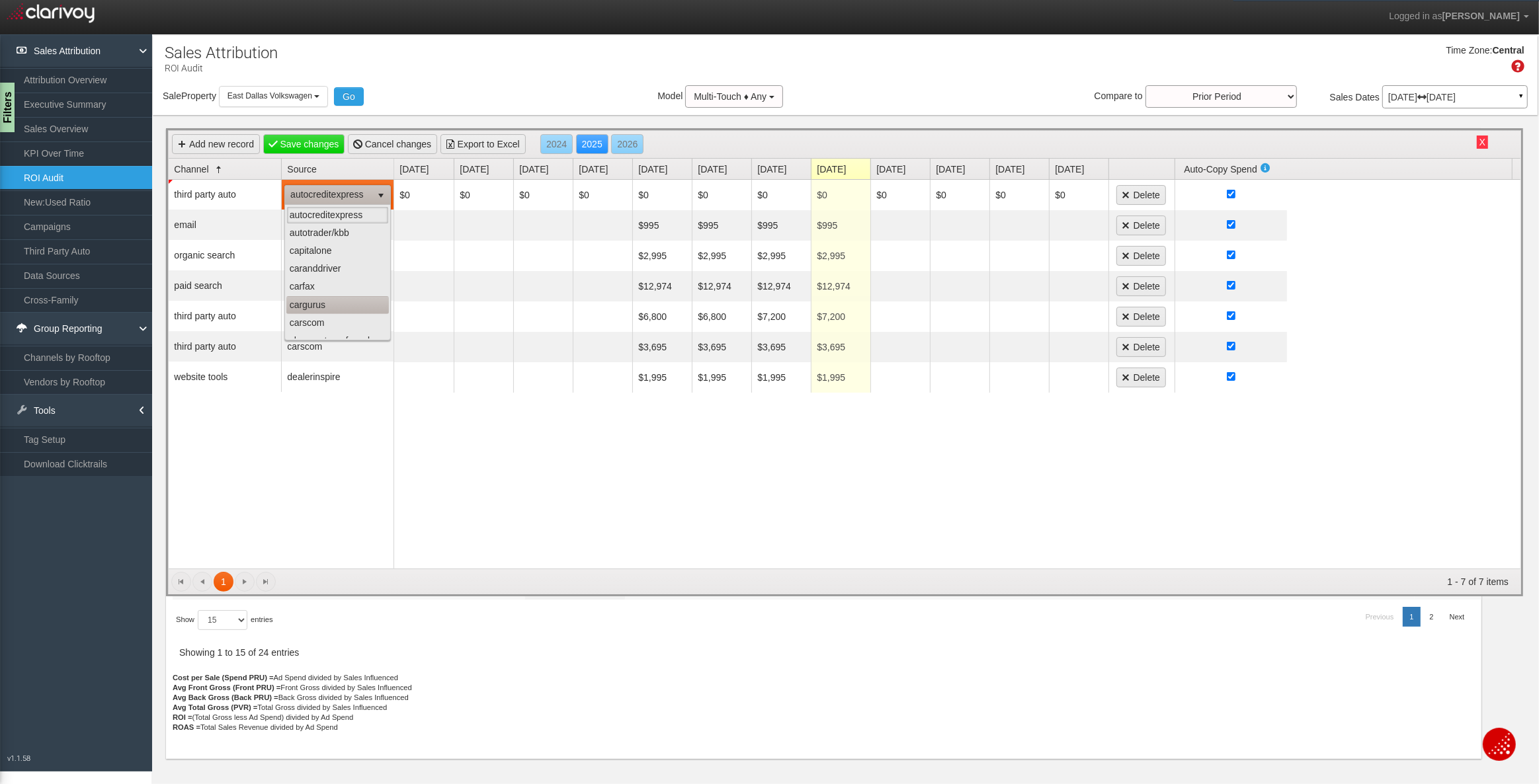
click at [319, 304] on li "cargurus" at bounding box center [338, 305] width 103 height 18
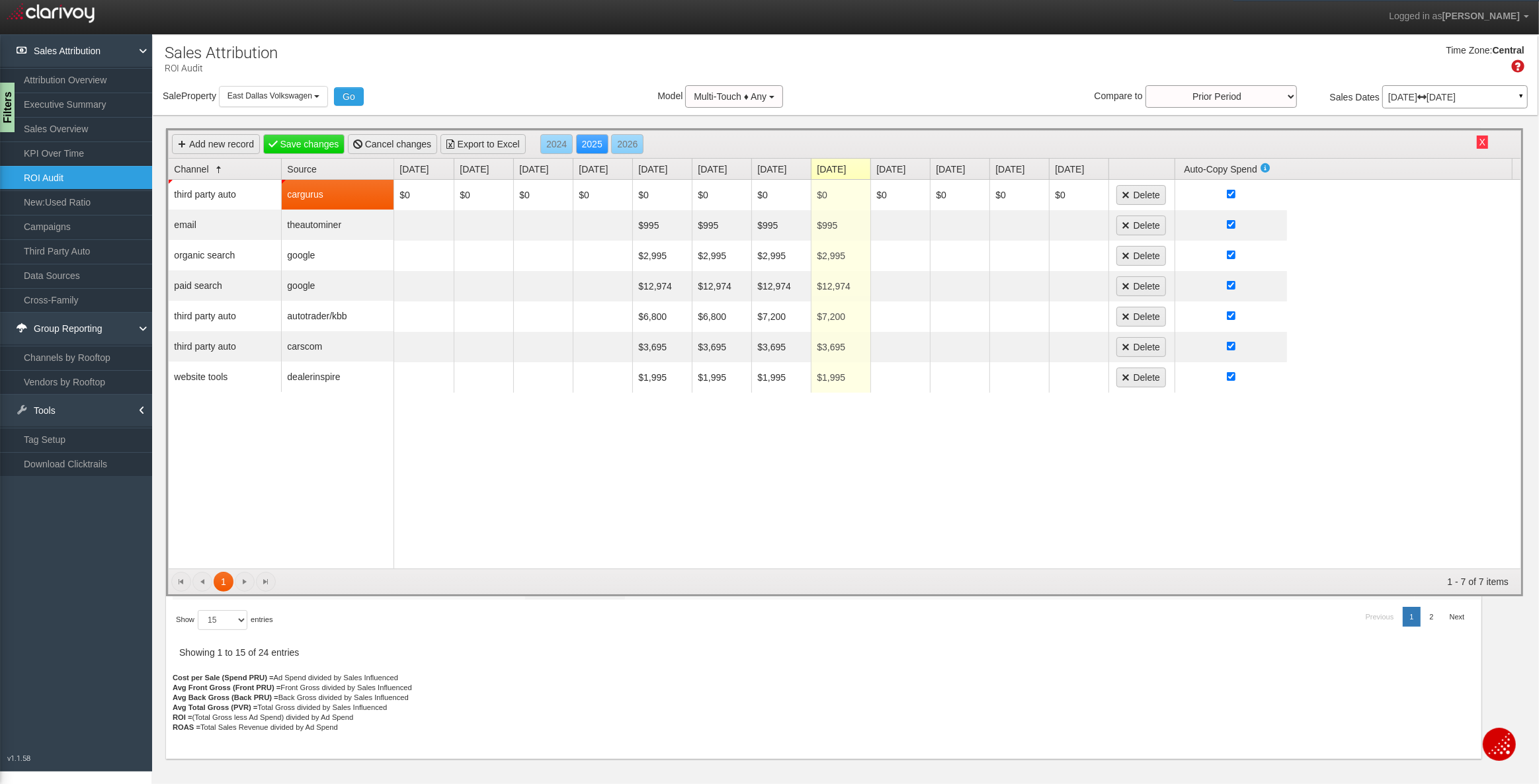
click at [421, 521] on div "$0 $0 $0 $0 $0 $0 $0 $0 $0 $0 $0 $0 Delete $995 $995 $995 $995 Delete $2,995 $2…" at bounding box center [957, 374] width 1127 height 389
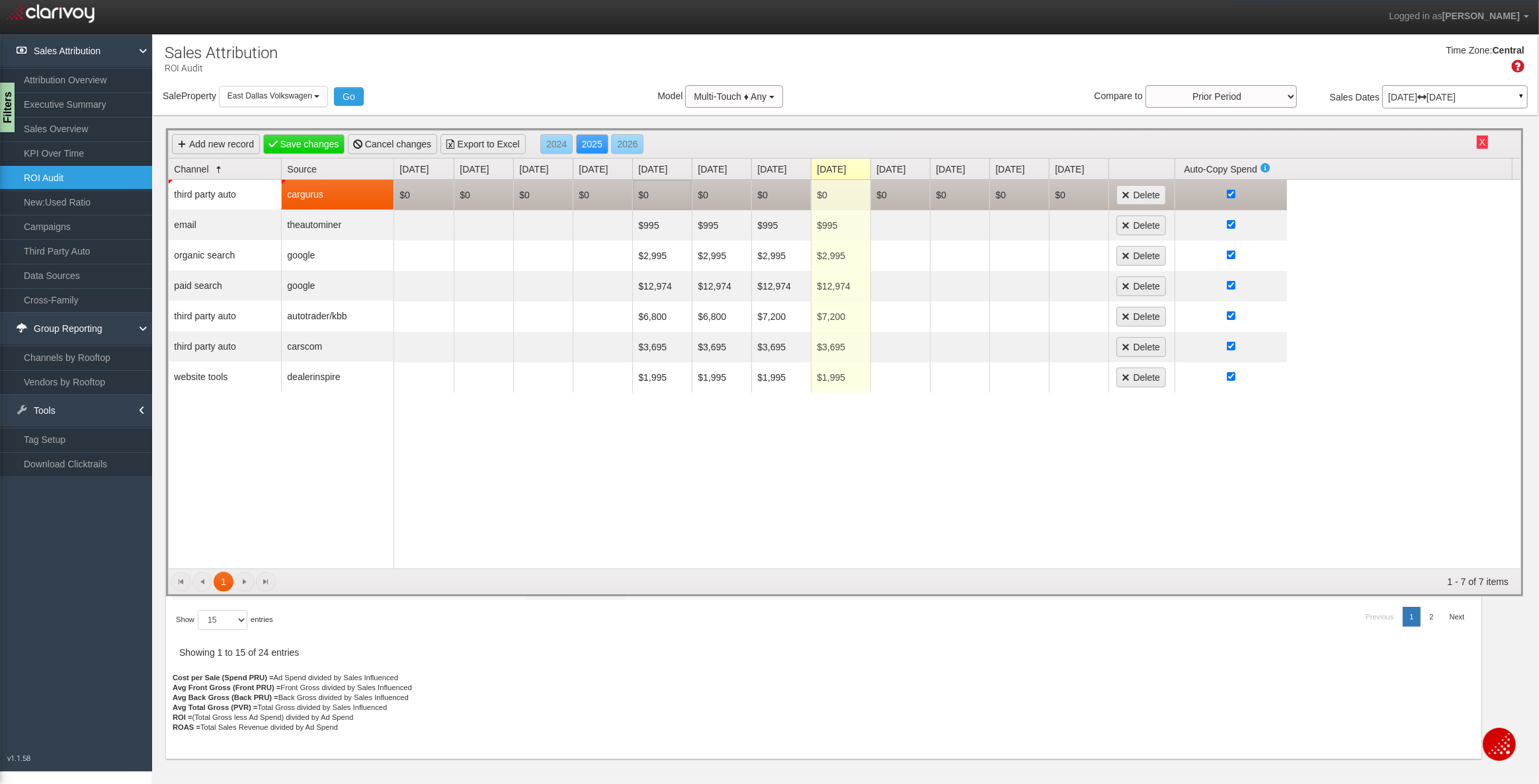
click at [646, 193] on td "$0" at bounding box center [662, 195] width 60 height 31
type input "4495"
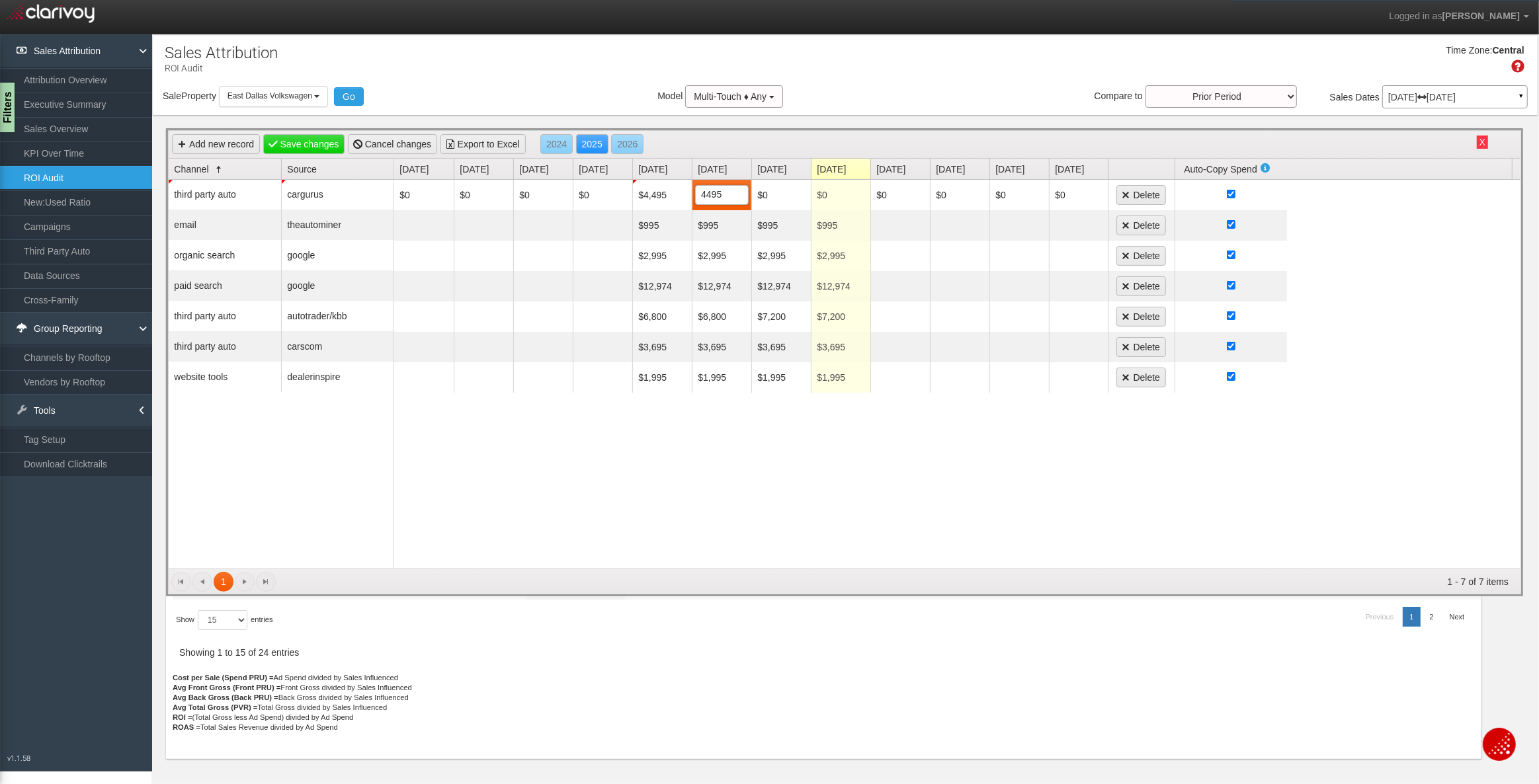
click at [630, 468] on div "$0 $0 $0 $0 $4,495 $4,495 4495 $0 $0 $0 $0 $0 $0 Delete $995 $995 $995 $995 Del…" at bounding box center [957, 374] width 1127 height 389
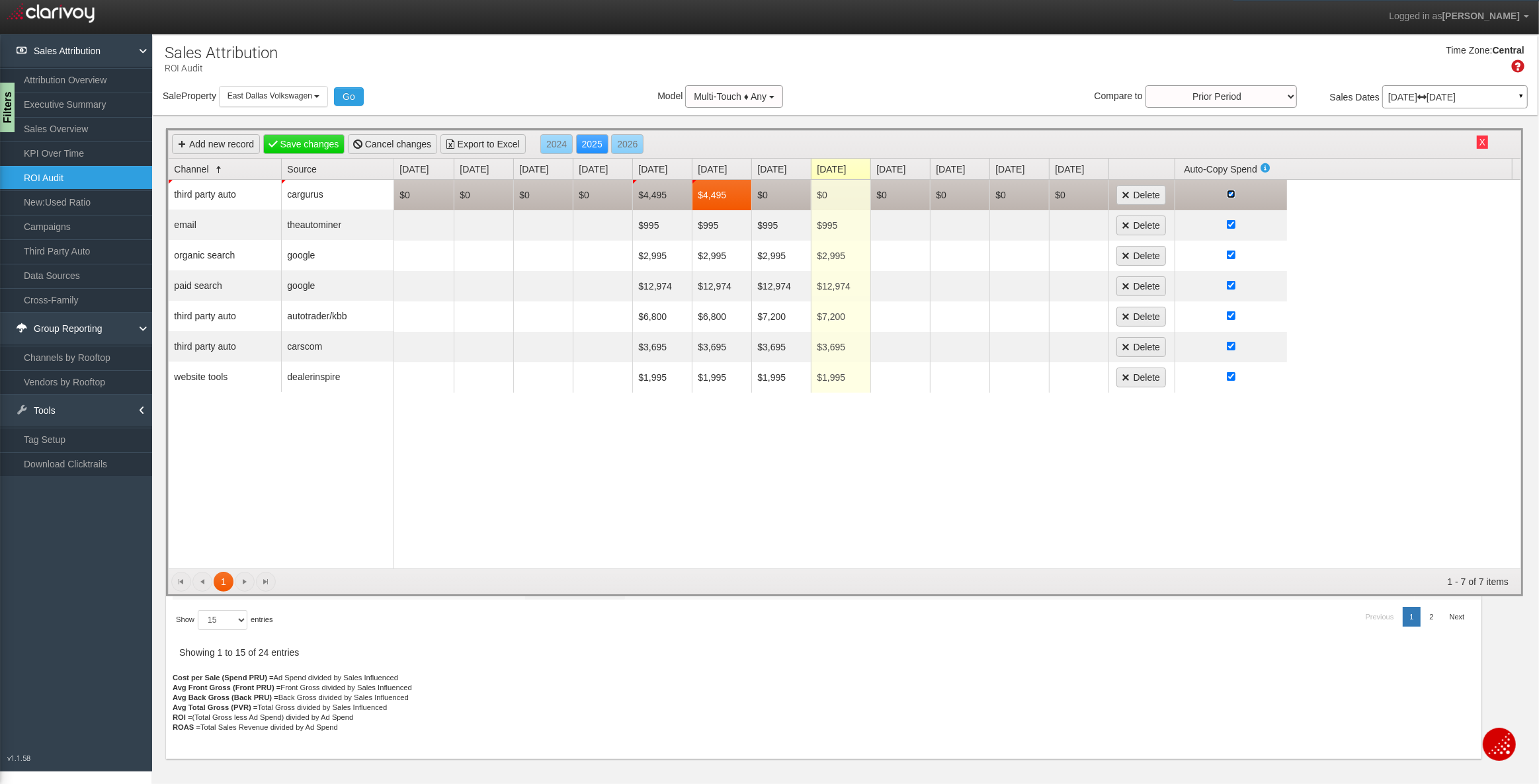
click at [1235, 193] on input "checkbox" at bounding box center [1231, 194] width 8 height 8
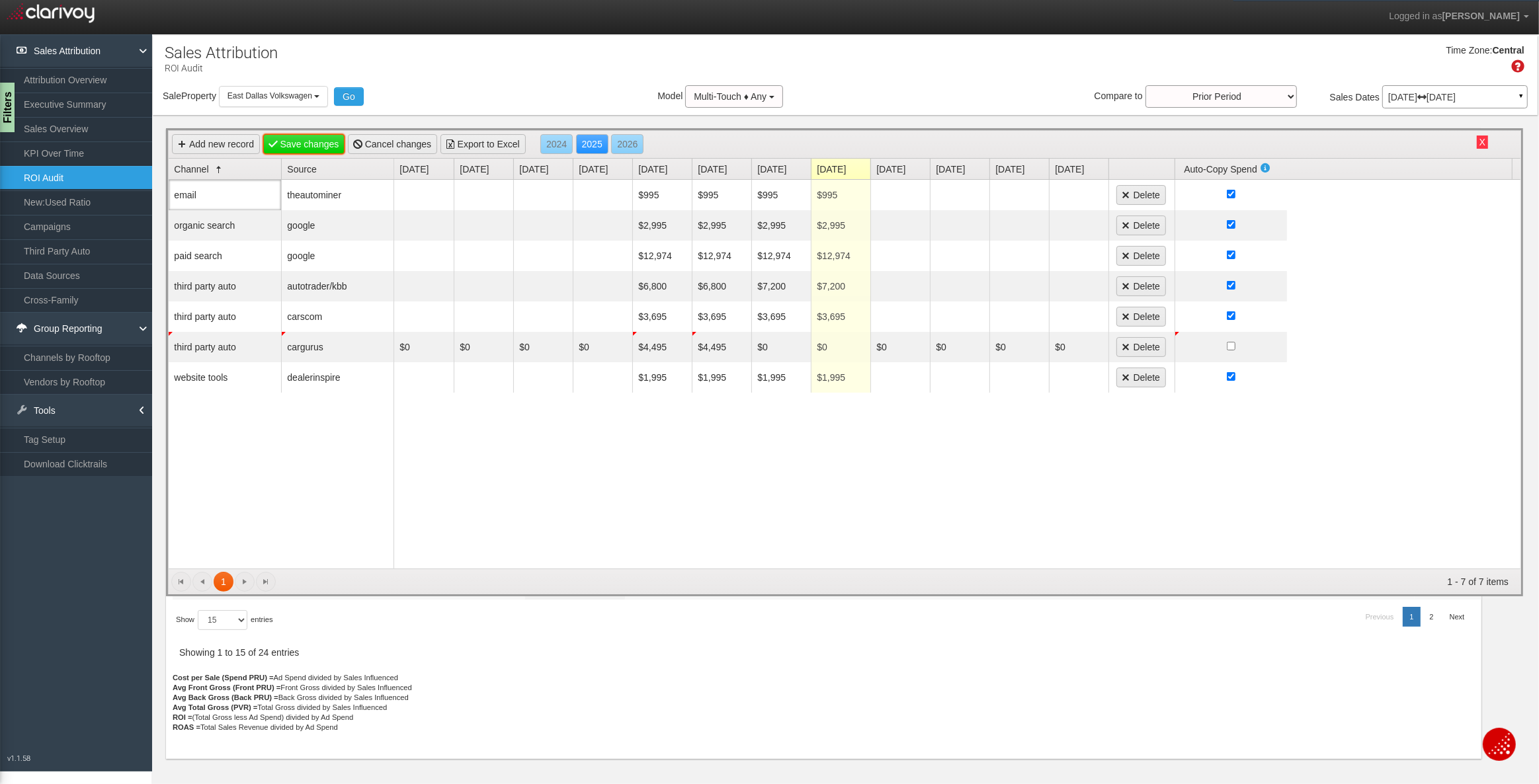
click at [303, 144] on link "Save changes" at bounding box center [304, 144] width 82 height 20
click at [294, 146] on link "Save changes" at bounding box center [304, 144] width 82 height 20
click at [1486, 142] on button "X" at bounding box center [1482, 142] width 11 height 13
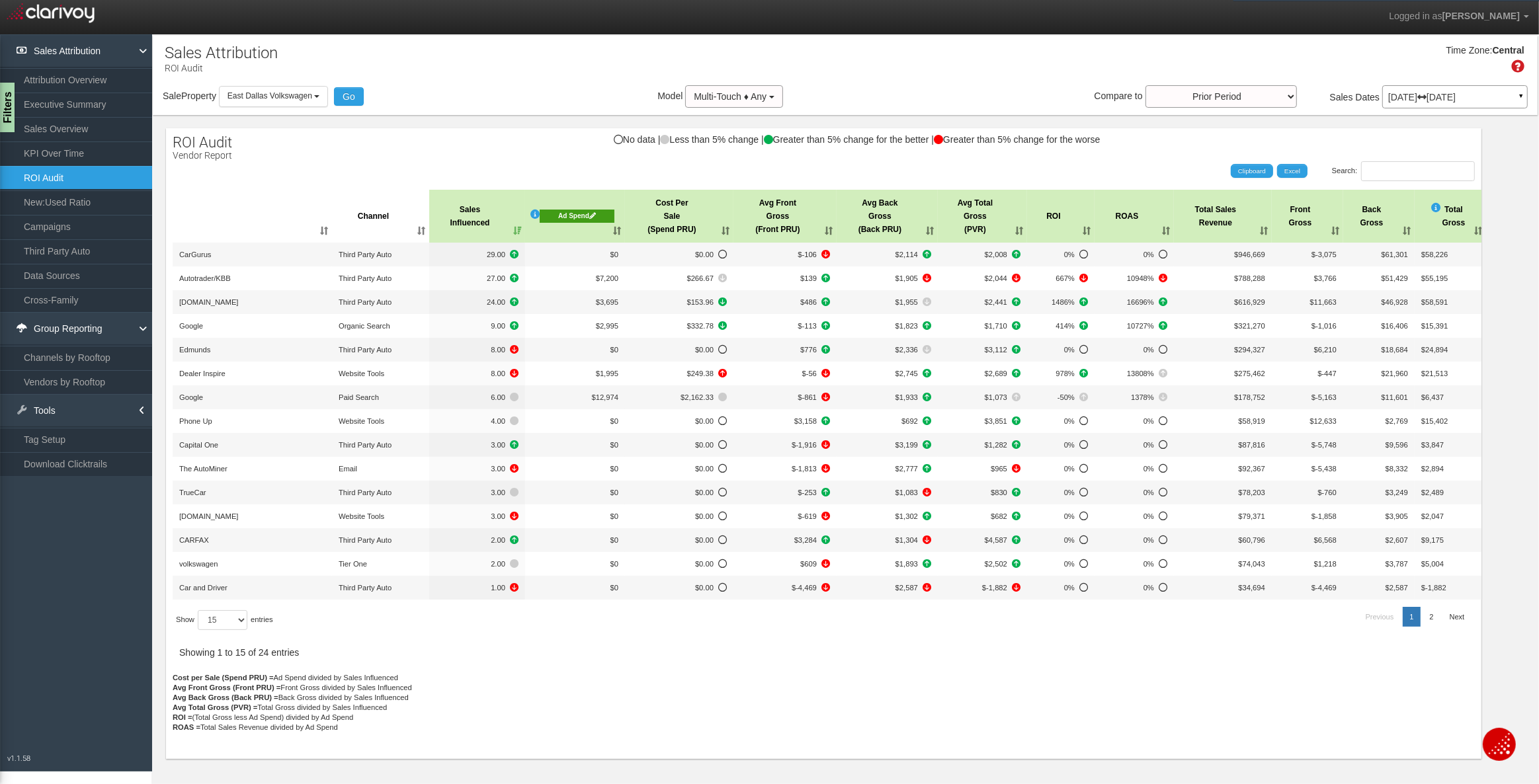
click at [566, 210] on div "Ad Spend" at bounding box center [577, 216] width 75 height 13
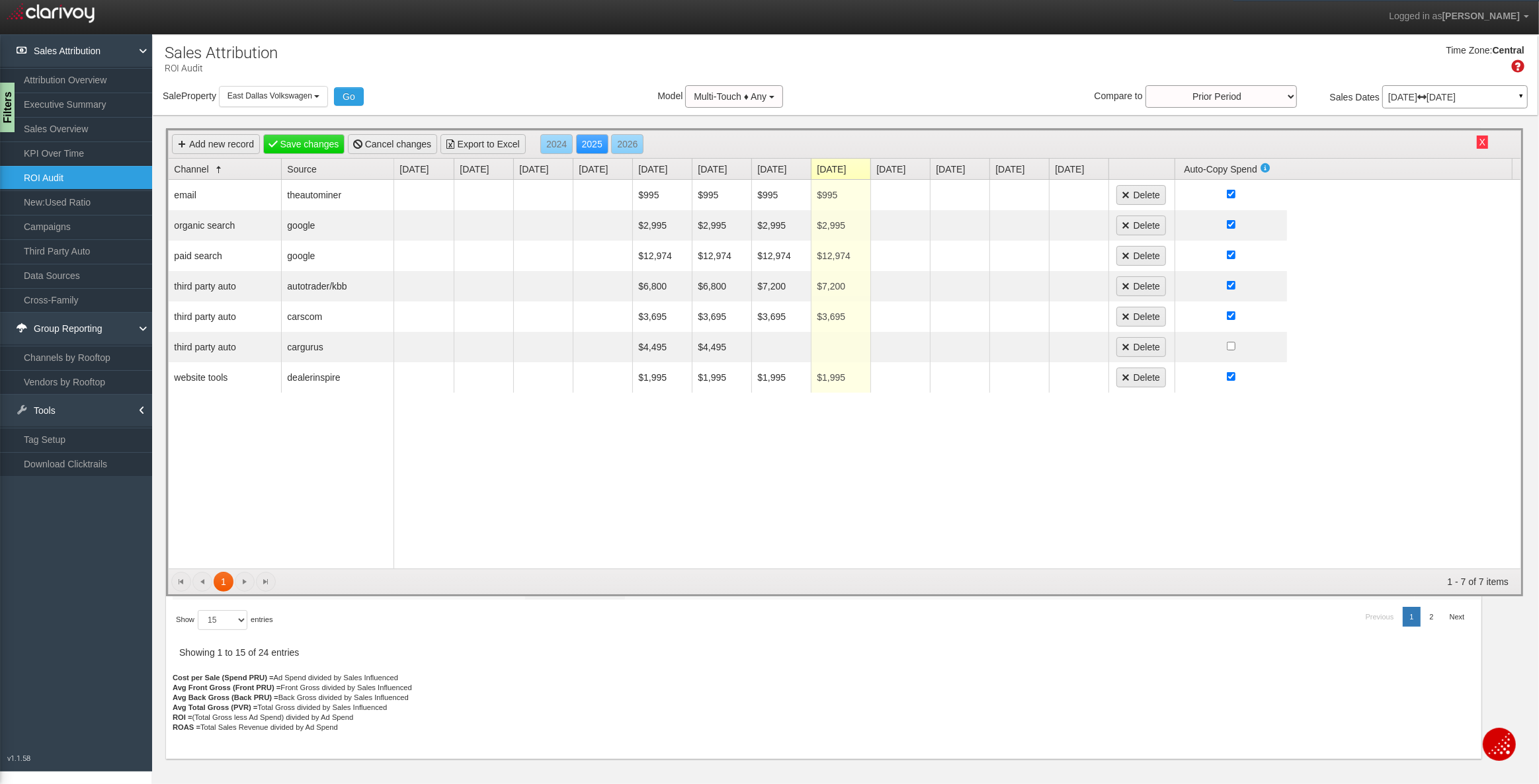
click at [1483, 142] on button "X" at bounding box center [1482, 142] width 11 height 13
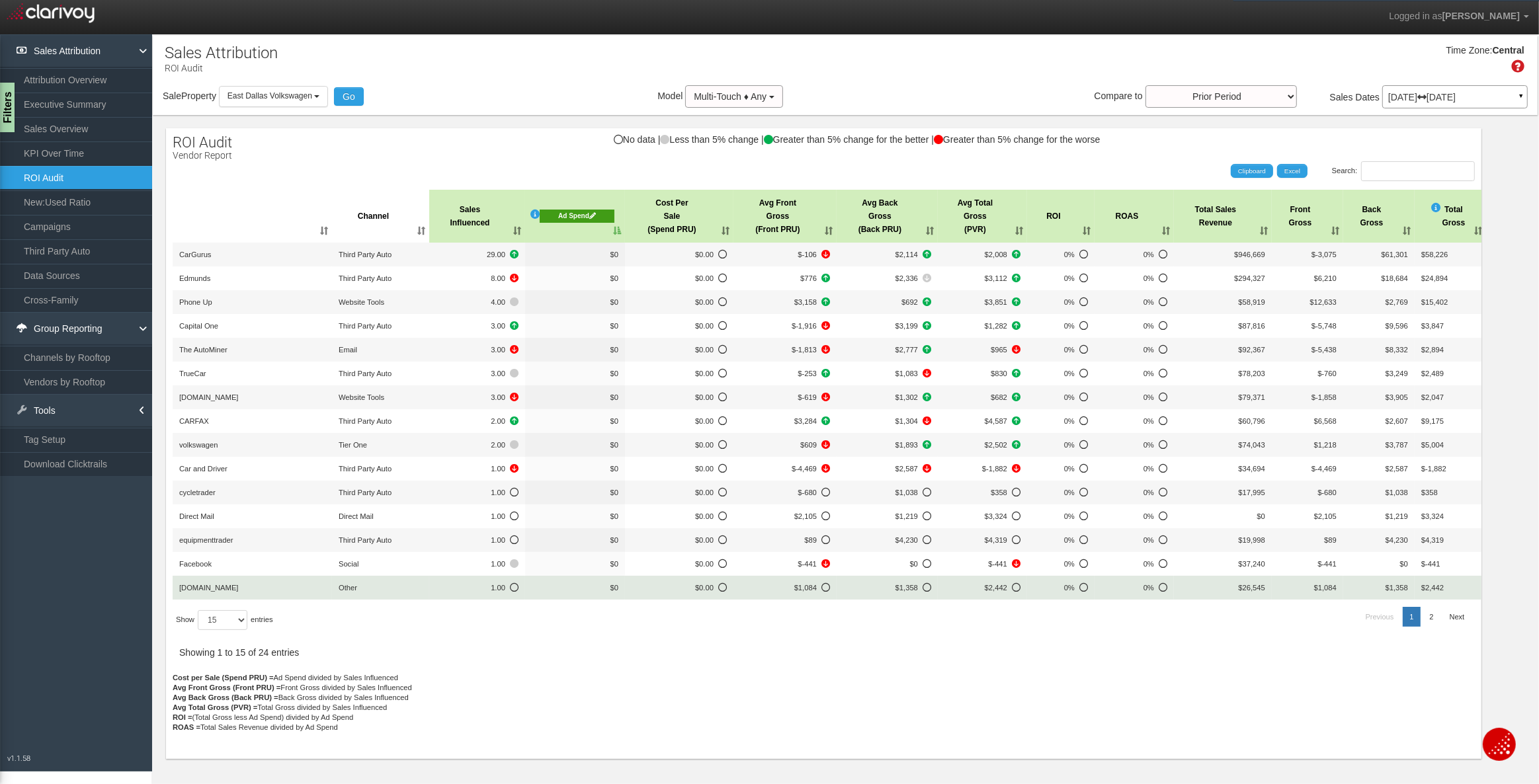
click at [239, 590] on span "live.fixedopsmarketing.com" at bounding box center [209, 587] width 60 height 8
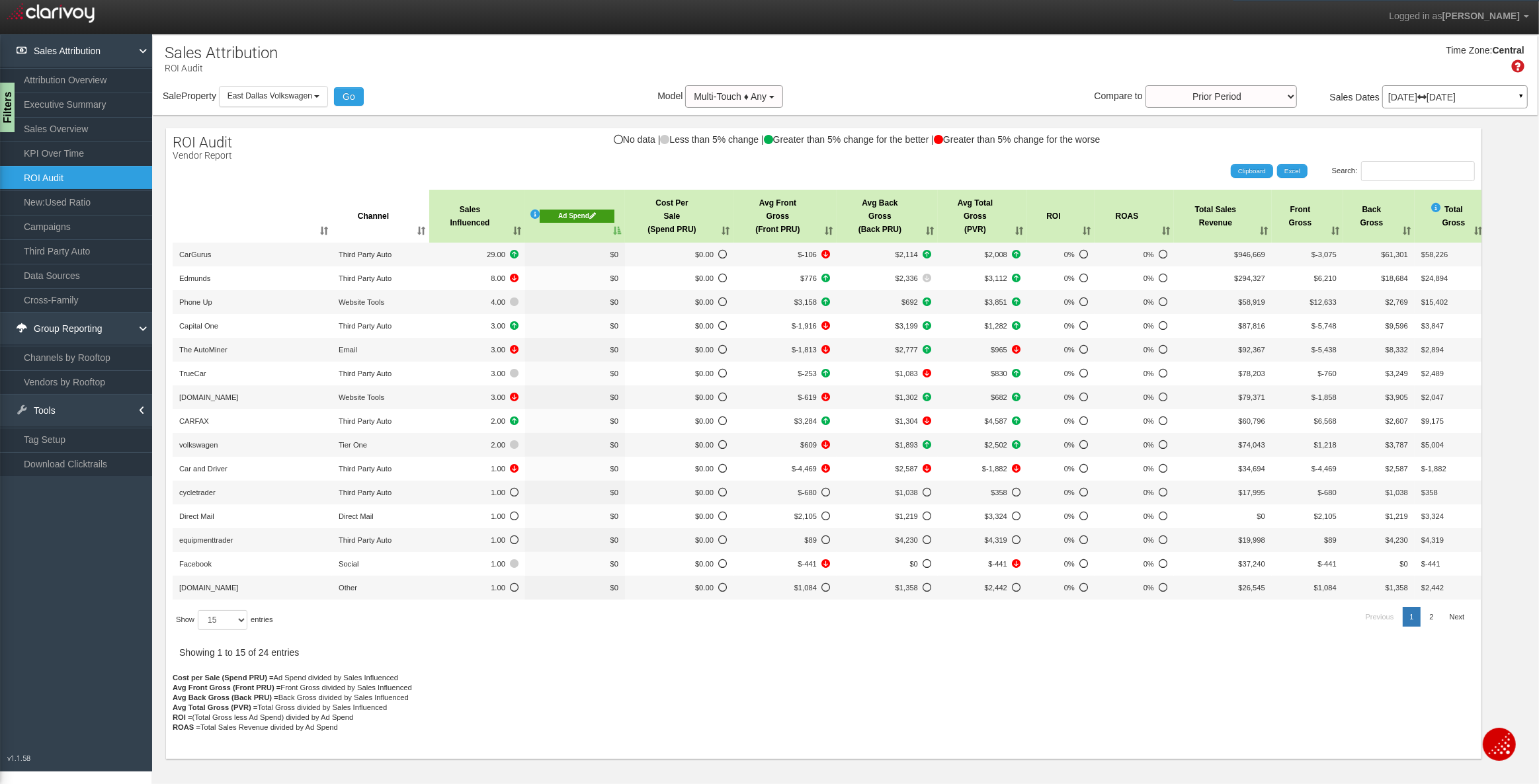
click at [561, 216] on div "Ad Spend" at bounding box center [577, 216] width 75 height 13
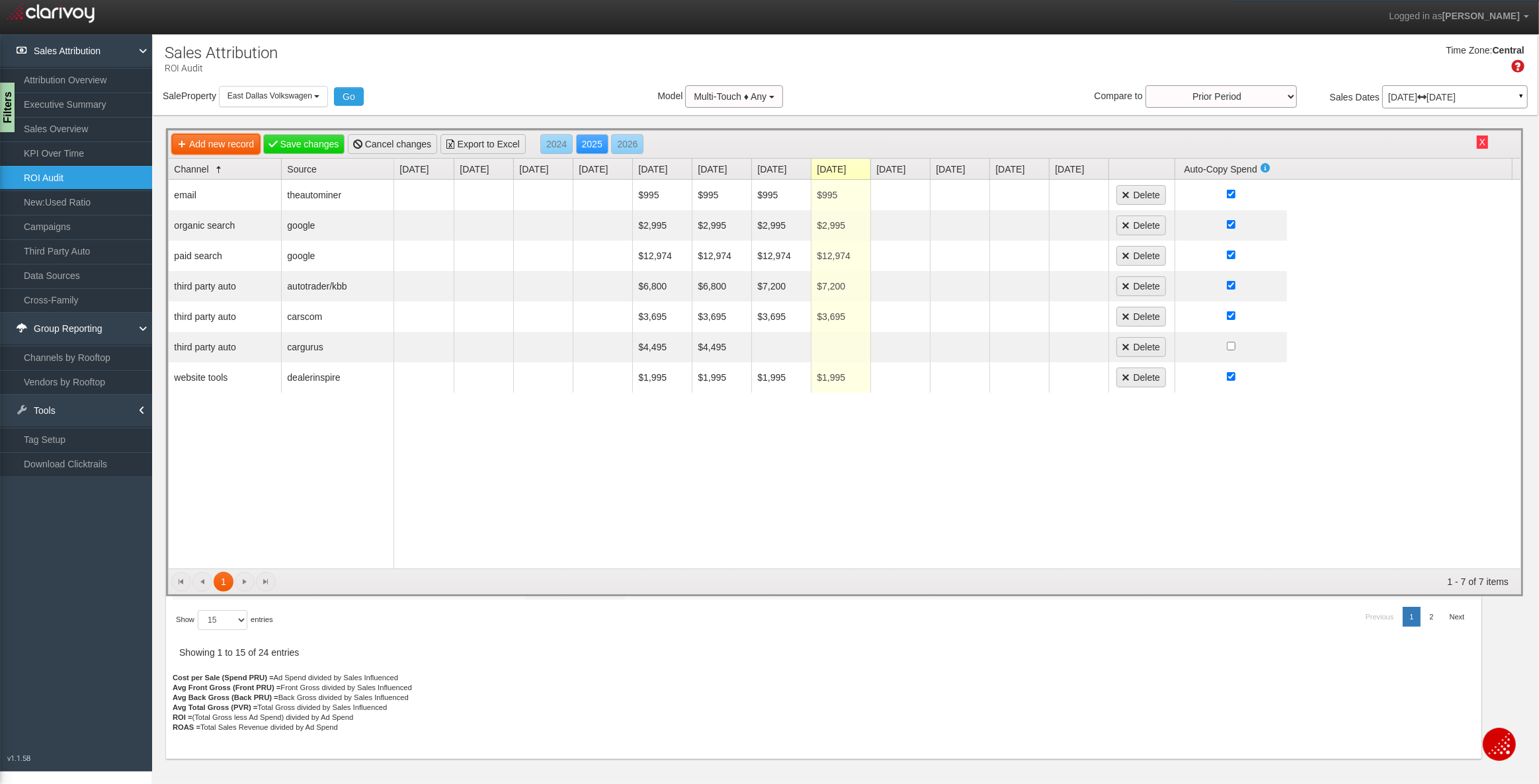
click at [214, 146] on link "Add new record" at bounding box center [216, 144] width 88 height 20
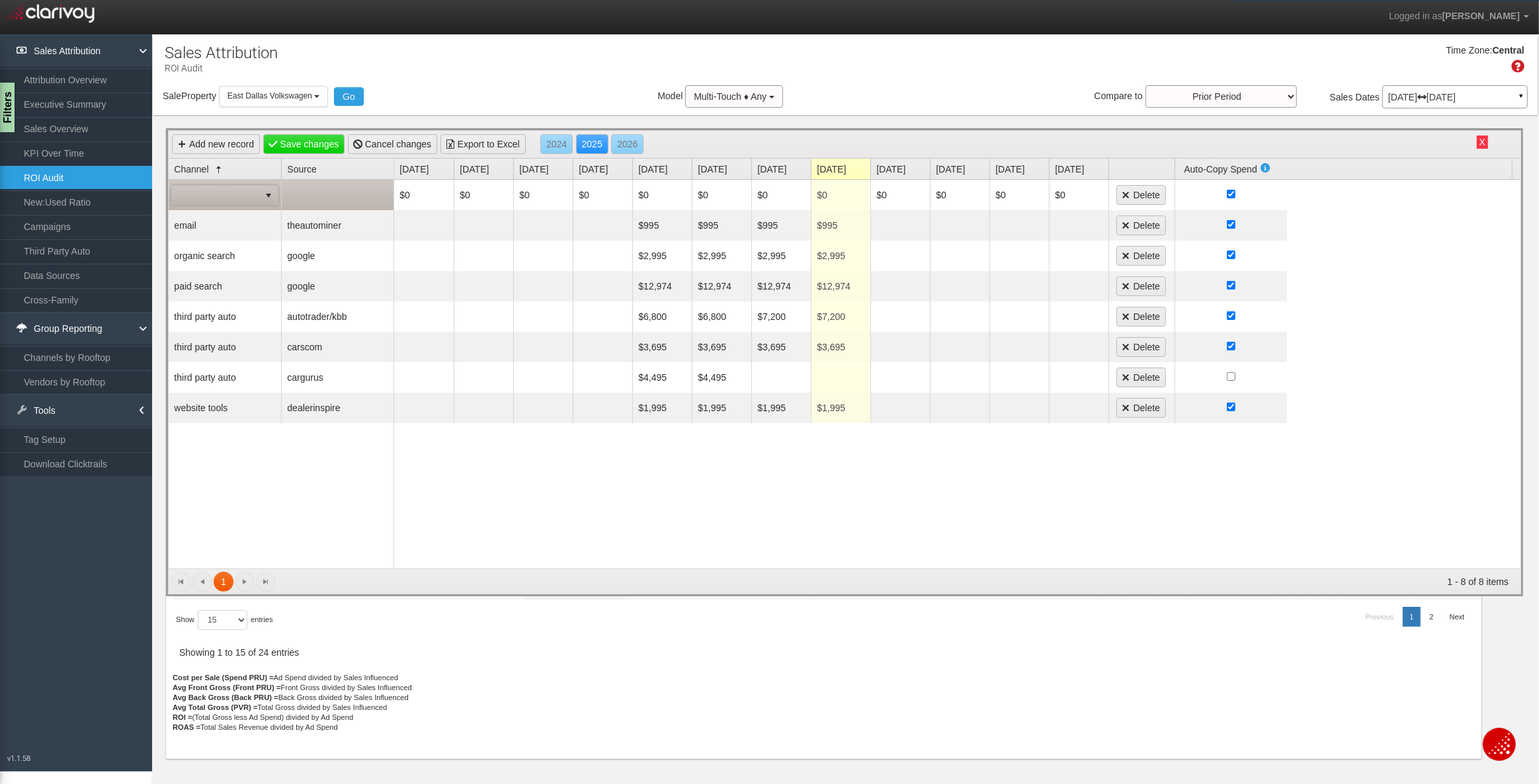
click at [213, 197] on span at bounding box center [216, 195] width 87 height 19
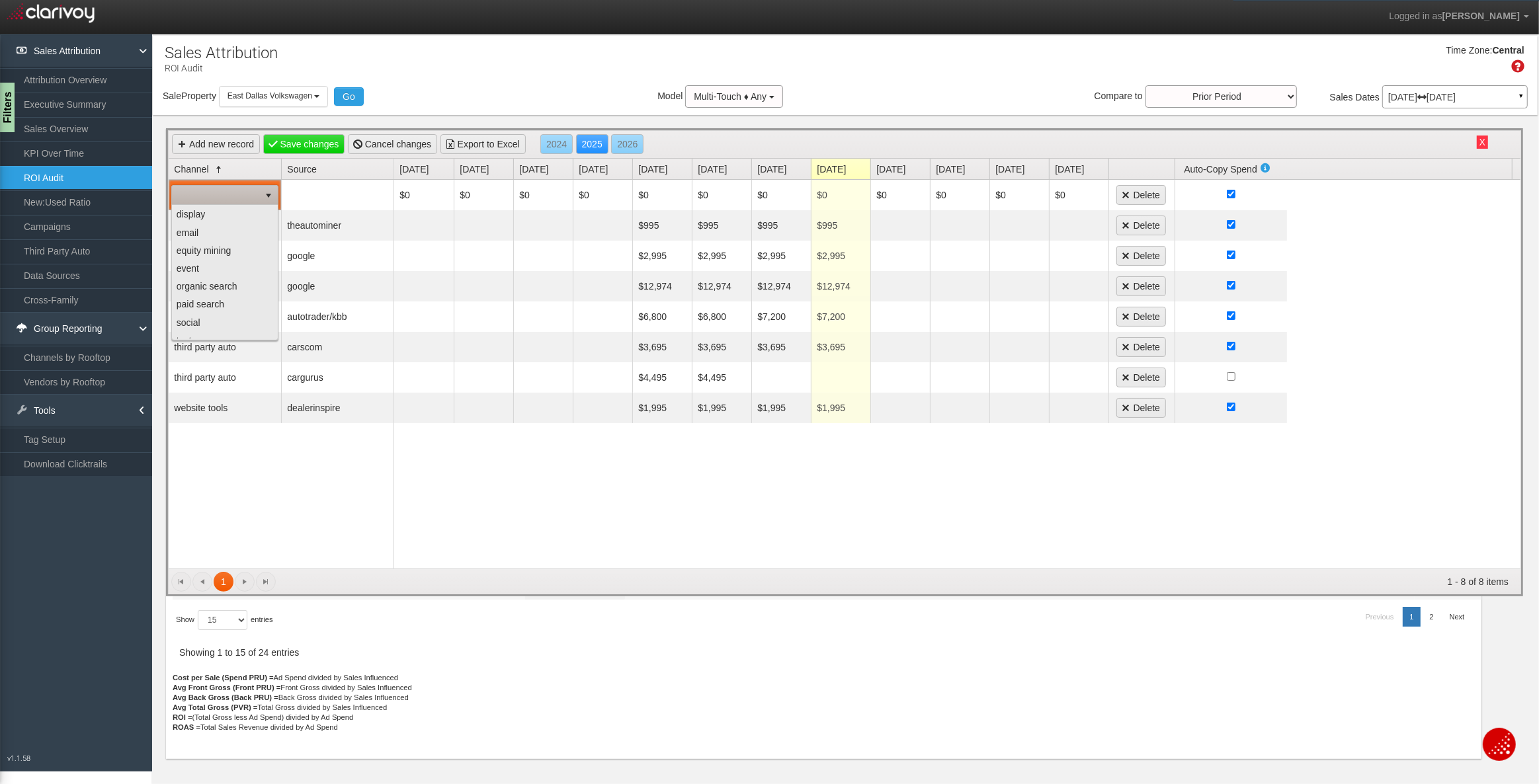
scroll to position [0, 0]
click at [416, 72] on div "Time Zone: Central" at bounding box center [845, 64] width 1385 height 43
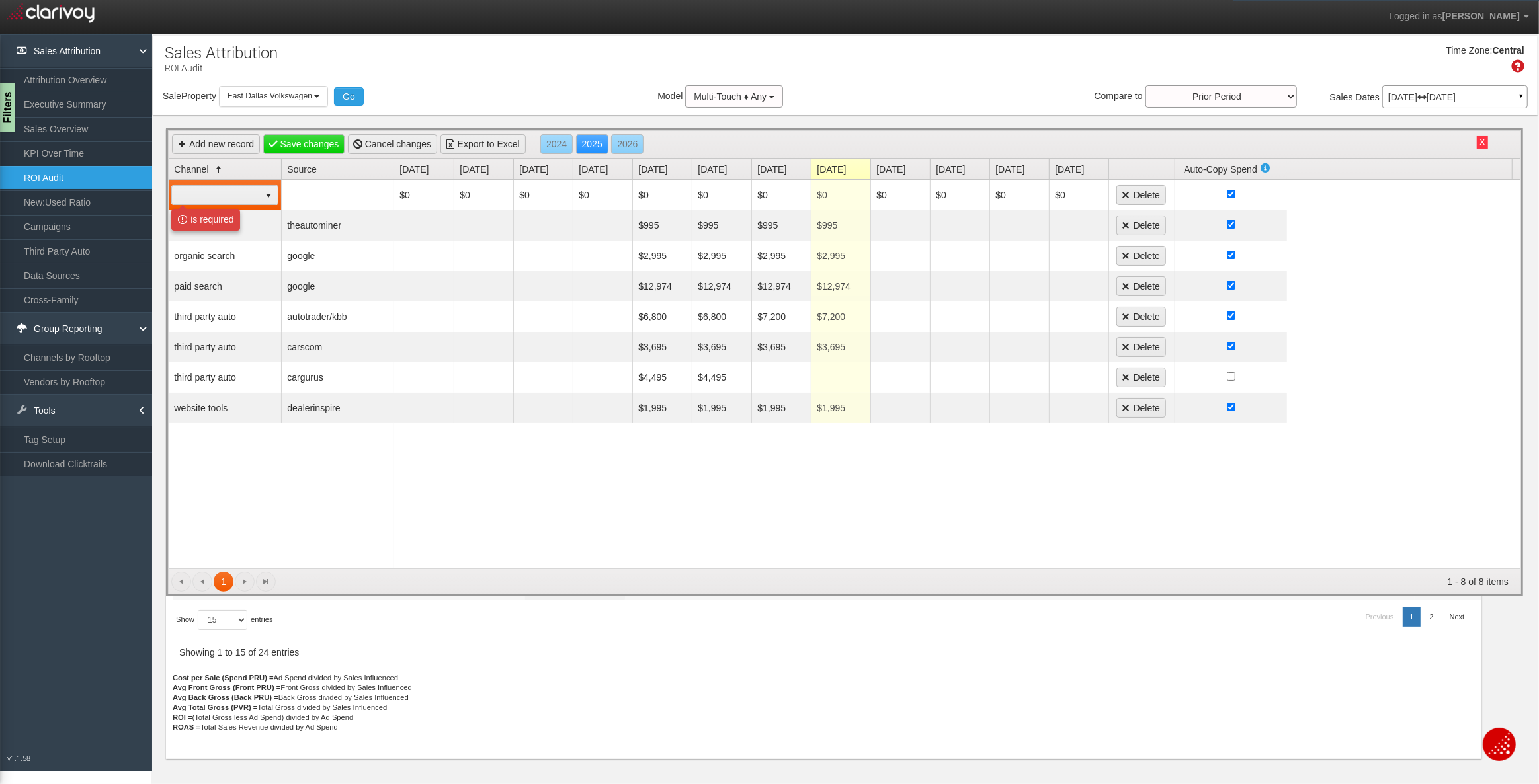
click at [66, 178] on link "ROI Audit" at bounding box center [76, 178] width 152 height 24
click at [1485, 145] on button "X" at bounding box center [1482, 142] width 11 height 13
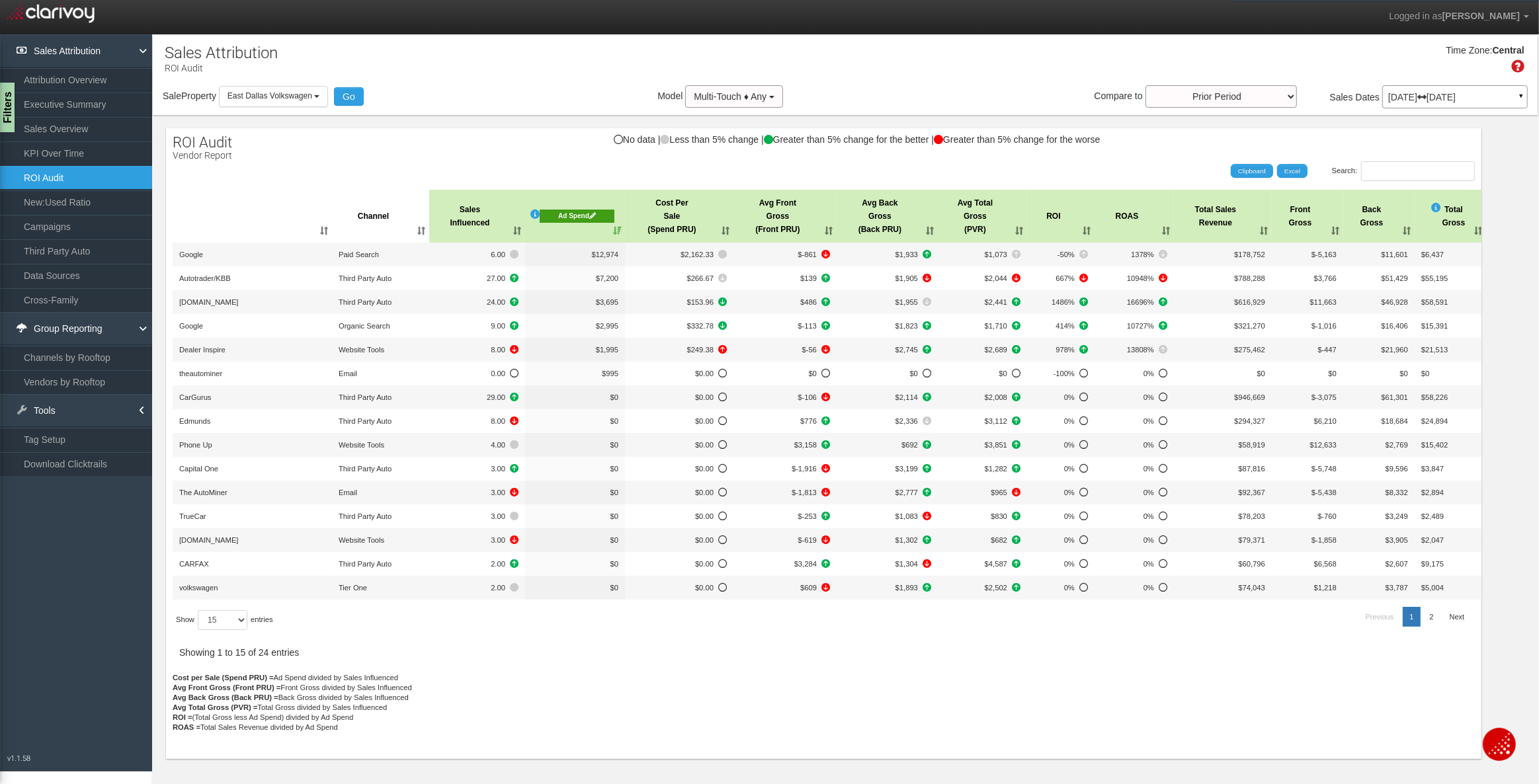
click at [581, 217] on div "Ad Spend" at bounding box center [577, 216] width 75 height 13
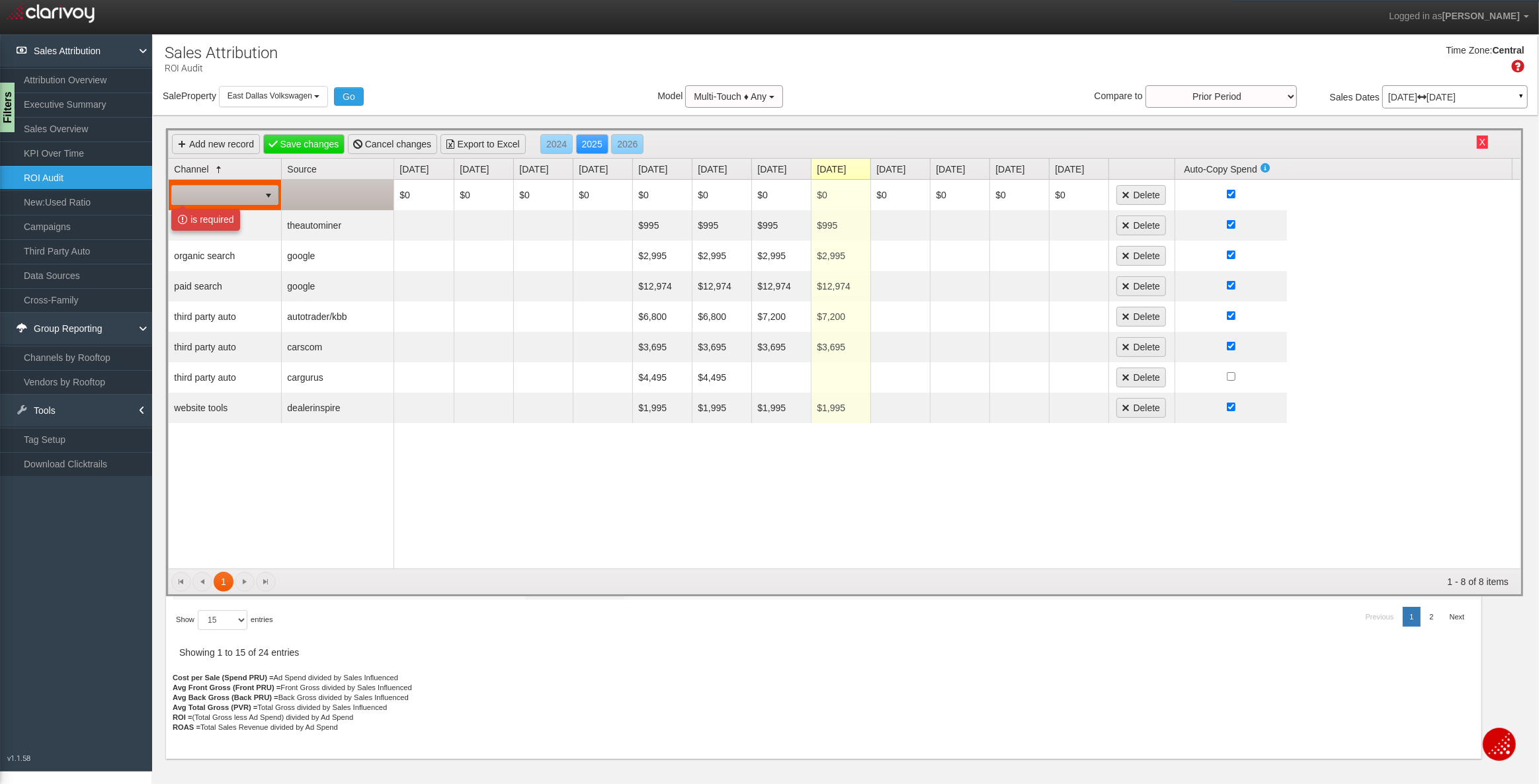
click at [224, 198] on span at bounding box center [216, 195] width 87 height 19
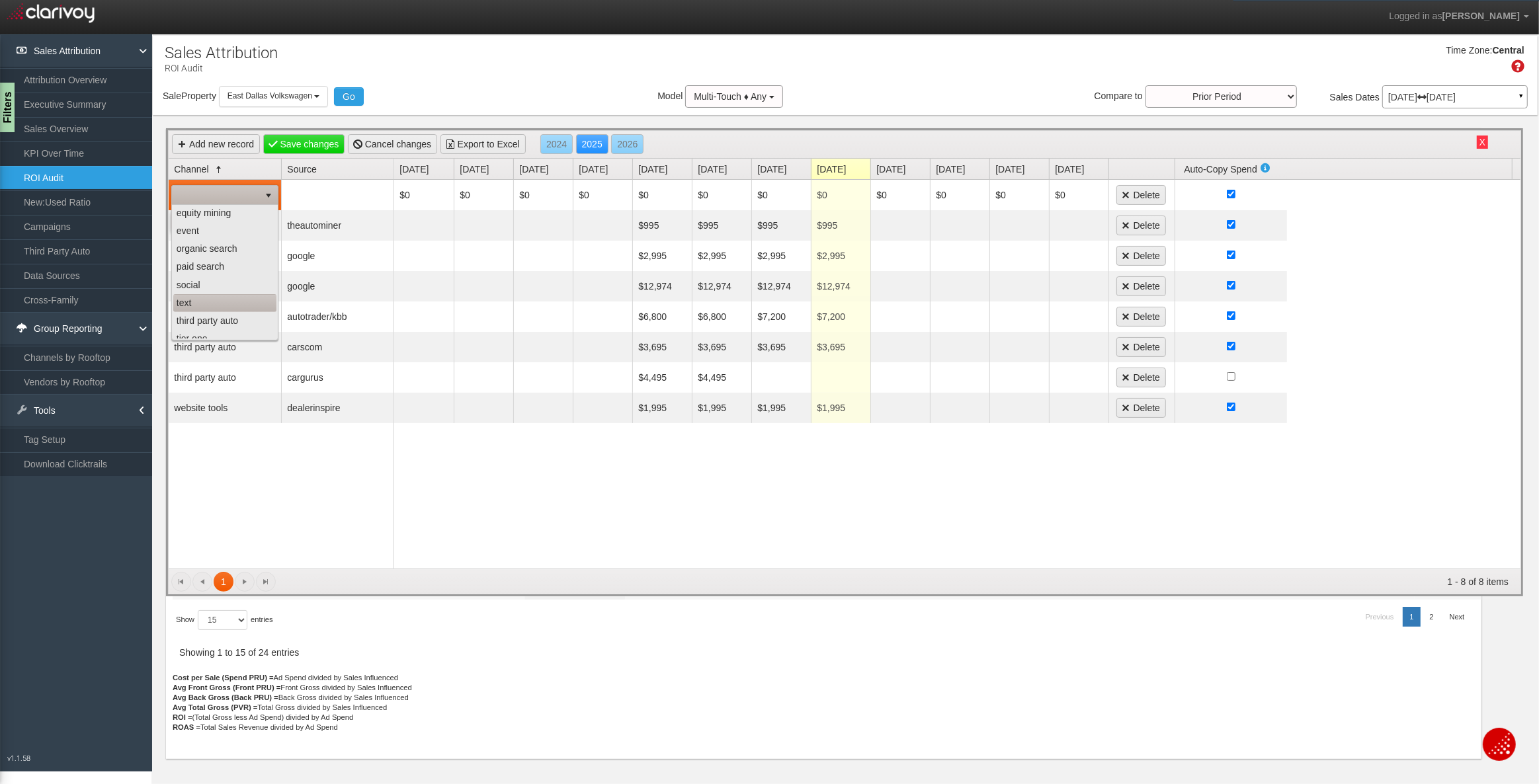
scroll to position [118, 0]
click at [216, 258] on li "third party auto" at bounding box center [225, 259] width 103 height 18
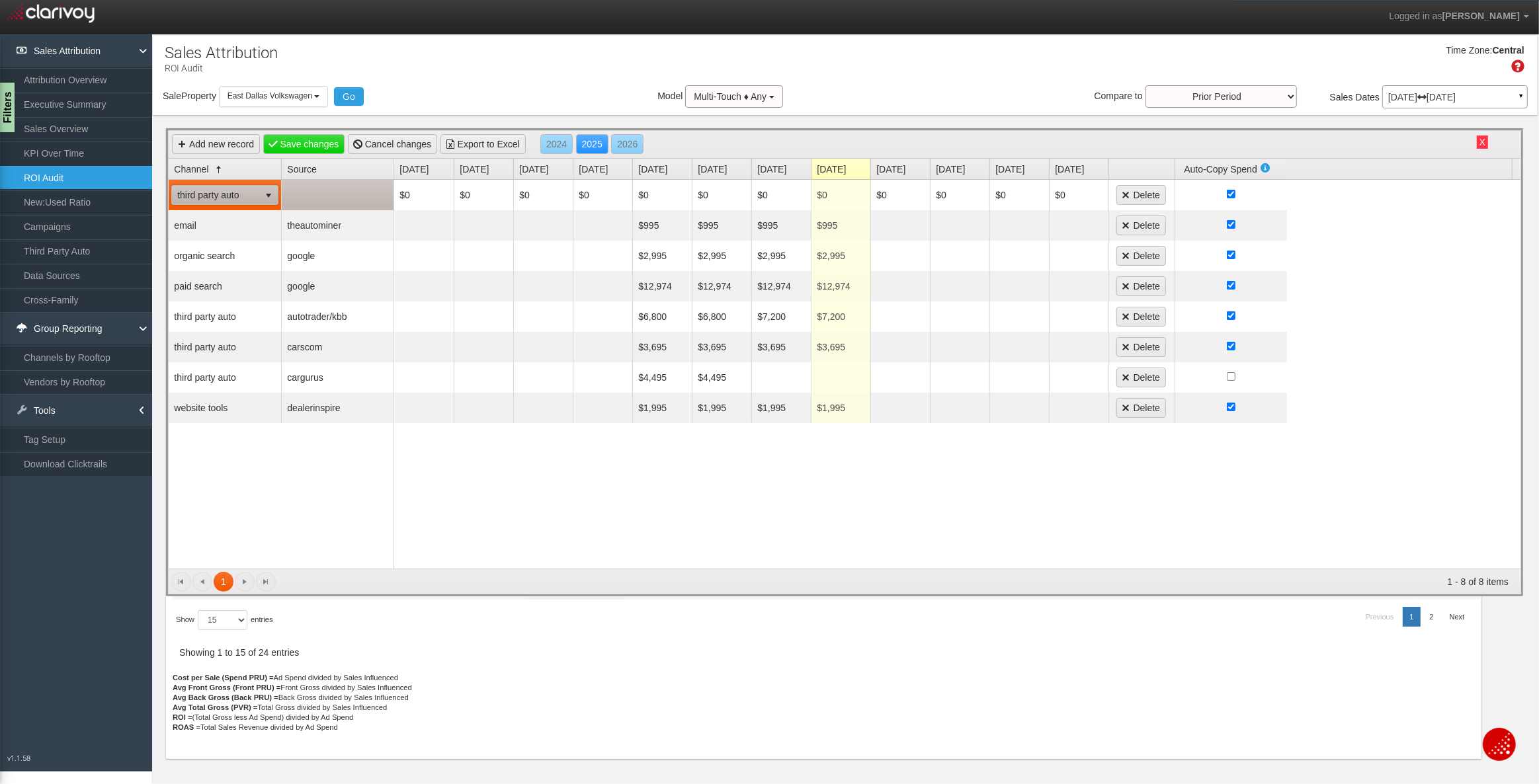
click at [322, 197] on td at bounding box center [337, 195] width 112 height 31
click at [321, 198] on span "autocreditexpress" at bounding box center [328, 195] width 87 height 19
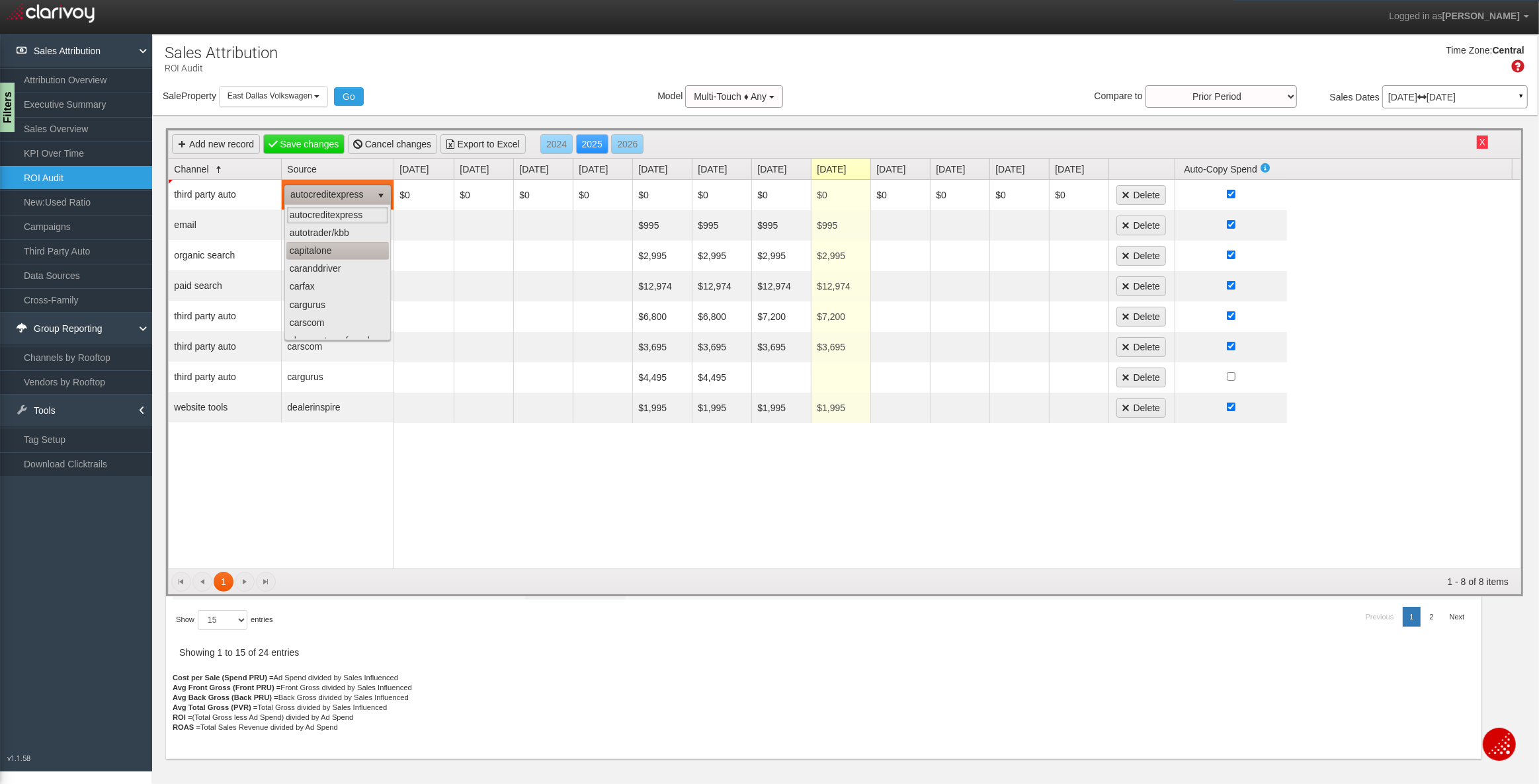
click at [323, 255] on li "capitalone" at bounding box center [338, 251] width 103 height 18
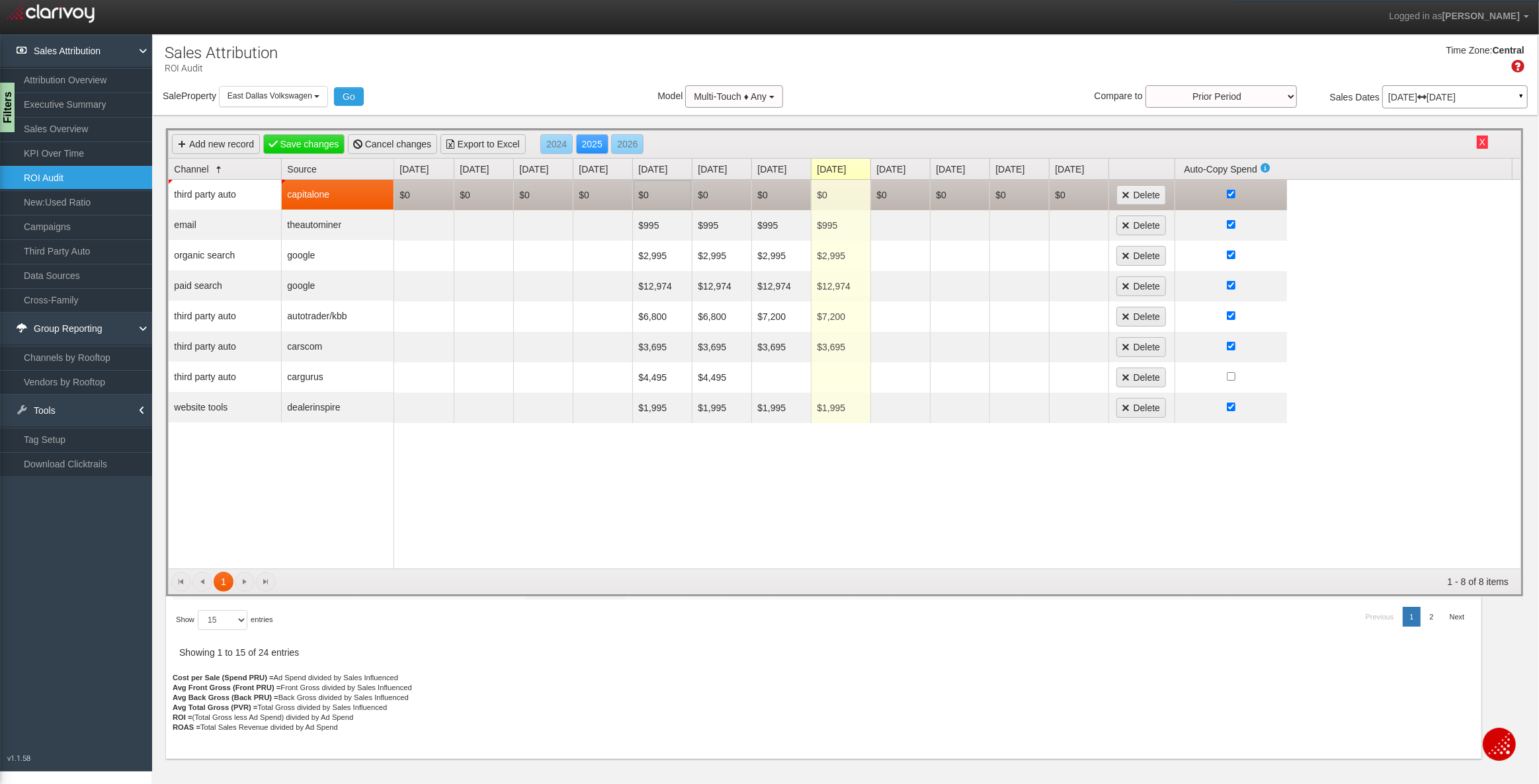
click at [643, 193] on td "$0" at bounding box center [662, 195] width 60 height 31
type input "3995"
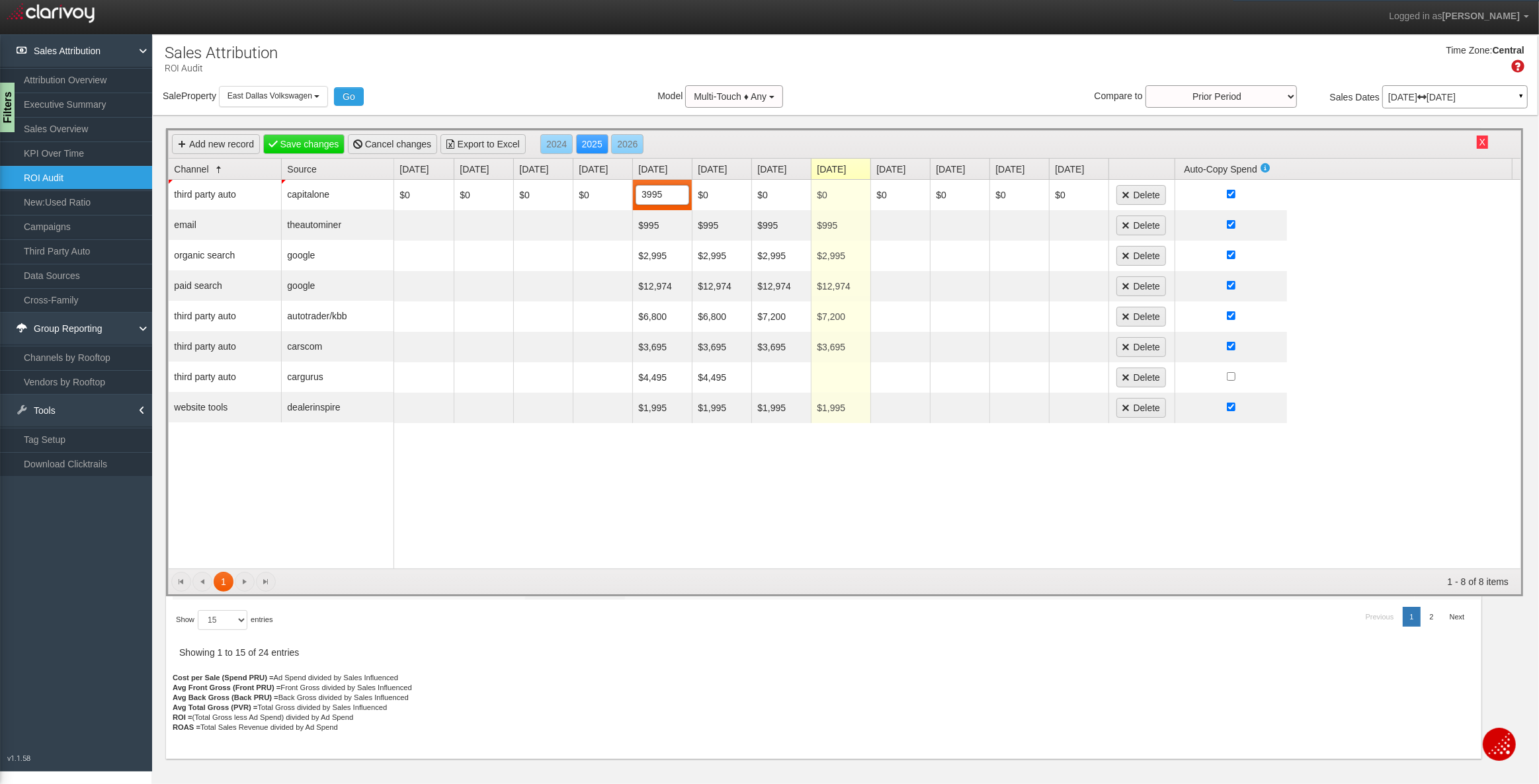
click at [628, 515] on div "$0 $0 $0 $0 $3,995 3995 $0 $0 $0 $0 $0 $0 $0 Delete $995 $995 $995 $995 Delete …" at bounding box center [957, 374] width 1127 height 389
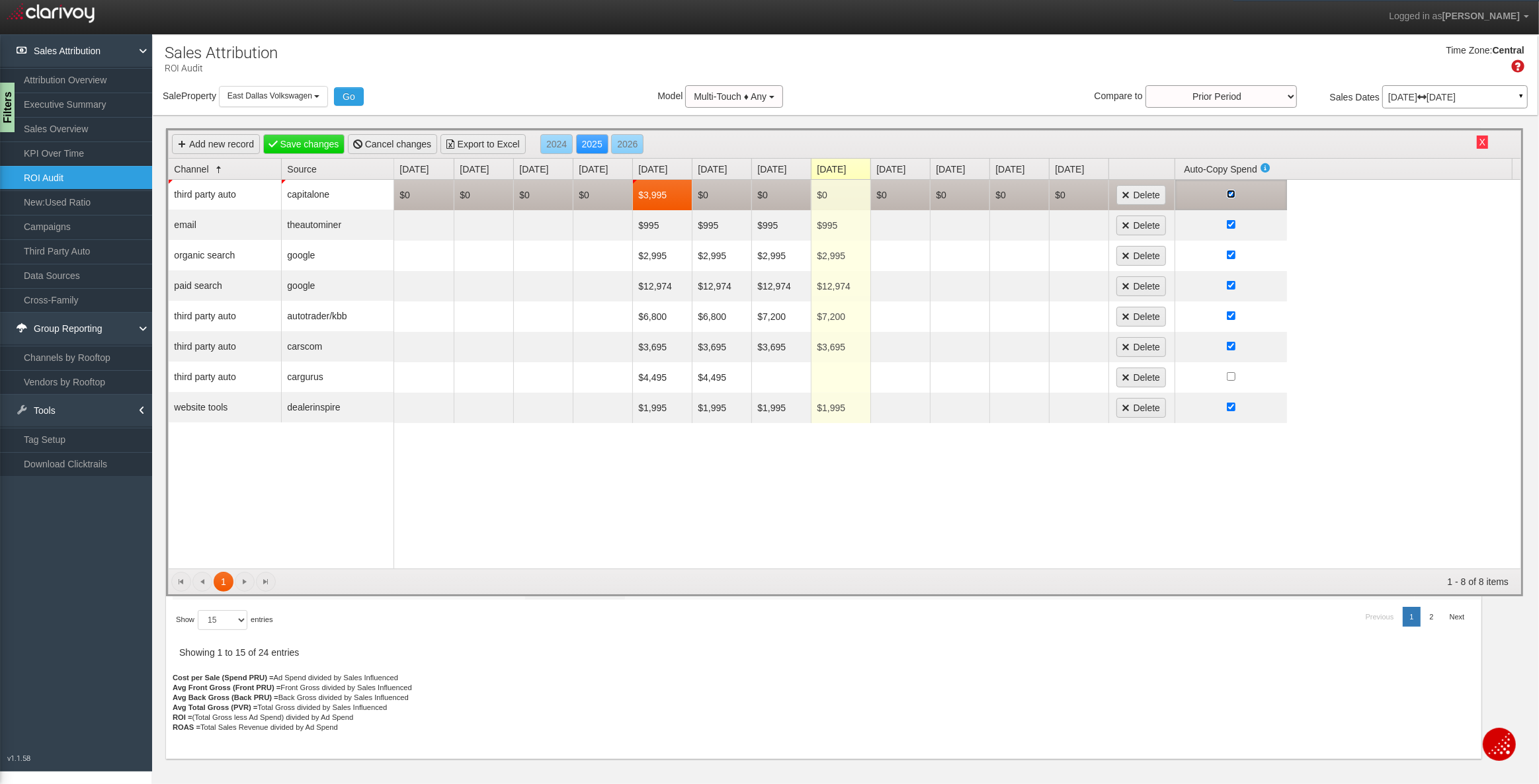
click at [1232, 191] on input "checkbox" at bounding box center [1231, 194] width 8 height 8
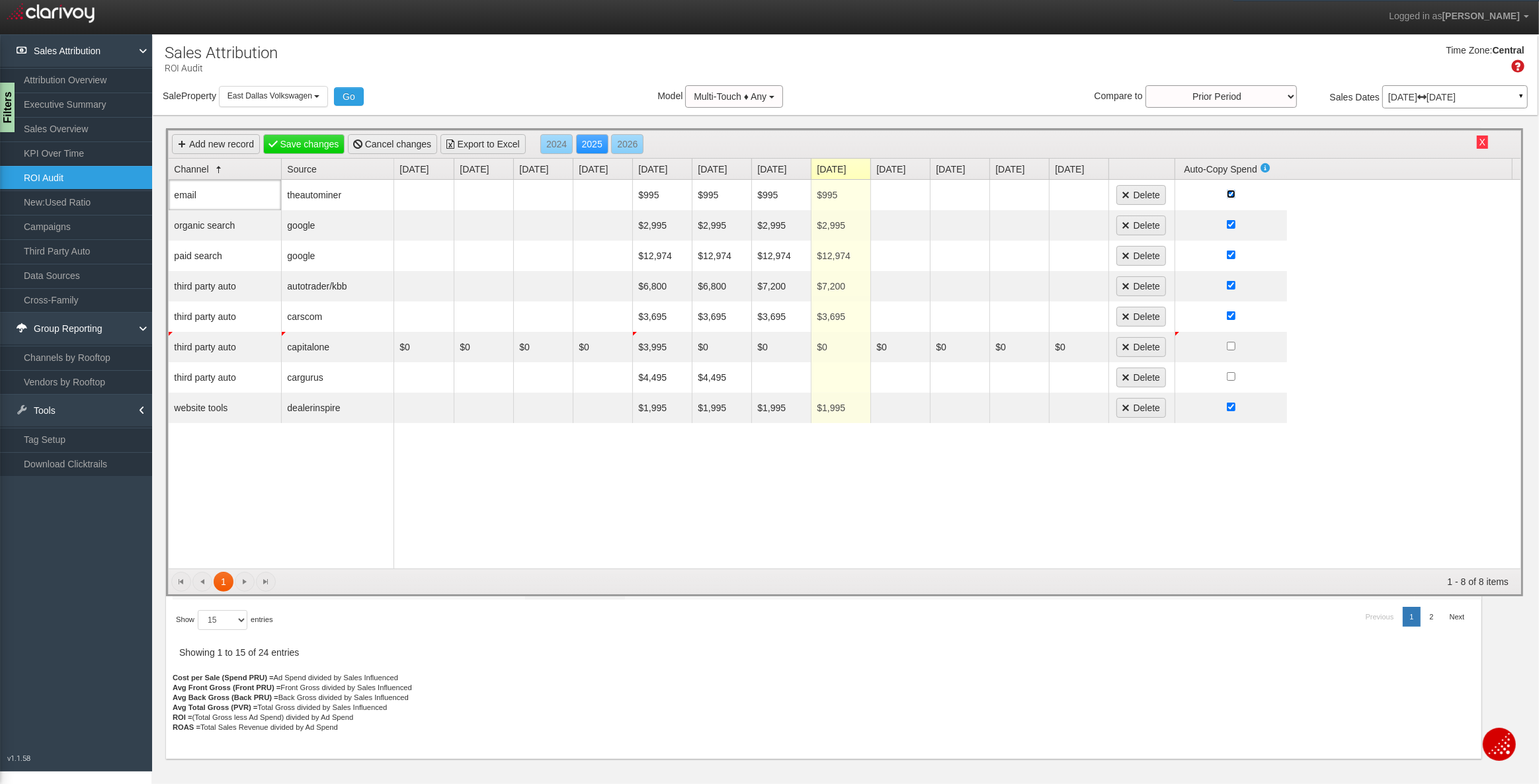
click at [1232, 194] on input "checkbox" at bounding box center [1231, 194] width 8 height 8
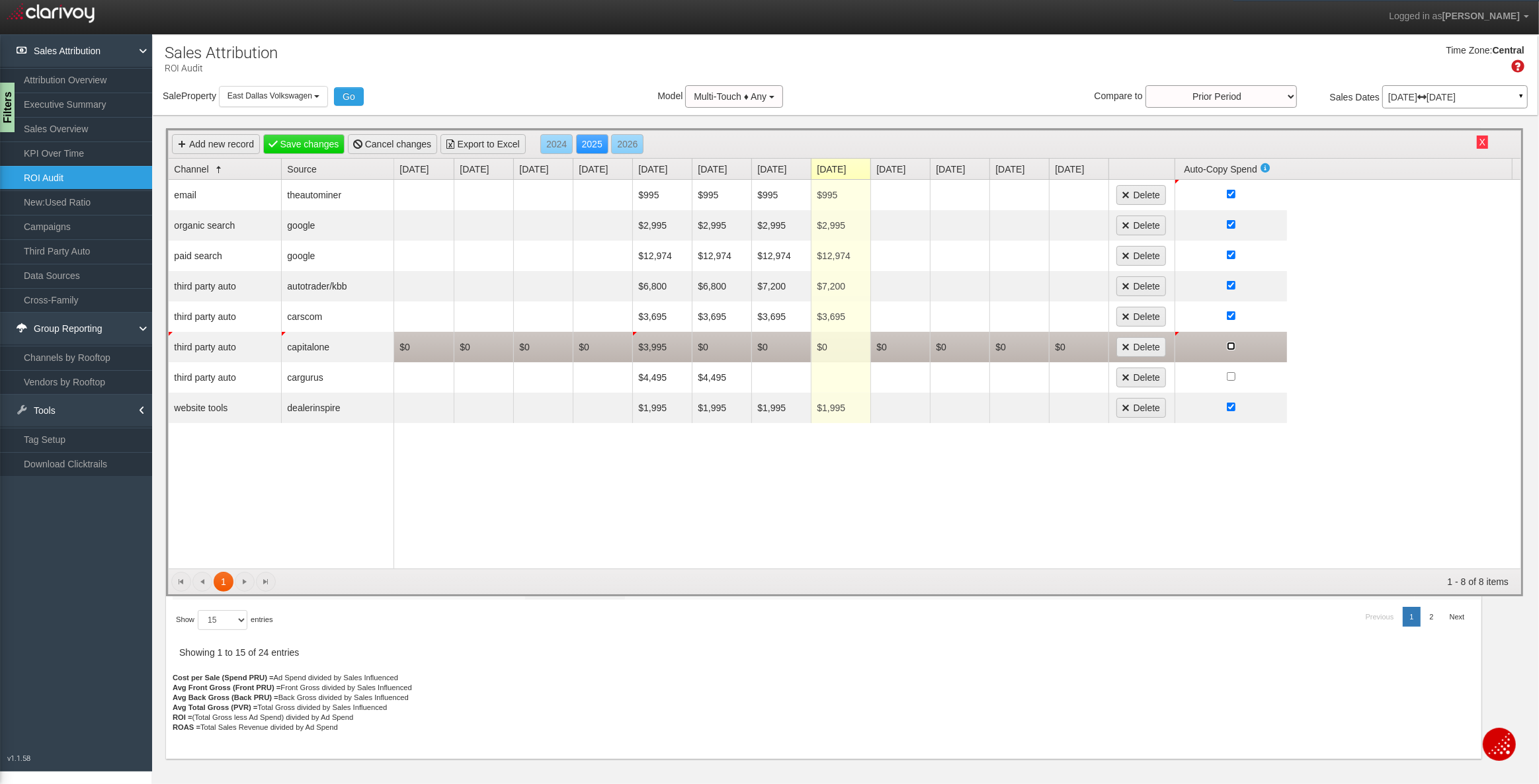
click at [1227, 343] on input "checkbox" at bounding box center [1231, 346] width 8 height 8
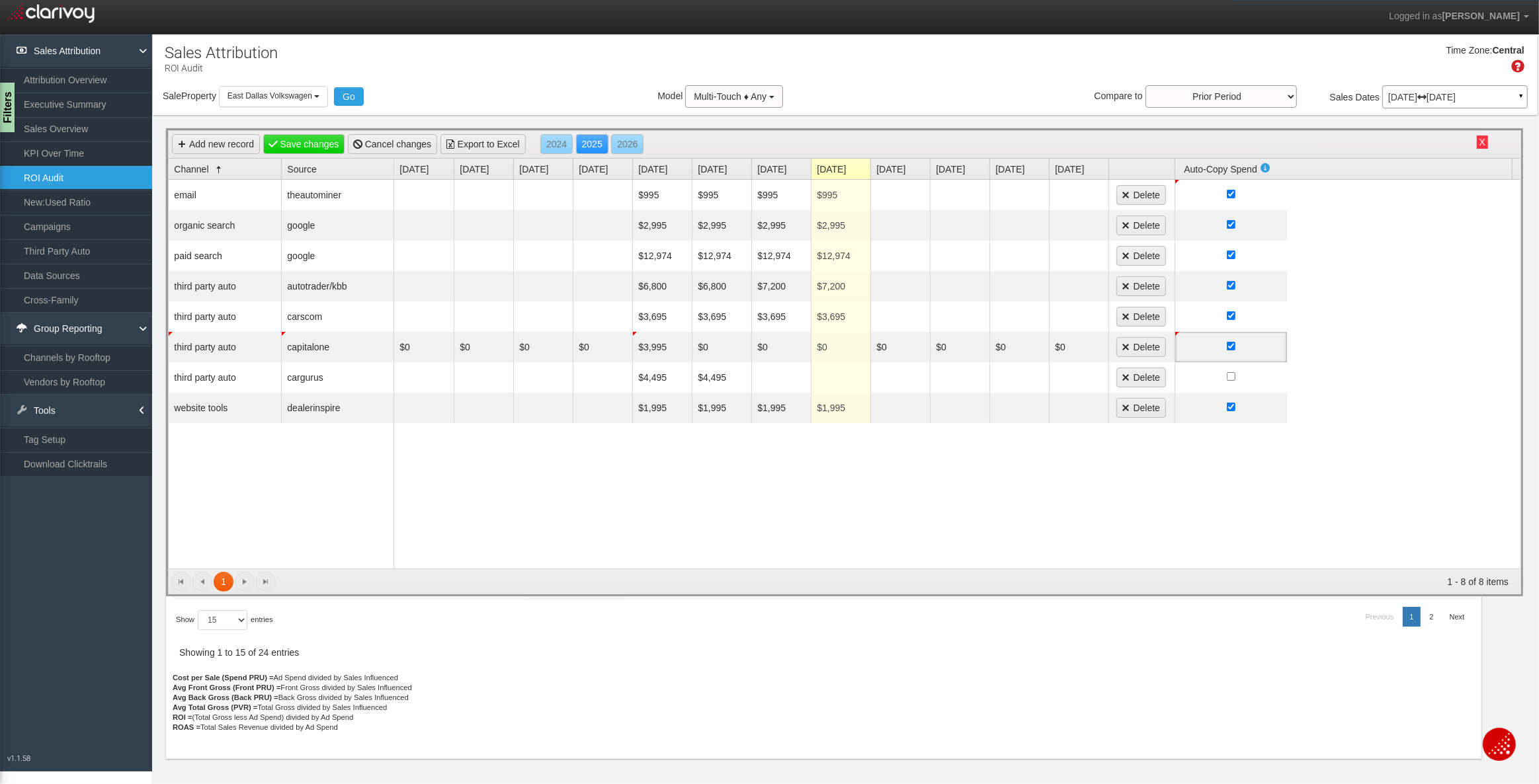
click at [784, 480] on div "$995 $995 $995 $995 Delete $2,995 $2,995 $2,995 $2,995 Delete $12,974 $12,974 $…" at bounding box center [957, 374] width 1127 height 389
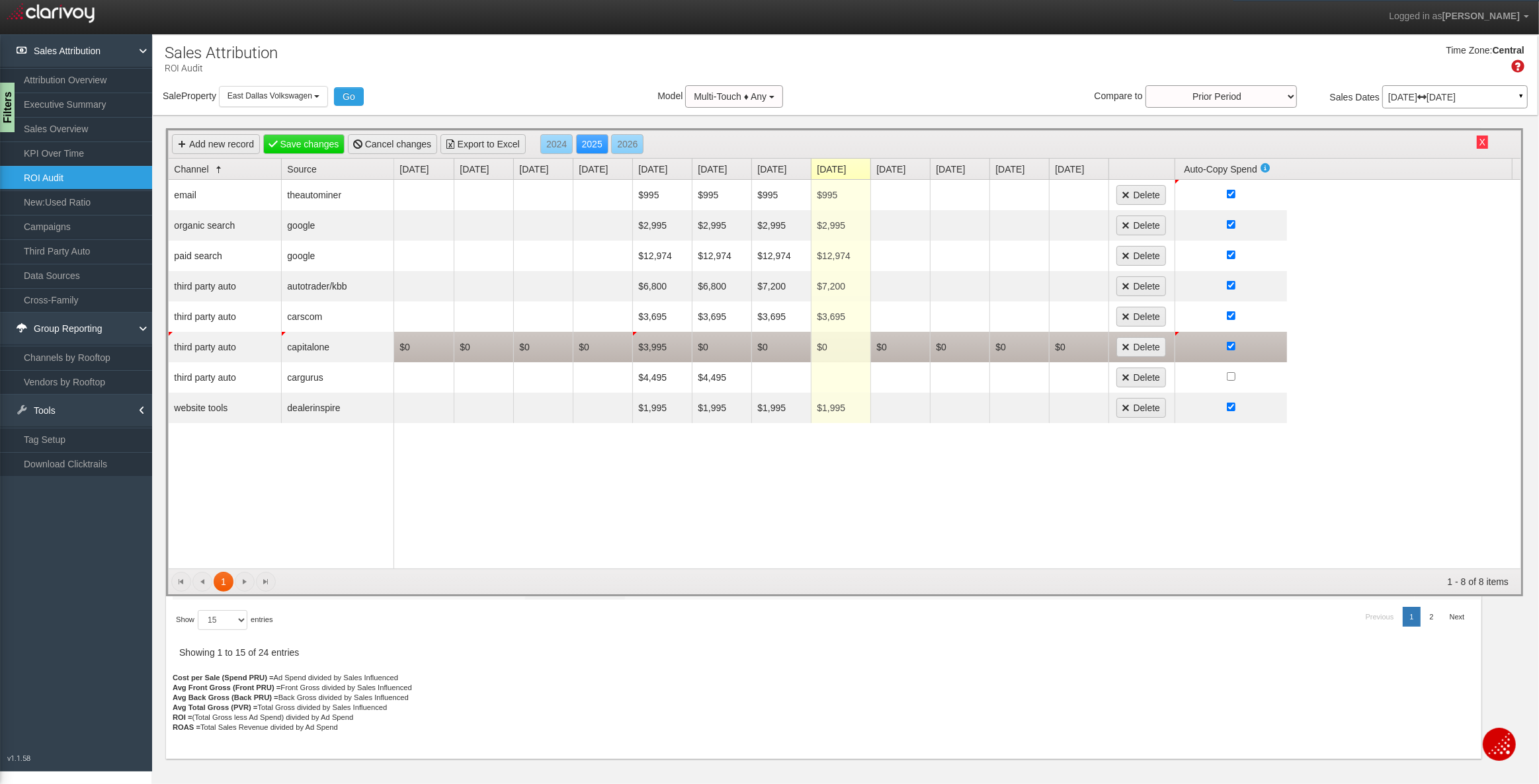
click at [704, 343] on td "$0" at bounding box center [722, 347] width 60 height 31
type input "3995"
click at [426, 536] on div "$995 $995 $995 $995 Delete $2,995 $2,995 $2,995 $2,995 Delete $12,974 $12,974 $…" at bounding box center [957, 374] width 1127 height 389
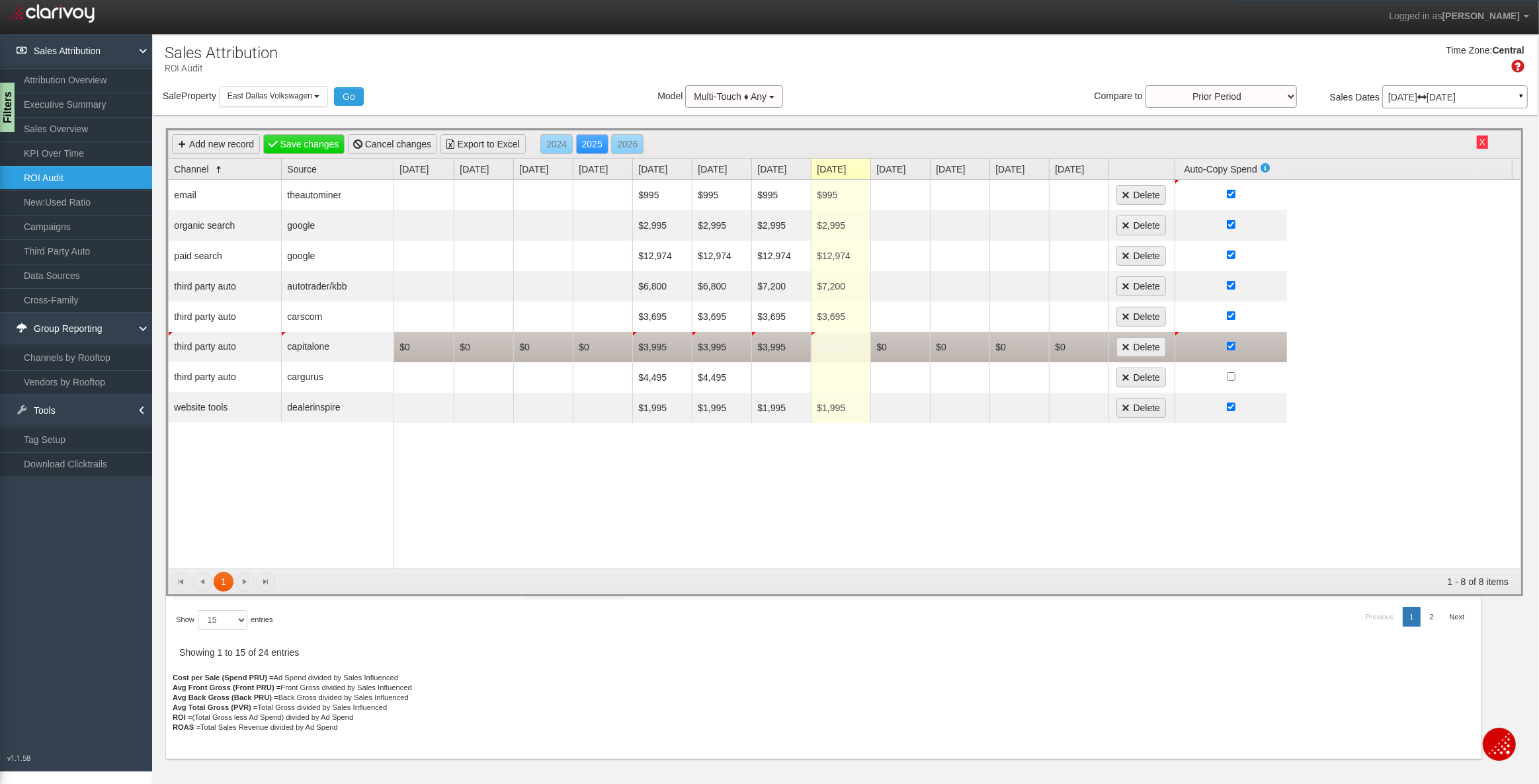
click at [641, 489] on div "$995 $995 $995 $995 Delete $2,995 $2,995 $2,995 $2,995 Delete $12,974 $12,974 $…" at bounding box center [957, 374] width 1127 height 389
click at [841, 346] on td "$3,995" at bounding box center [841, 347] width 60 height 31
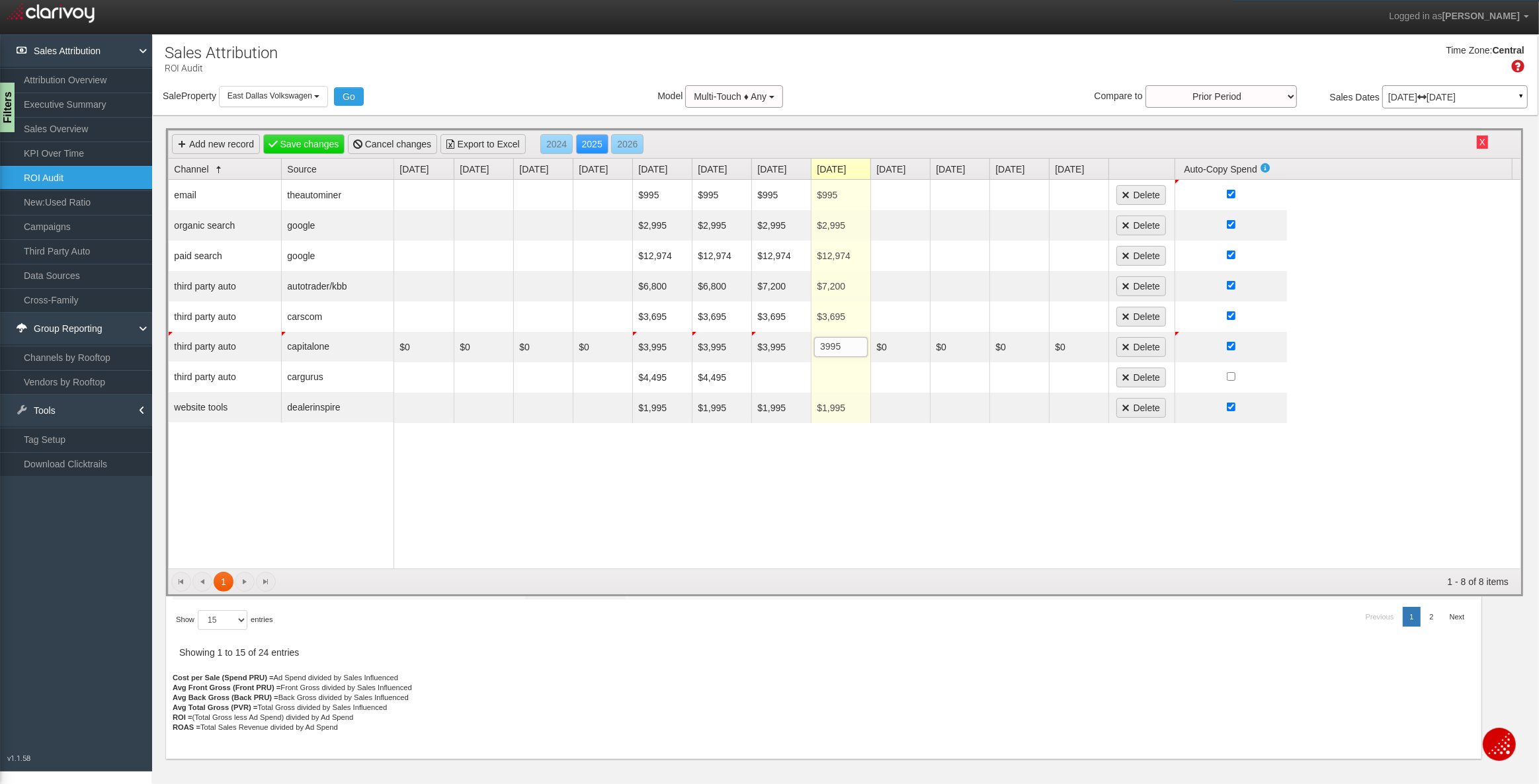
click at [741, 488] on div "$995 $995 $995 $995 Delete $2,995 $2,995 $2,995 $2,995 Delete $12,974 $12,974 $…" at bounding box center [957, 374] width 1127 height 389
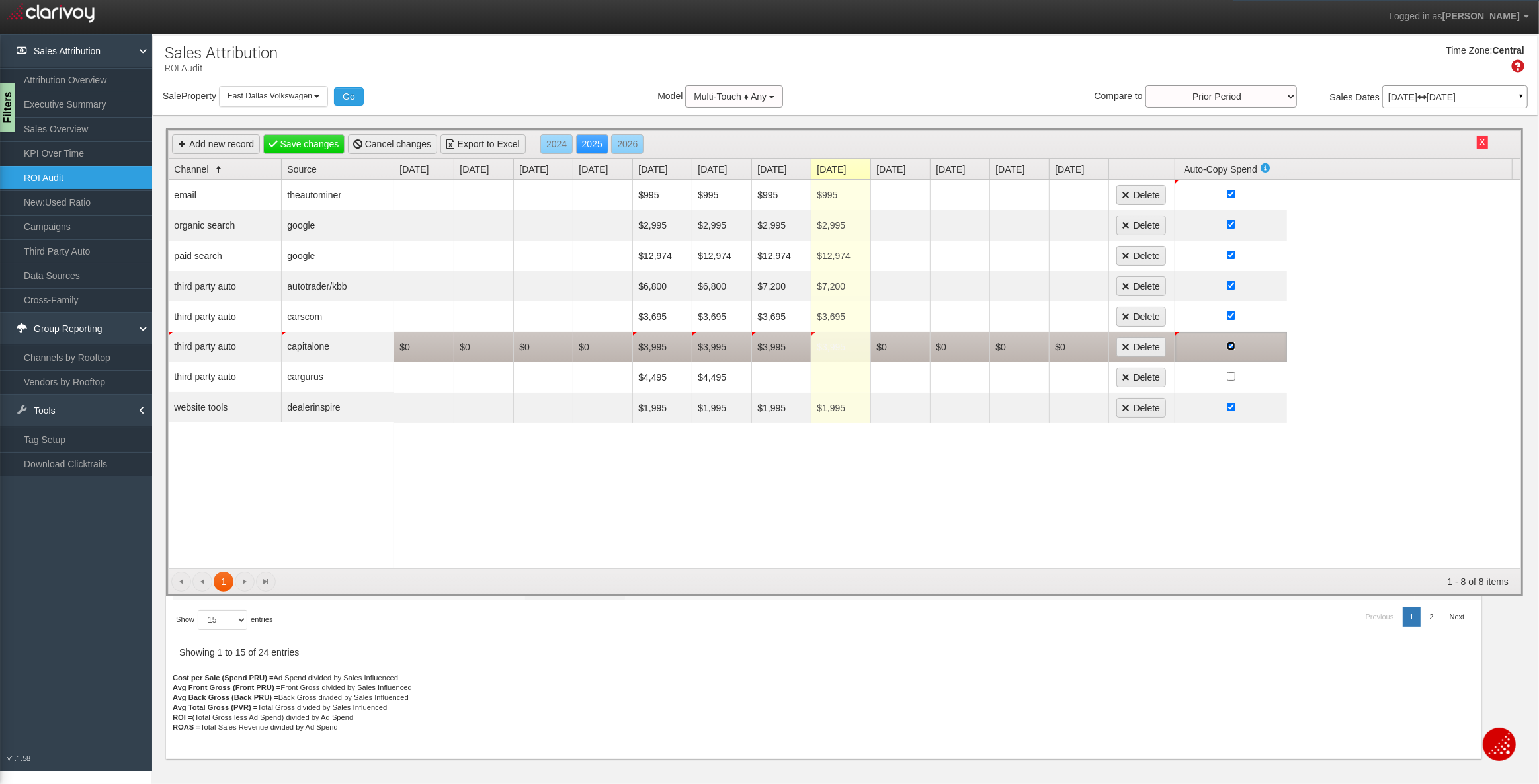
click at [1229, 343] on input "checkbox" at bounding box center [1231, 346] width 8 height 8
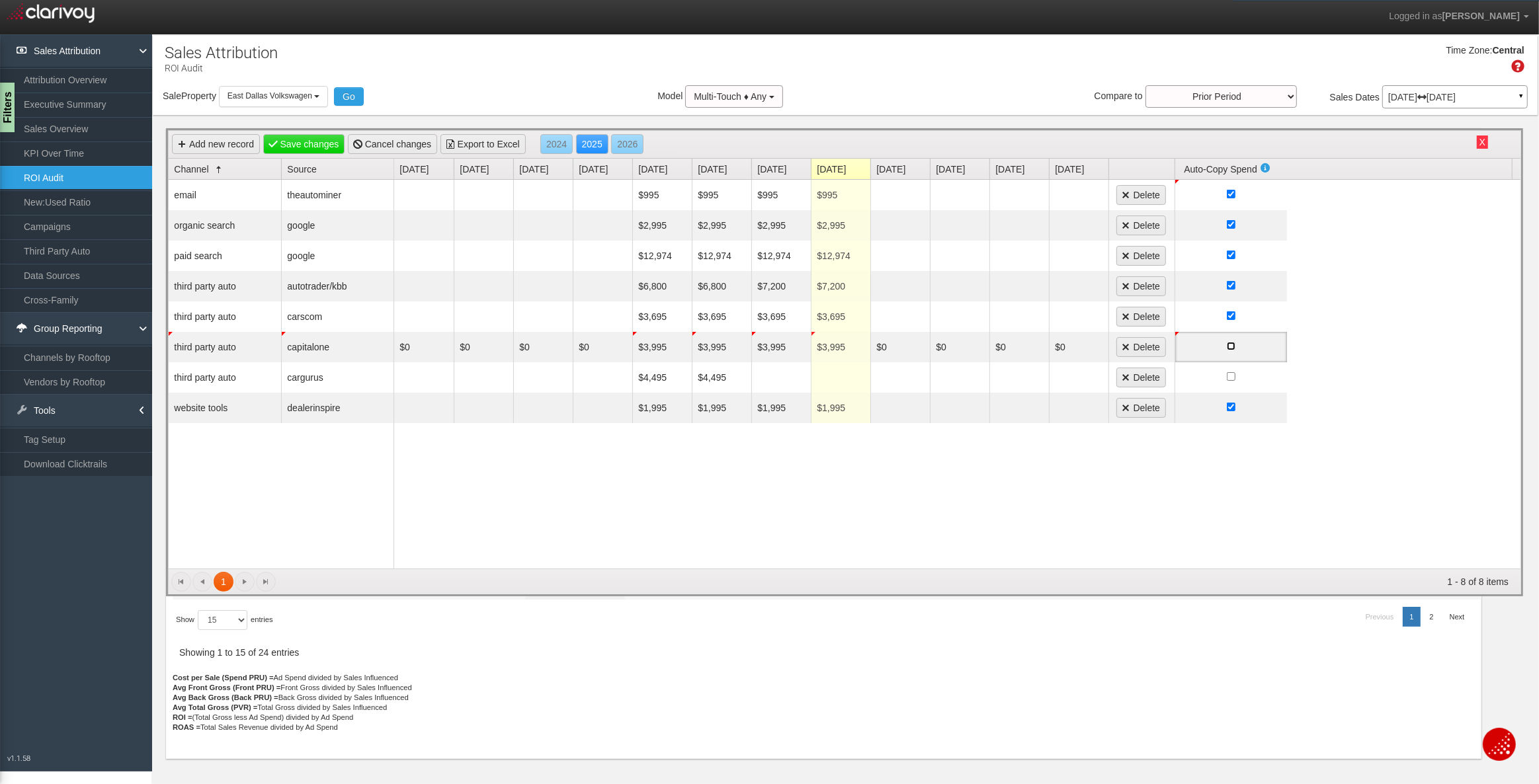
click at [1229, 346] on input "checkbox" at bounding box center [1231, 346] width 8 height 8
click at [296, 146] on link "Save changes" at bounding box center [304, 144] width 82 height 20
click at [1481, 140] on button "X" at bounding box center [1482, 142] width 11 height 13
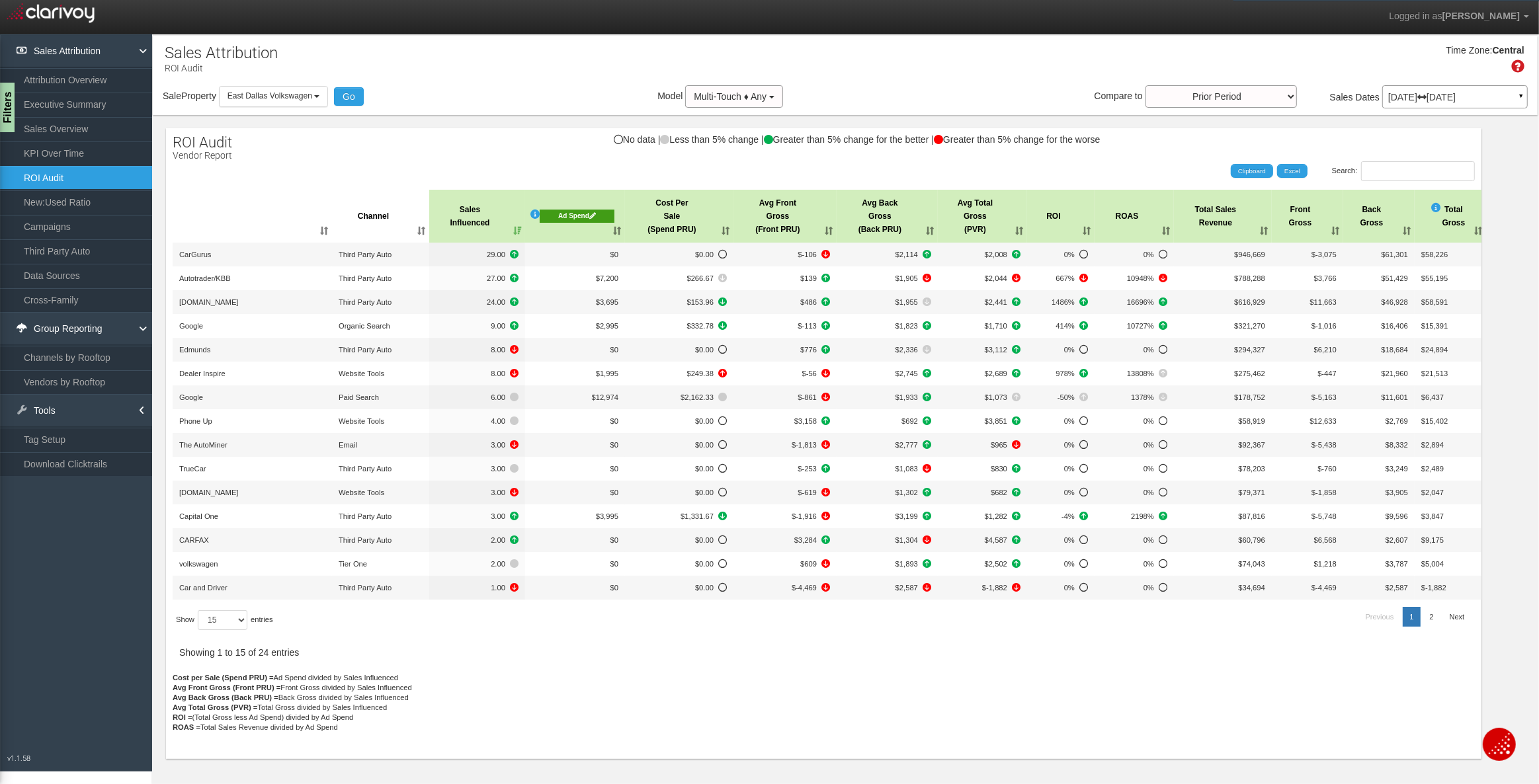
drag, startPoint x: 40, startPoint y: 159, endPoint x: 44, endPoint y: 175, distance: 16.5
click at [40, 158] on link "KPI Over Time" at bounding box center [76, 153] width 152 height 24
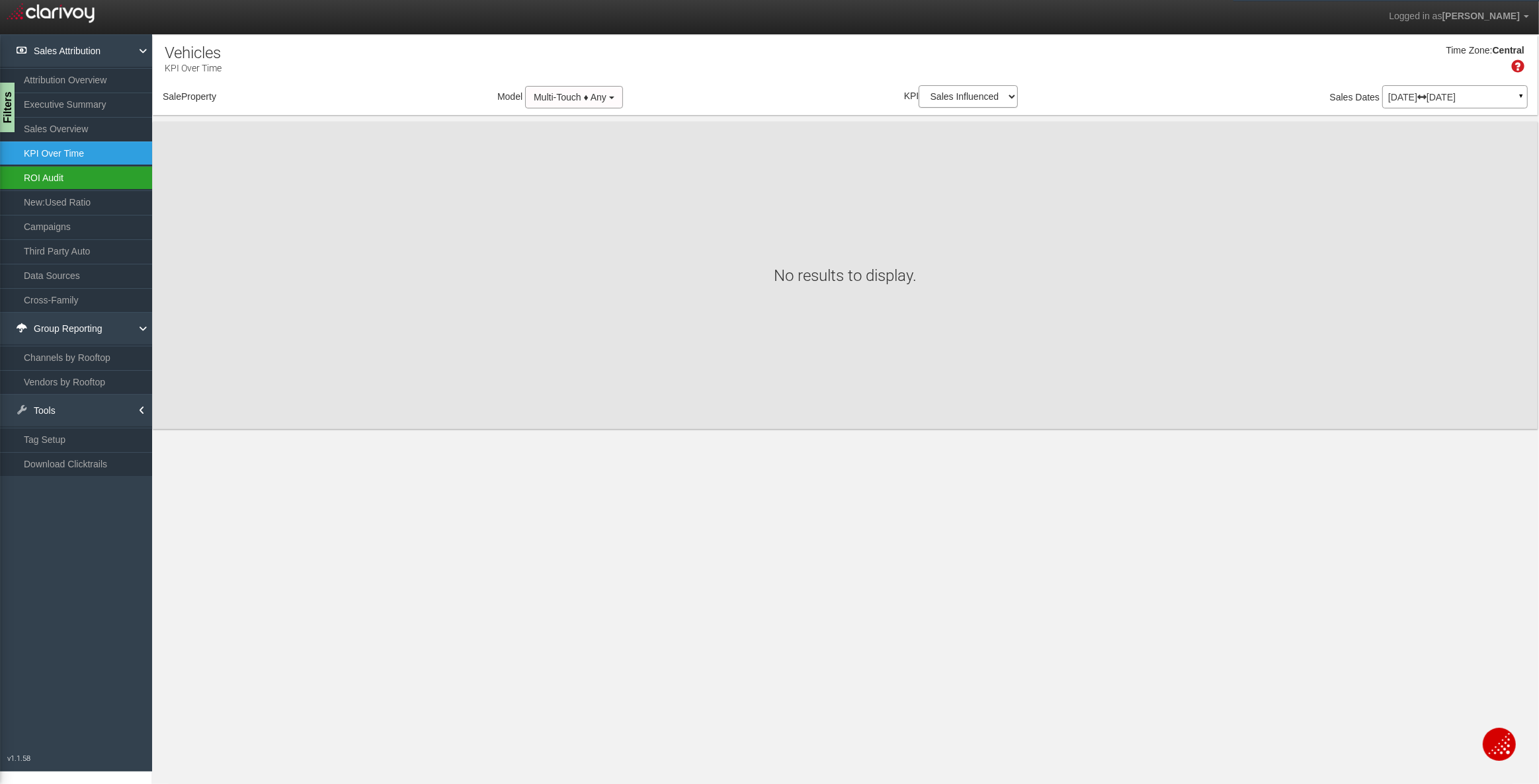
click at [45, 177] on link "ROI Audit" at bounding box center [76, 178] width 152 height 24
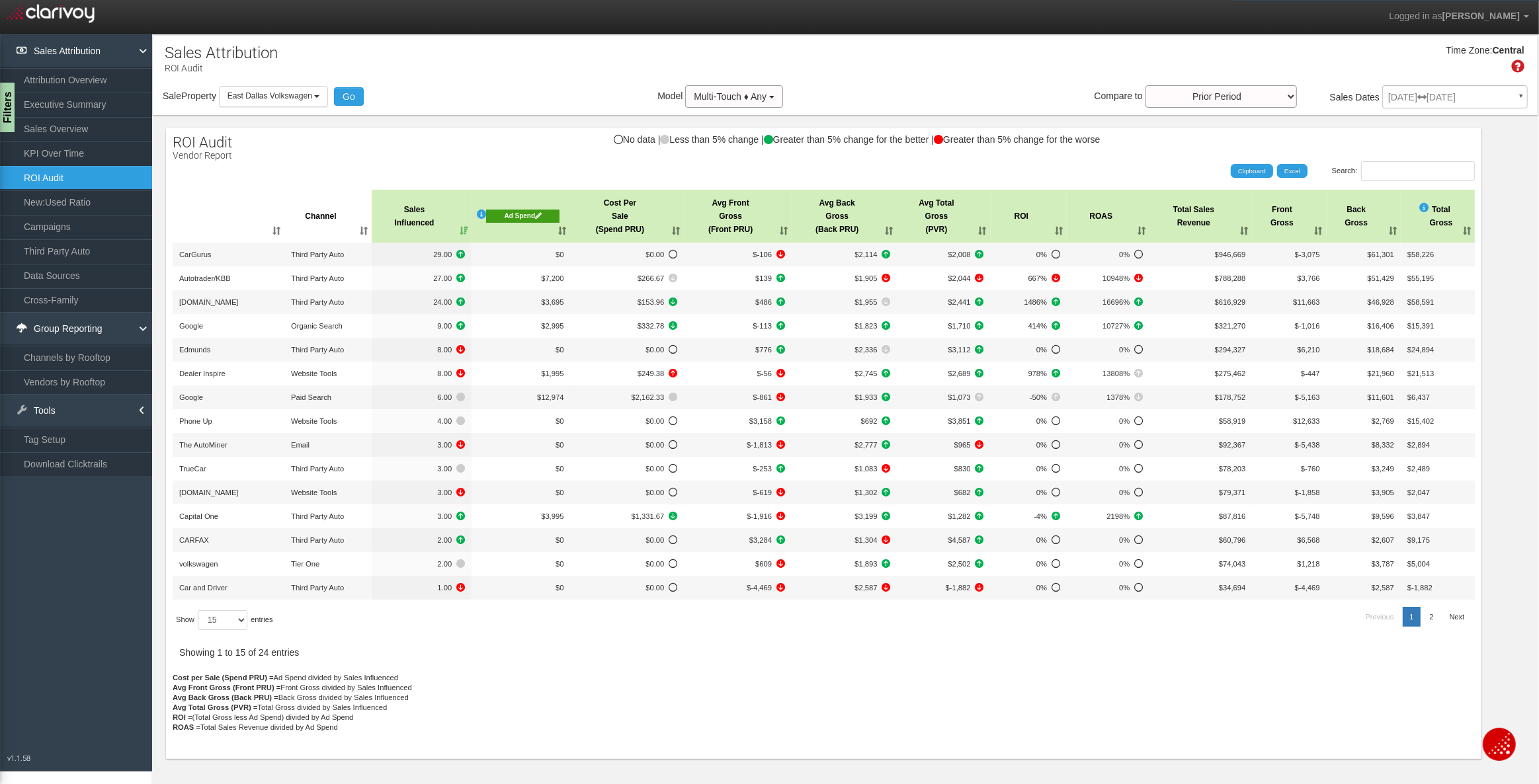
click at [466, 66] on div "Time Zone: Central" at bounding box center [845, 64] width 1385 height 43
click at [528, 218] on div "Ad Spend" at bounding box center [523, 216] width 74 height 13
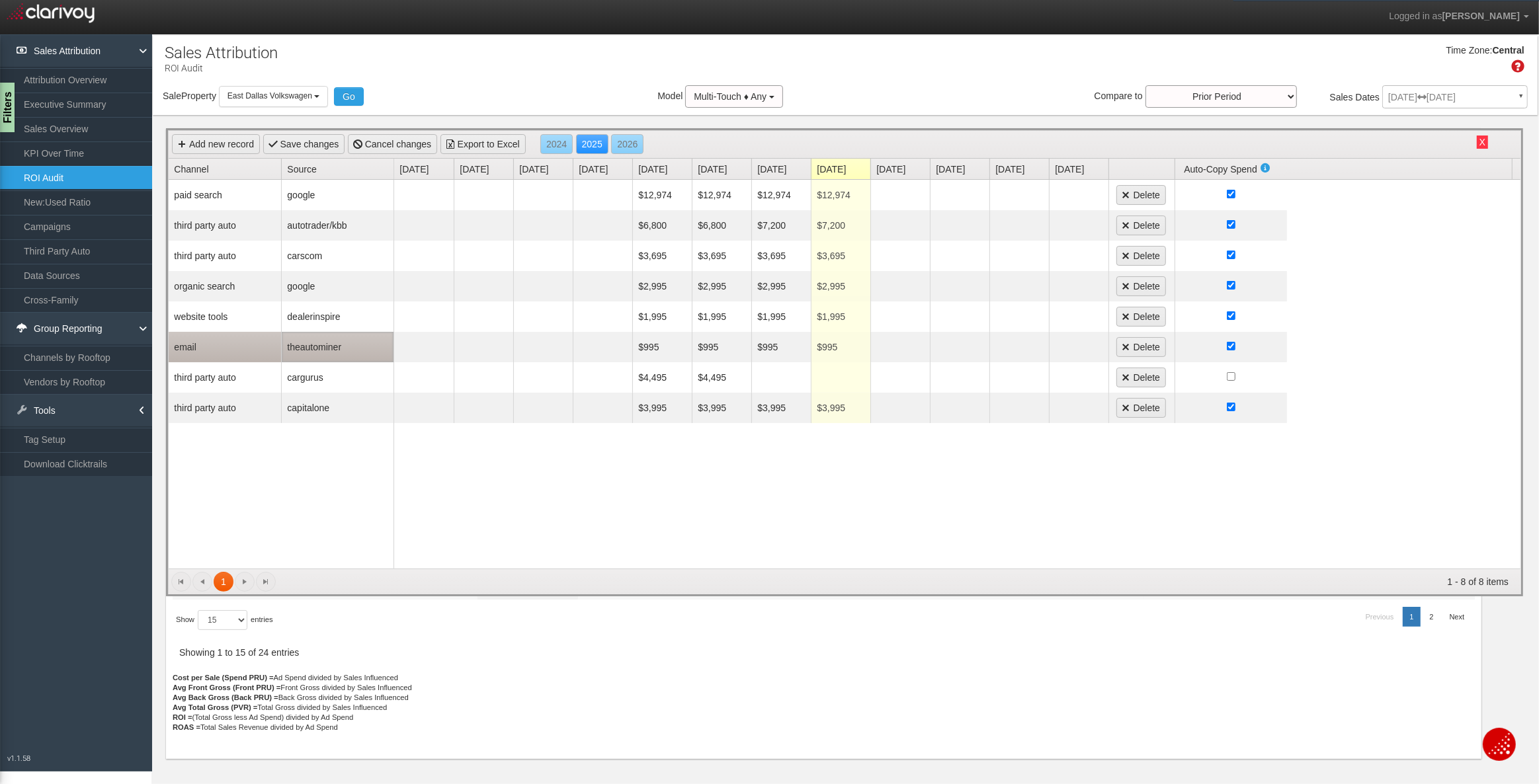
click at [317, 343] on td "theautominer" at bounding box center [337, 347] width 112 height 31
click at [319, 345] on span "theautominer" at bounding box center [328, 347] width 87 height 19
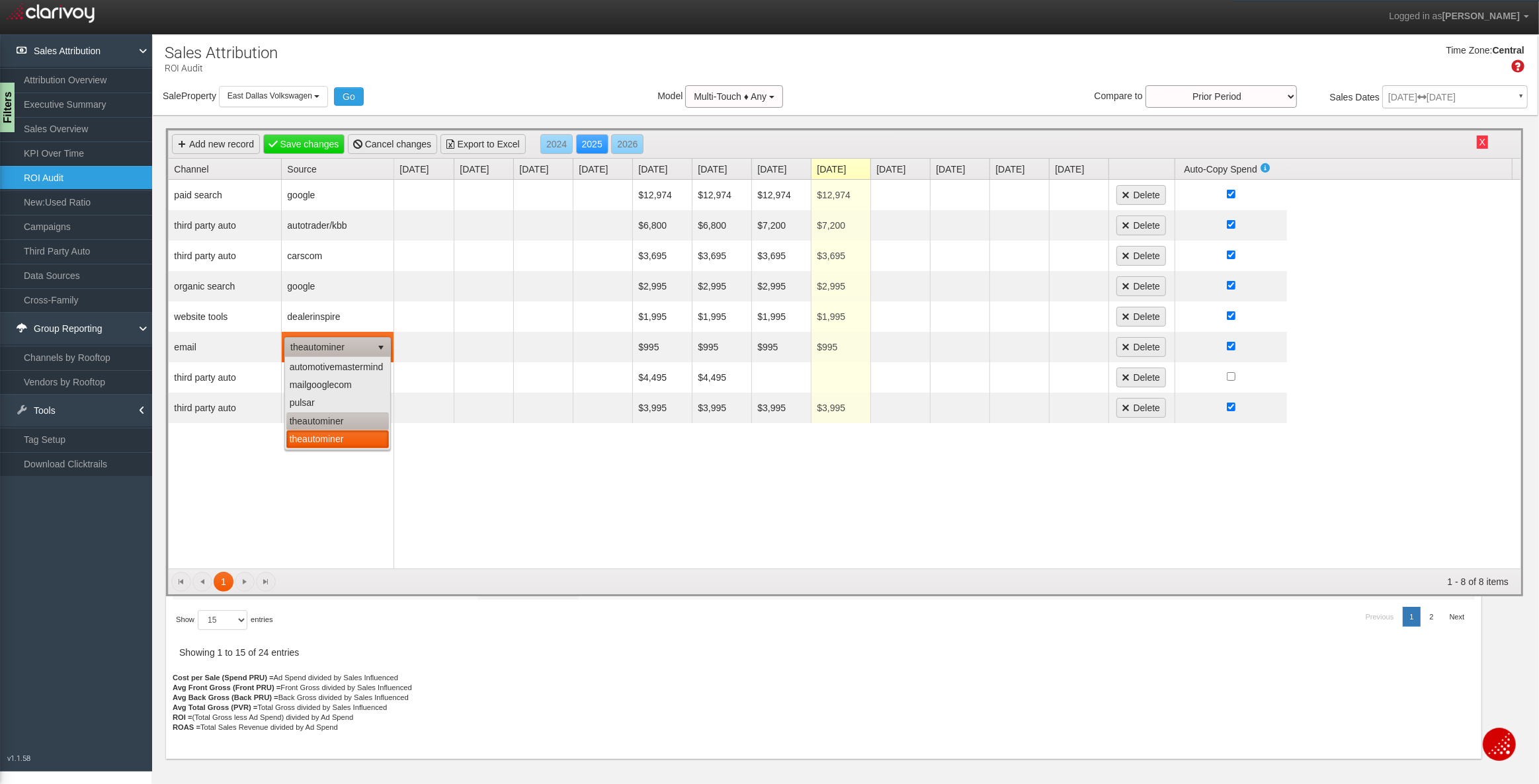
click at [328, 424] on li "theautominer" at bounding box center [338, 421] width 103 height 18
click at [294, 488] on div "paid search google third party auto autotrader/kbb third party auto carscom org…" at bounding box center [281, 374] width 226 height 389
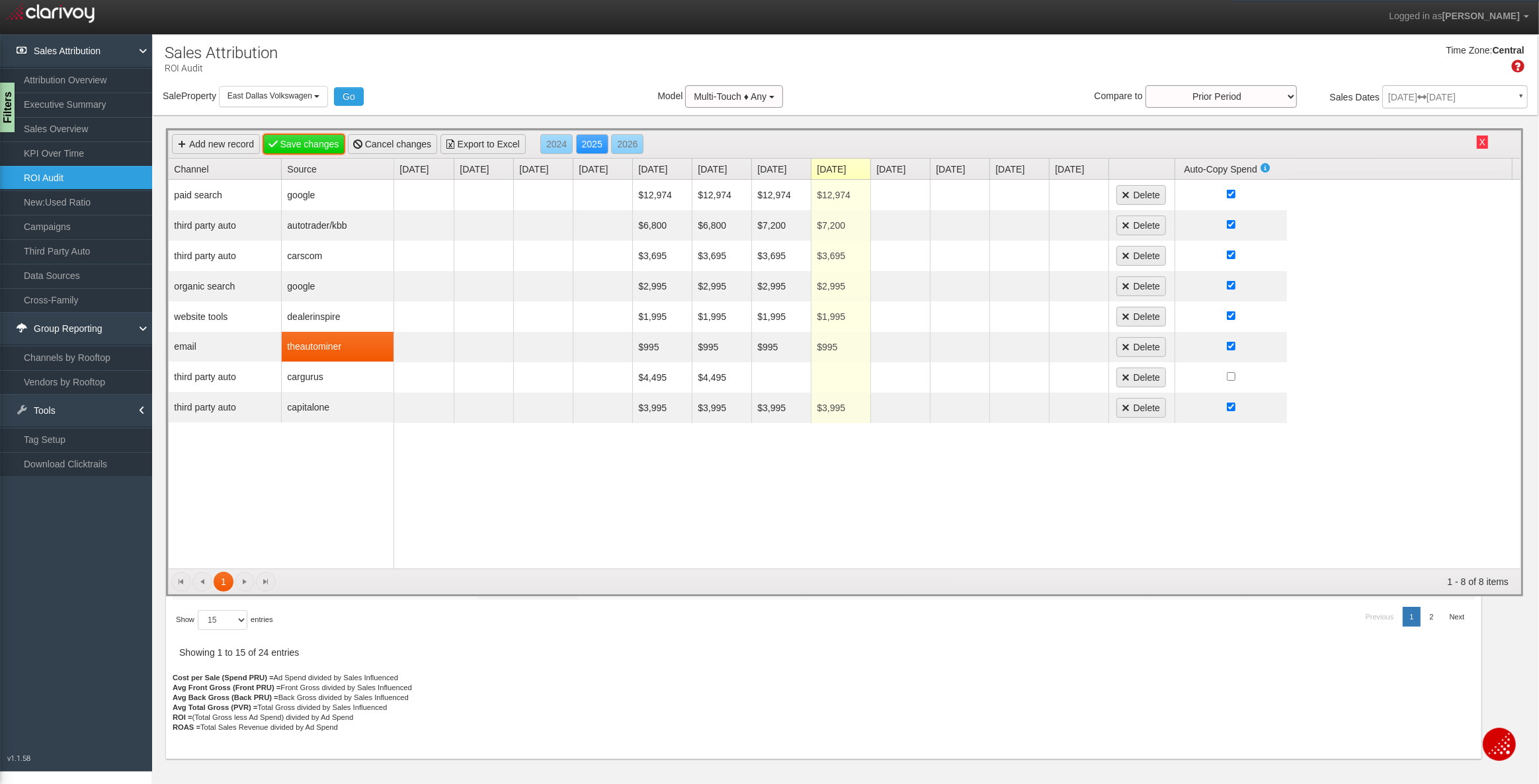
click at [280, 139] on link "Save changes" at bounding box center [304, 144] width 82 height 20
click at [1482, 143] on button "X" at bounding box center [1482, 142] width 11 height 13
